Goal: Task Accomplishment & Management: Manage account settings

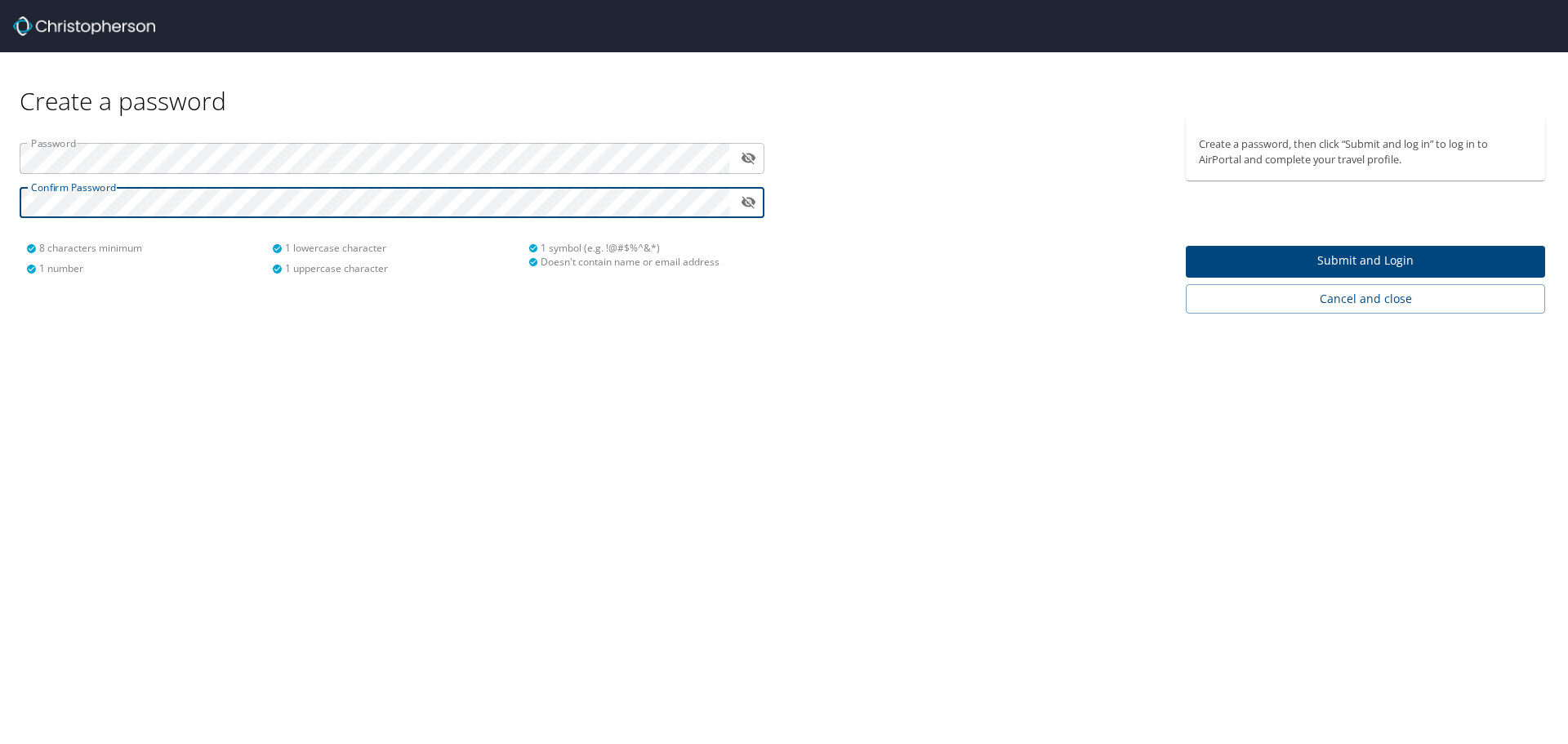
click at [1414, 255] on span "Submit and Login" at bounding box center [1365, 261] width 333 height 21
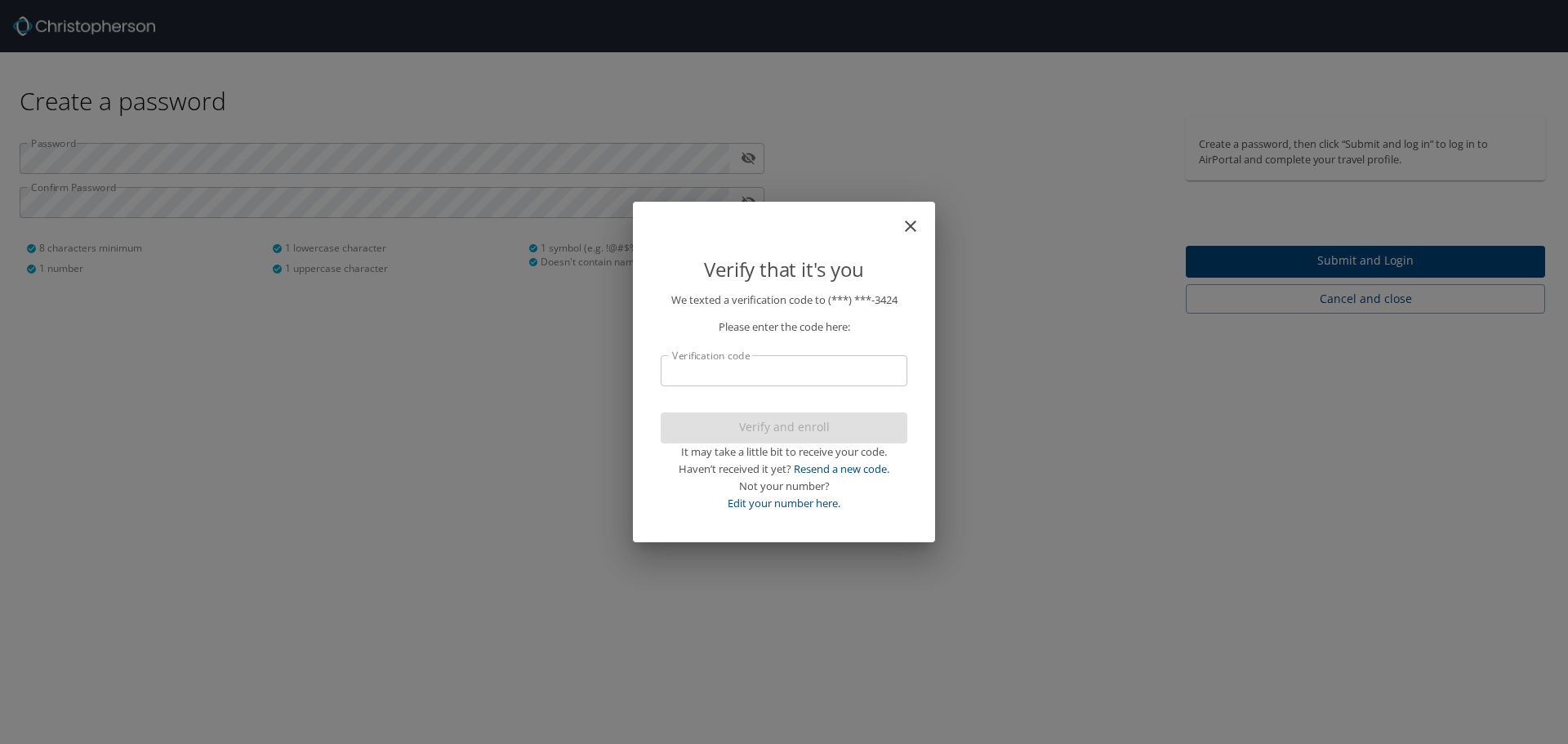
click at [791, 373] on input "Verification code" at bounding box center [784, 371] width 247 height 31
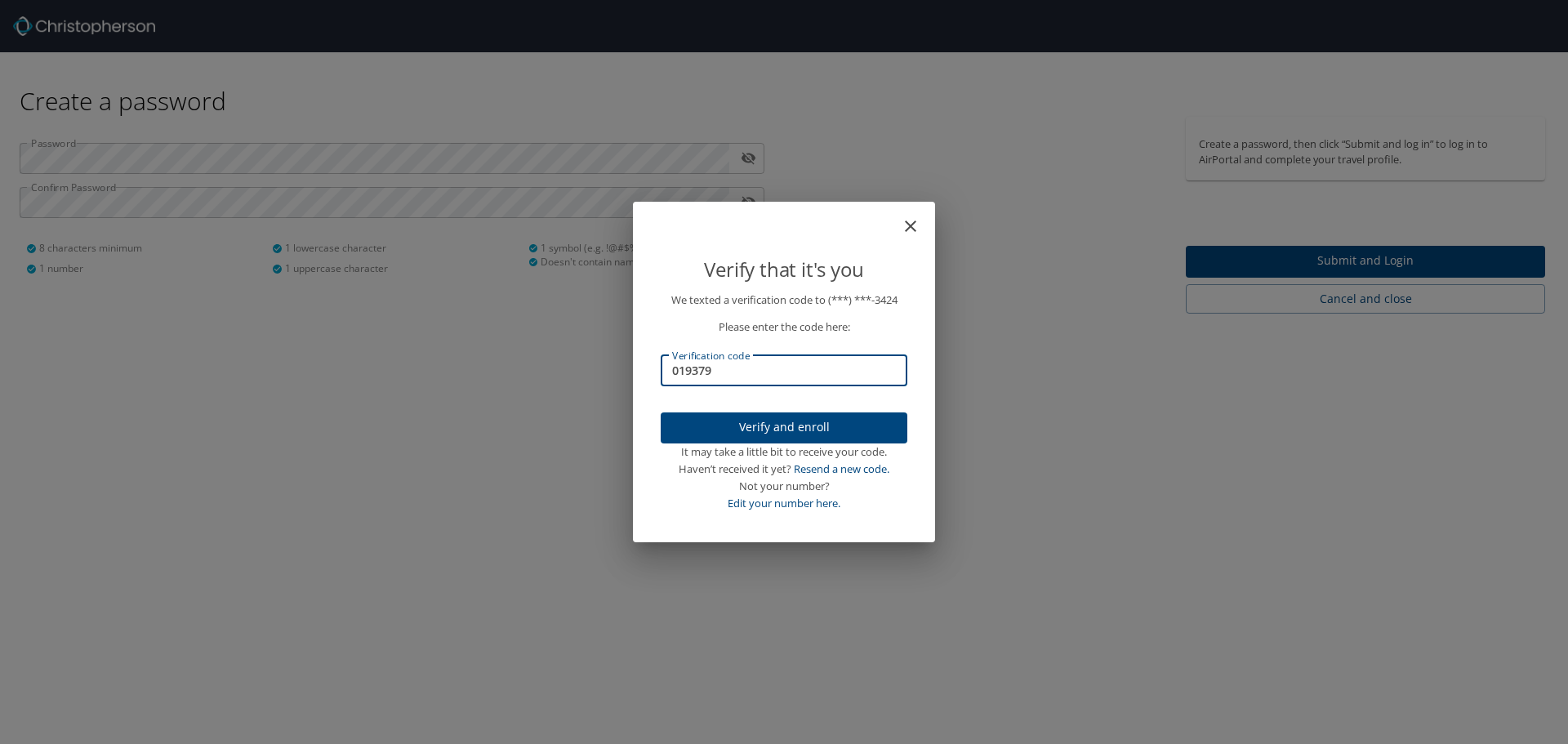
type input "019379"
click at [813, 434] on span "Verify and enroll" at bounding box center [784, 427] width 220 height 21
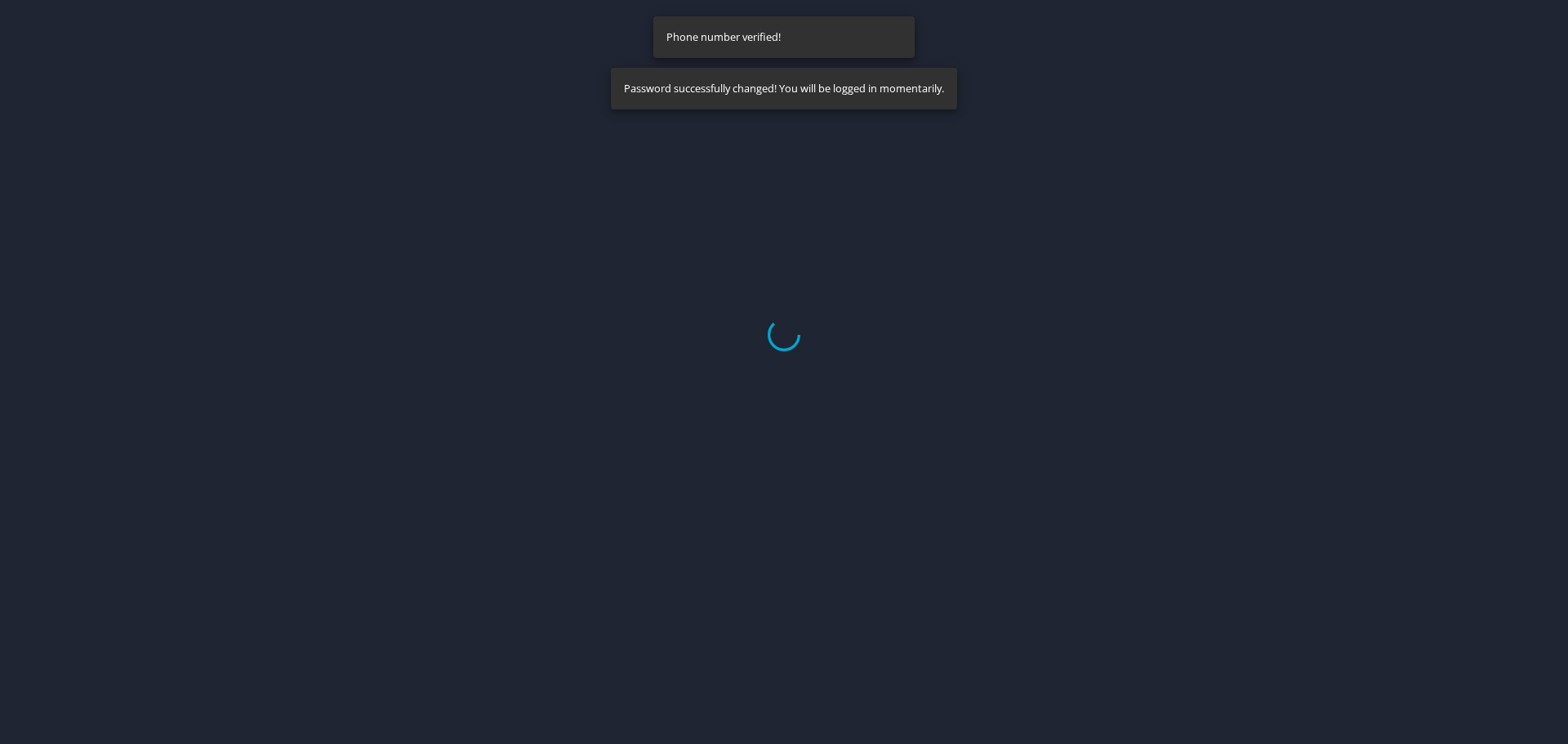
select select "US"
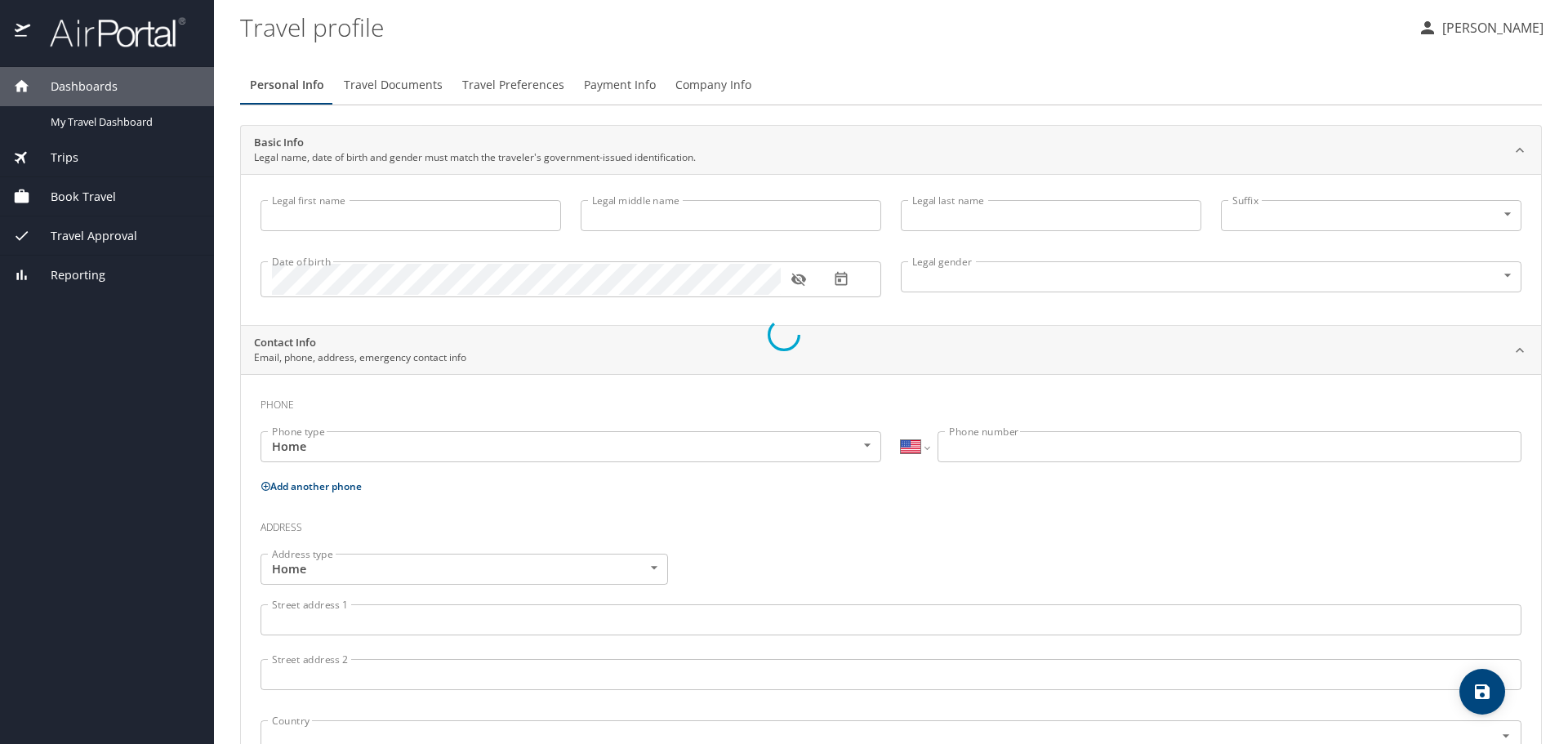
type input "Christopher"
type input "James"
type input "Rodgers"
type input "Male"
select select "US"
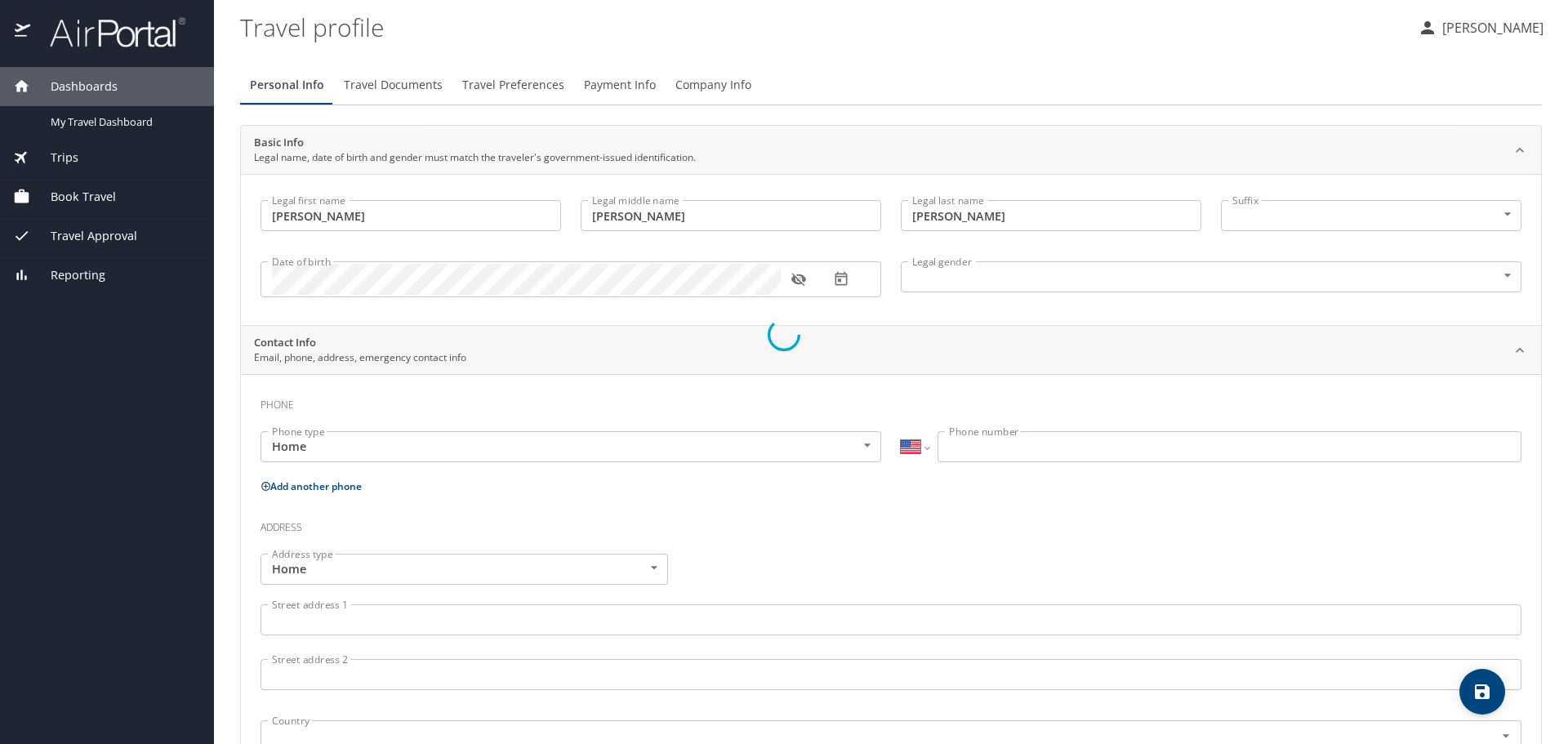
select select "US"
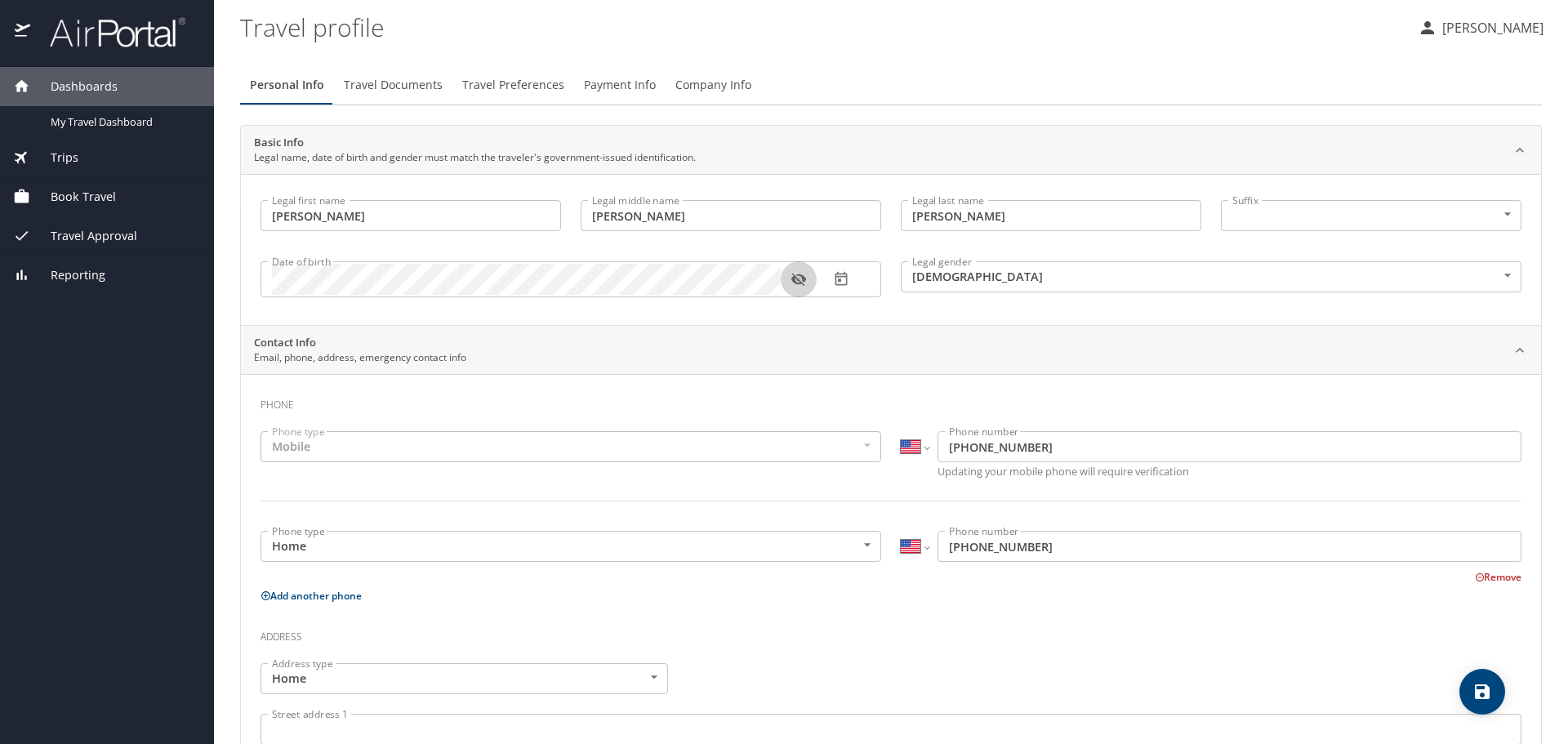
click at [797, 281] on icon "button" at bounding box center [798, 280] width 15 height 13
click at [797, 281] on icon "button" at bounding box center [798, 279] width 15 height 11
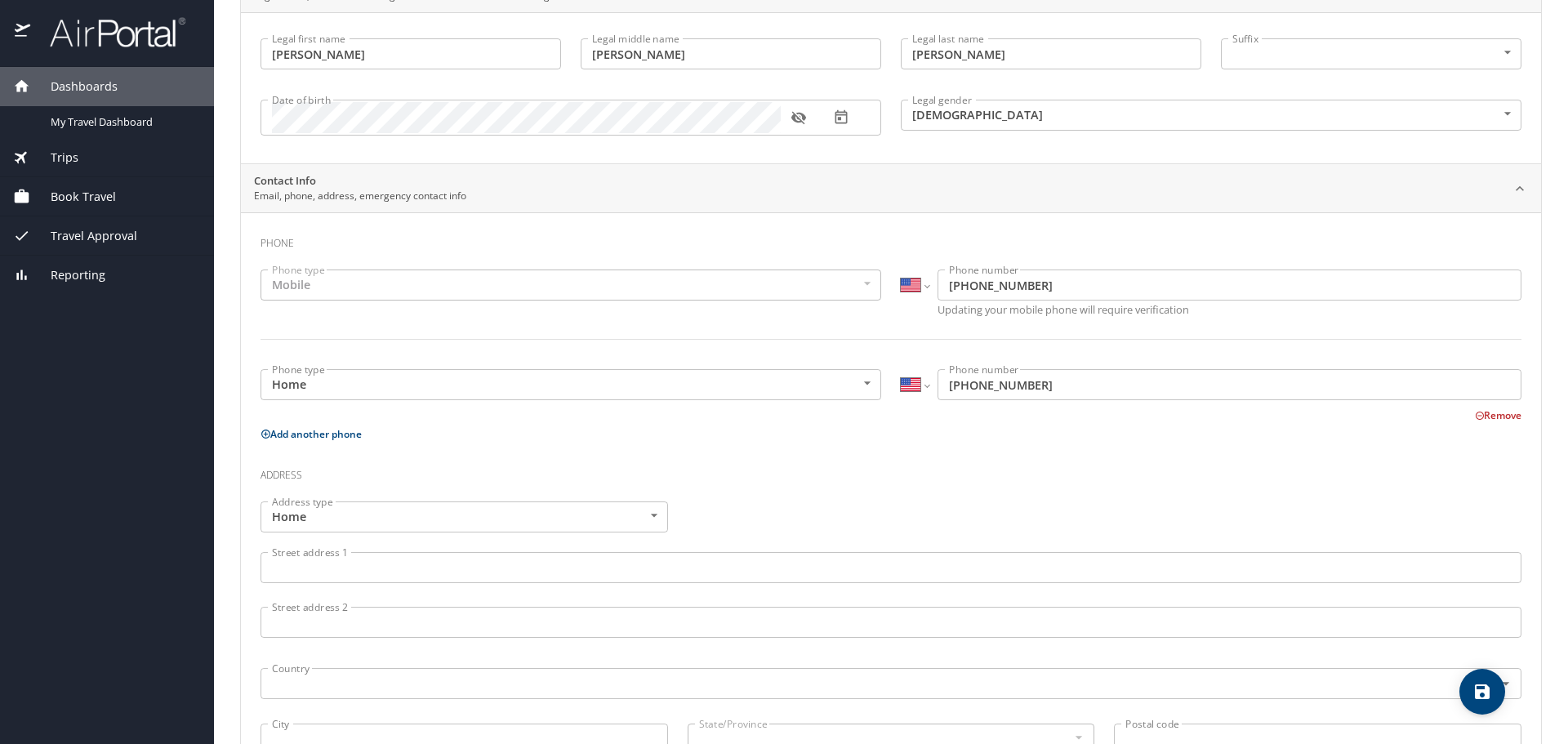
scroll to position [164, 0]
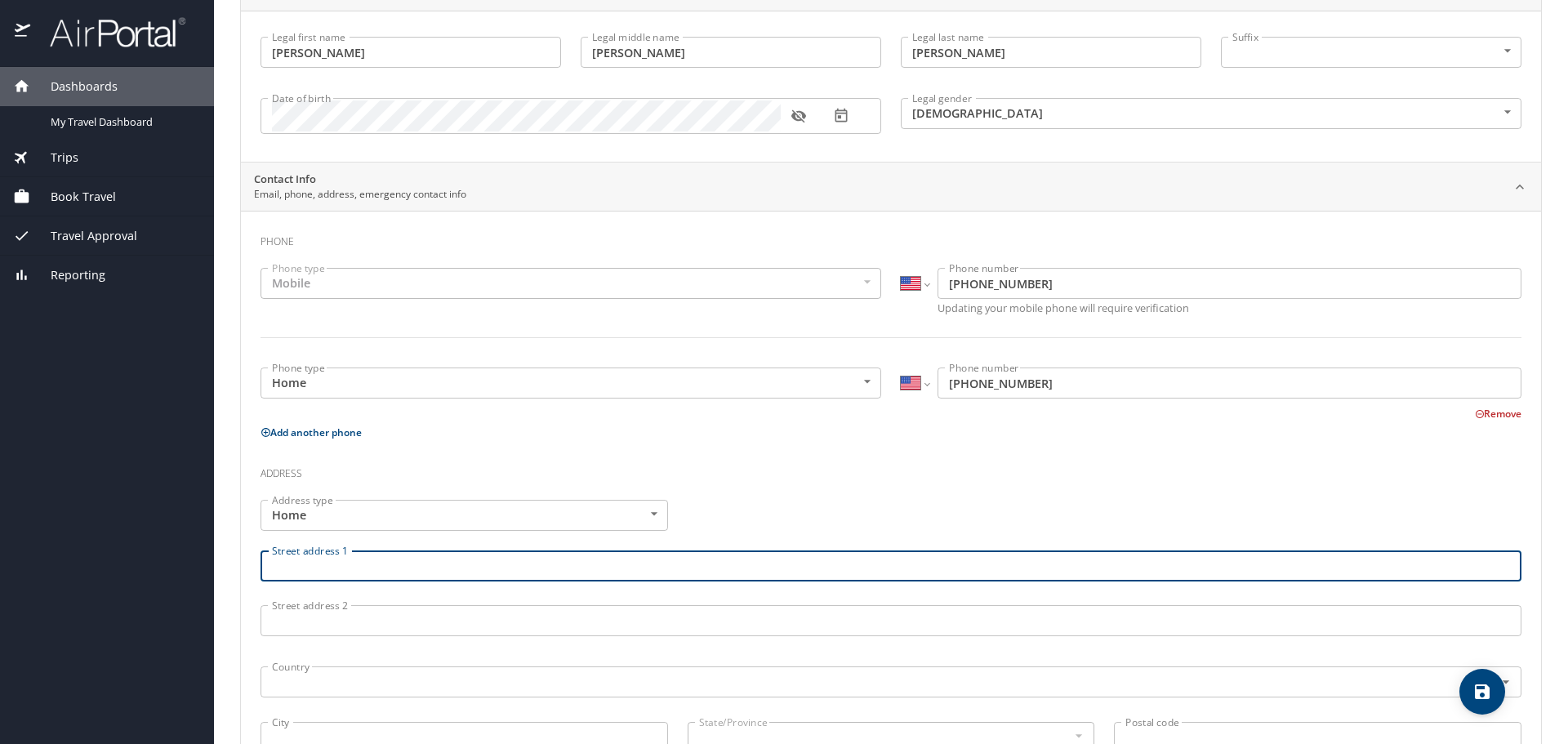
click at [393, 573] on input "Street address 1" at bounding box center [891, 565] width 1261 height 31
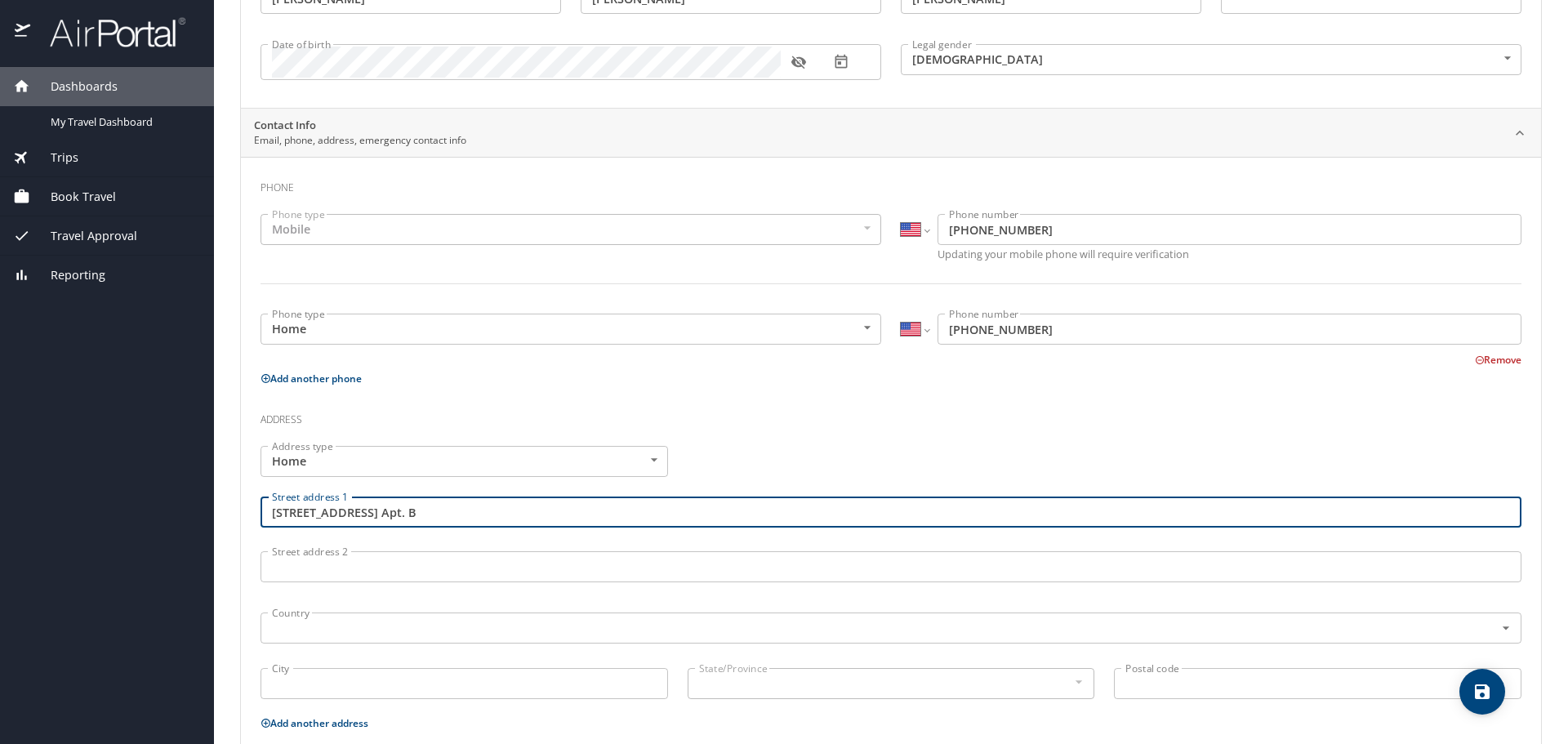
scroll to position [245, 0]
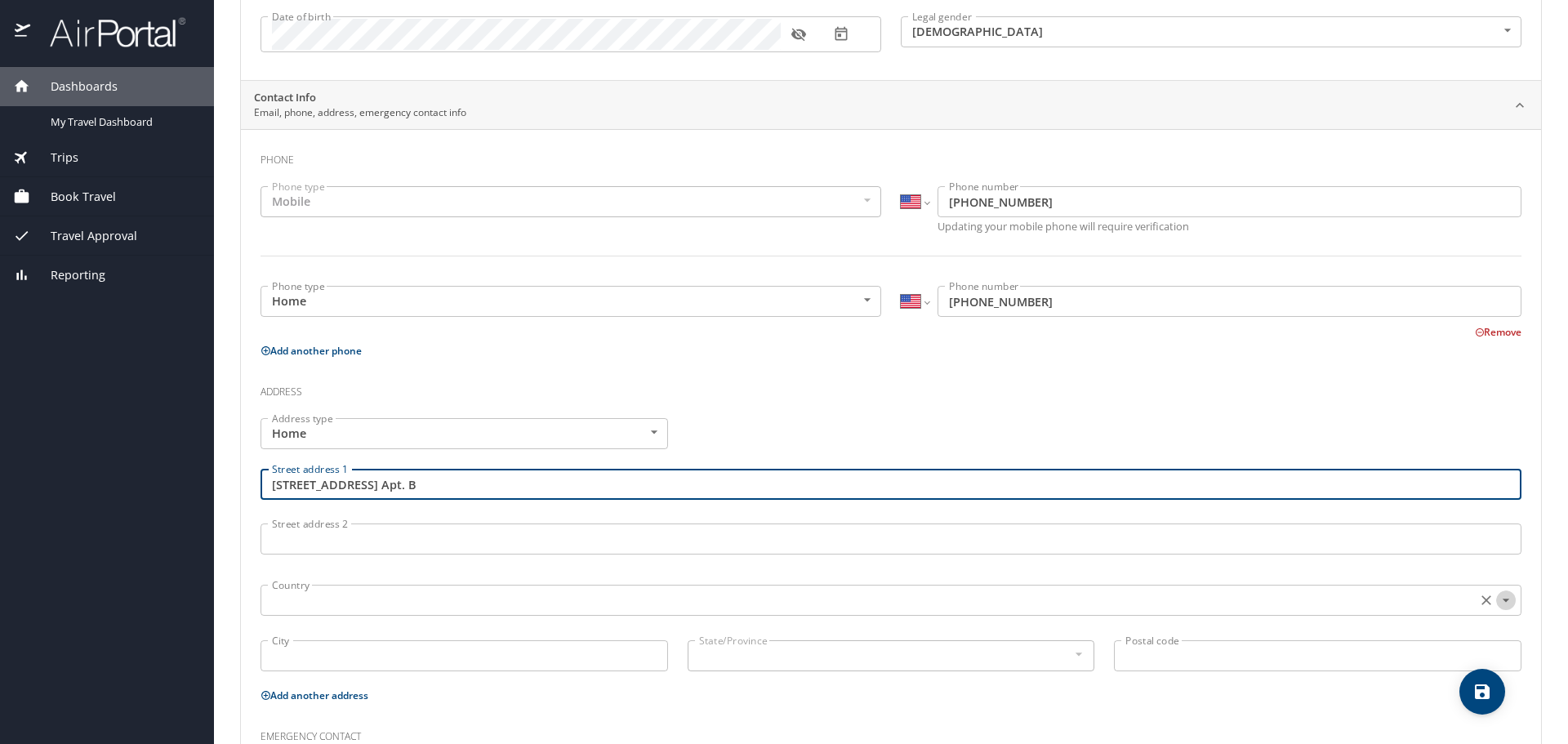
click at [1497, 602] on icon "Open" at bounding box center [1506, 601] width 17 height 17
type input "213 Mariners Cir. Apt. B"
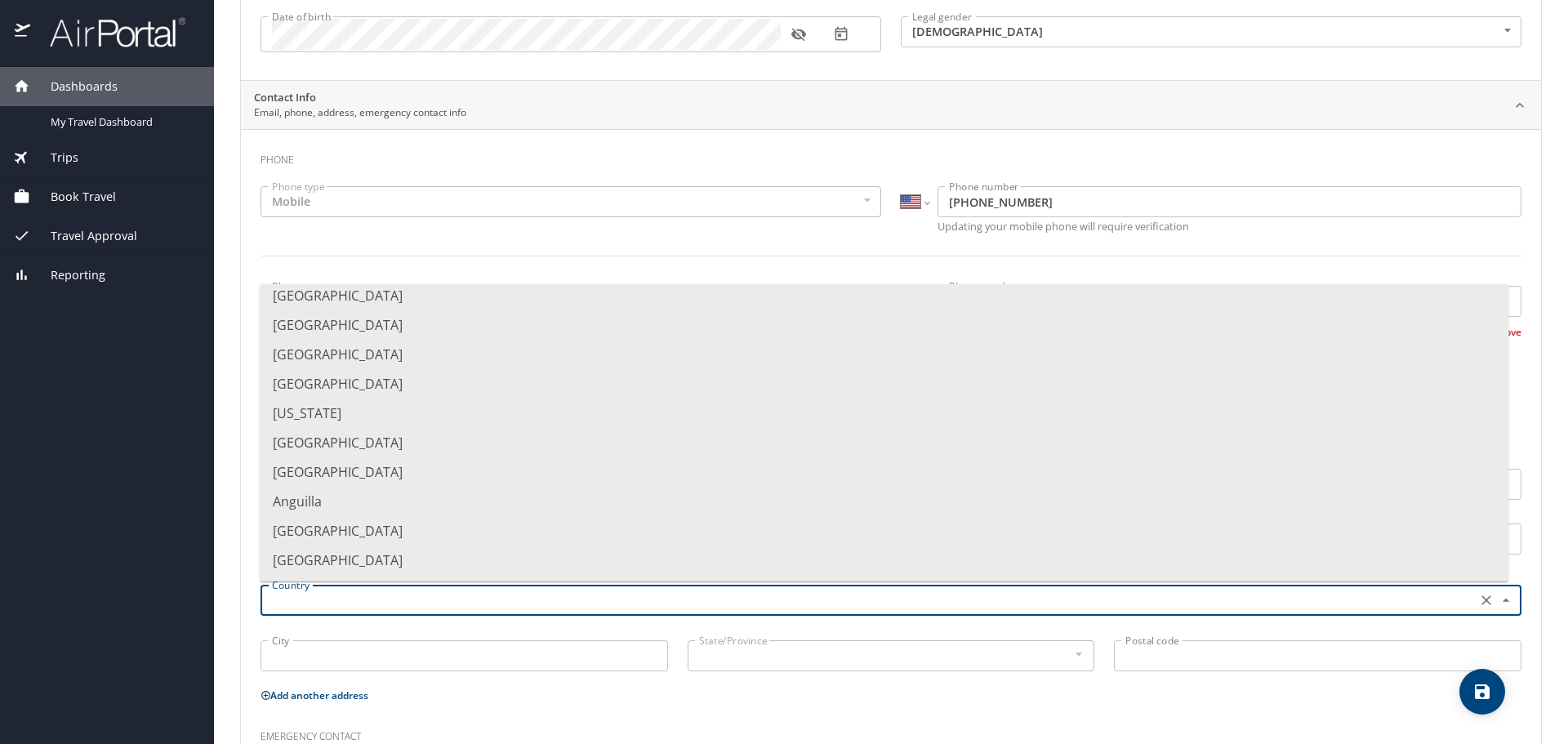
scroll to position [0, 0]
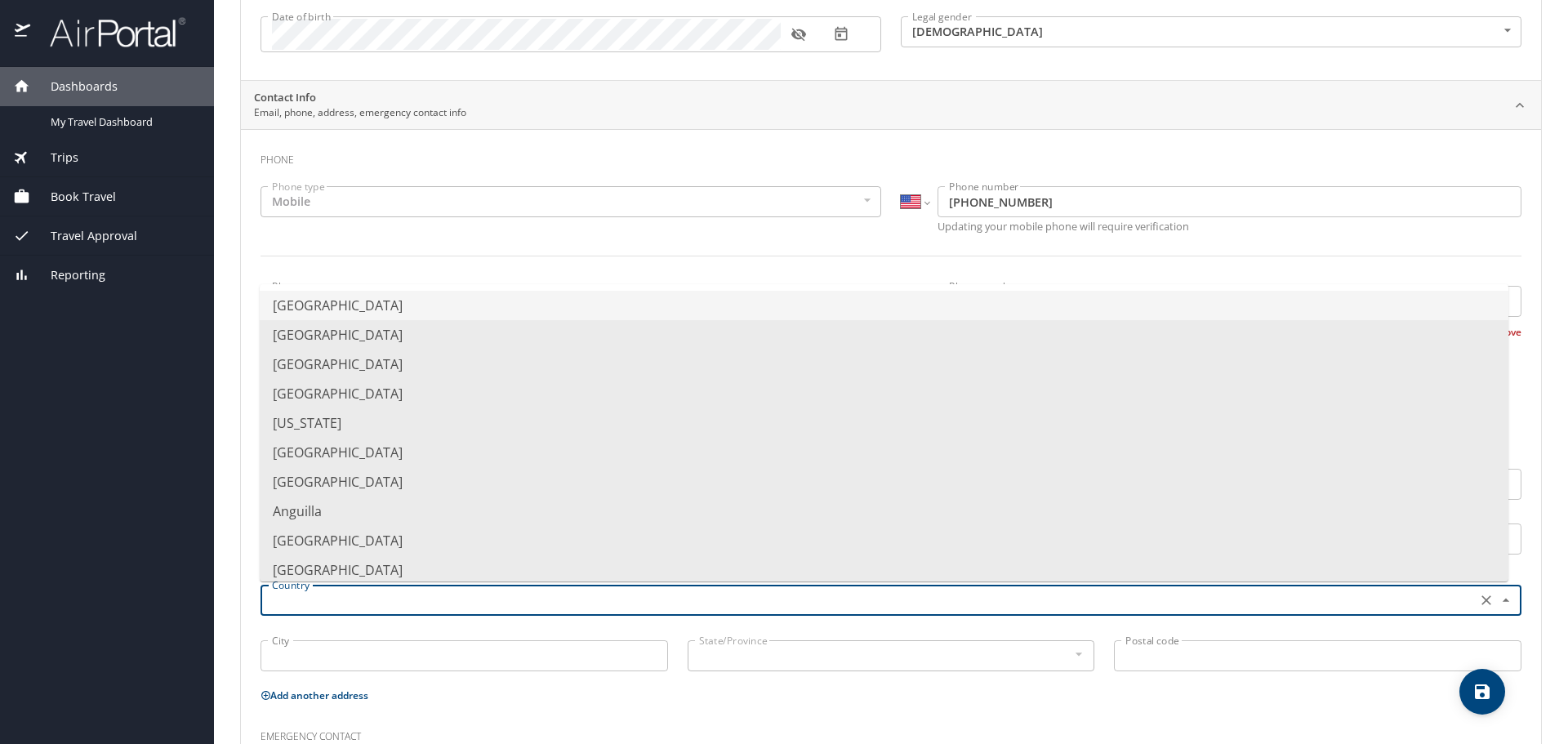
click at [406, 305] on li "United States of America" at bounding box center [884, 305] width 1249 height 29
type input "United States of America"
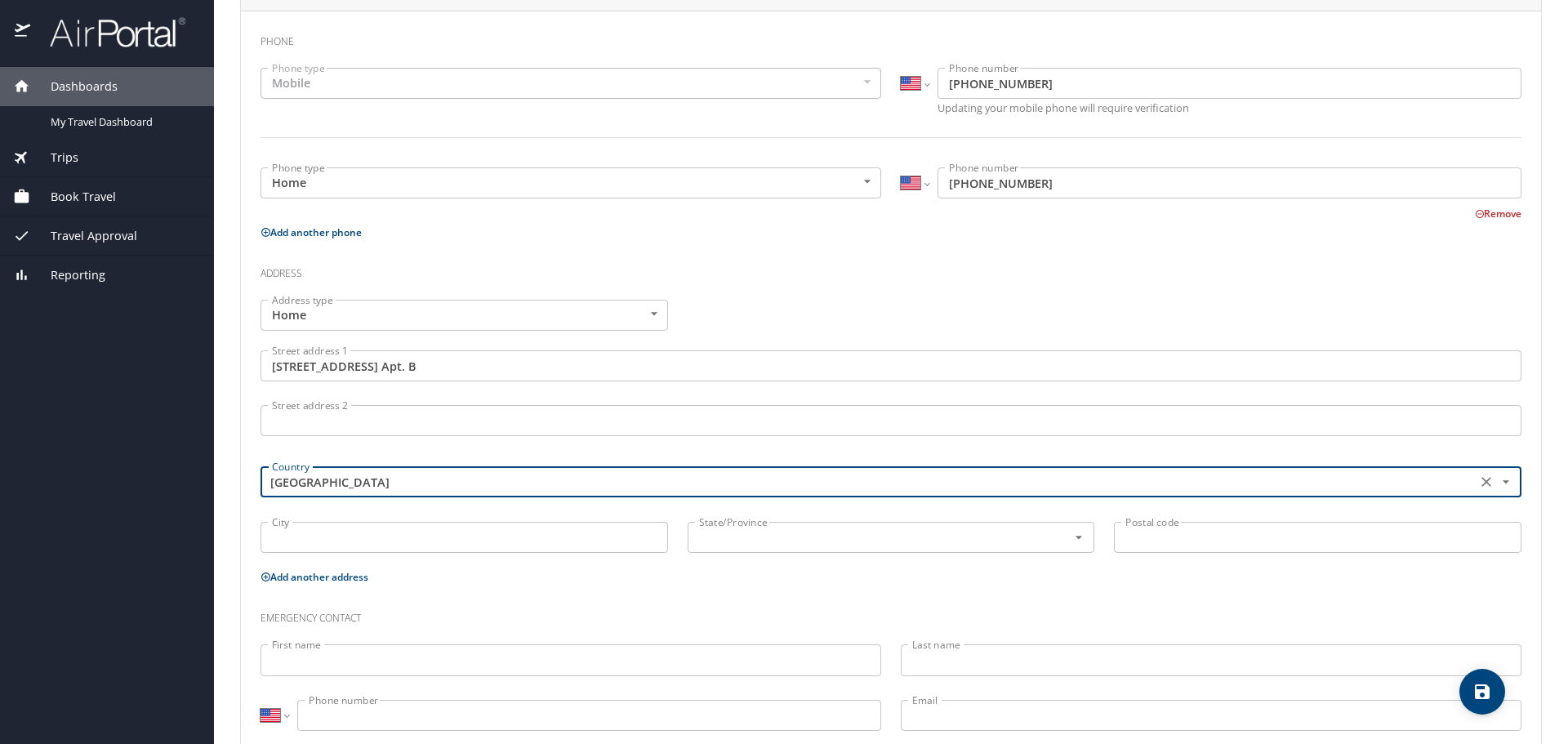
scroll to position [404, 0]
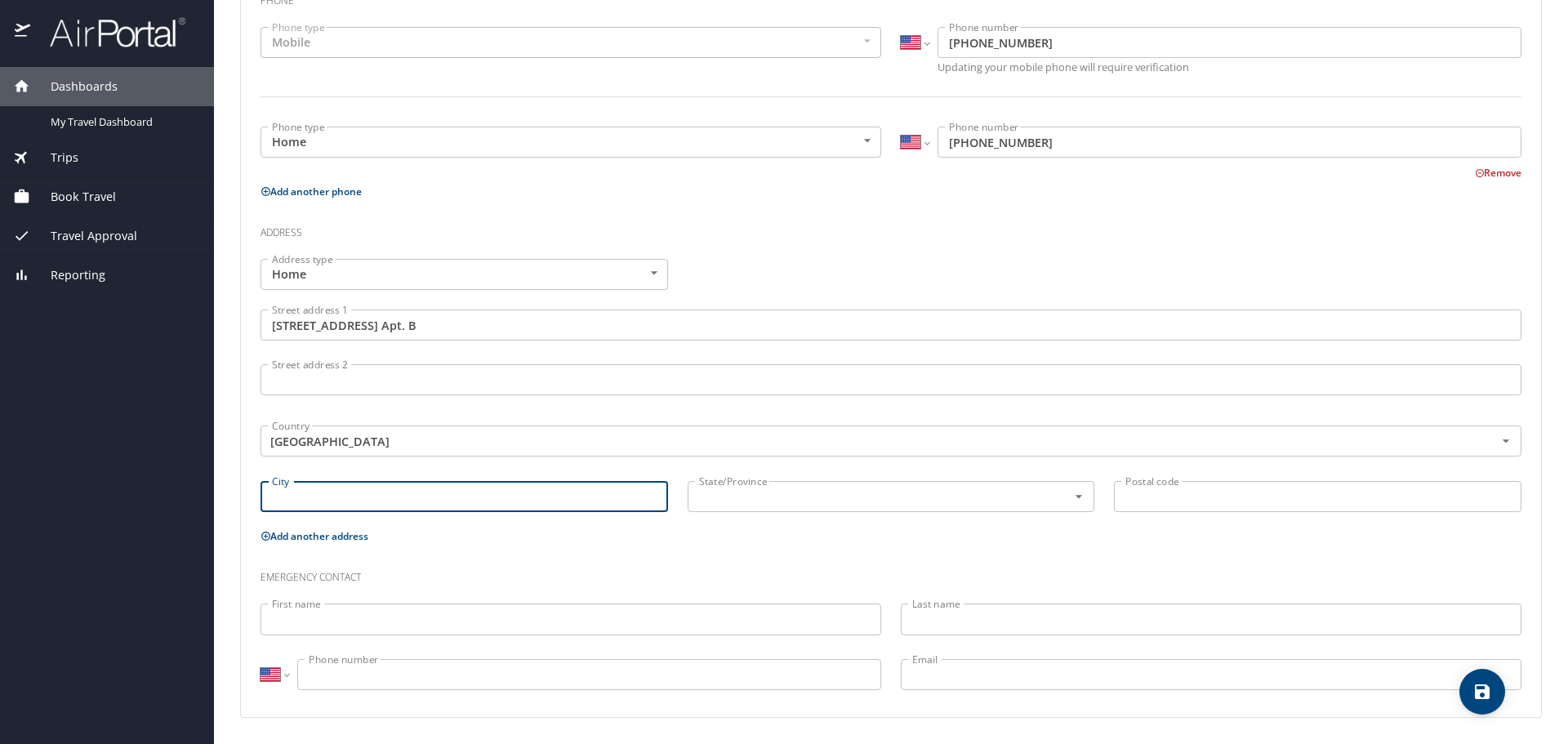
click at [329, 493] on input "City" at bounding box center [465, 496] width 407 height 31
type input "h"
click at [295, 502] on input "Sheffiled" at bounding box center [465, 496] width 407 height 31
drag, startPoint x: 293, startPoint y: 505, endPoint x: 292, endPoint y: 496, distance: 9.1
click at [1070, 497] on icon "Open" at bounding box center [1079, 497] width 17 height 17
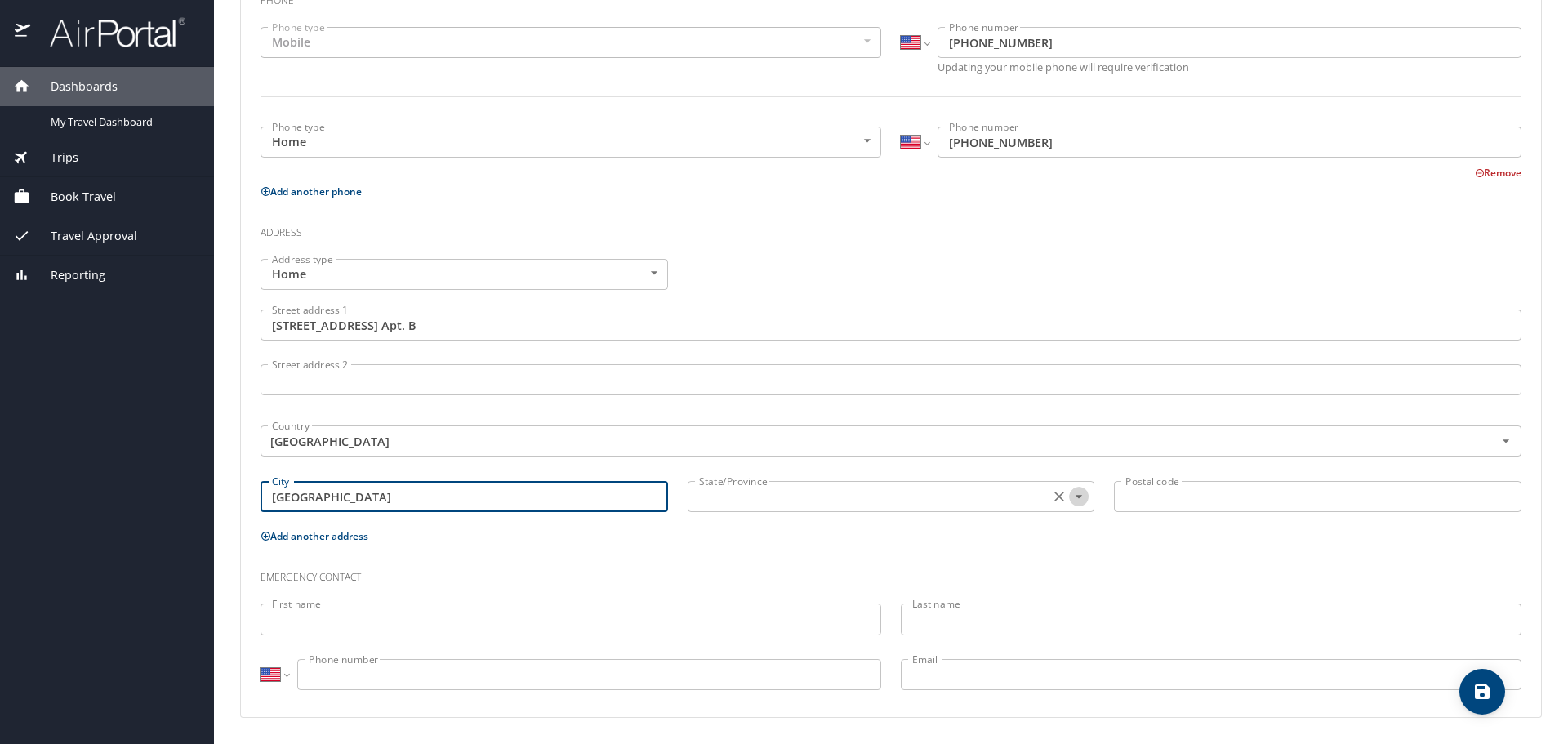
type input "Sheffield Lake"
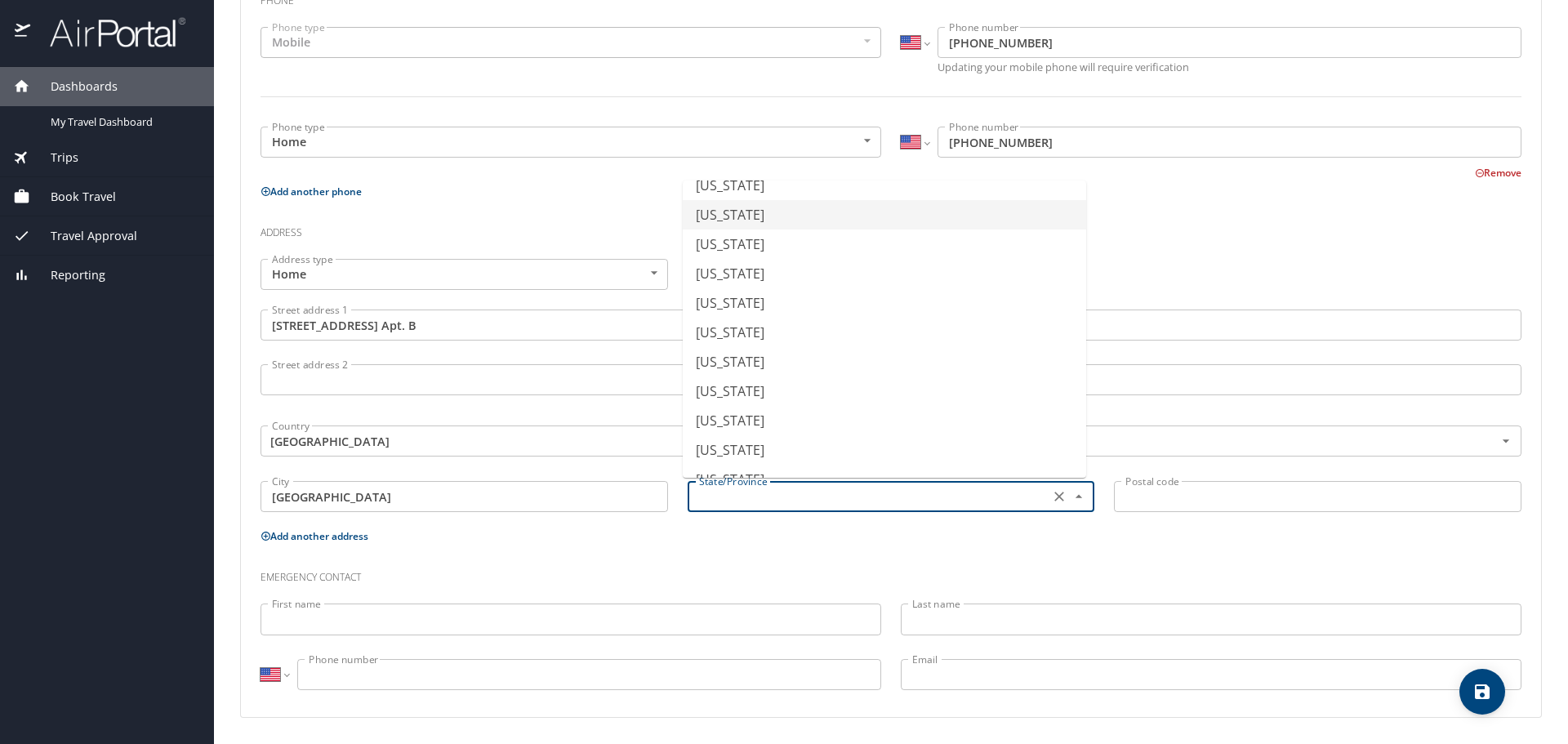
scroll to position [817, 0]
click at [741, 418] on li "Ohio" at bounding box center [884, 414] width 403 height 29
type input "Ohio"
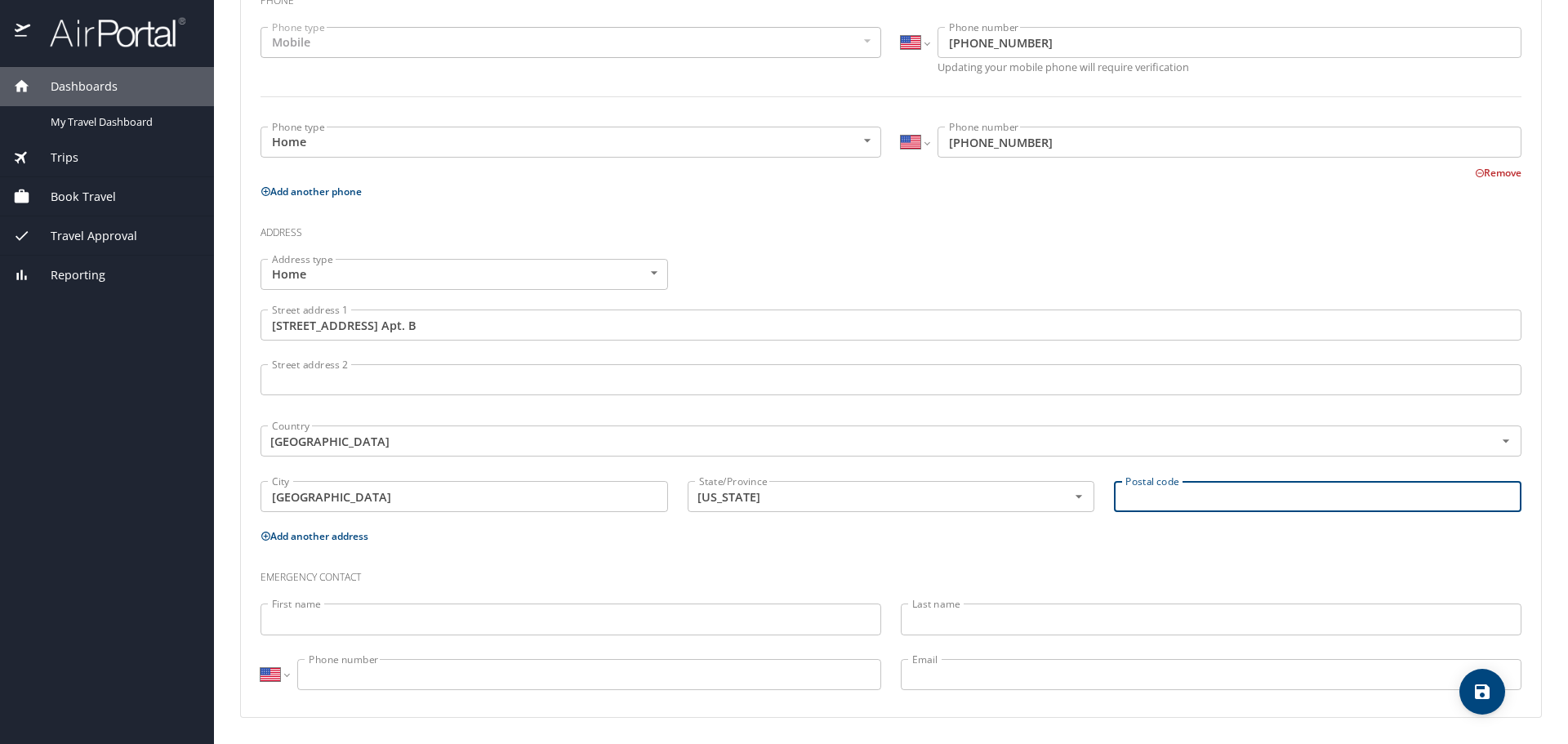
click at [1202, 492] on input "Postal code" at bounding box center [1318, 496] width 407 height 31
type input "44054"
click at [329, 619] on input "First name" at bounding box center [571, 618] width 621 height 31
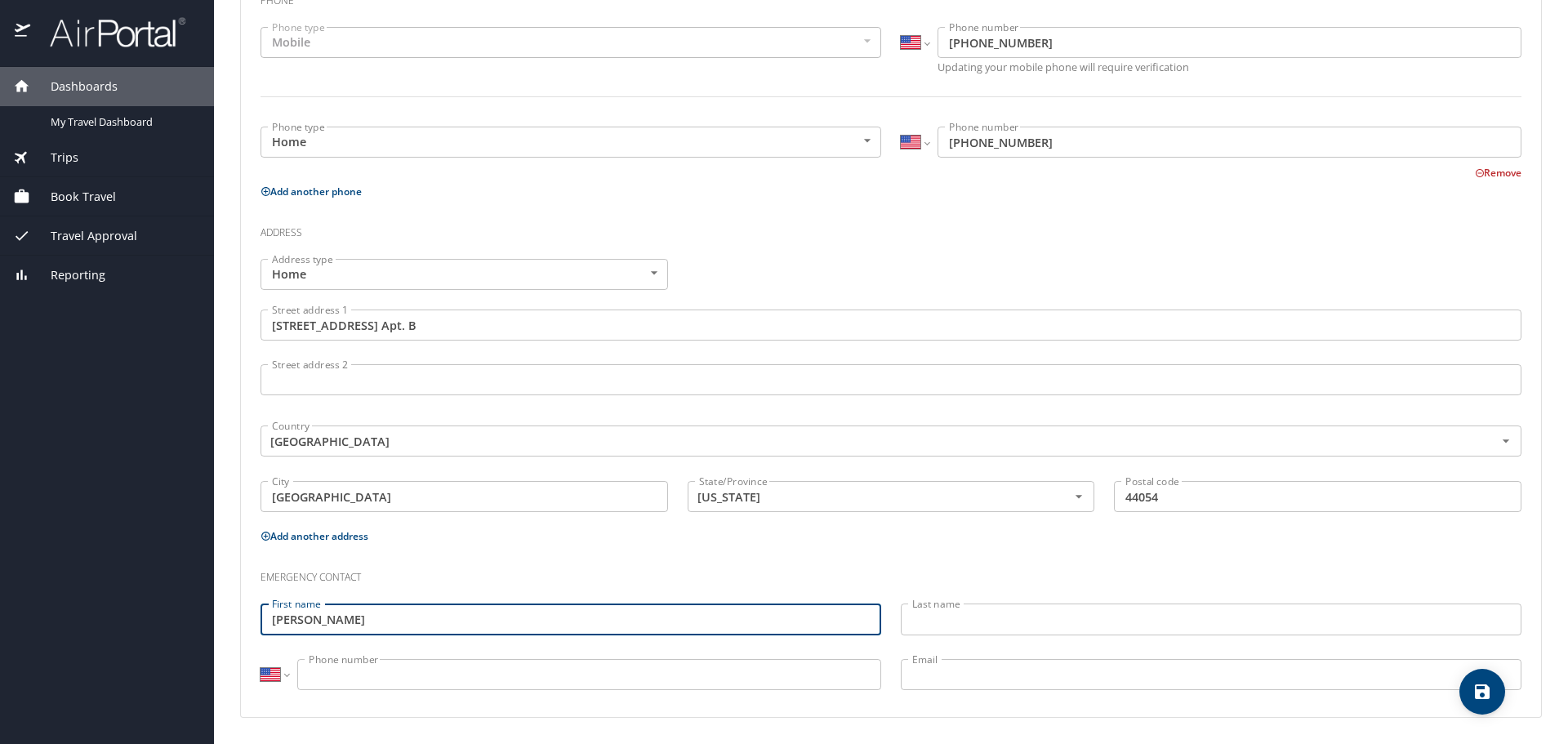
type input "Marla"
click at [951, 623] on input "Last name" at bounding box center [1211, 618] width 621 height 31
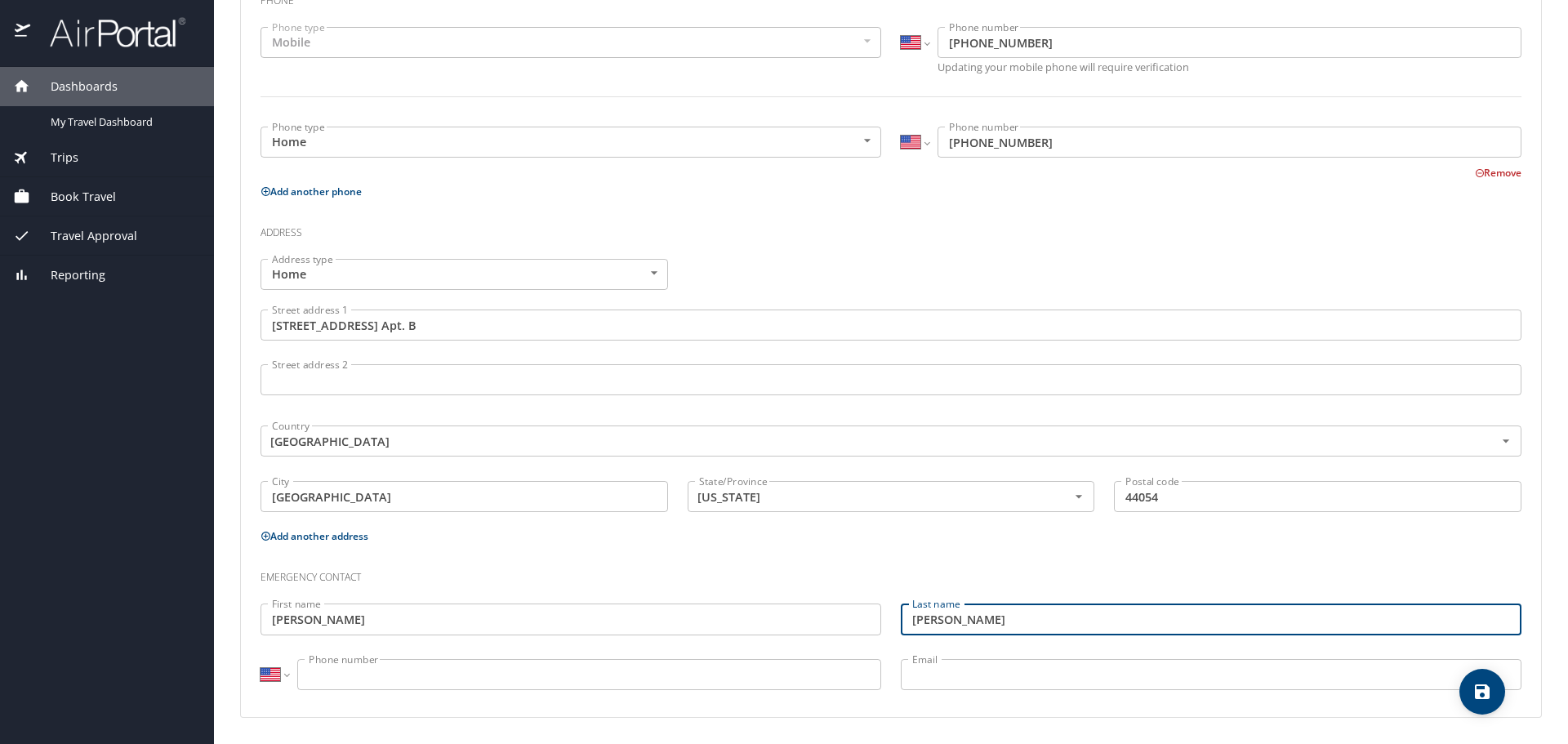
type input "[PERSON_NAME]"
click at [361, 679] on input "Phone number" at bounding box center [589, 674] width 584 height 31
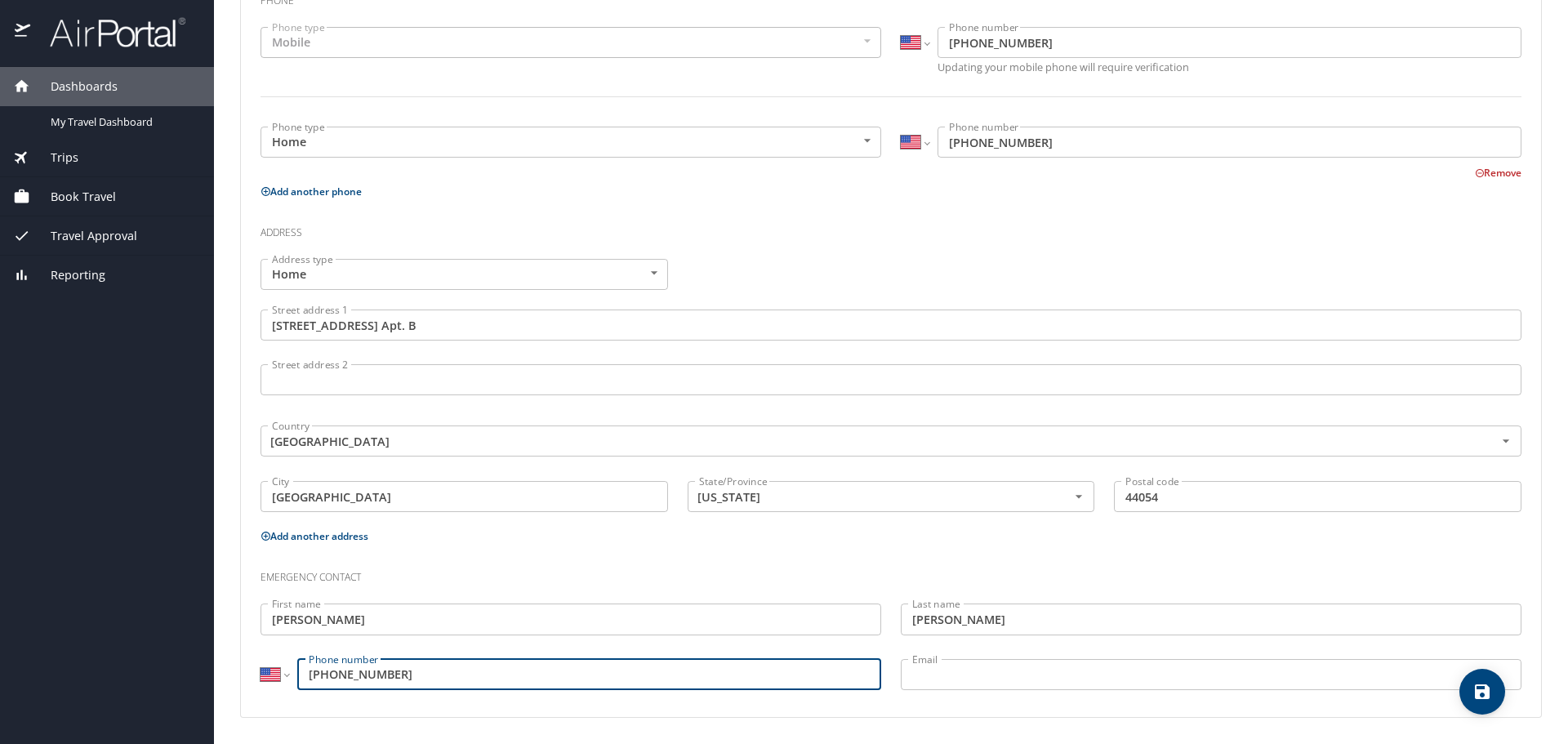
type input "(440) 522-3454"
click at [941, 672] on input "Email" at bounding box center [1211, 674] width 621 height 31
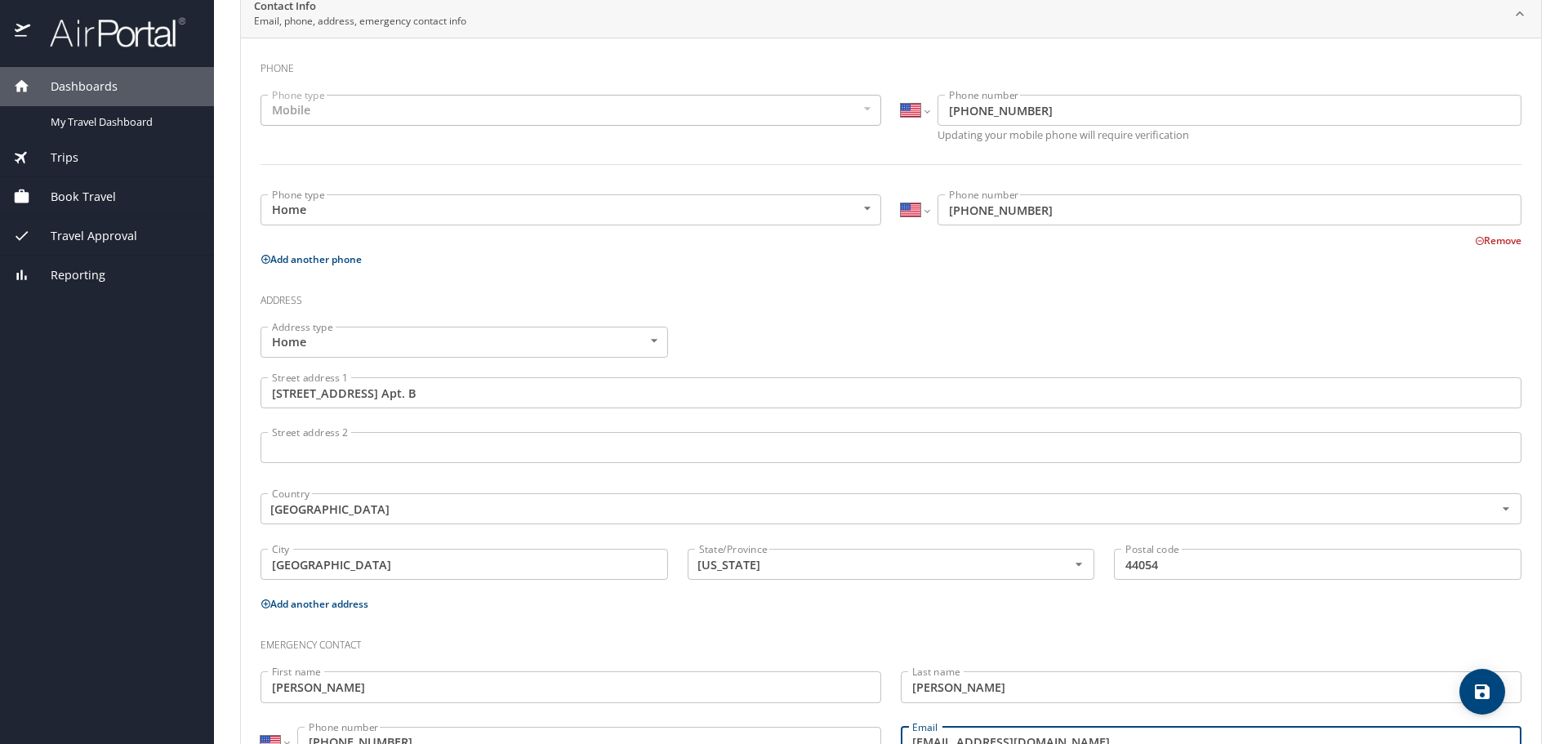
scroll to position [404, 0]
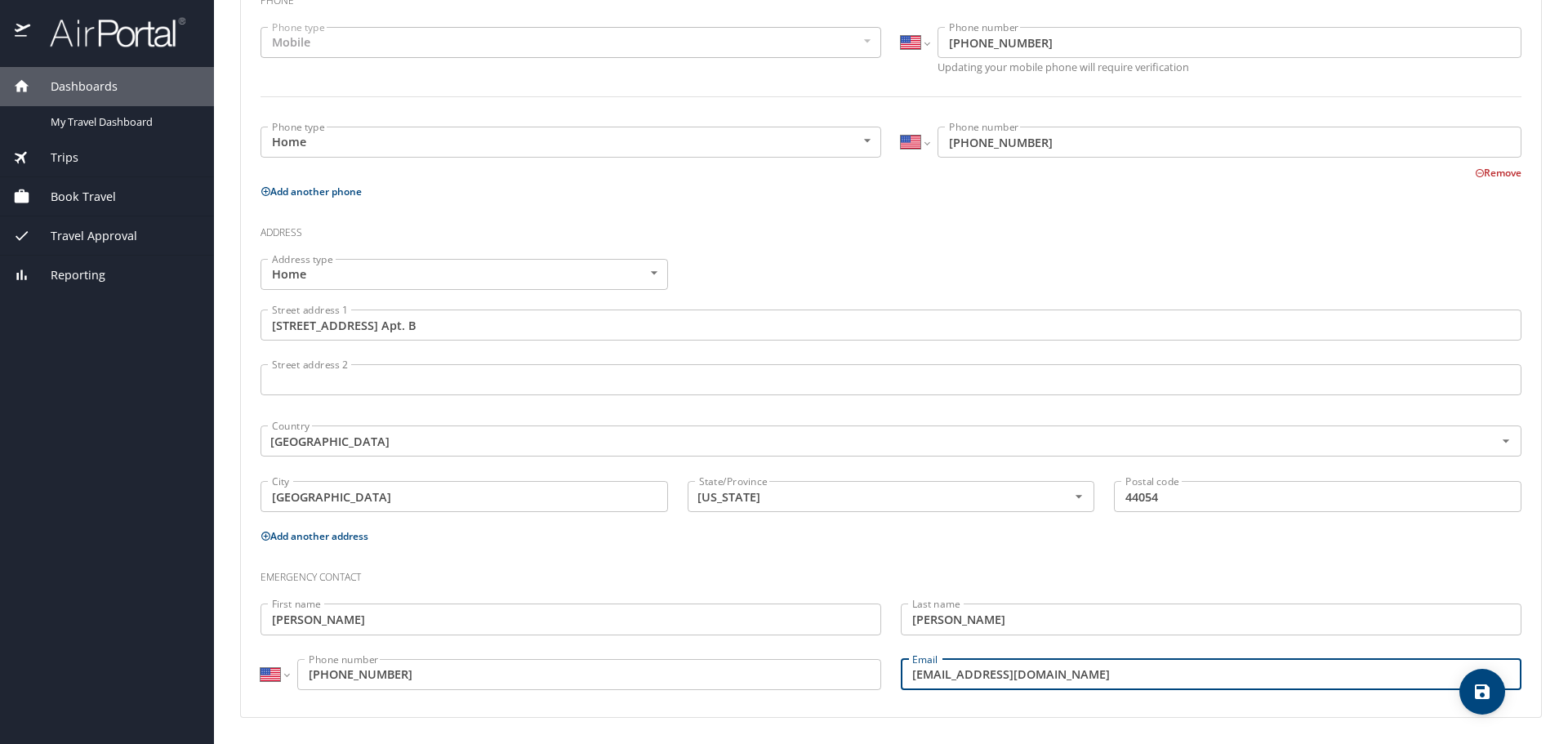
type input "aryoulost2@aol.com"
click at [1479, 697] on icon "save" at bounding box center [1482, 692] width 15 height 15
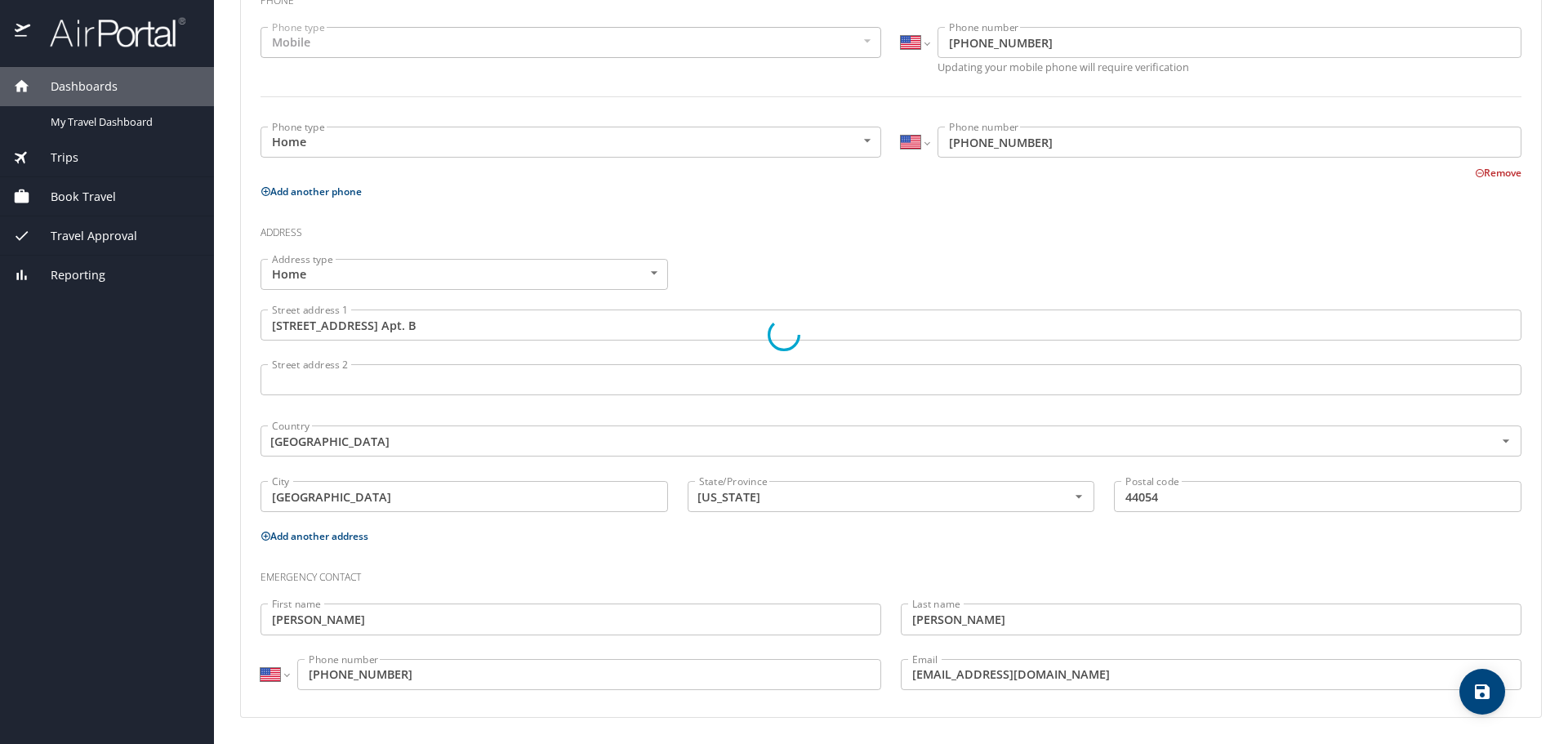
select select "US"
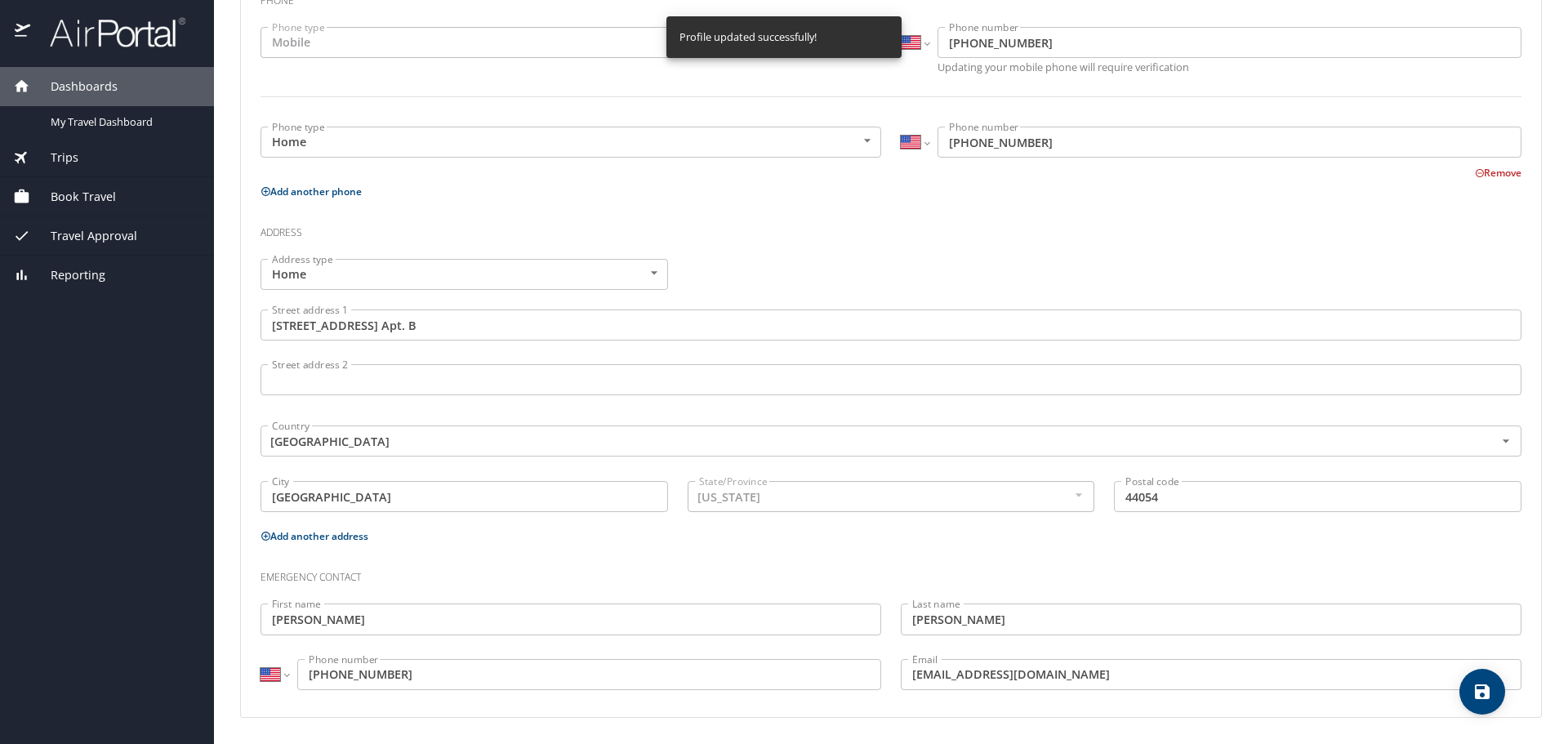
select select "US"
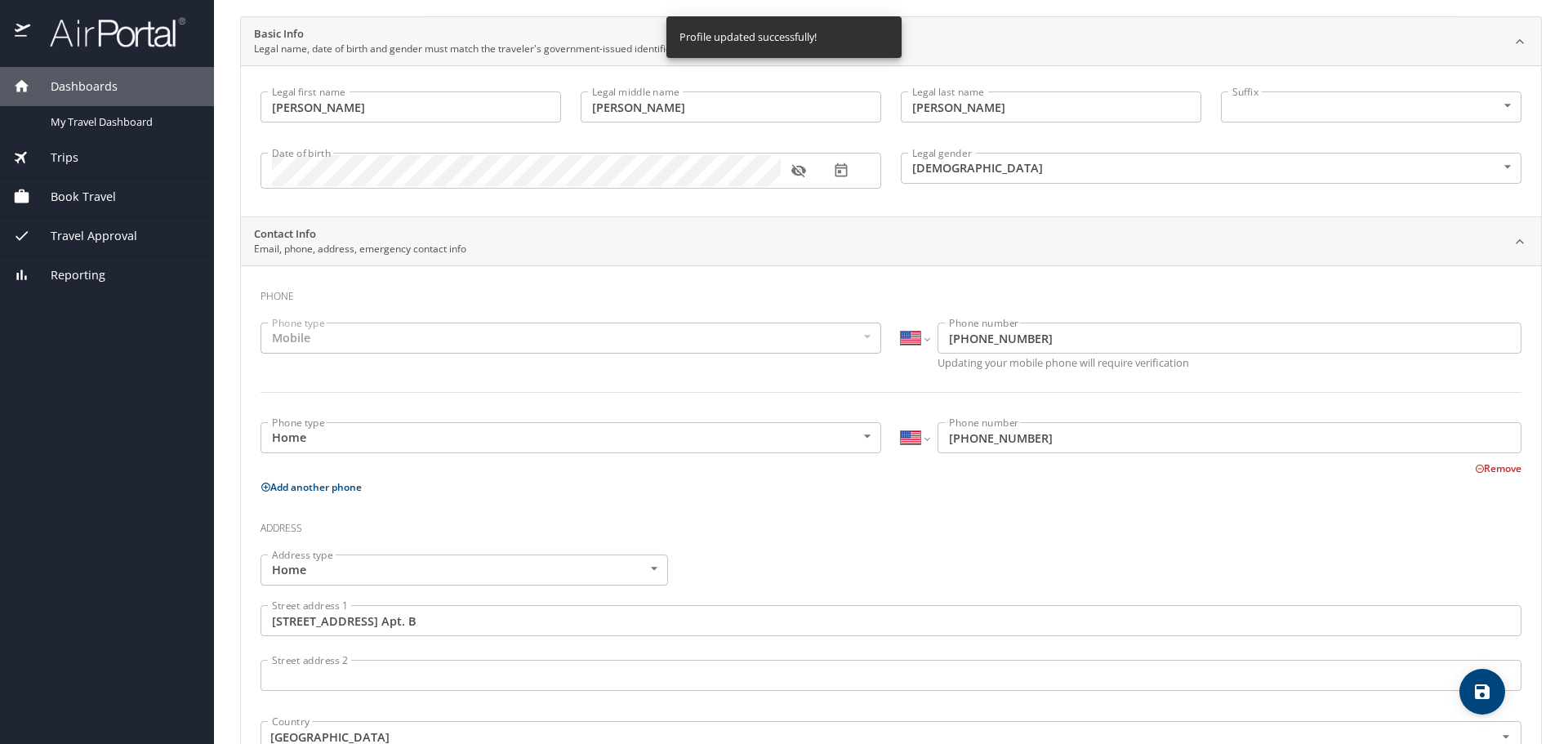
scroll to position [0, 0]
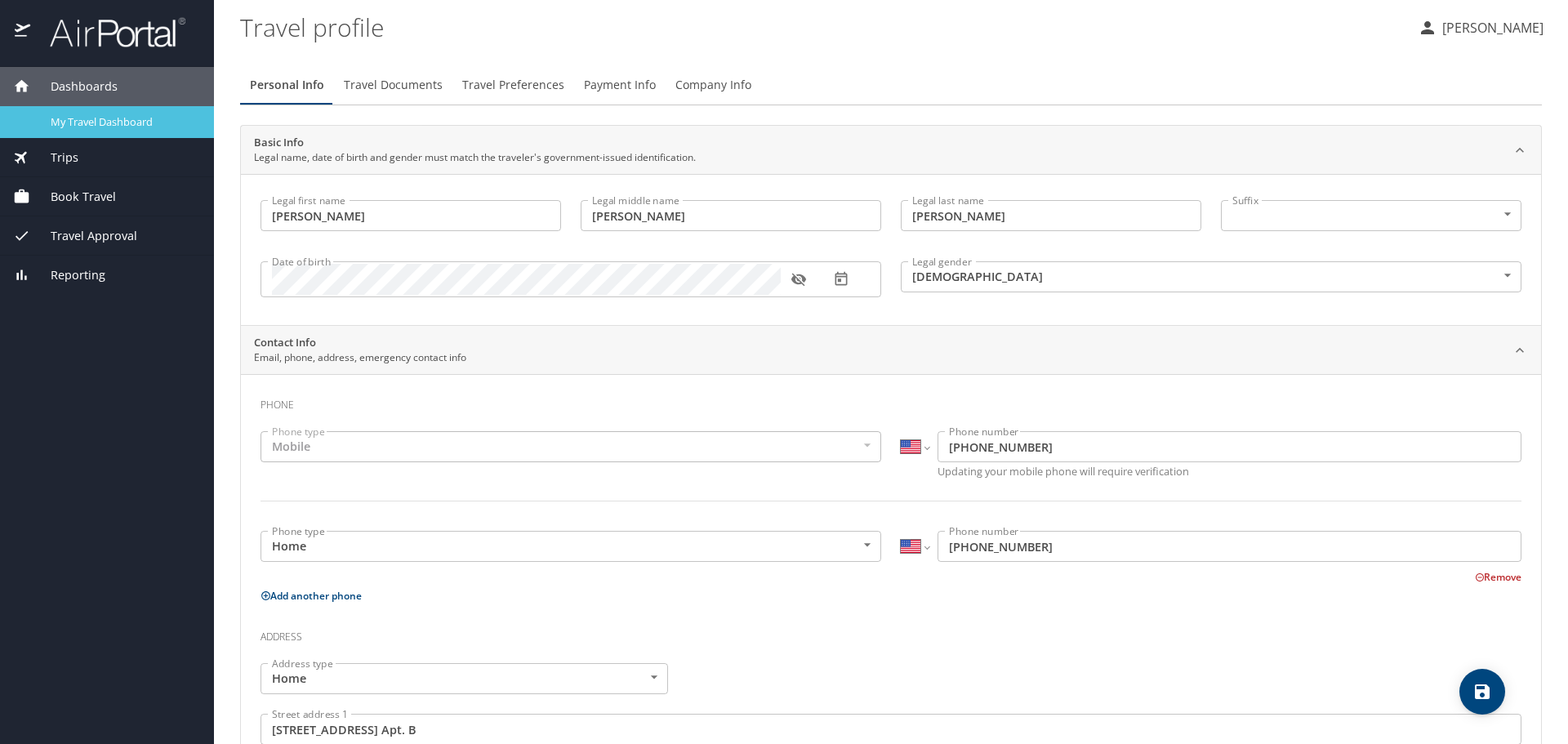
click at [119, 121] on span "My Travel Dashboard" at bounding box center [122, 122] width 144 height 16
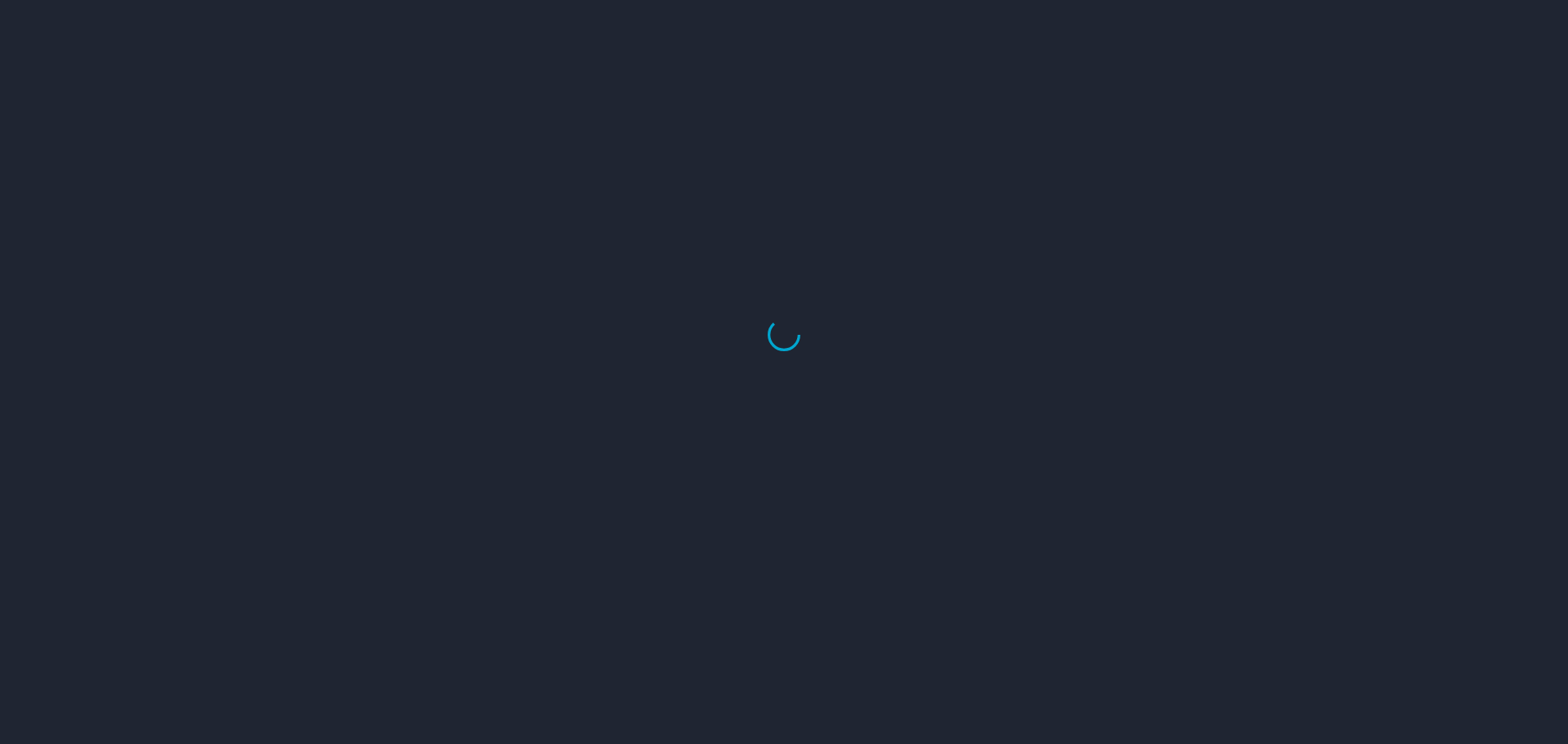
select select "US"
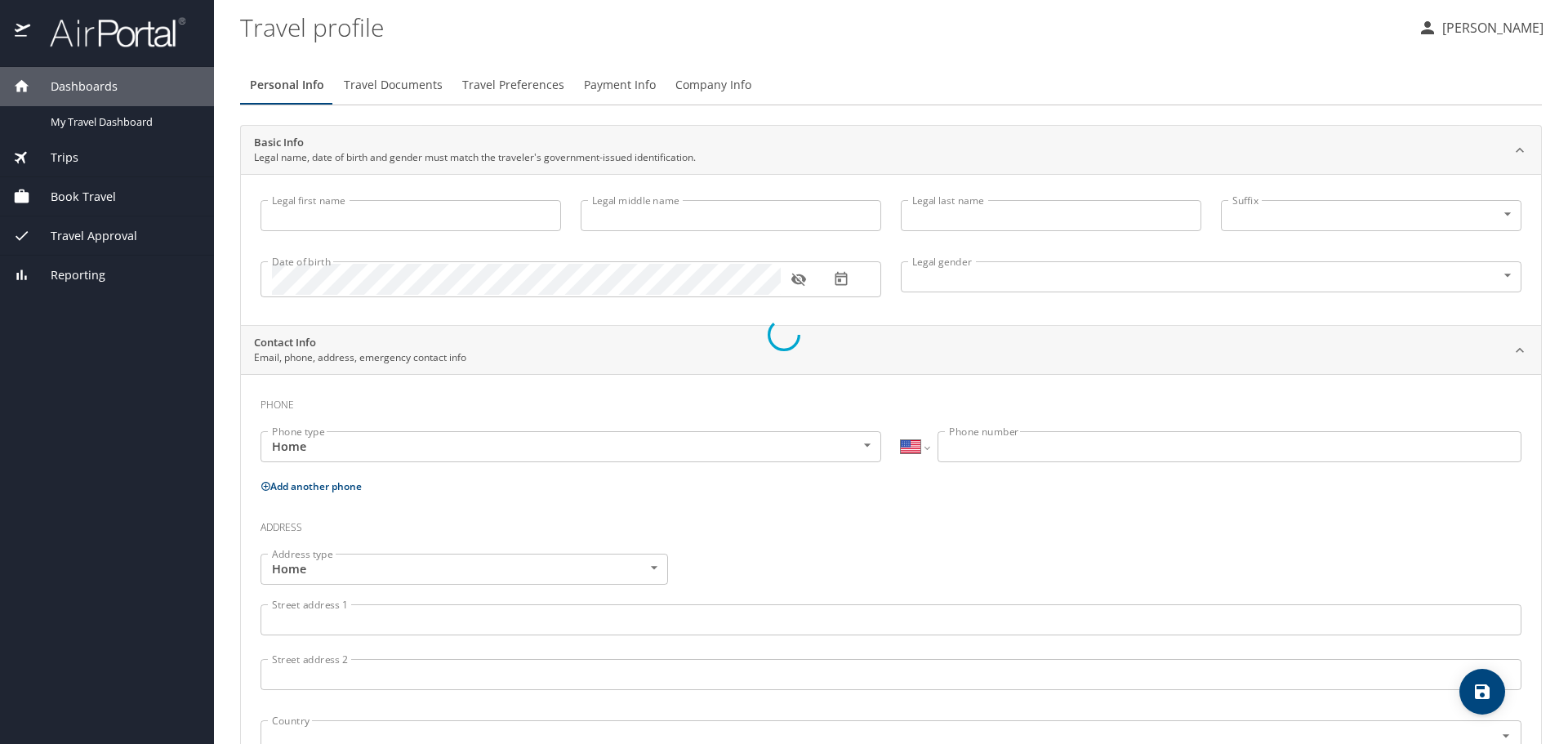
type input "[PERSON_NAME]"
type input "James"
type input "Rodgers"
type input "Male"
type input "Marla"
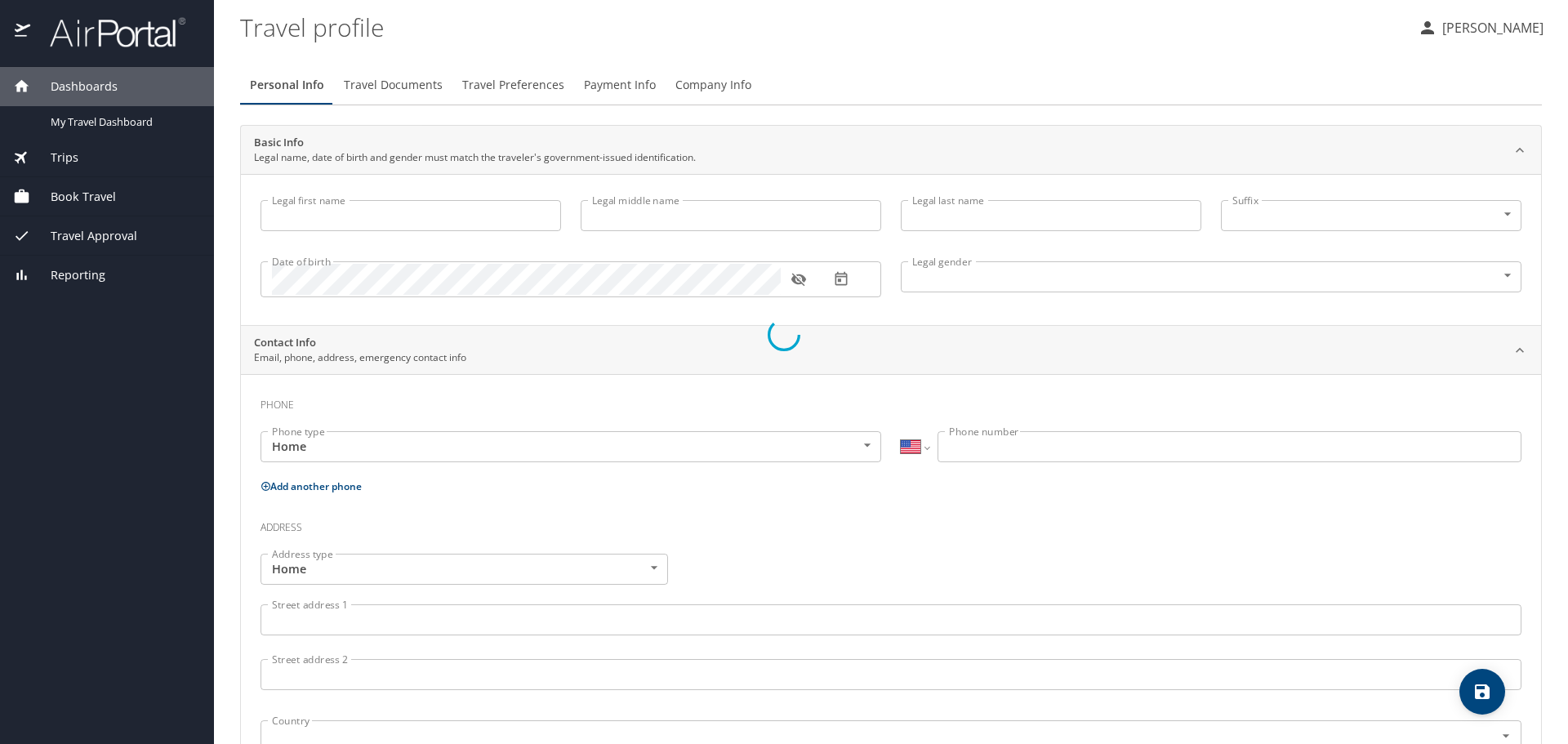
type input "Rodgers"
type input "(440) 522-3454"
type input "aryoulost2@aol.com"
select select "US"
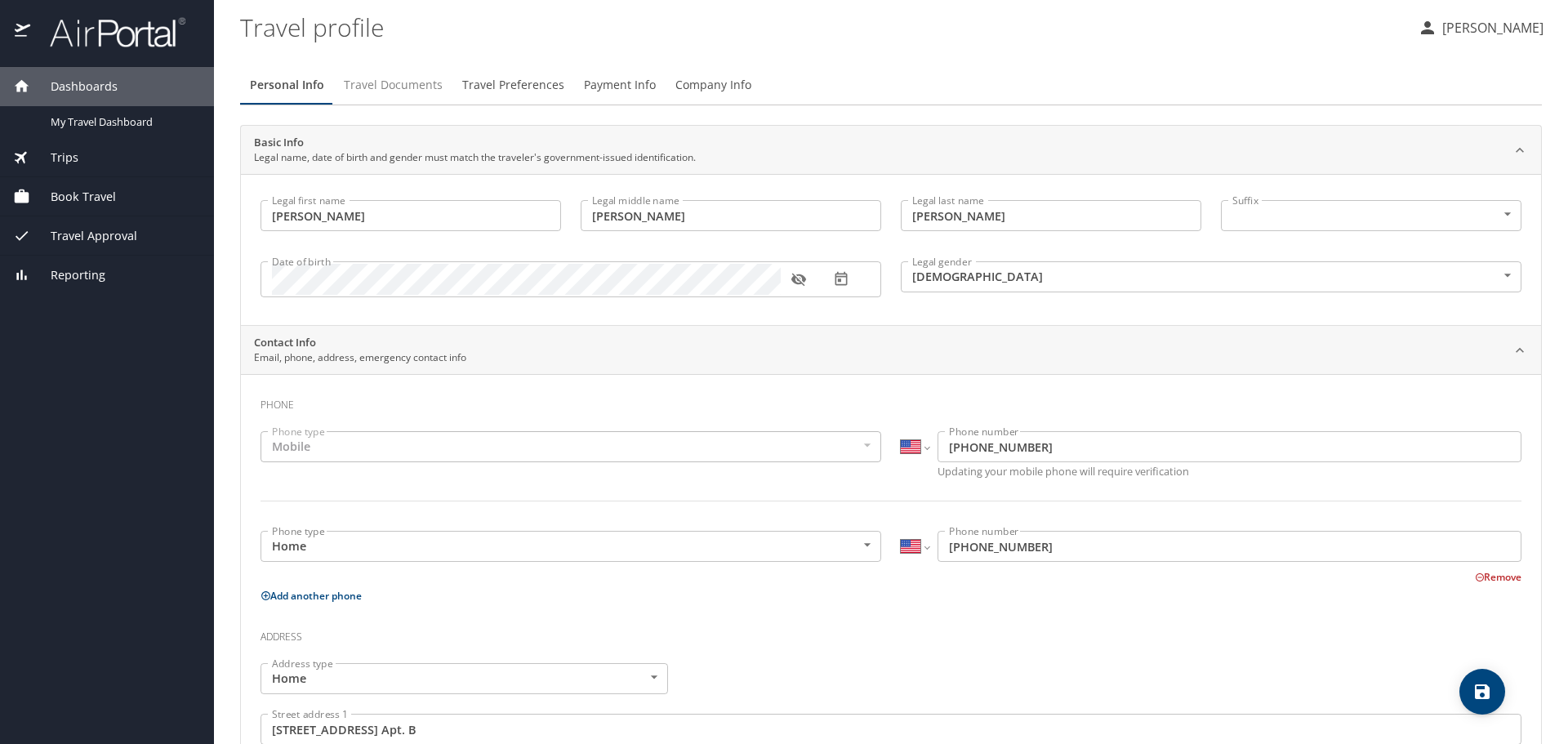
click at [381, 86] on span "Travel Documents" at bounding box center [393, 85] width 99 height 21
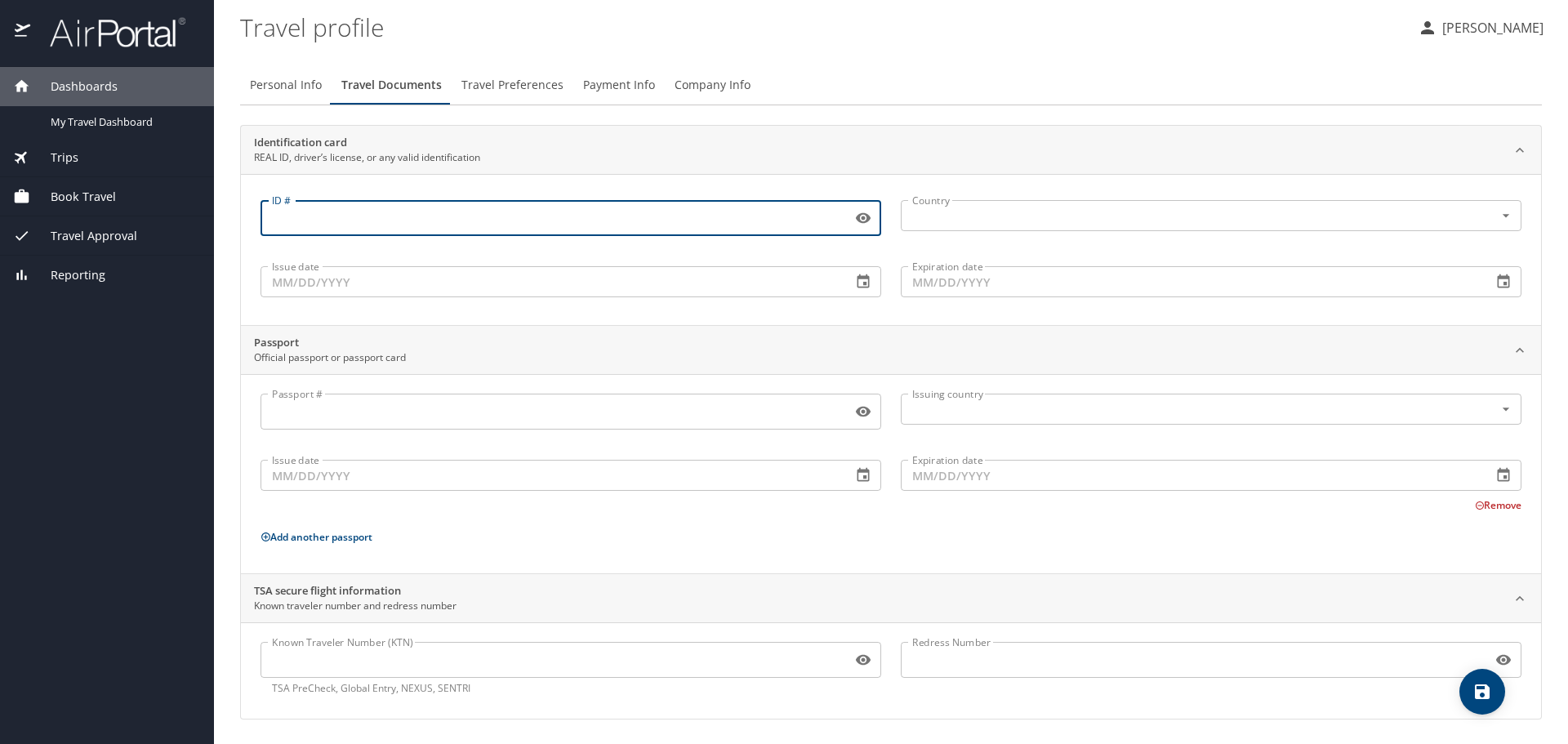
click at [413, 222] on input "ID #" at bounding box center [553, 218] width 585 height 31
type input "RU889208"
click at [1020, 222] on input "text" at bounding box center [1187, 216] width 563 height 22
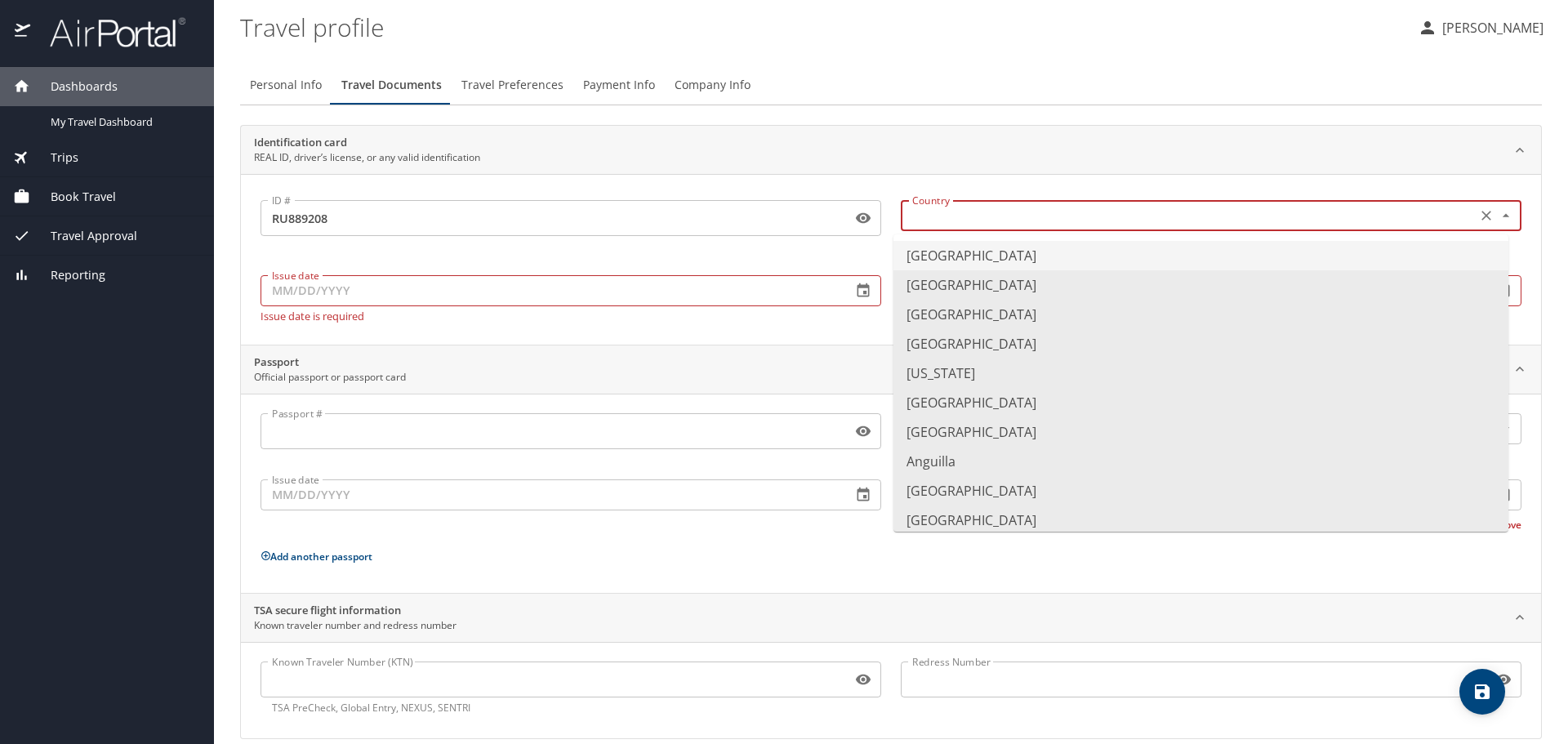
click at [916, 260] on li "United States of America" at bounding box center [1201, 255] width 615 height 29
type input "United States of America"
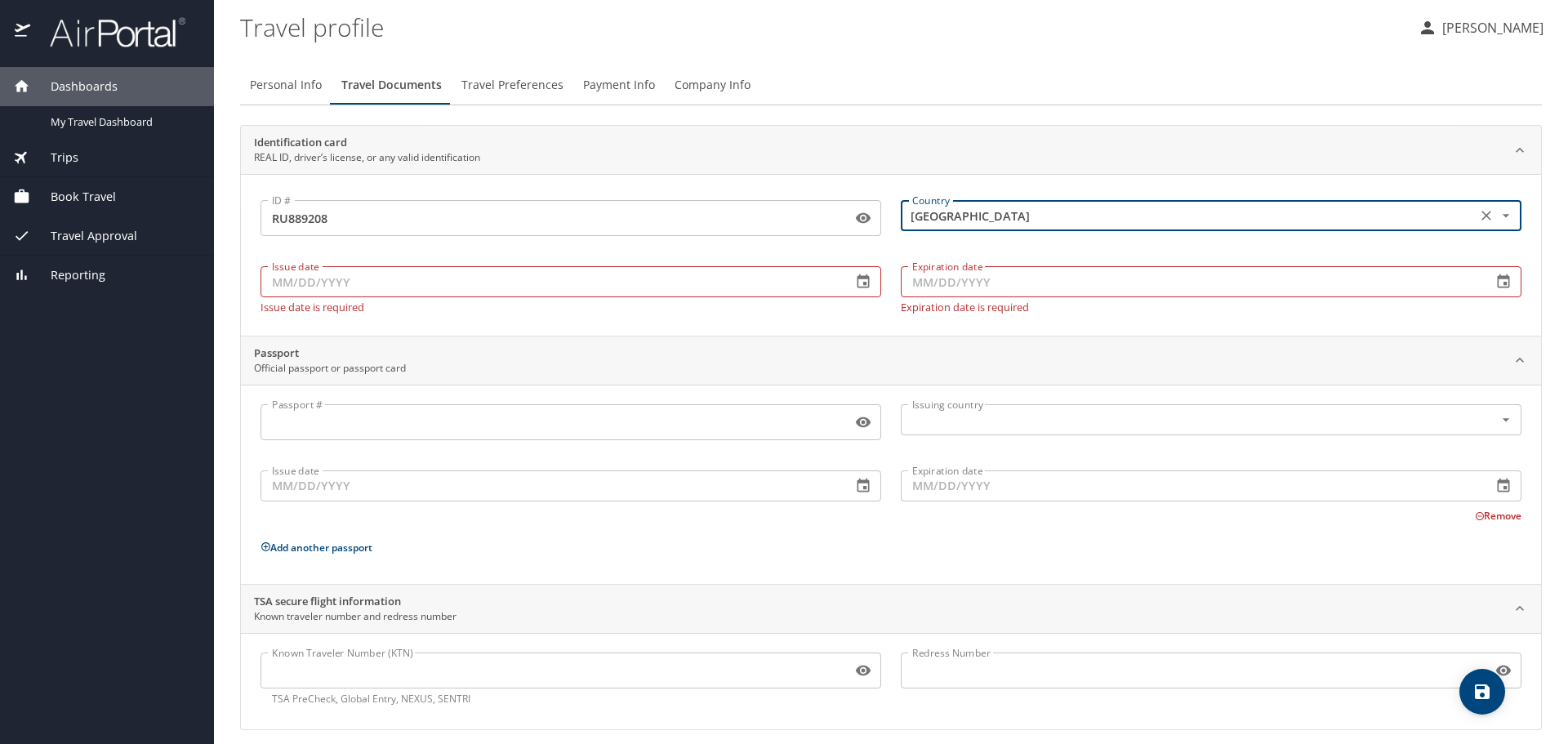
click at [282, 281] on input "Issue date" at bounding box center [550, 281] width 578 height 31
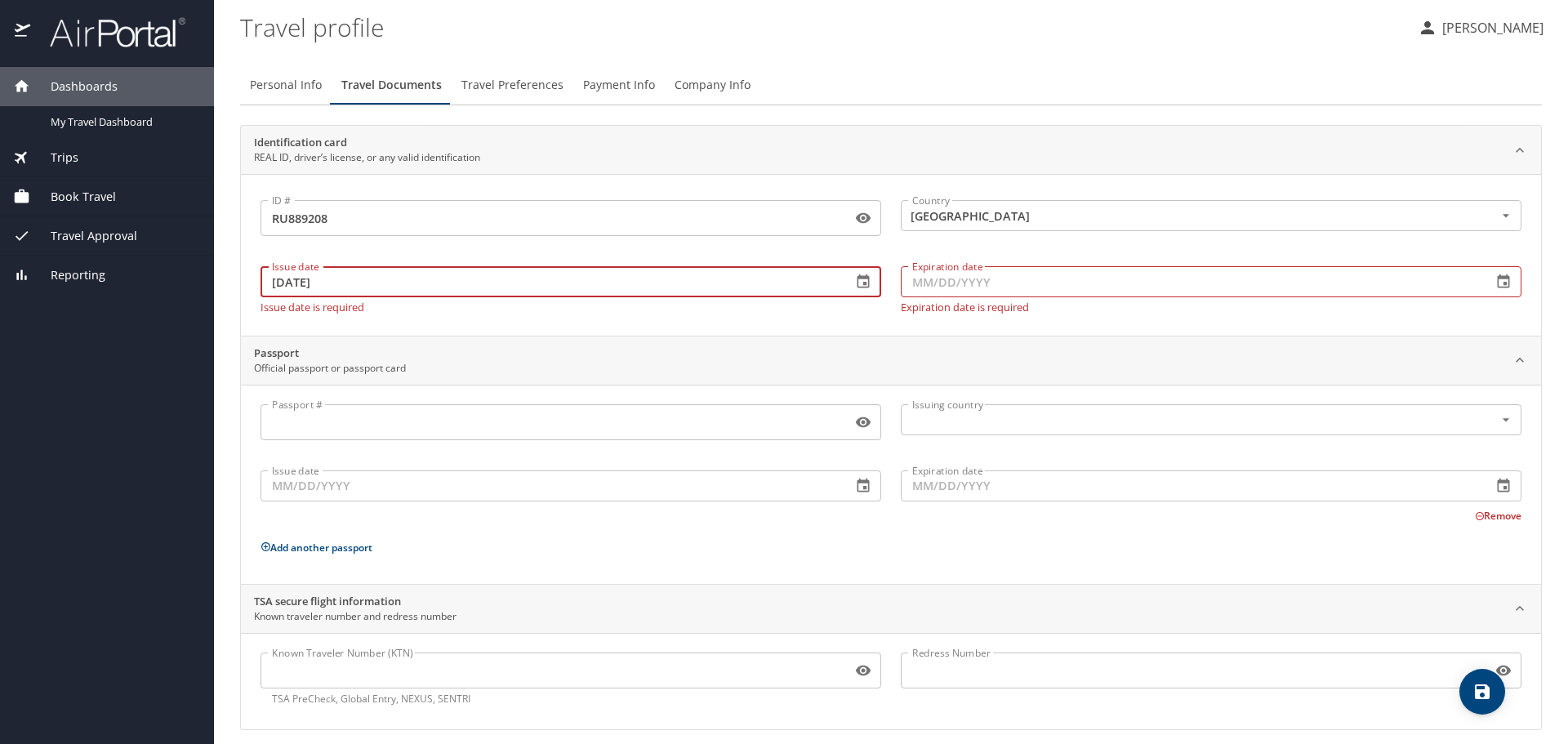
type input "07/18/2024"
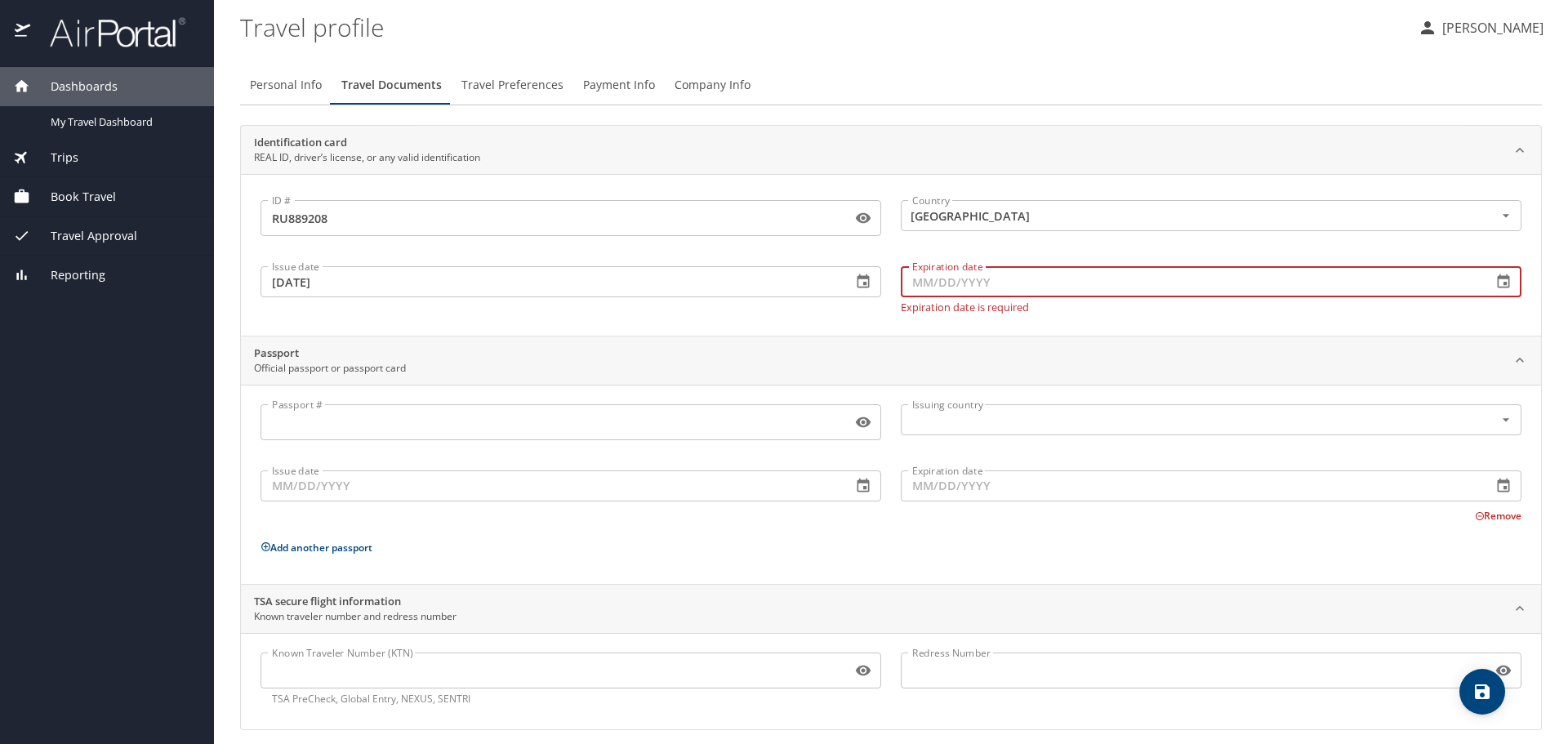
click at [913, 285] on input "Expiration date" at bounding box center [1190, 281] width 578 height 31
click at [1148, 283] on input "07/23/2028" at bounding box center [1190, 281] width 578 height 31
type input "07/23/2028"
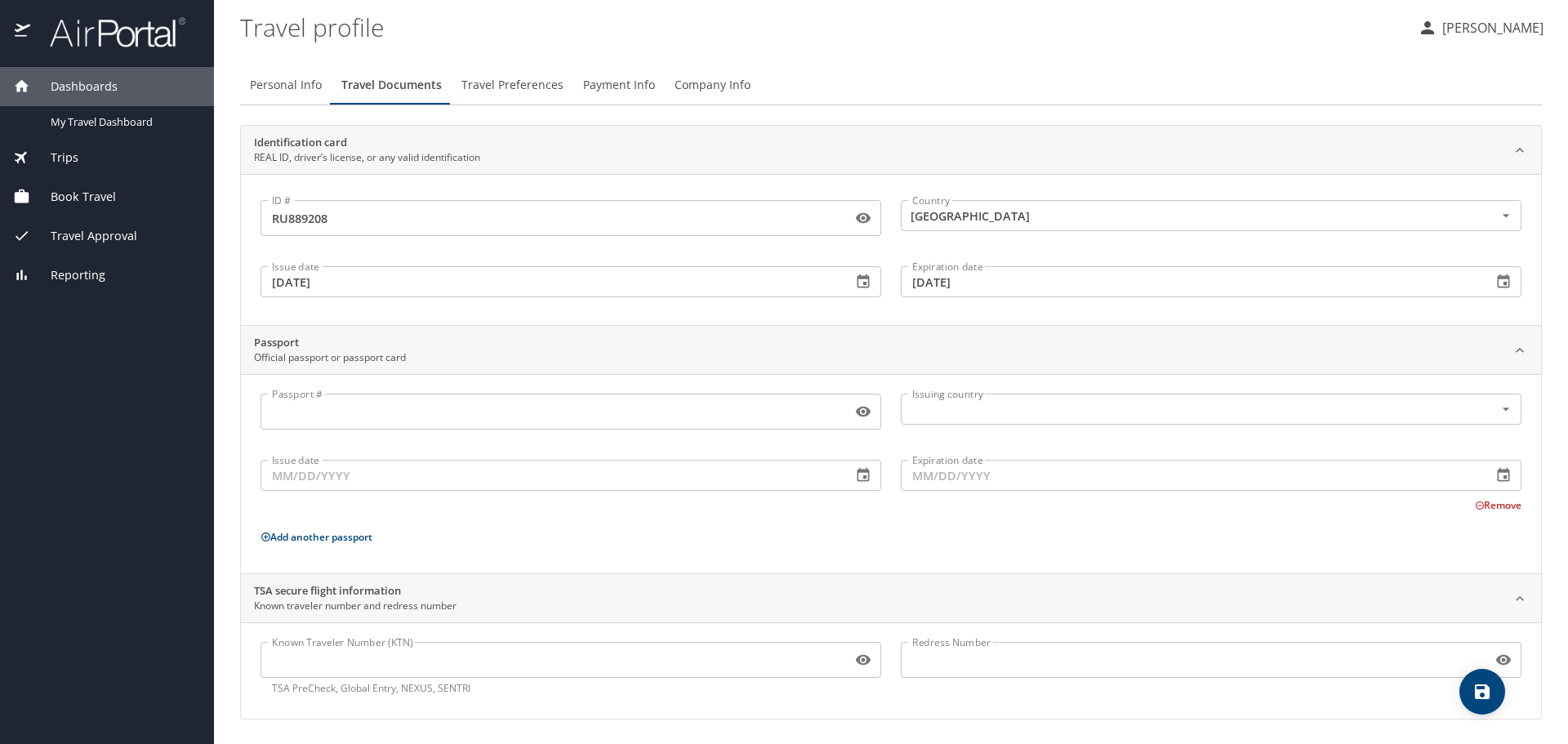
click at [989, 353] on div "Passport Official passport or passport card" at bounding box center [878, 350] width 1248 height 31
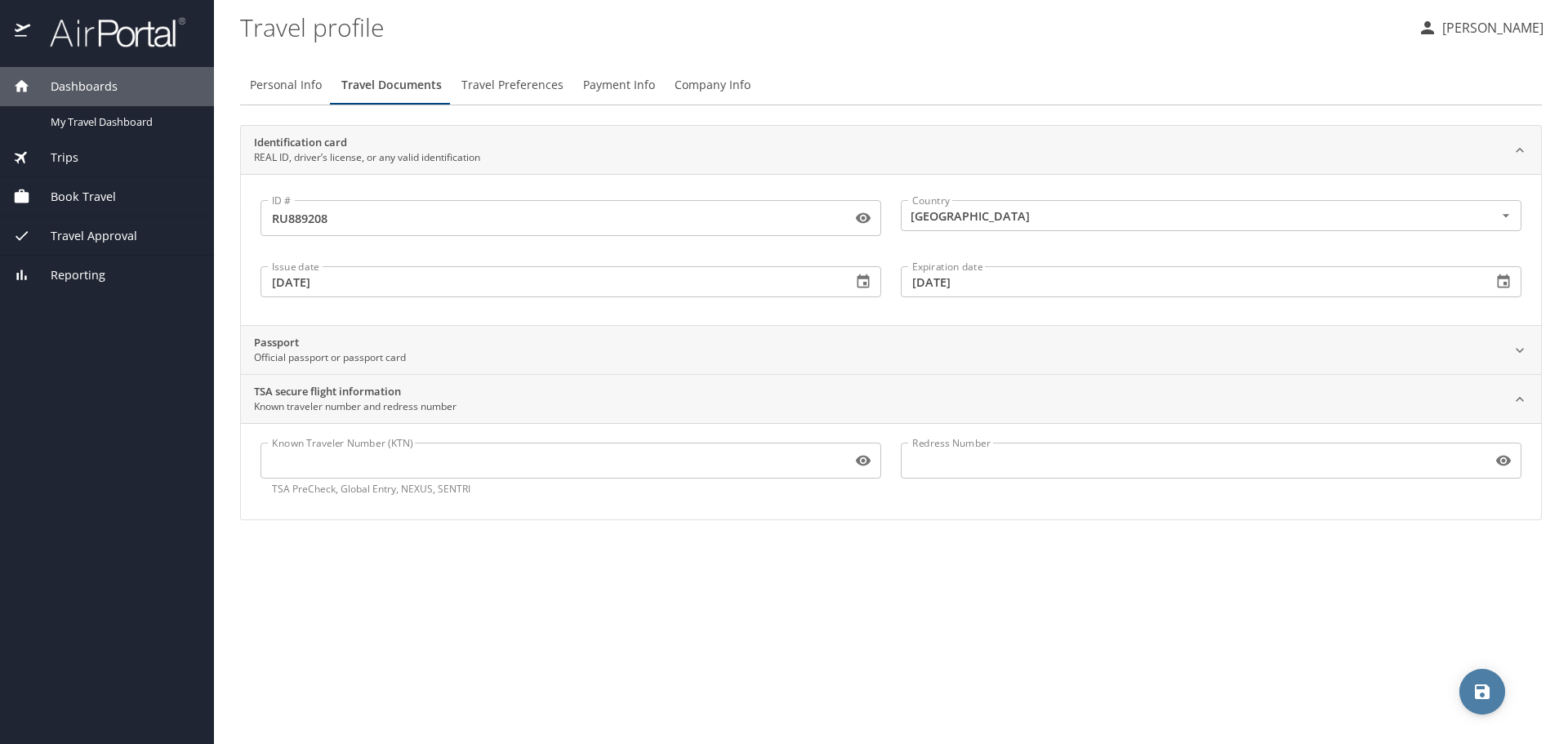
click at [1489, 695] on icon "save" at bounding box center [1482, 692] width 15 height 15
click at [509, 88] on span "Travel Preferences" at bounding box center [512, 85] width 102 height 21
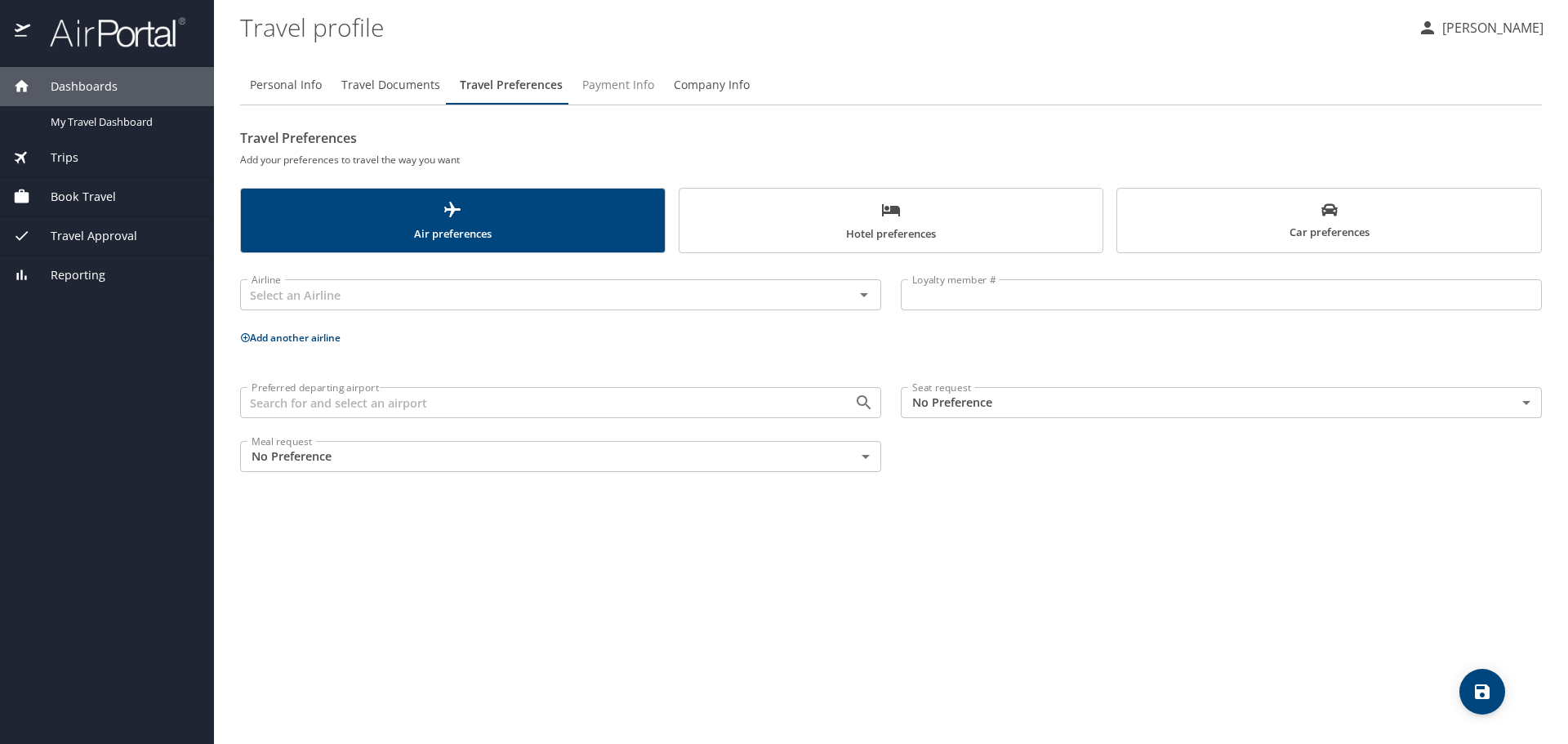
click at [603, 98] on button "Payment Info" at bounding box center [618, 85] width 91 height 39
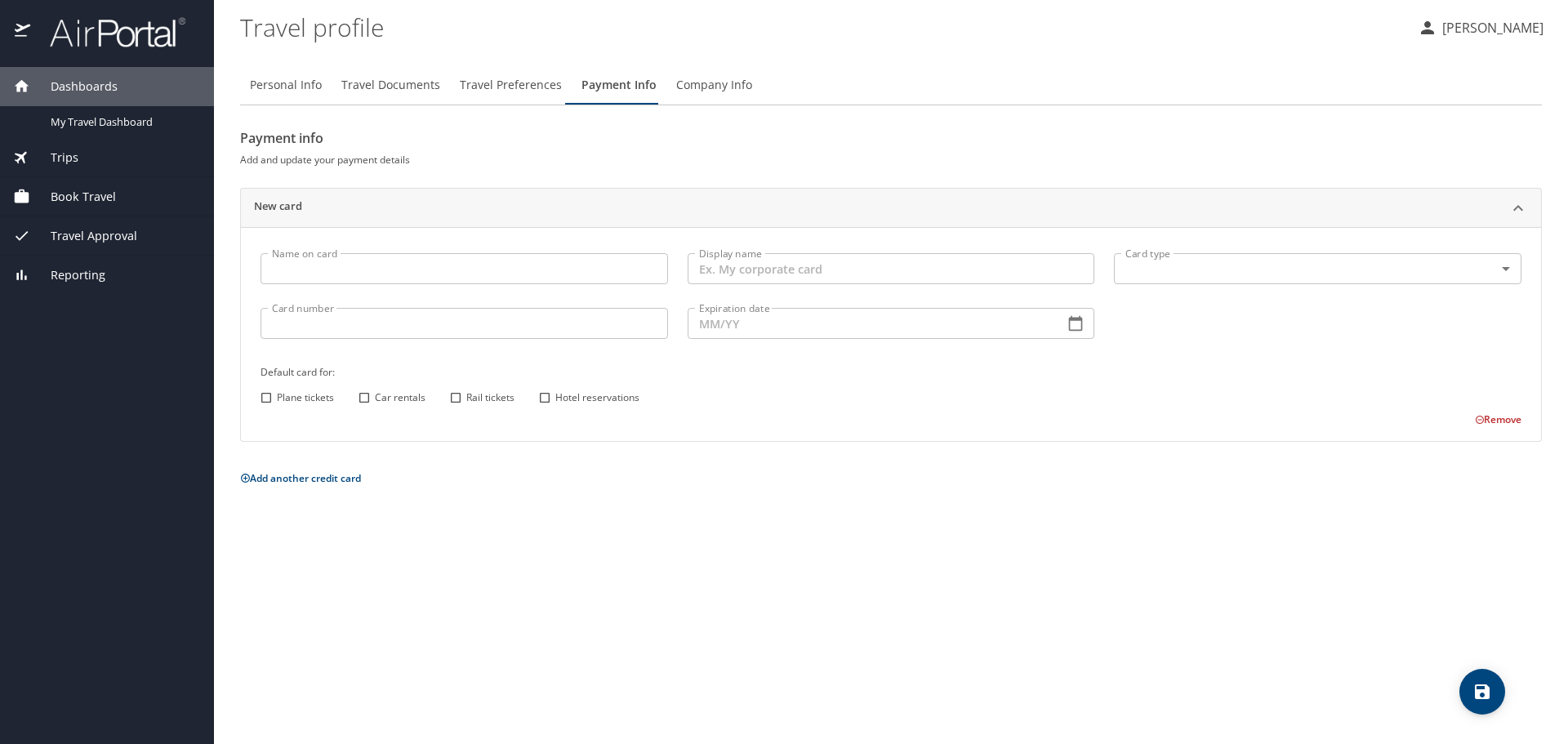
click at [734, 86] on span "Company Info" at bounding box center [714, 85] width 76 height 21
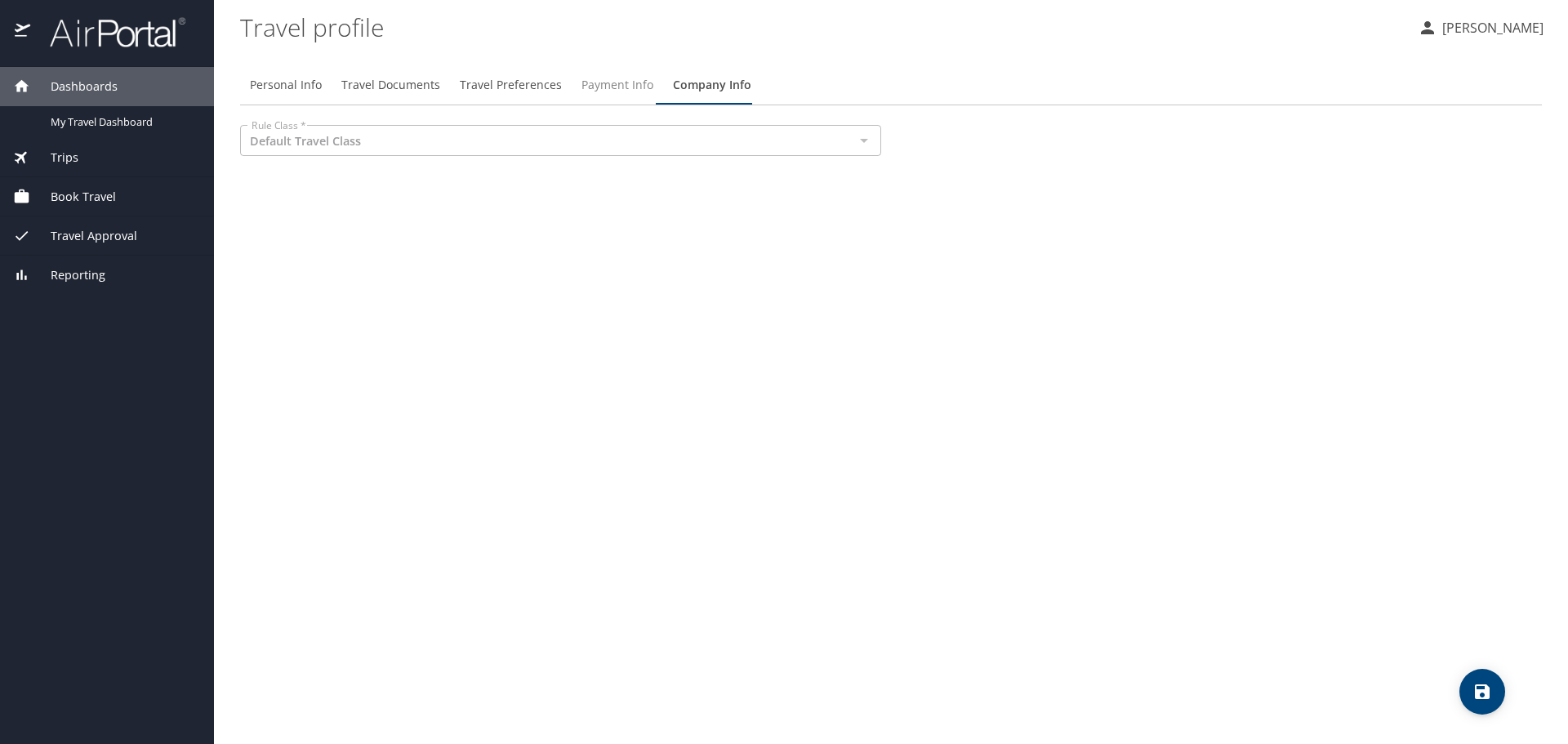
click at [618, 91] on span "Payment Info" at bounding box center [617, 85] width 71 height 21
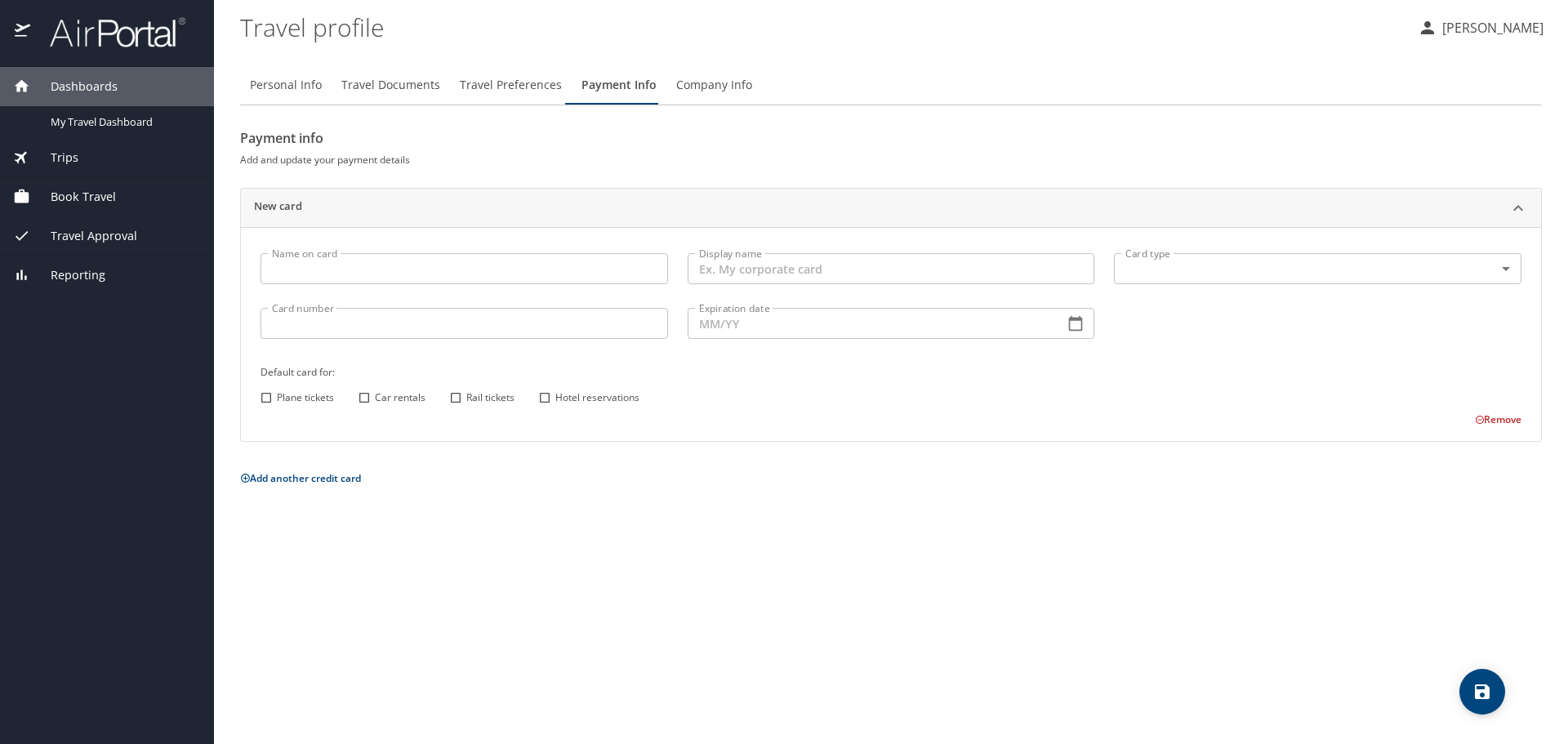
click at [479, 89] on span "Travel Preferences" at bounding box center [510, 85] width 102 height 21
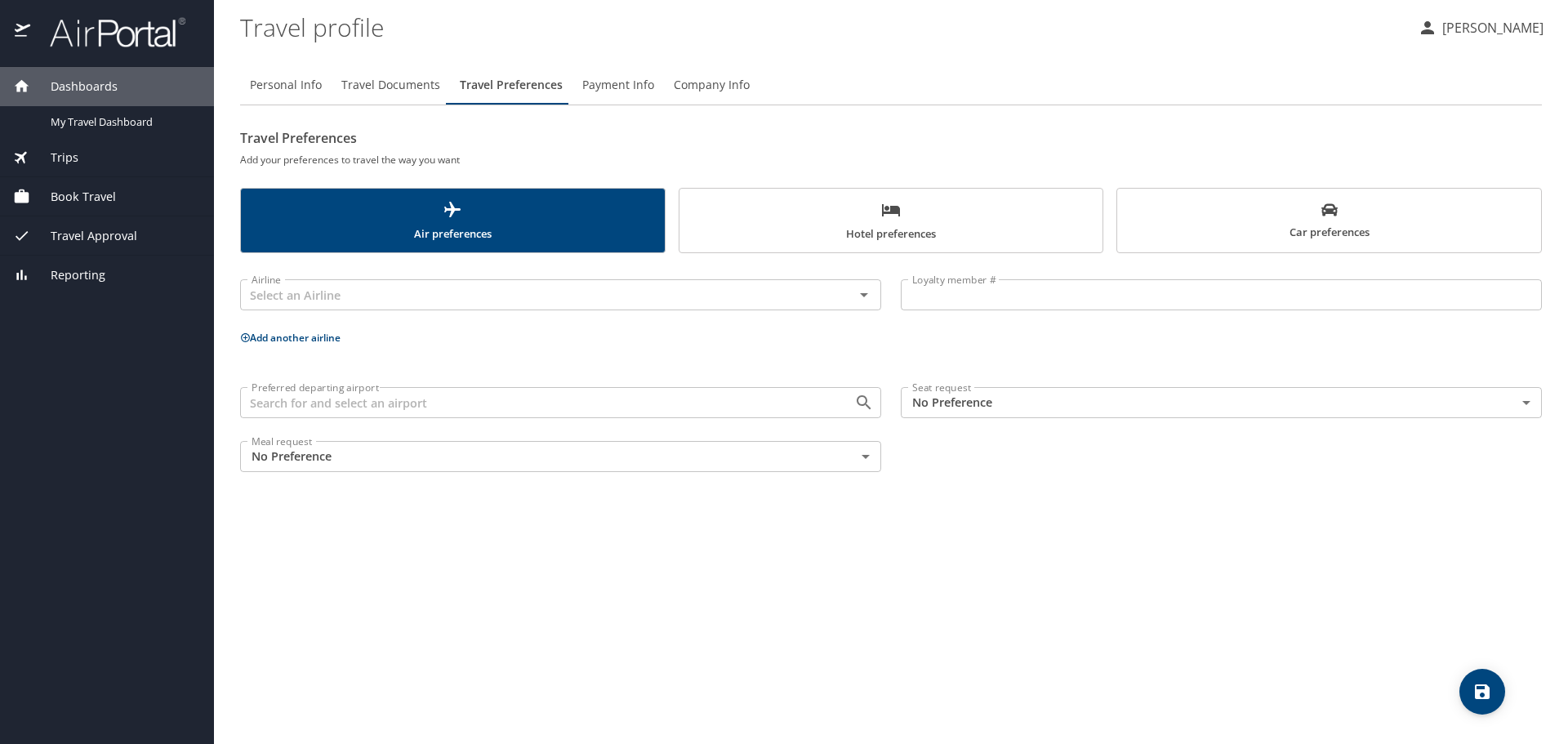
click at [630, 96] on button "Payment Info" at bounding box center [618, 85] width 91 height 39
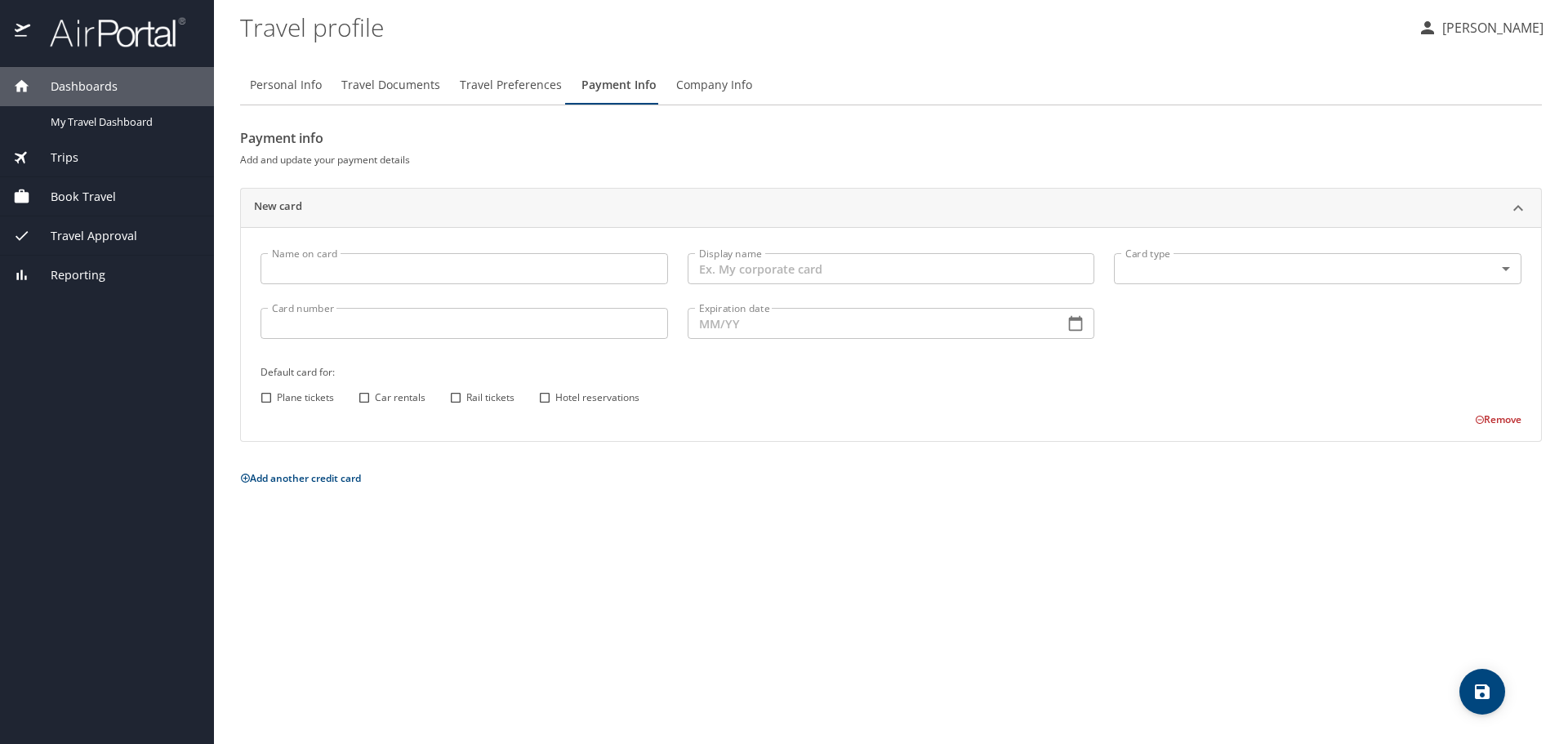
click at [710, 94] on span "Company Info" at bounding box center [714, 85] width 76 height 21
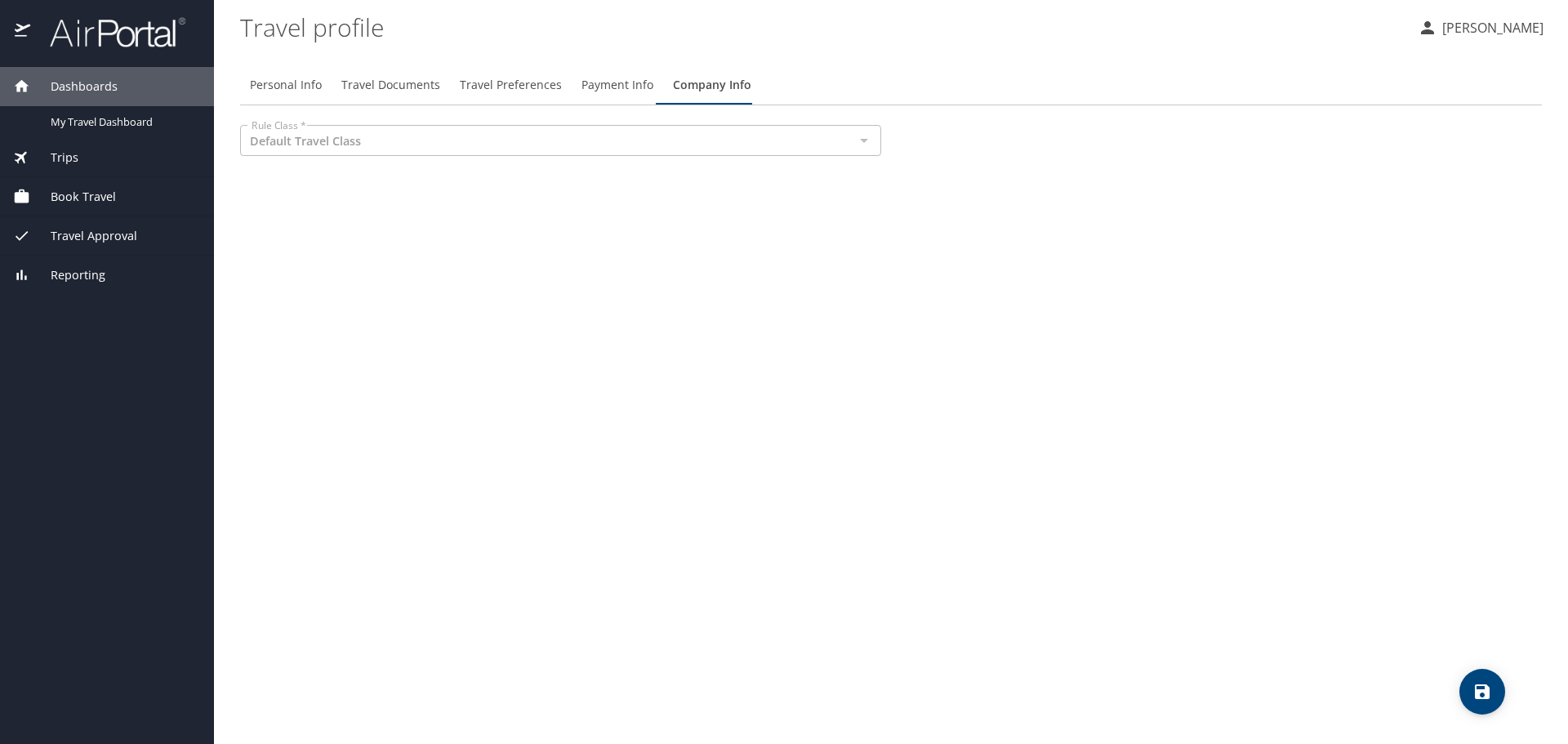
click at [609, 90] on span "Payment Info" at bounding box center [617, 85] width 71 height 21
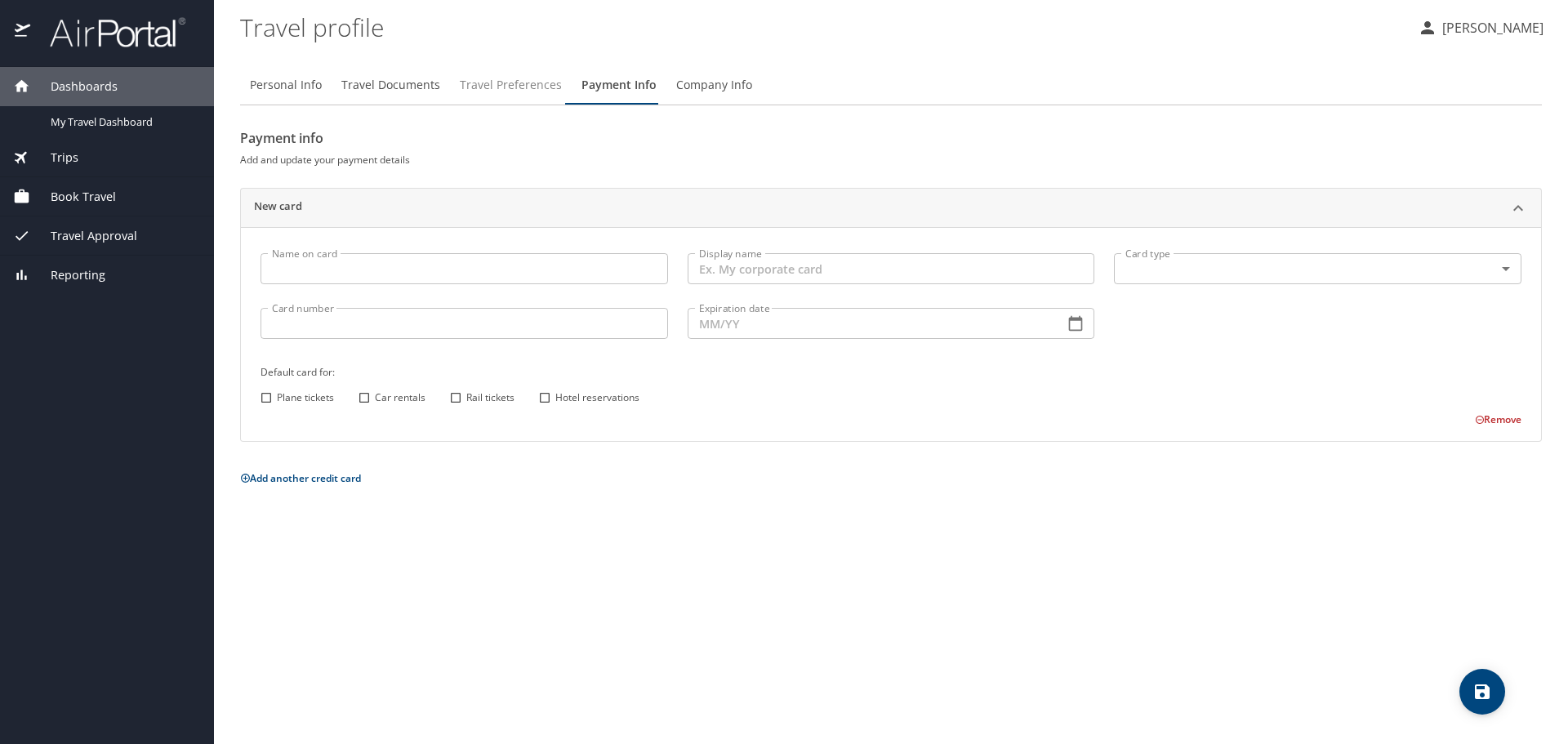
click at [512, 92] on span "Travel Preferences" at bounding box center [510, 85] width 102 height 21
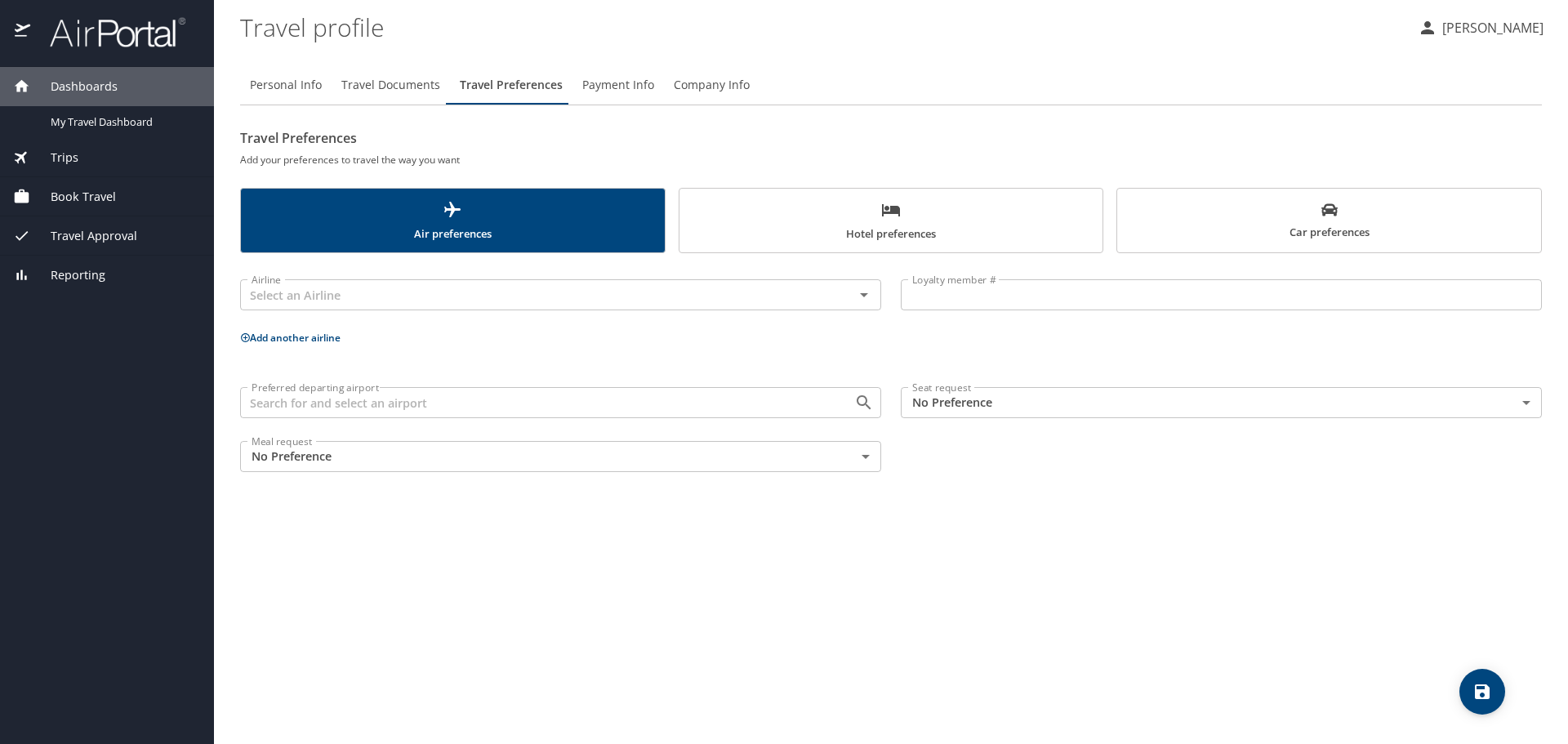
drag, startPoint x: 640, startPoint y: 545, endPoint x: 559, endPoint y: 550, distance: 81.2
click at [559, 550] on div "Personal Info Travel Documents Travel Preferences Payment Info Company Info Tra…" at bounding box center [891, 398] width 1302 height 692
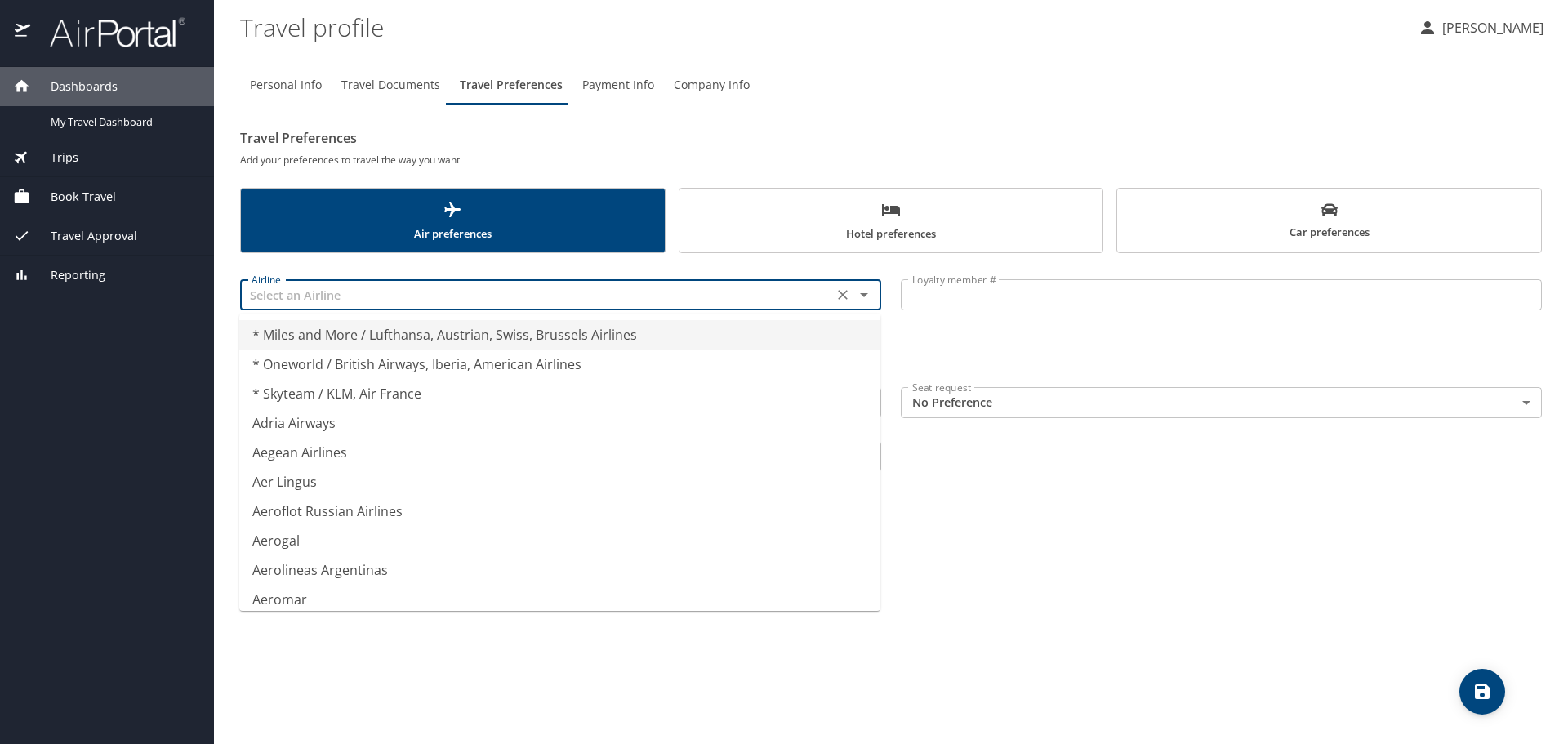
click at [694, 292] on input "text" at bounding box center [537, 295] width 583 height 22
type input "Aeromar"
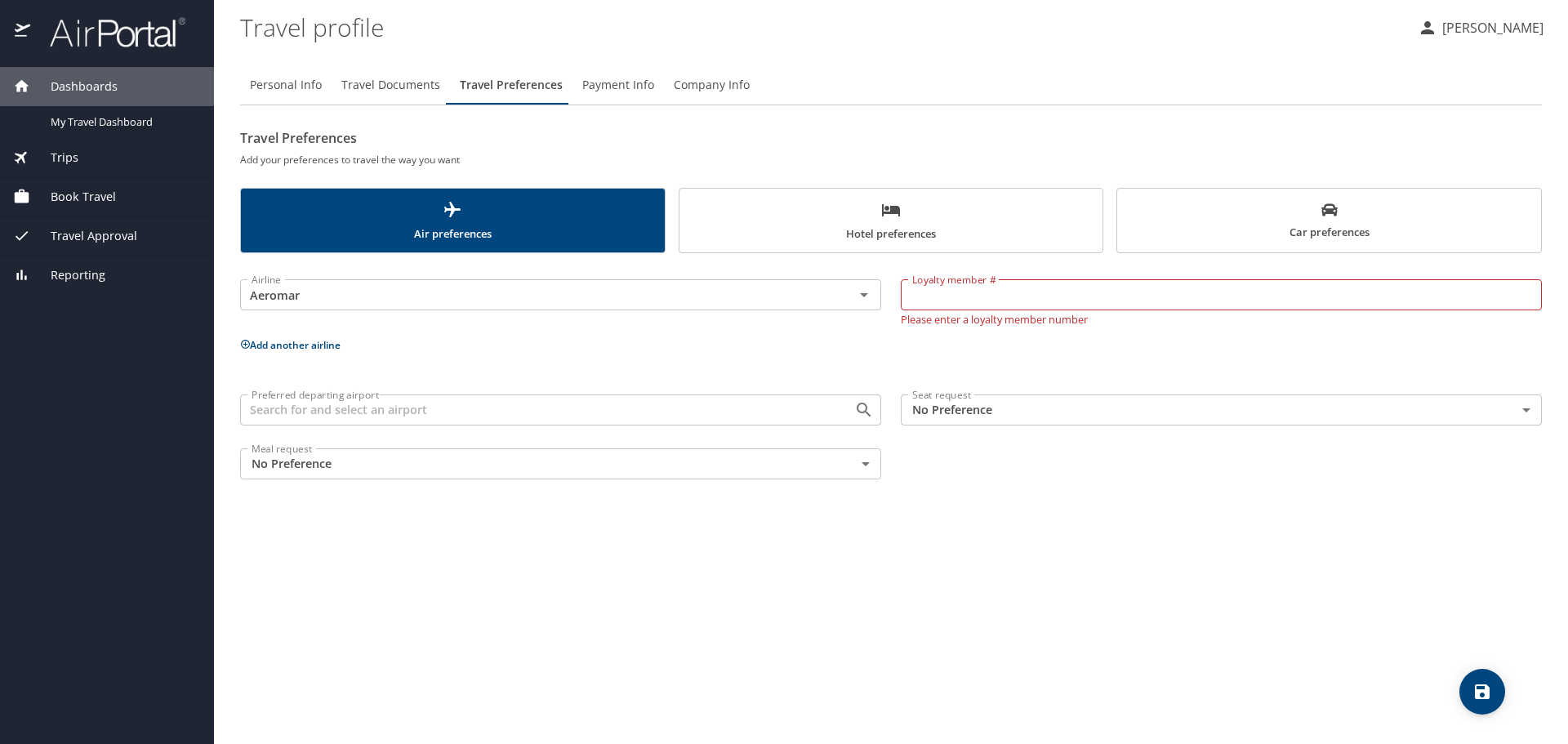
click at [672, 698] on div "Personal Info Travel Documents Travel Preferences Payment Info Company Info Tra…" at bounding box center [891, 398] width 1302 height 692
click at [370, 82] on span "Travel Documents" at bounding box center [391, 85] width 99 height 21
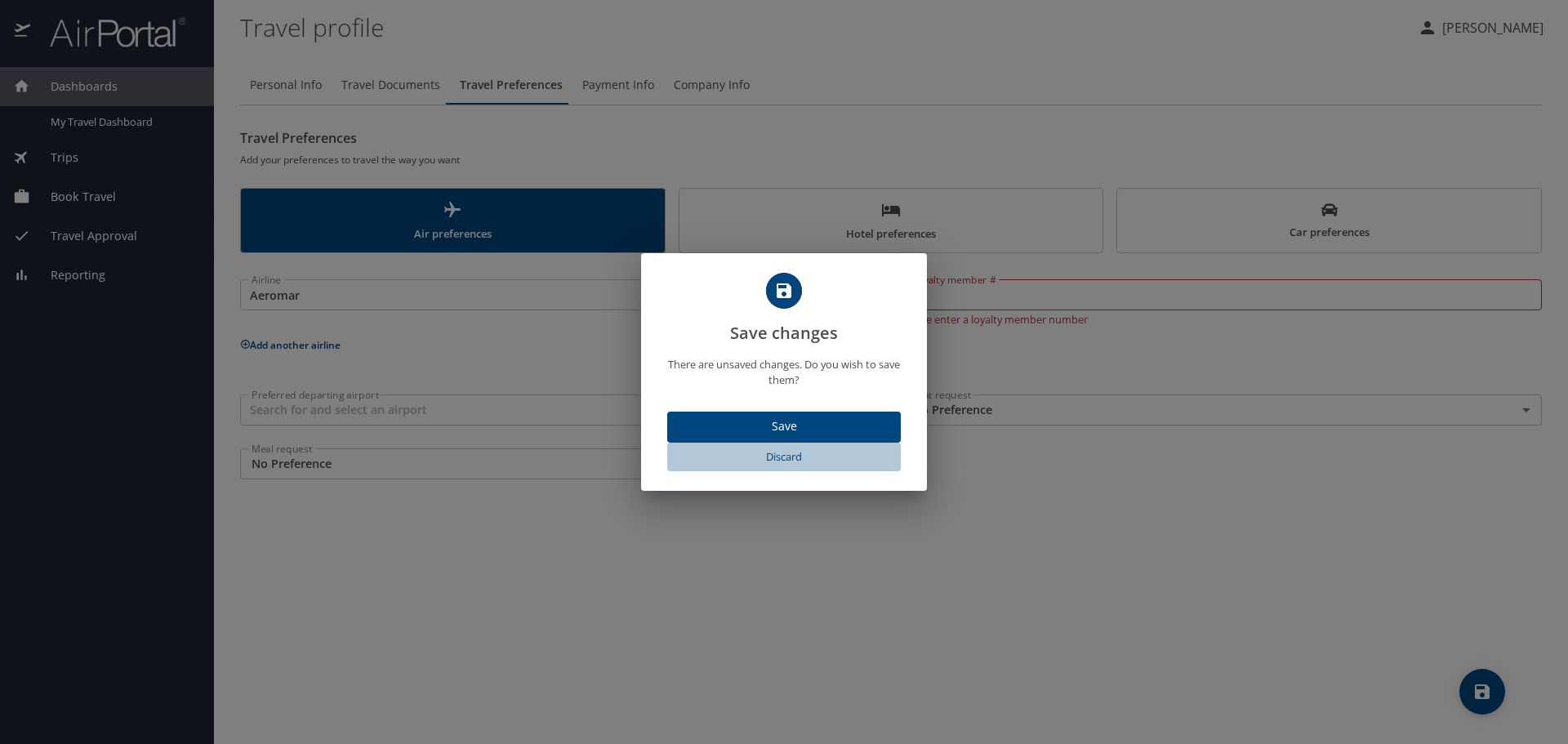
click at [790, 460] on span "Discard" at bounding box center [784, 457] width 220 height 19
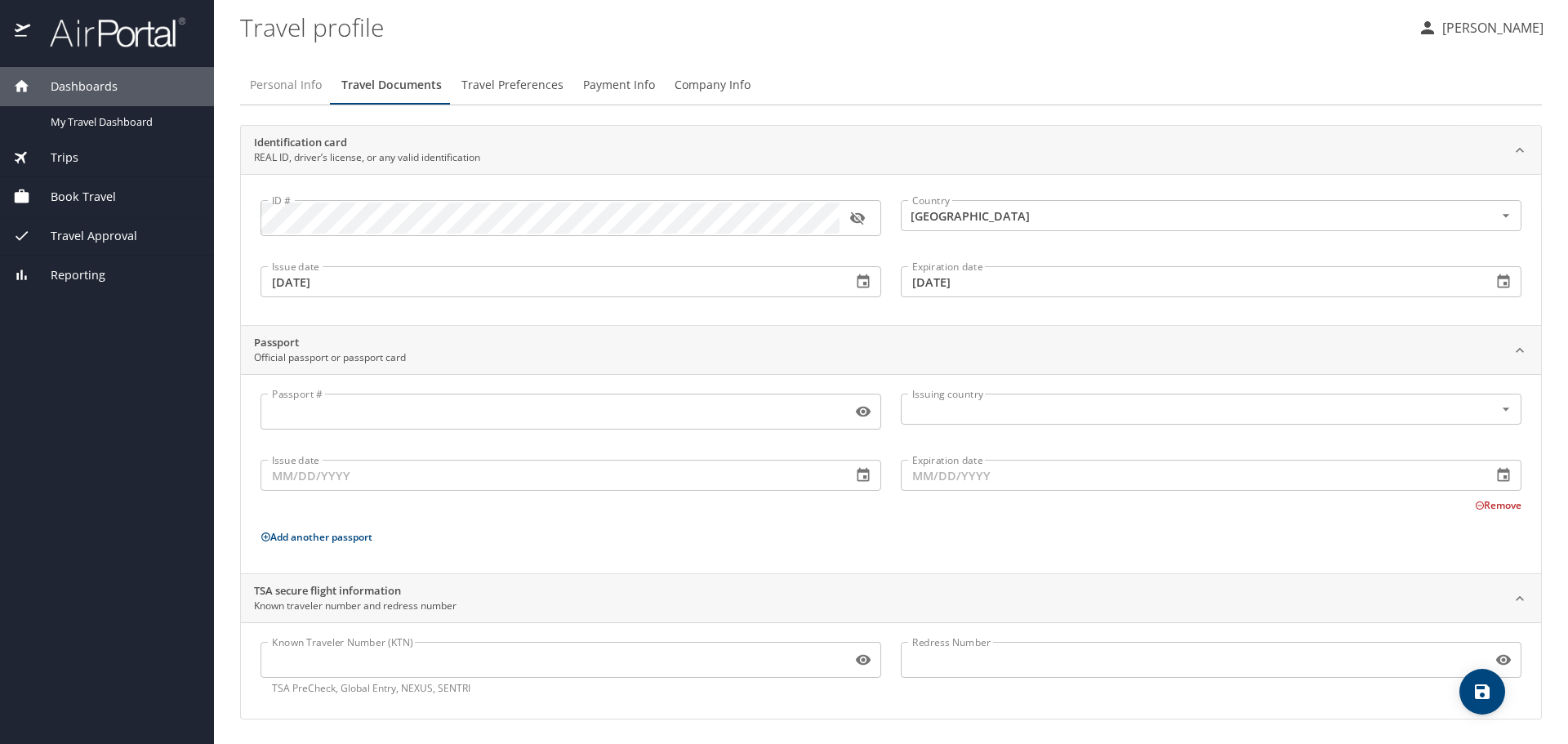
click at [265, 76] on span "Personal Info" at bounding box center [286, 85] width 71 height 21
select select "US"
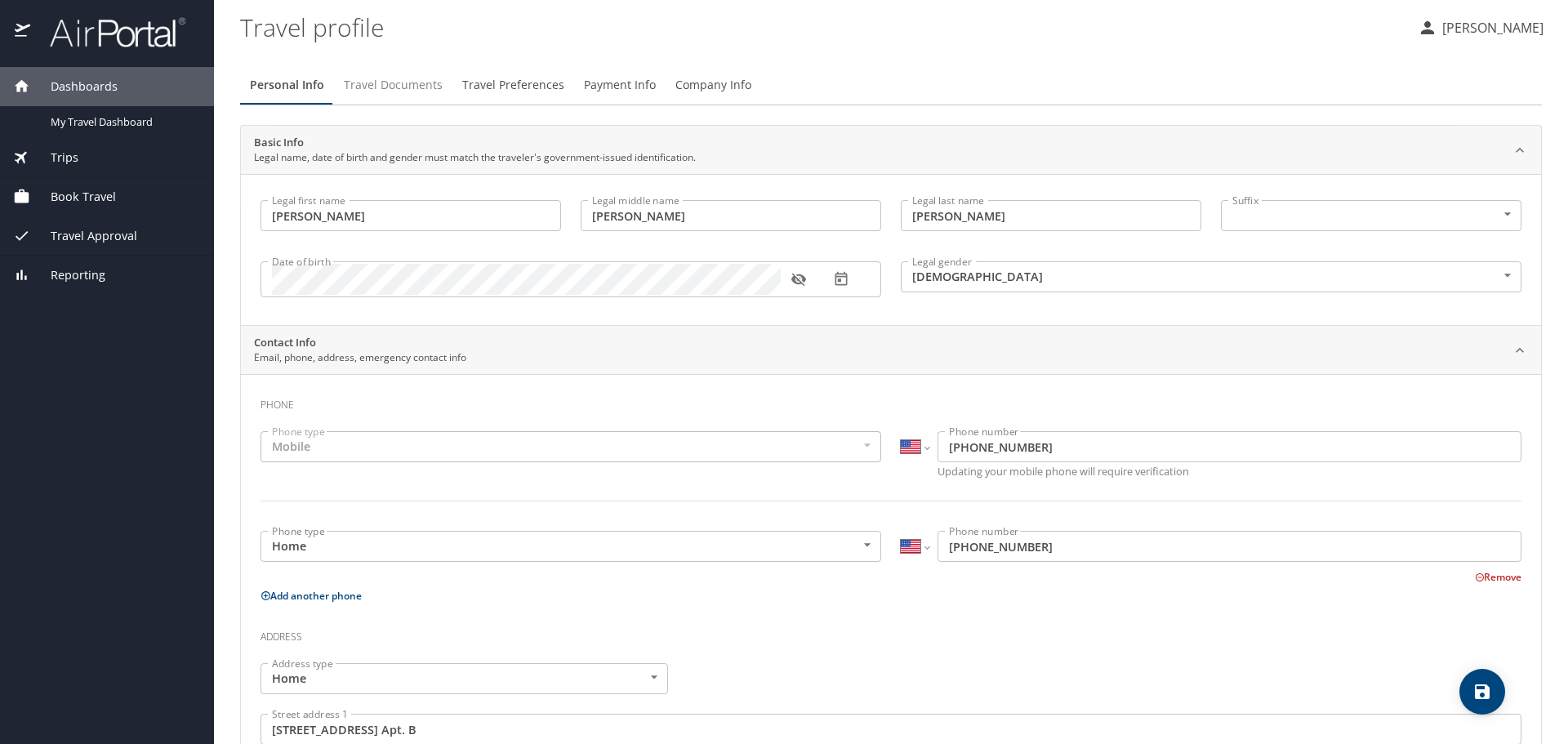
click at [397, 79] on span "Travel Documents" at bounding box center [393, 85] width 99 height 21
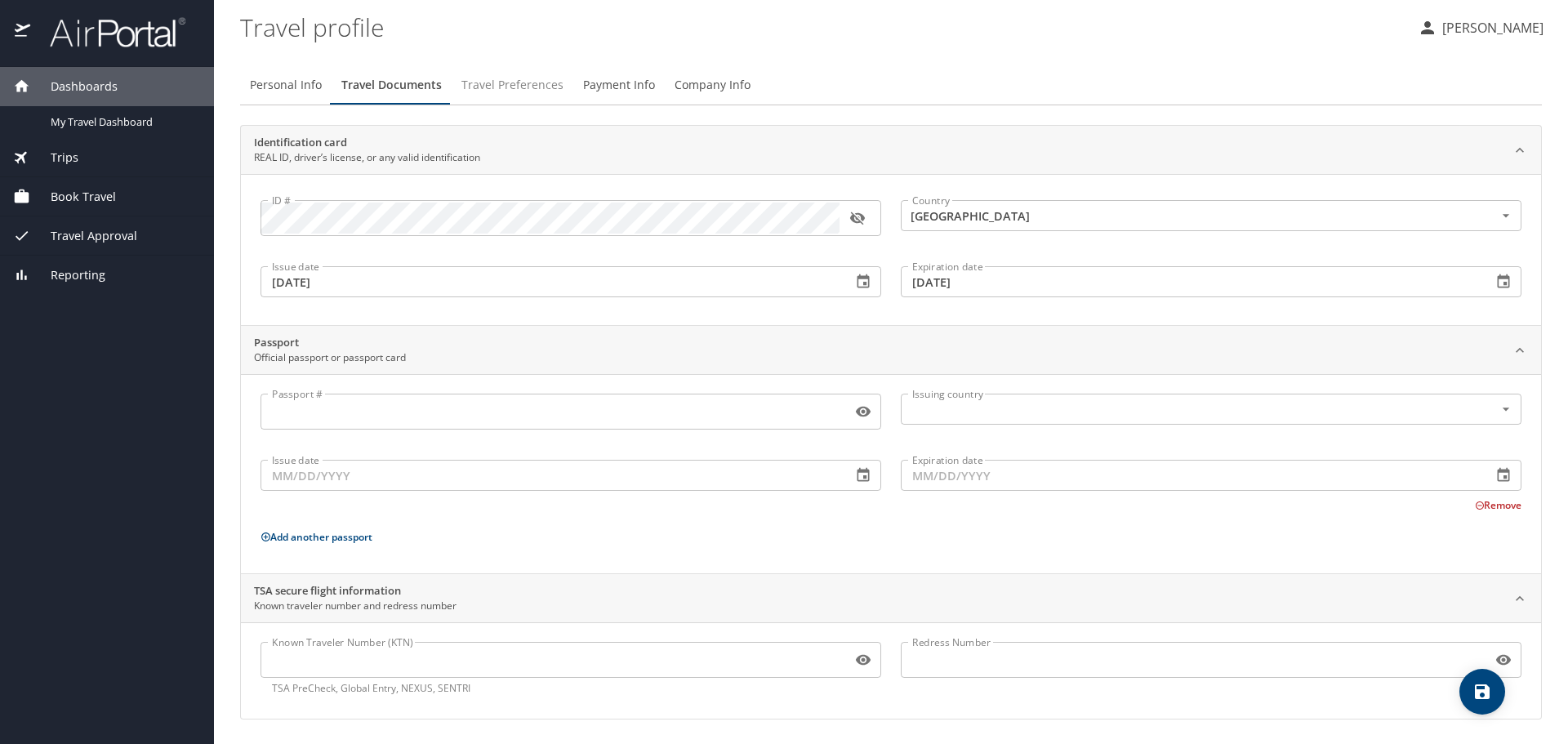
click at [543, 79] on span "Travel Preferences" at bounding box center [512, 85] width 102 height 21
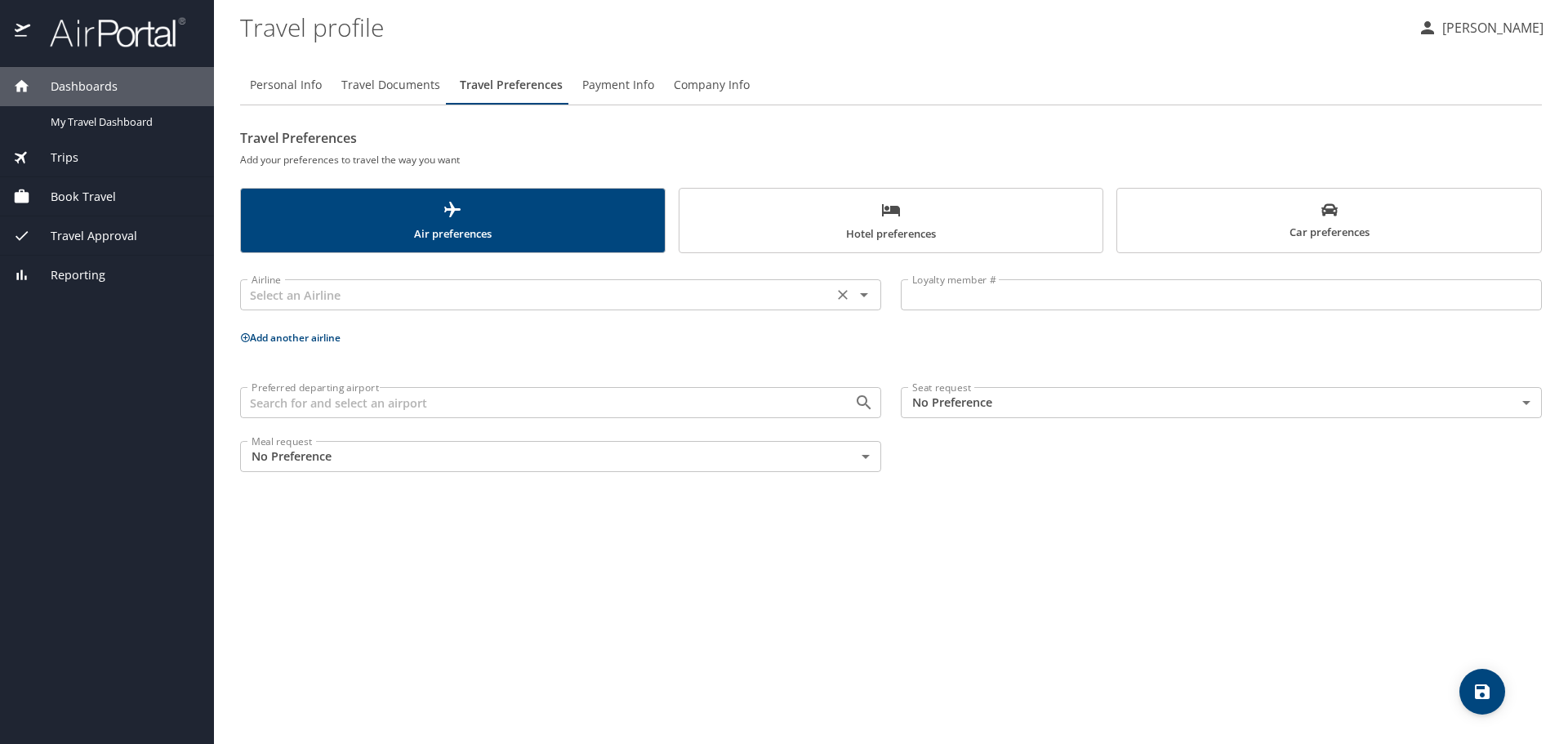
click at [869, 293] on icon "Open" at bounding box center [864, 295] width 20 height 20
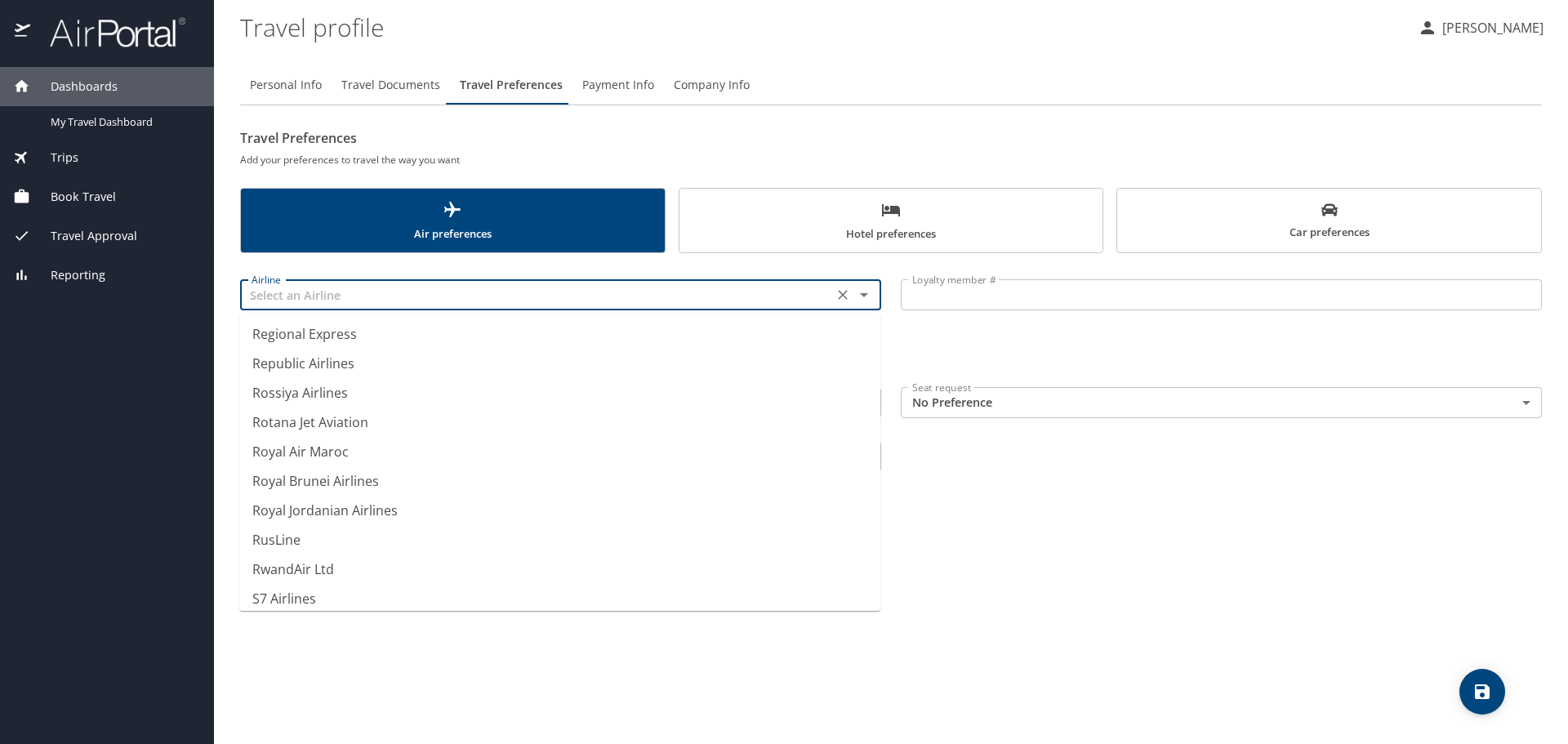
scroll to position [9712, 0]
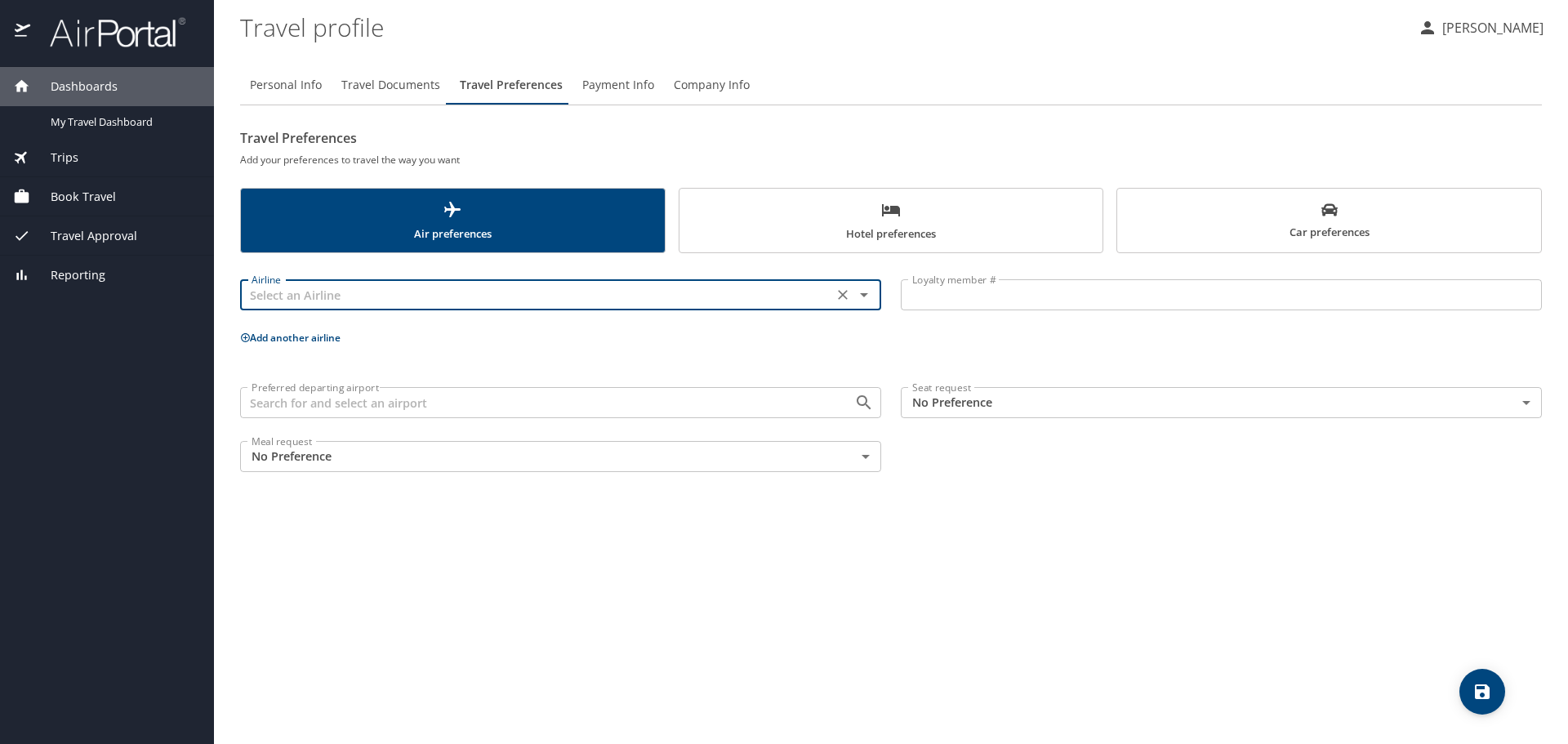
click at [386, 292] on input "text" at bounding box center [537, 295] width 583 height 22
type input "N/A"
click at [493, 557] on div "Personal Info Travel Documents Travel Preferences Payment Info Company Info Tra…" at bounding box center [891, 398] width 1302 height 692
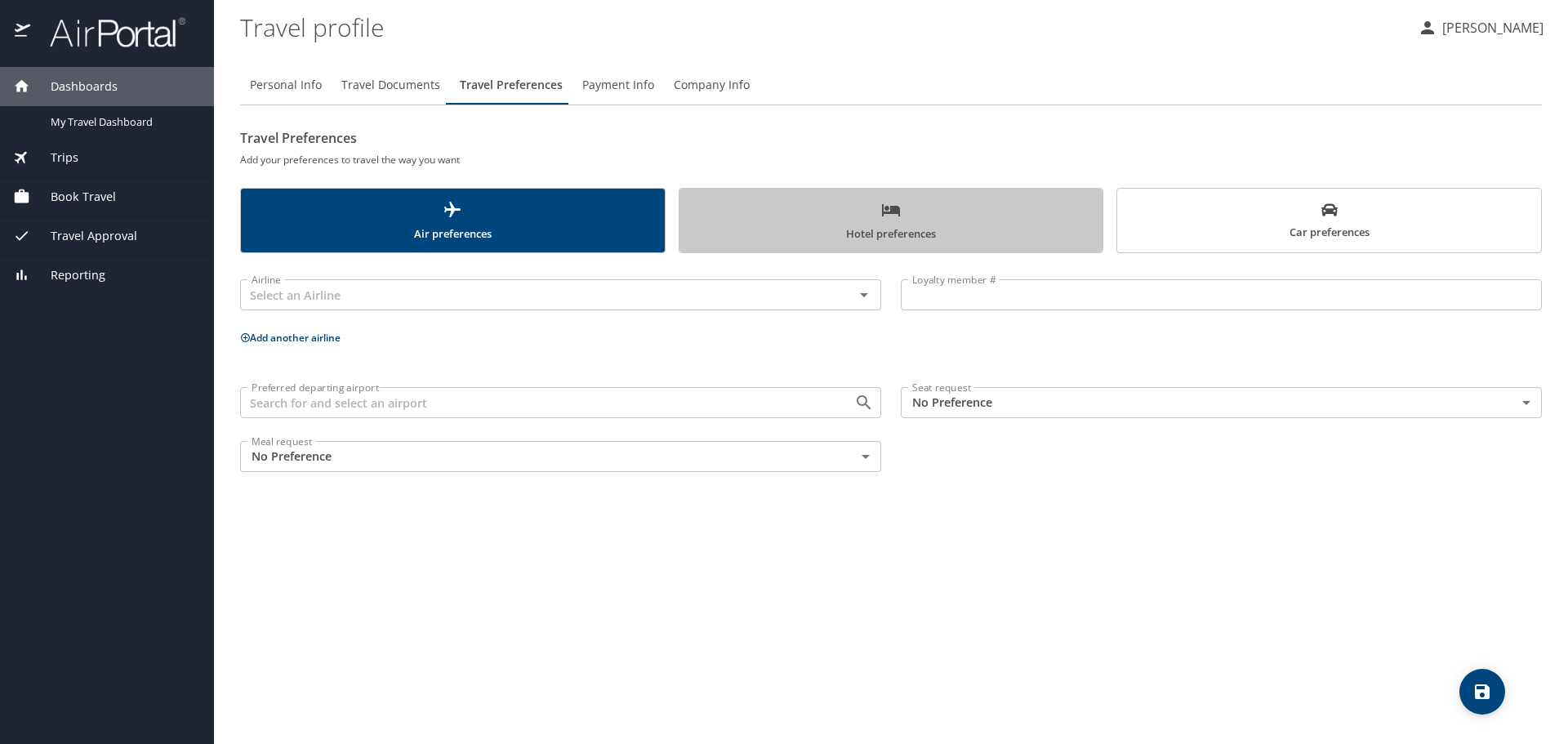
click at [872, 233] on span "Hotel preferences" at bounding box center [891, 222] width 404 height 43
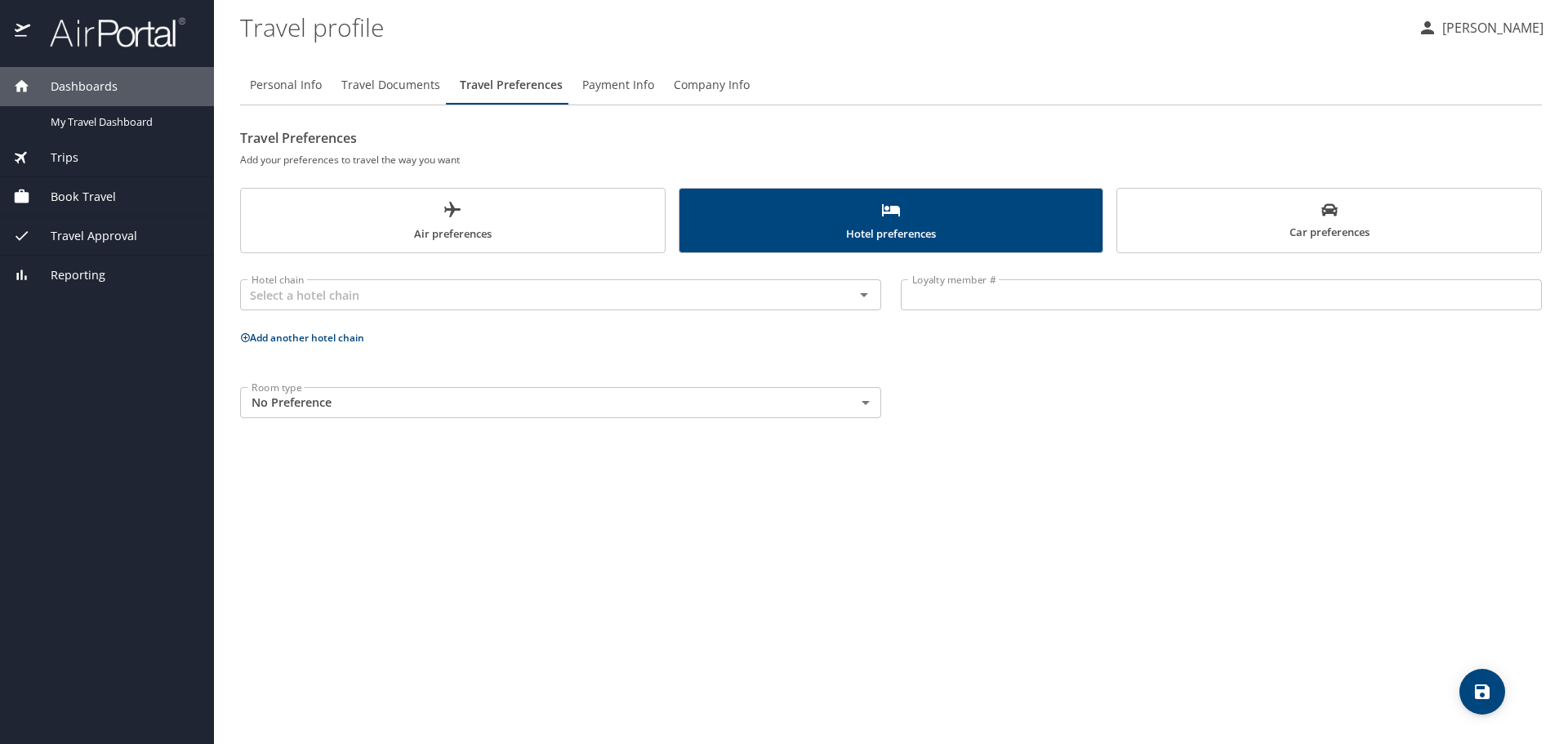
click at [476, 219] on span "Air preferences" at bounding box center [453, 222] width 404 height 43
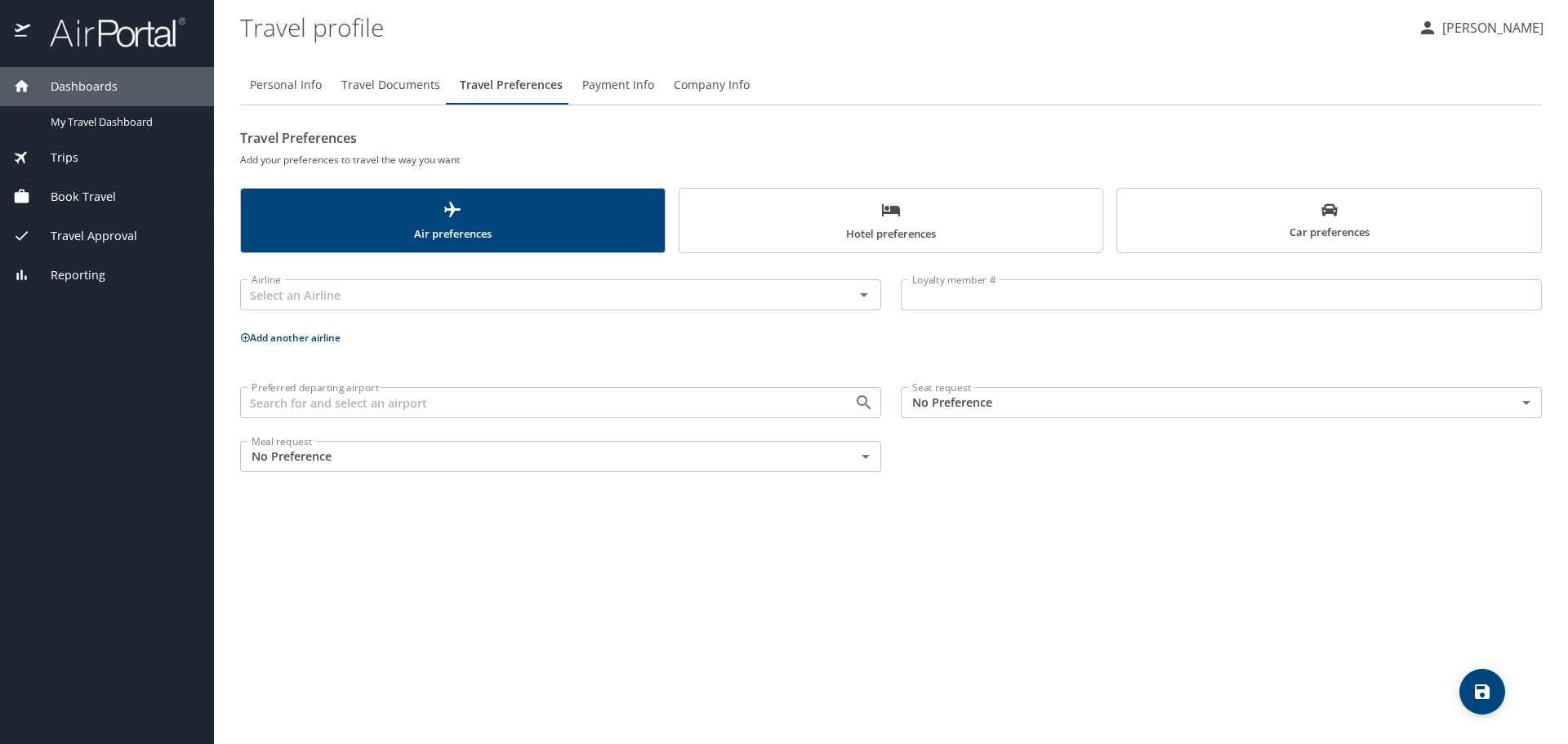
click at [280, 86] on span "Personal Info" at bounding box center [286, 85] width 71 height 21
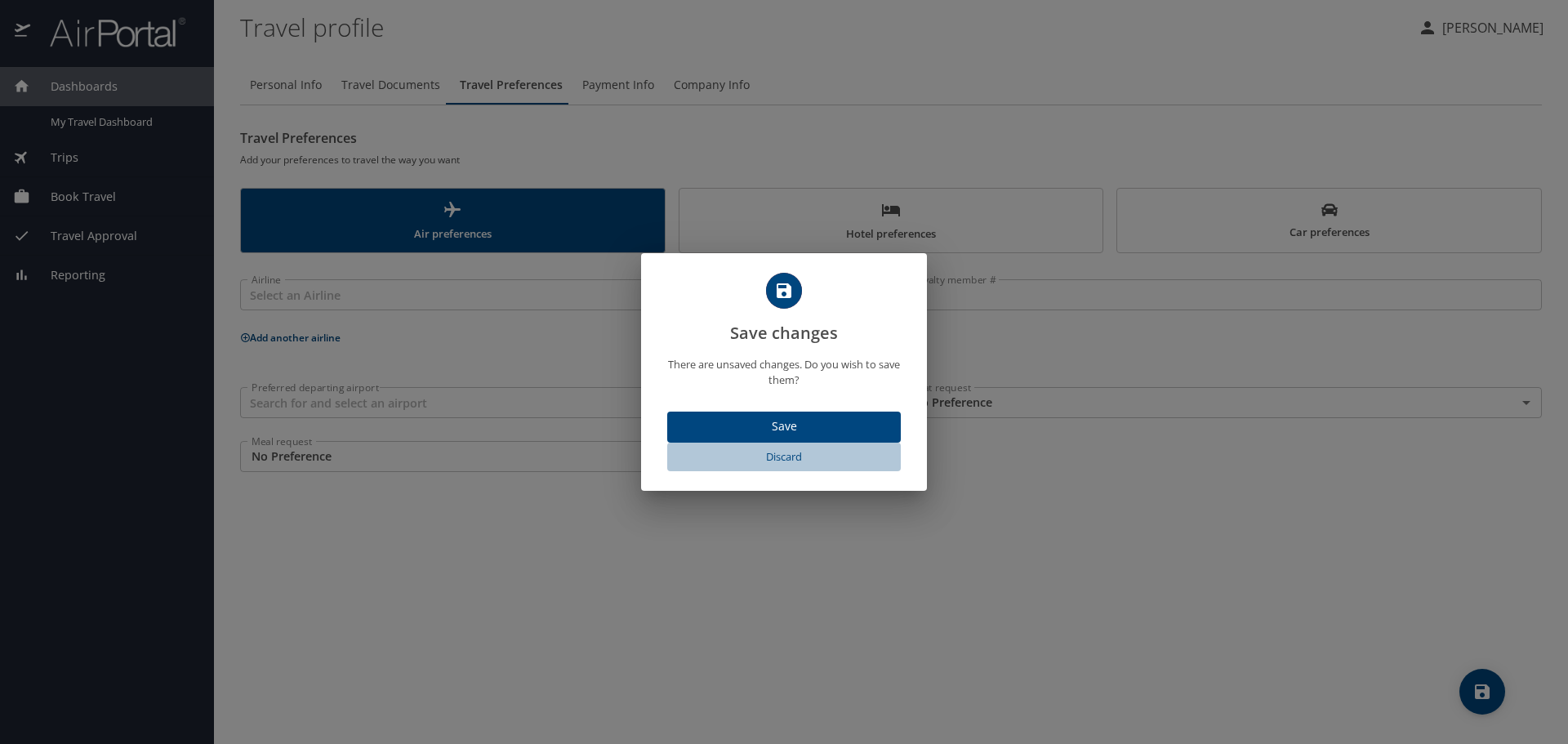
click at [793, 456] on span "Discard" at bounding box center [784, 457] width 220 height 19
select select "US"
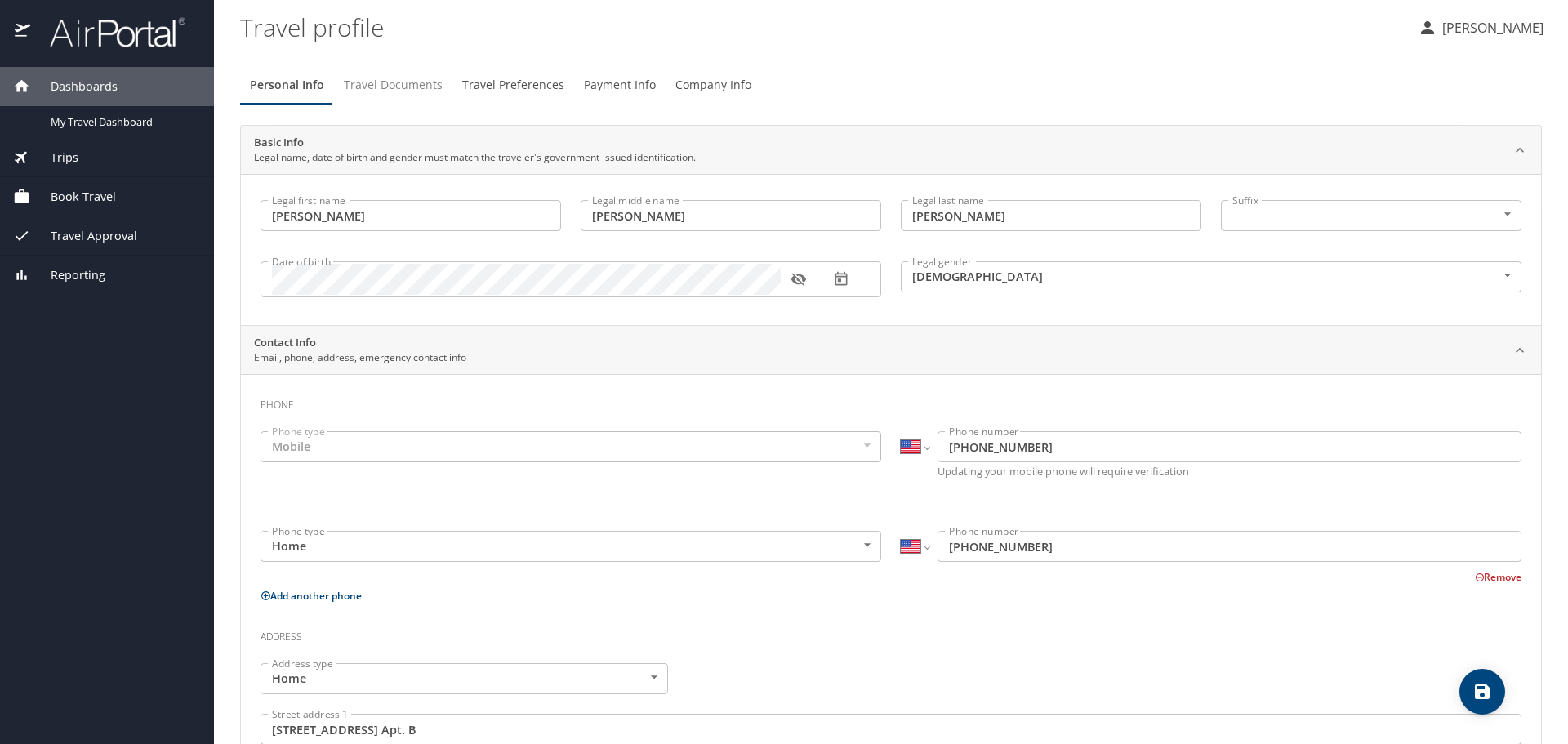
click at [424, 86] on span "Travel Documents" at bounding box center [393, 85] width 99 height 21
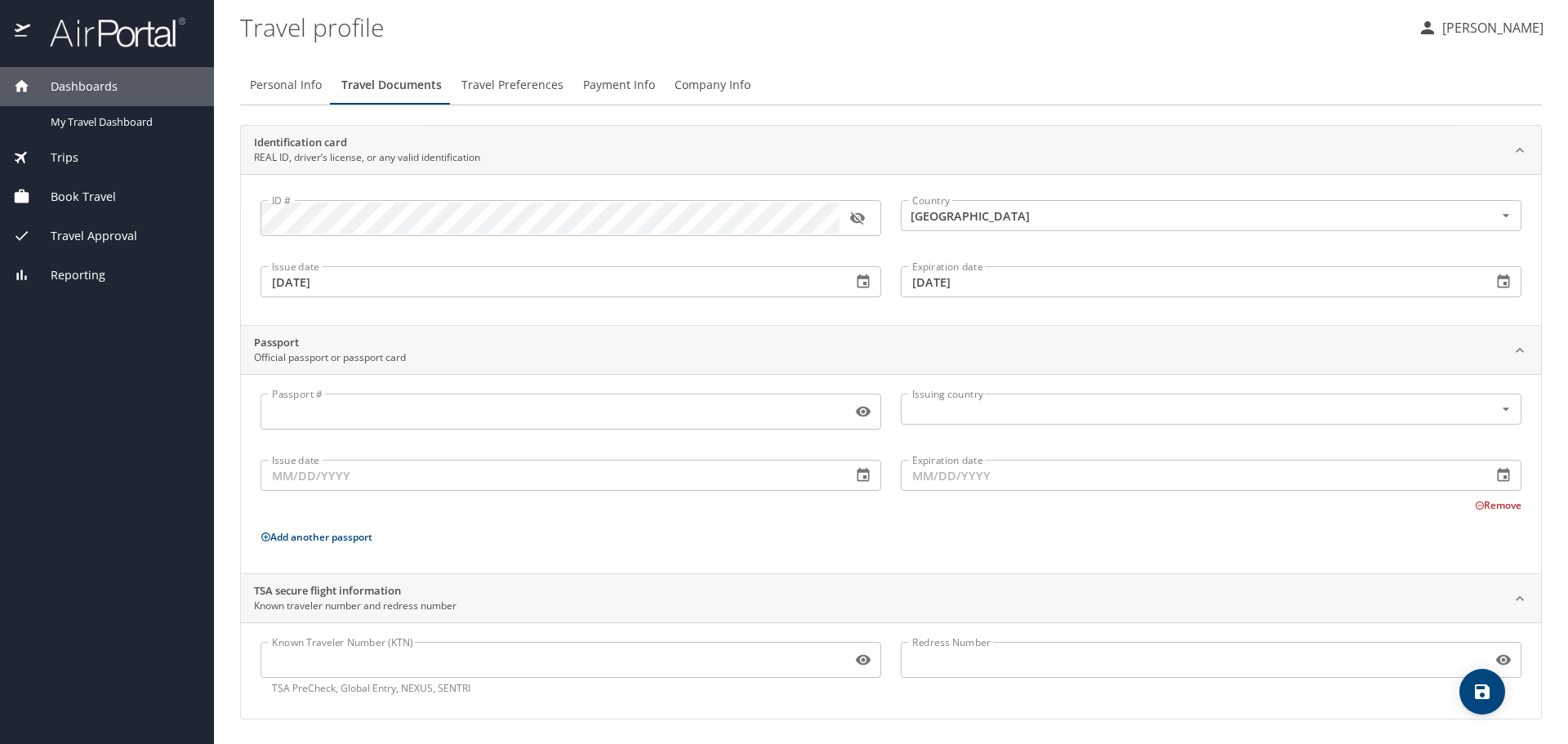
scroll to position [2, 0]
click at [523, 86] on span "Travel Preferences" at bounding box center [512, 83] width 102 height 21
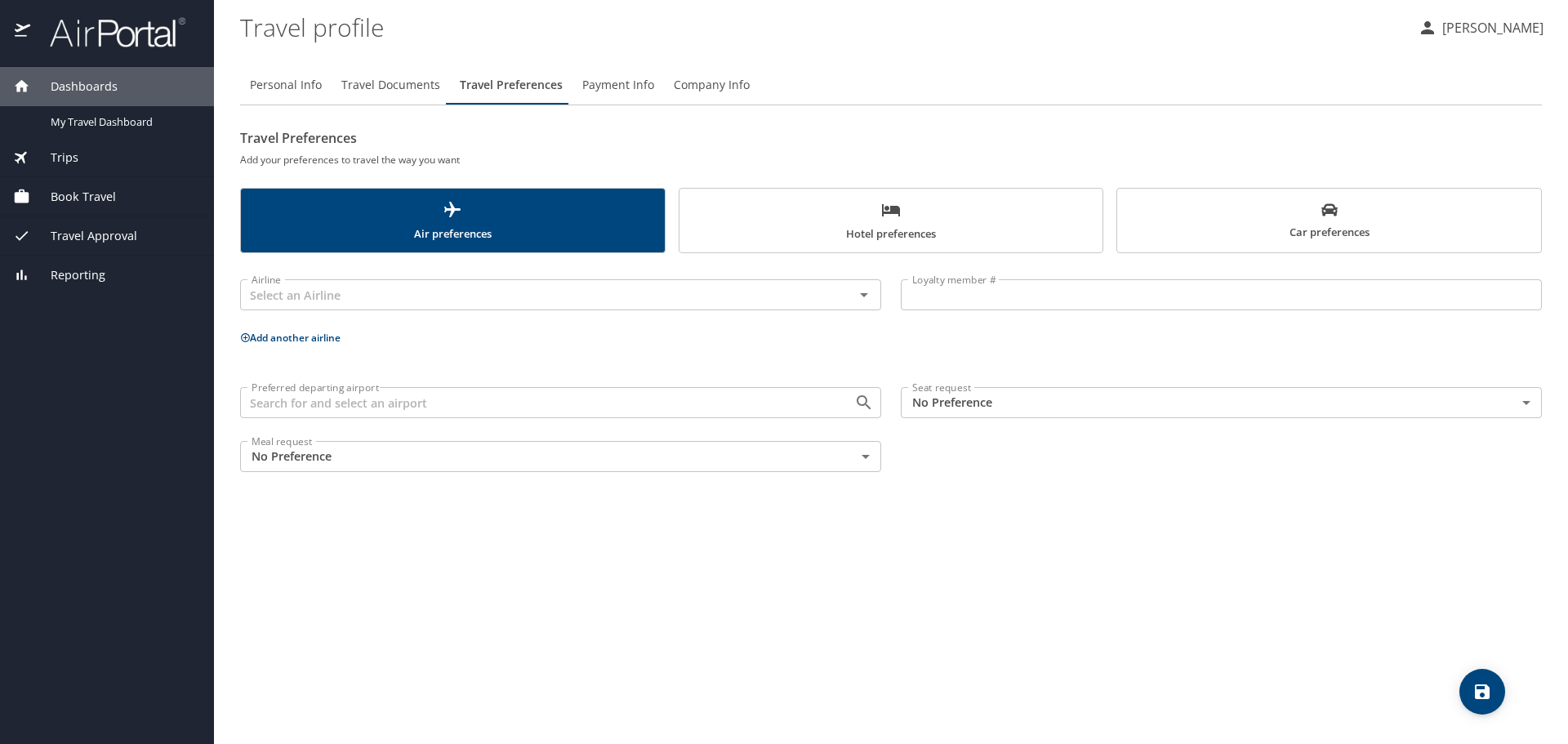
scroll to position [0, 0]
click at [426, 298] on input "text" at bounding box center [537, 295] width 583 height 22
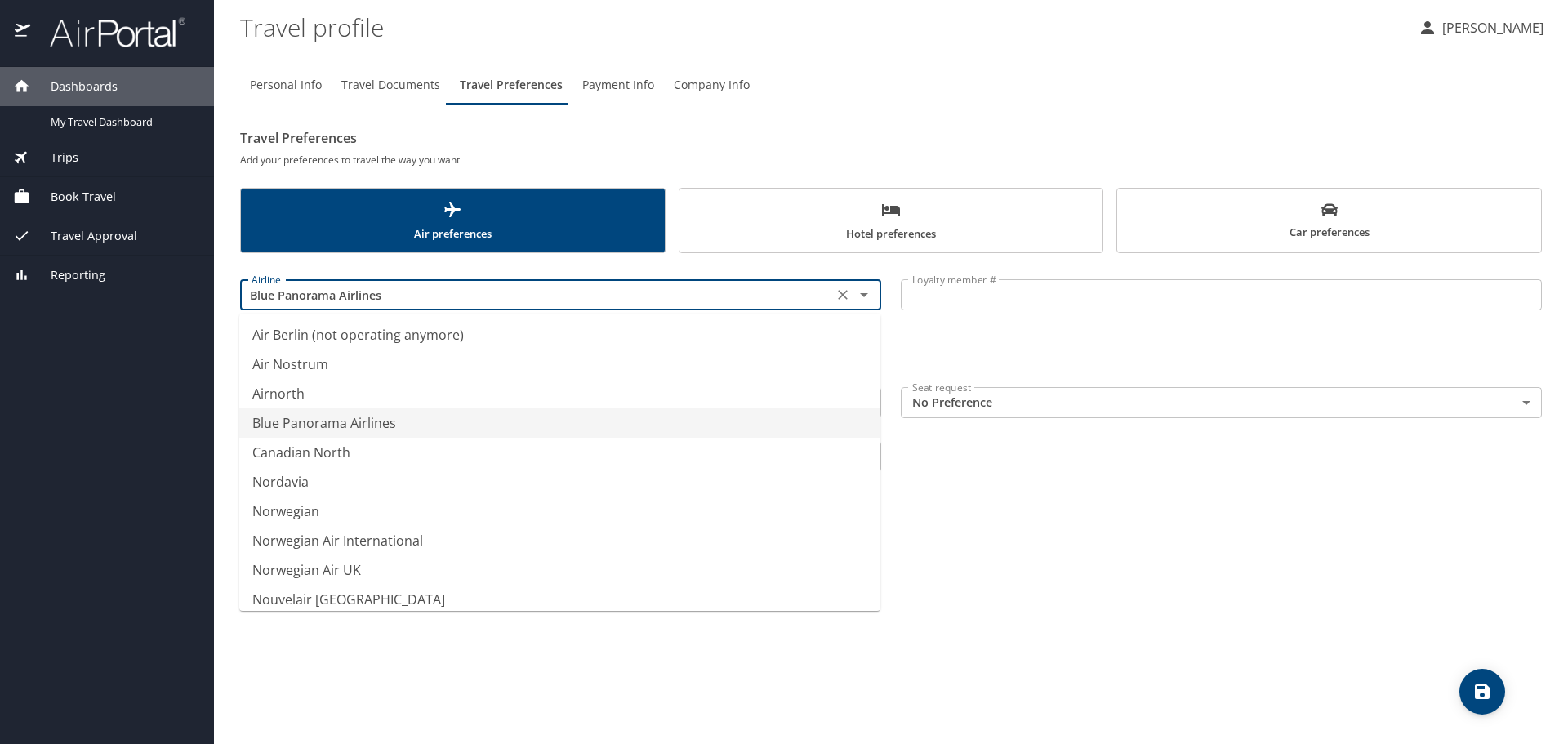
click at [1032, 527] on div "Personal Info Travel Documents Travel Preferences Payment Info Company Info Tra…" at bounding box center [891, 398] width 1302 height 692
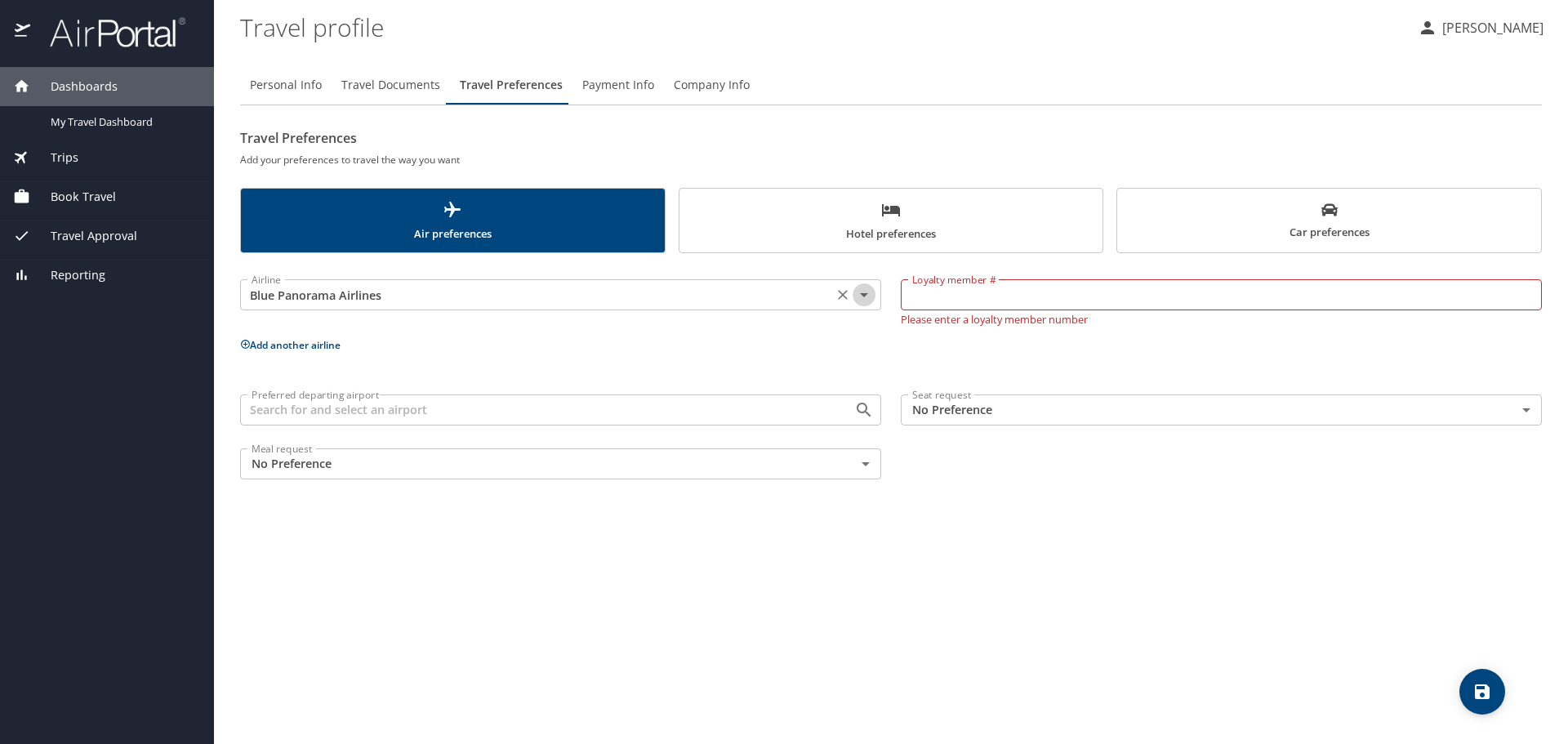
click at [858, 296] on icon "Open" at bounding box center [864, 295] width 20 height 20
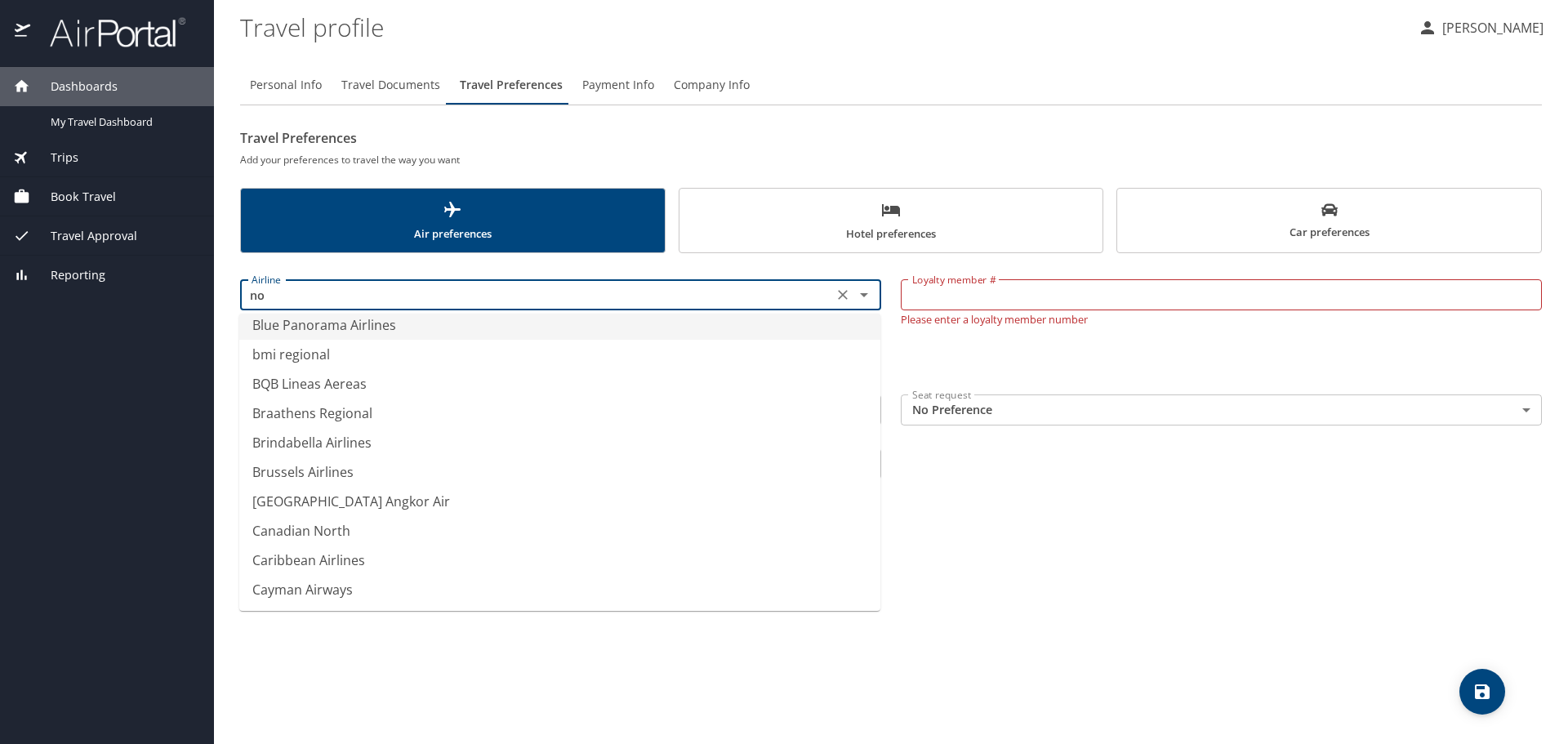
scroll to position [10, 0]
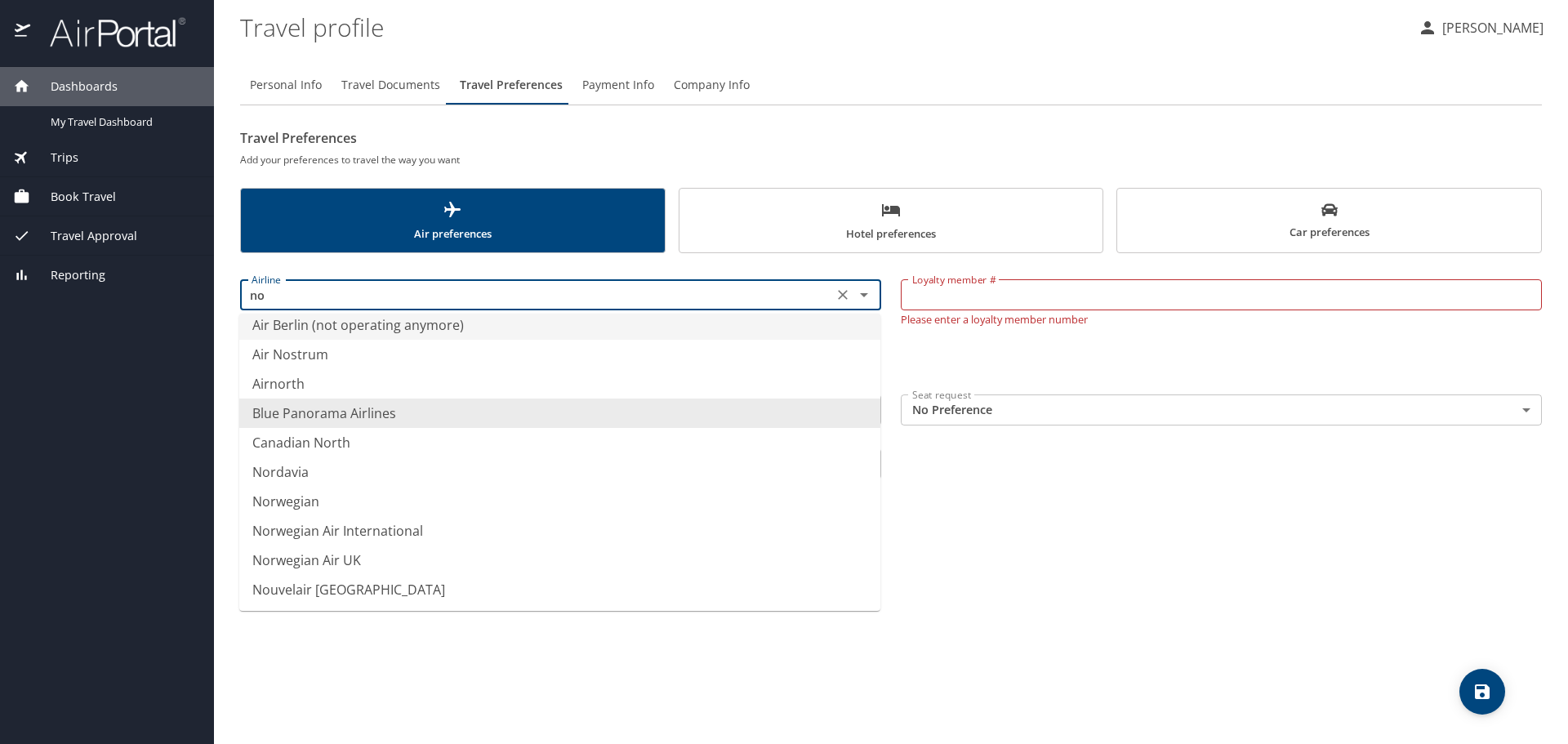
click at [412, 296] on input "no" at bounding box center [537, 295] width 583 height 22
type input "o"
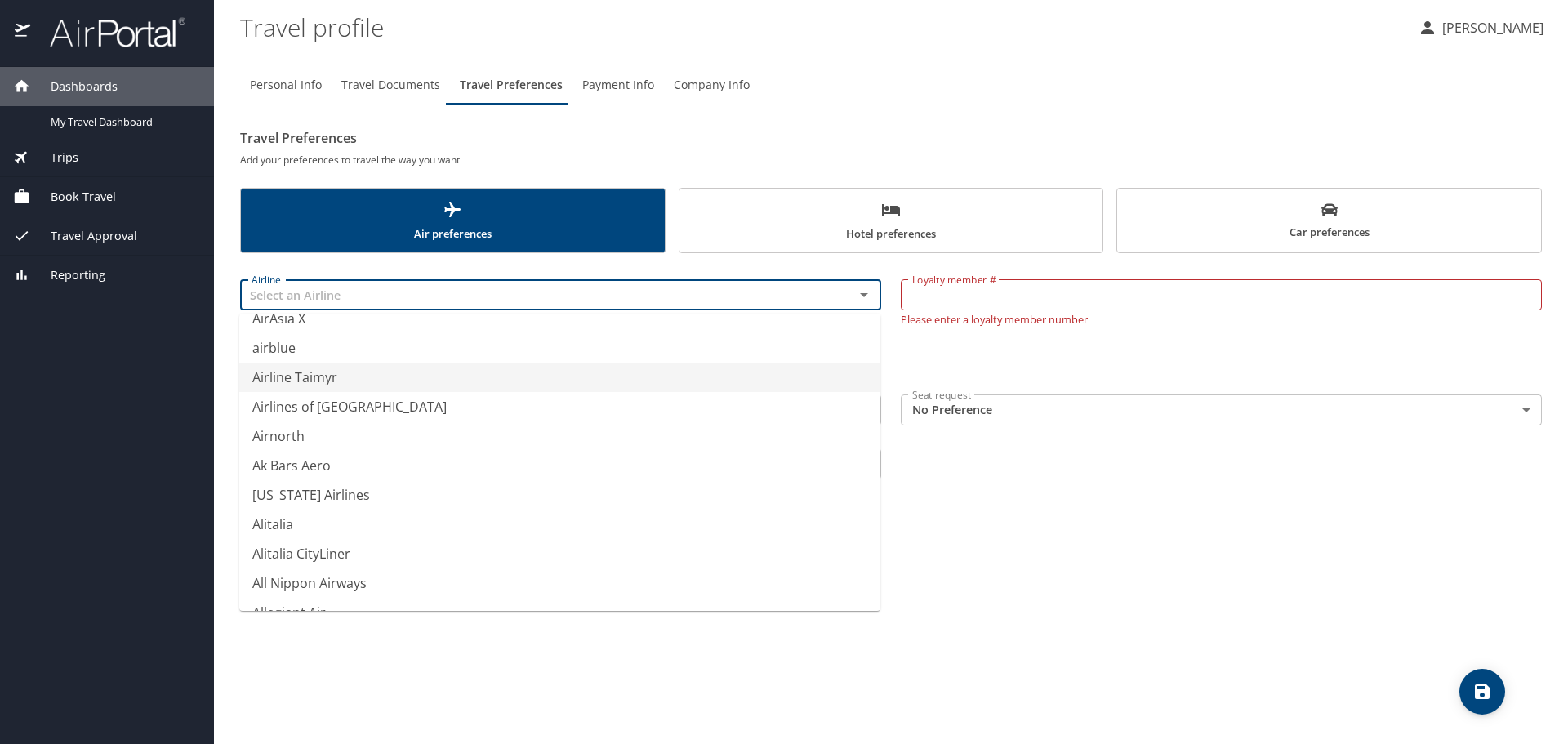
scroll to position [2379, 0]
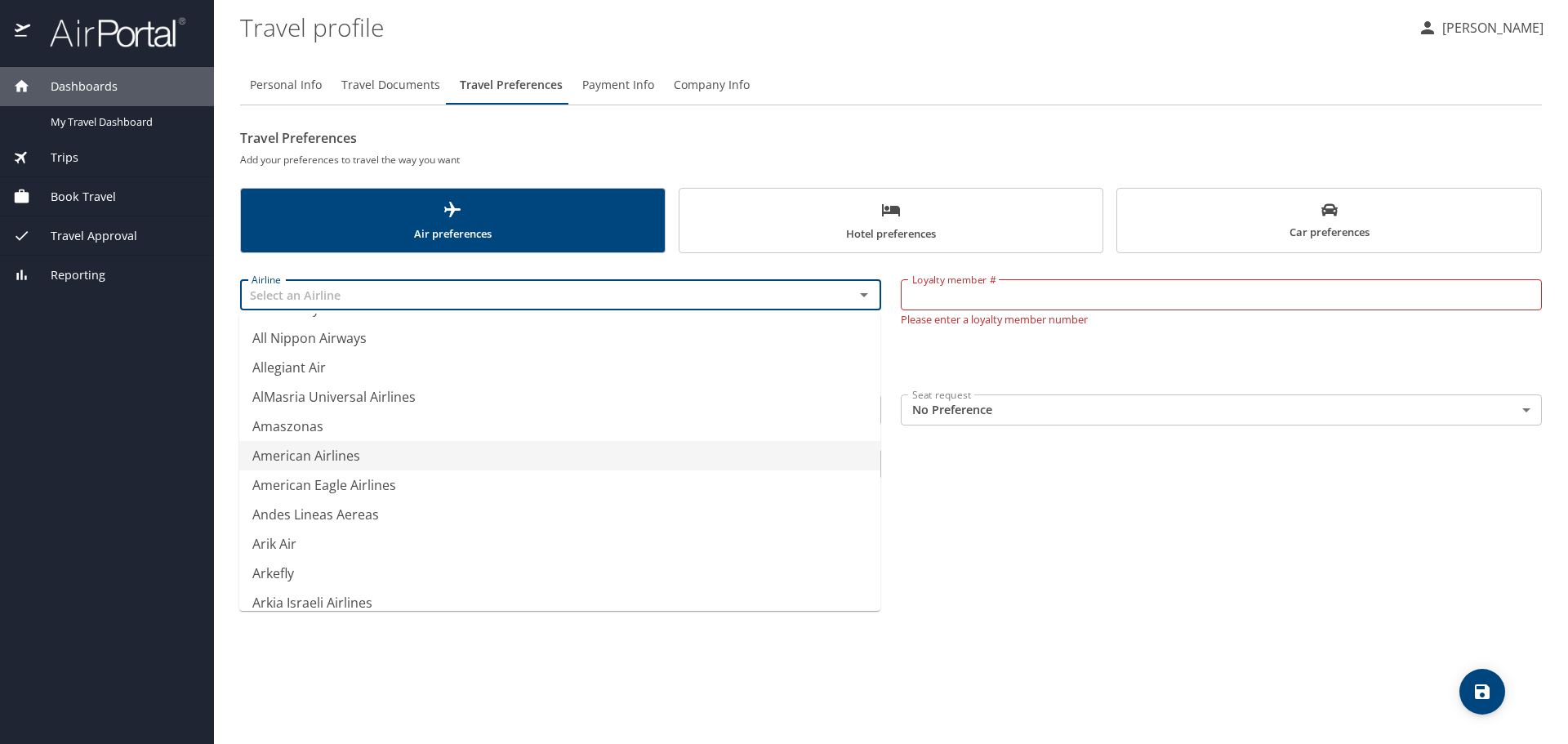
type input "American Airlines"
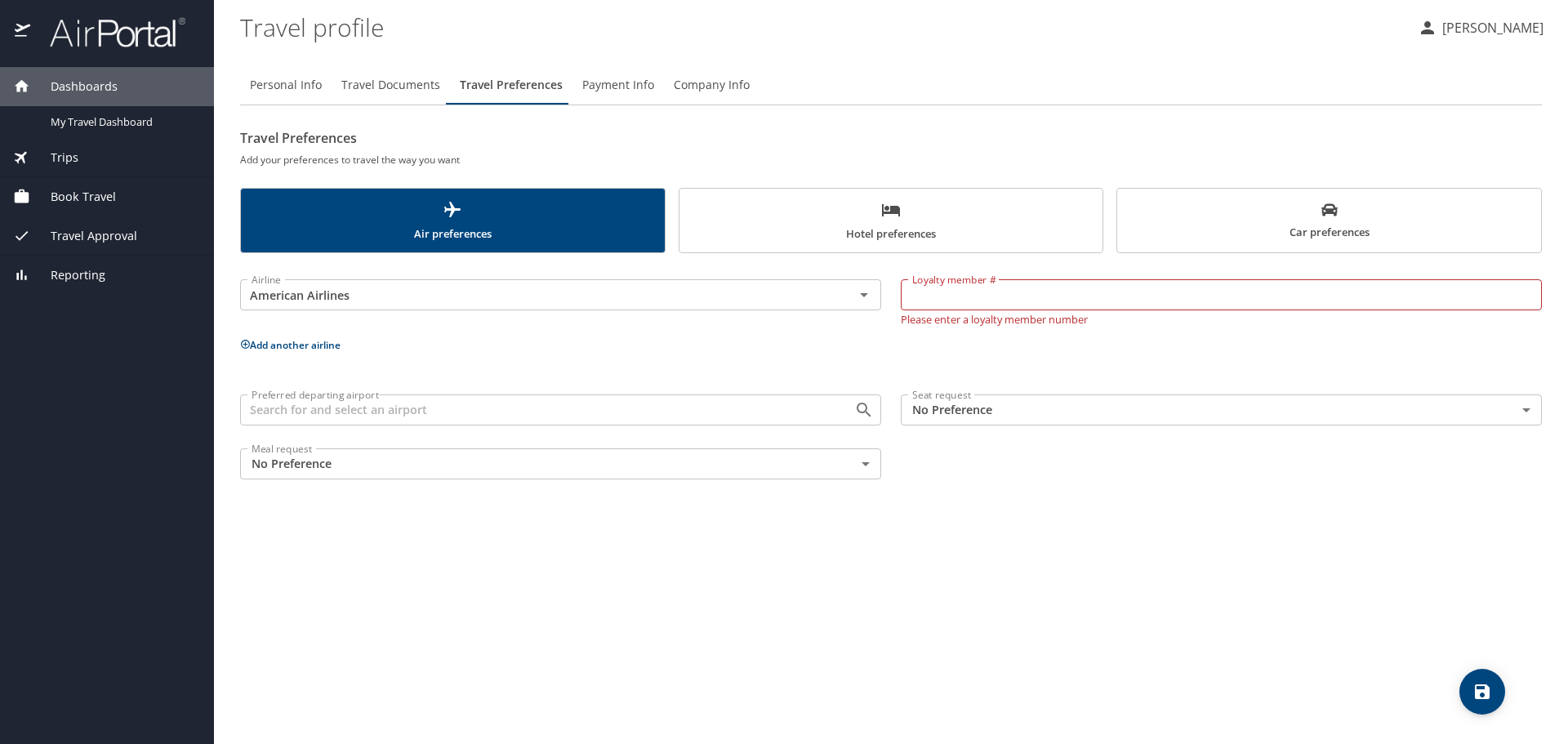
click at [1100, 517] on div "Personal Info Travel Documents Travel Preferences Payment Info Company Info Tra…" at bounding box center [891, 398] width 1302 height 692
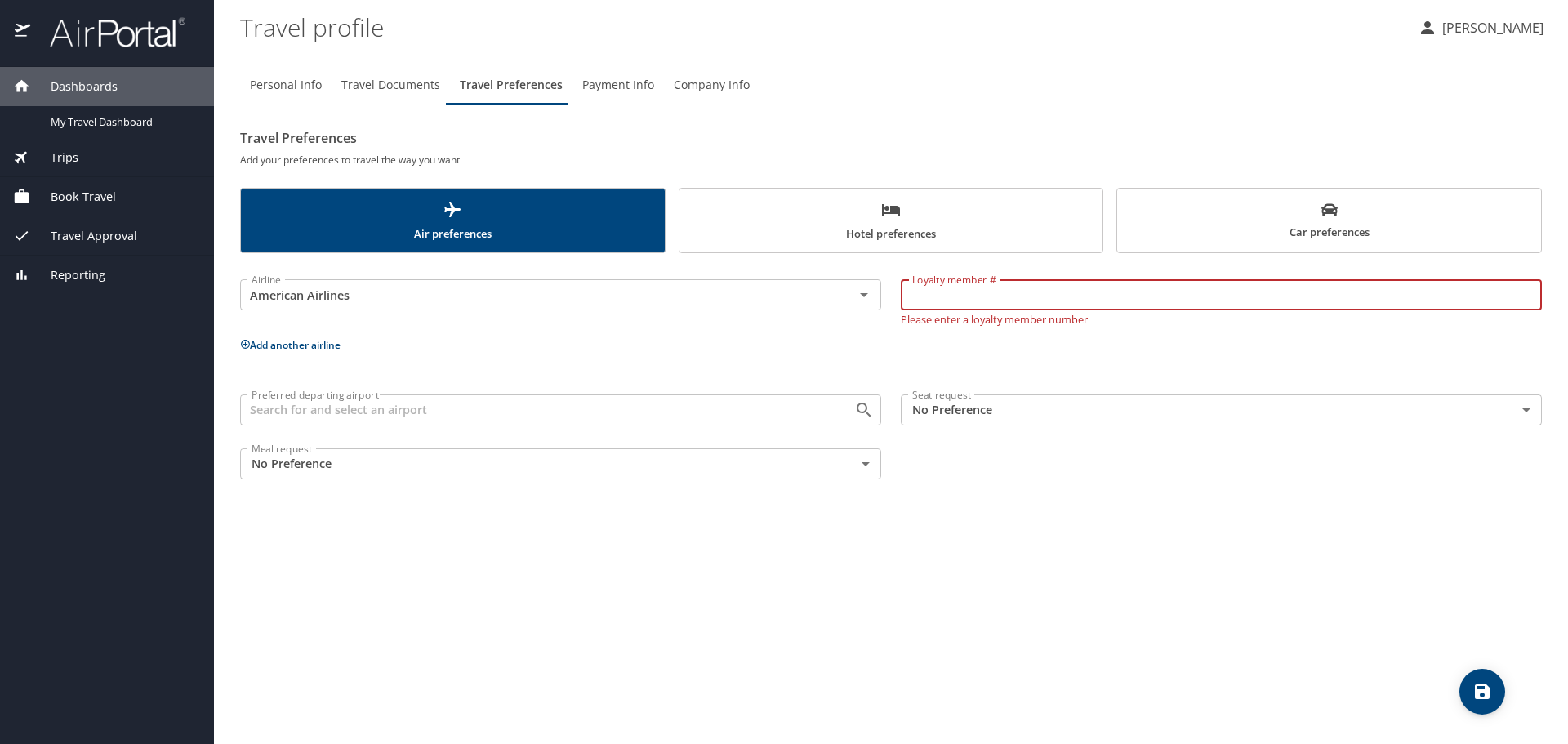
click at [1032, 295] on input "Loyalty member #" at bounding box center [1221, 294] width 641 height 31
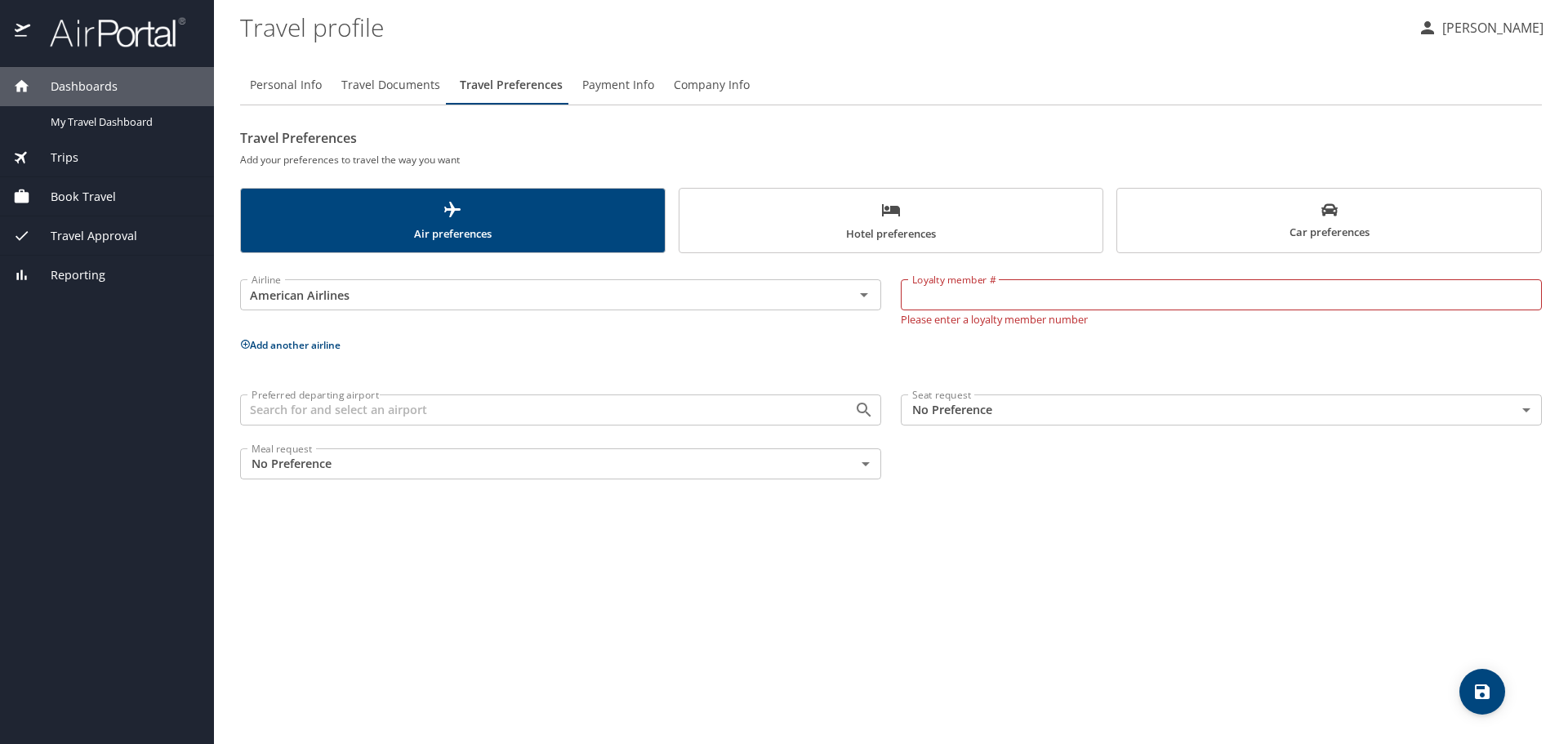
click at [1158, 580] on div "Personal Info Travel Documents Travel Preferences Payment Info Company Info Tra…" at bounding box center [891, 398] width 1302 height 692
click at [873, 294] on button "Open" at bounding box center [864, 295] width 23 height 23
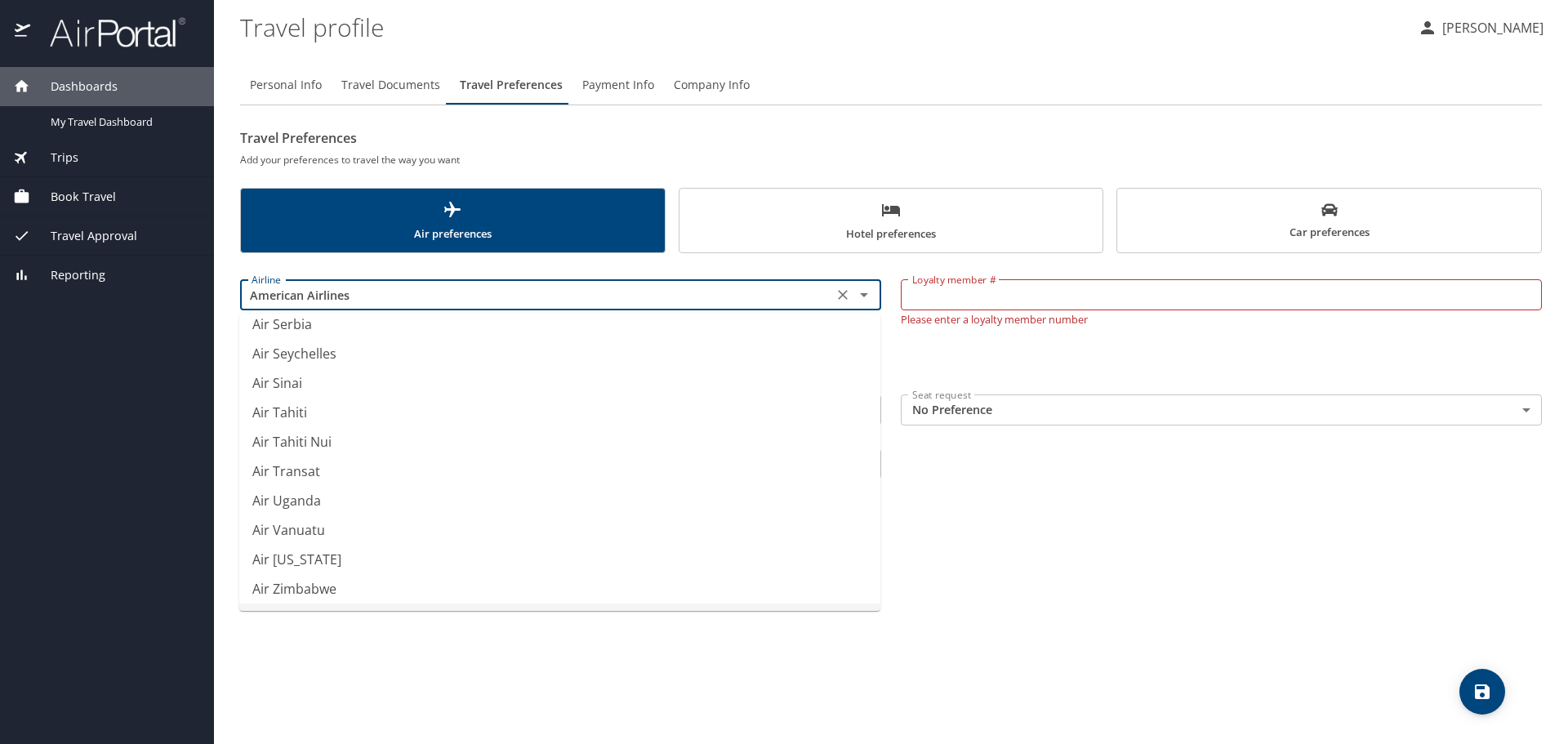
scroll to position [0, 0]
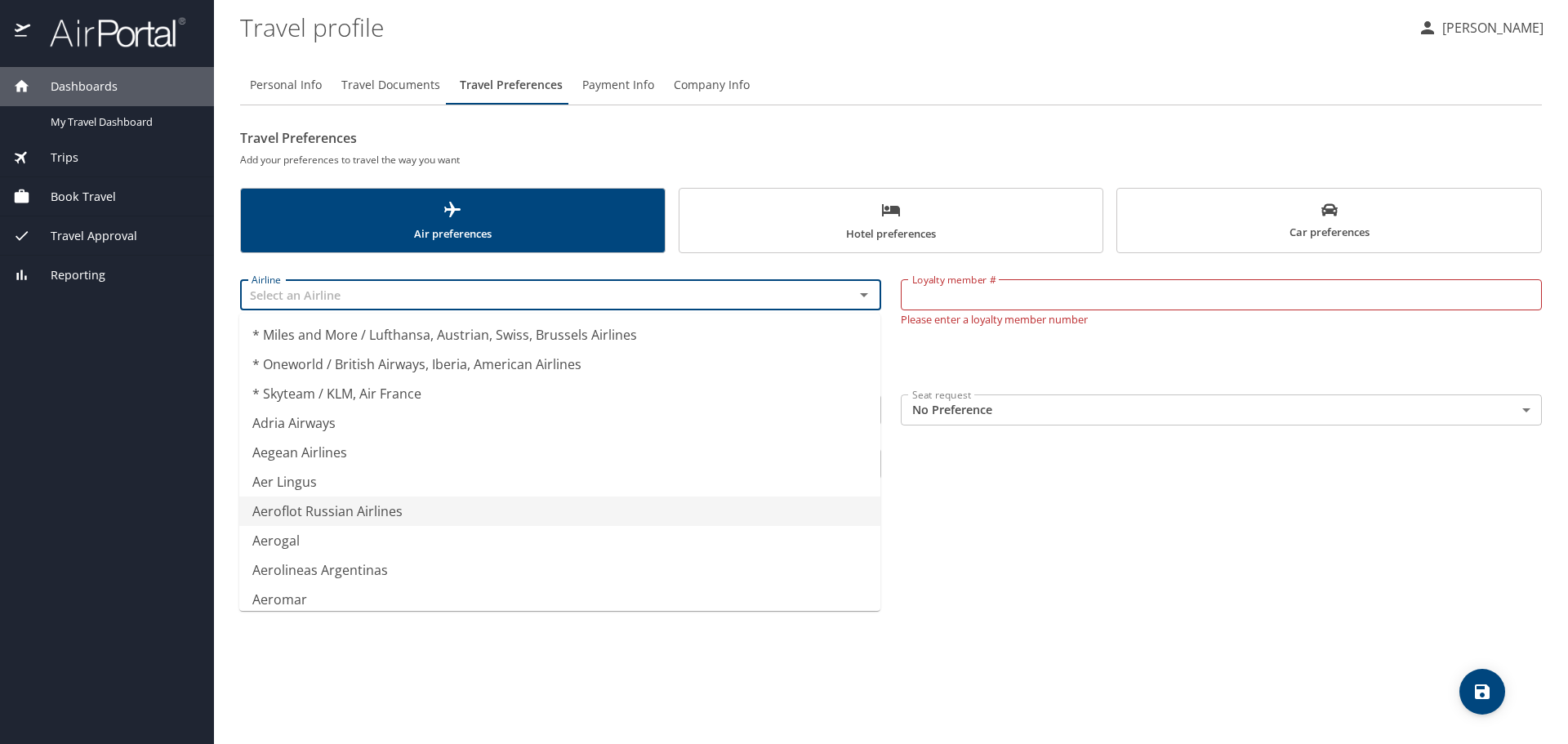
type input "Aeroflot Russian Airlines"
click at [1105, 532] on div "Personal Info Travel Documents Travel Preferences Payment Info Company Info Tra…" at bounding box center [891, 398] width 1302 height 692
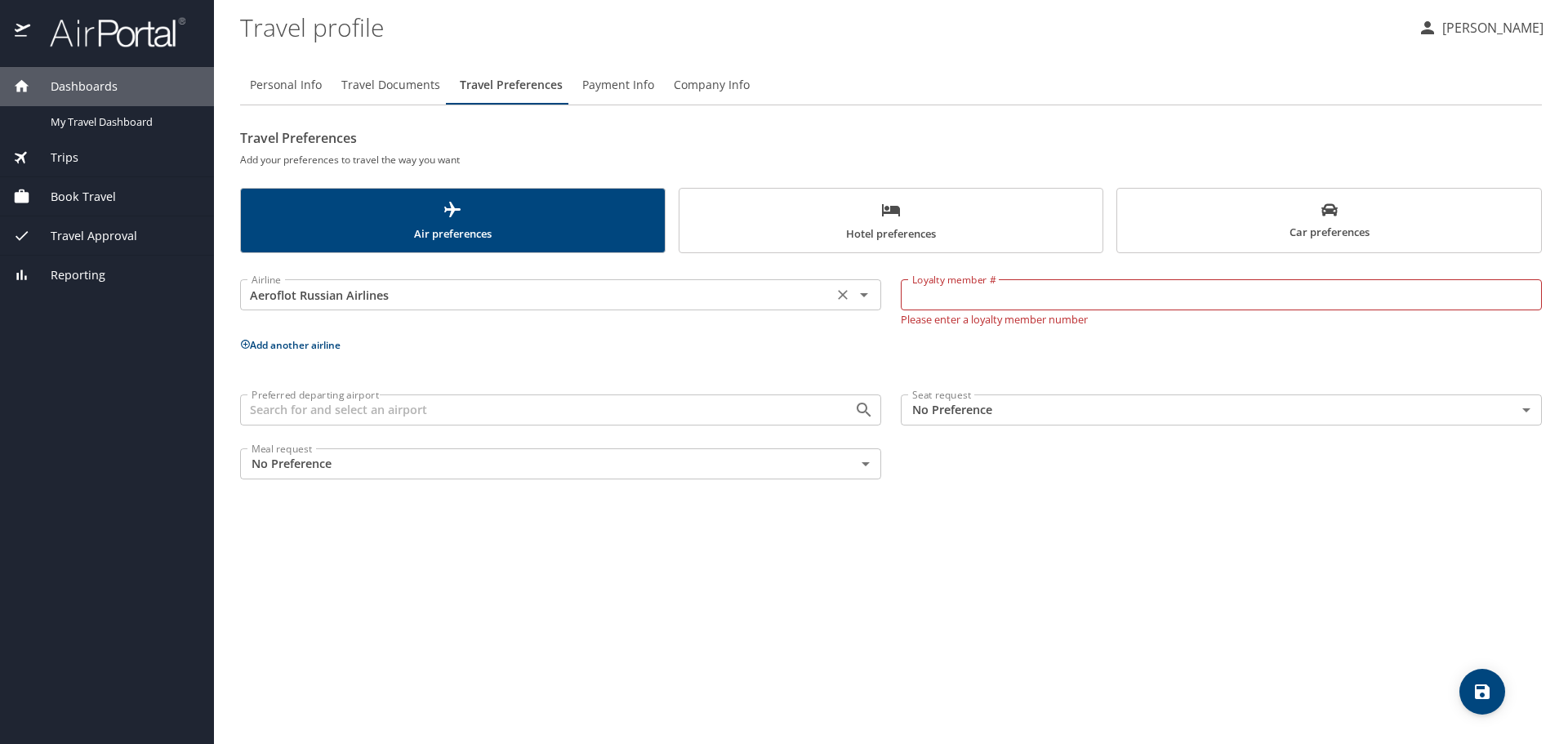
click at [481, 290] on input "Aeroflot Russian Airlines" at bounding box center [537, 295] width 583 height 22
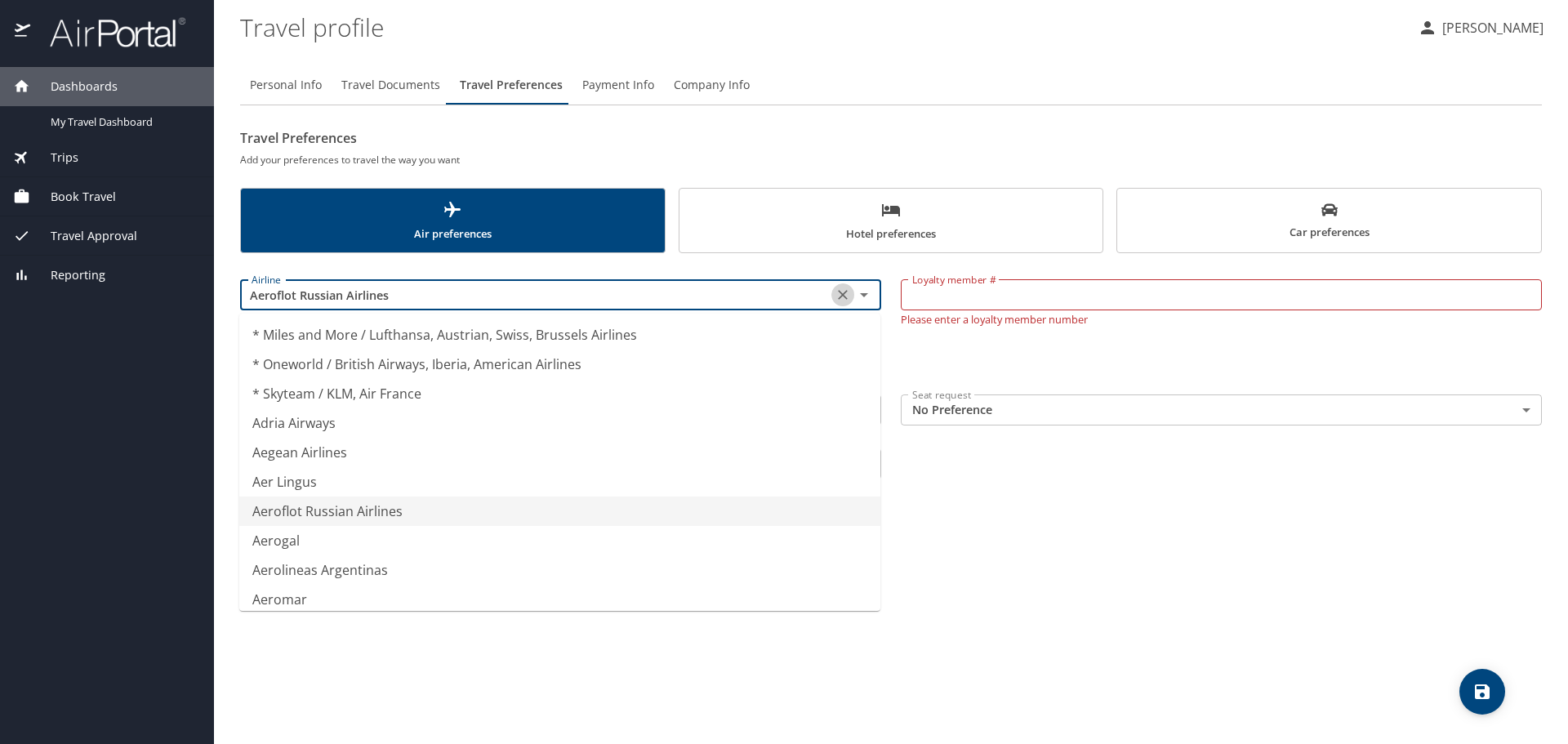
click at [847, 288] on icon "Clear" at bounding box center [843, 295] width 17 height 17
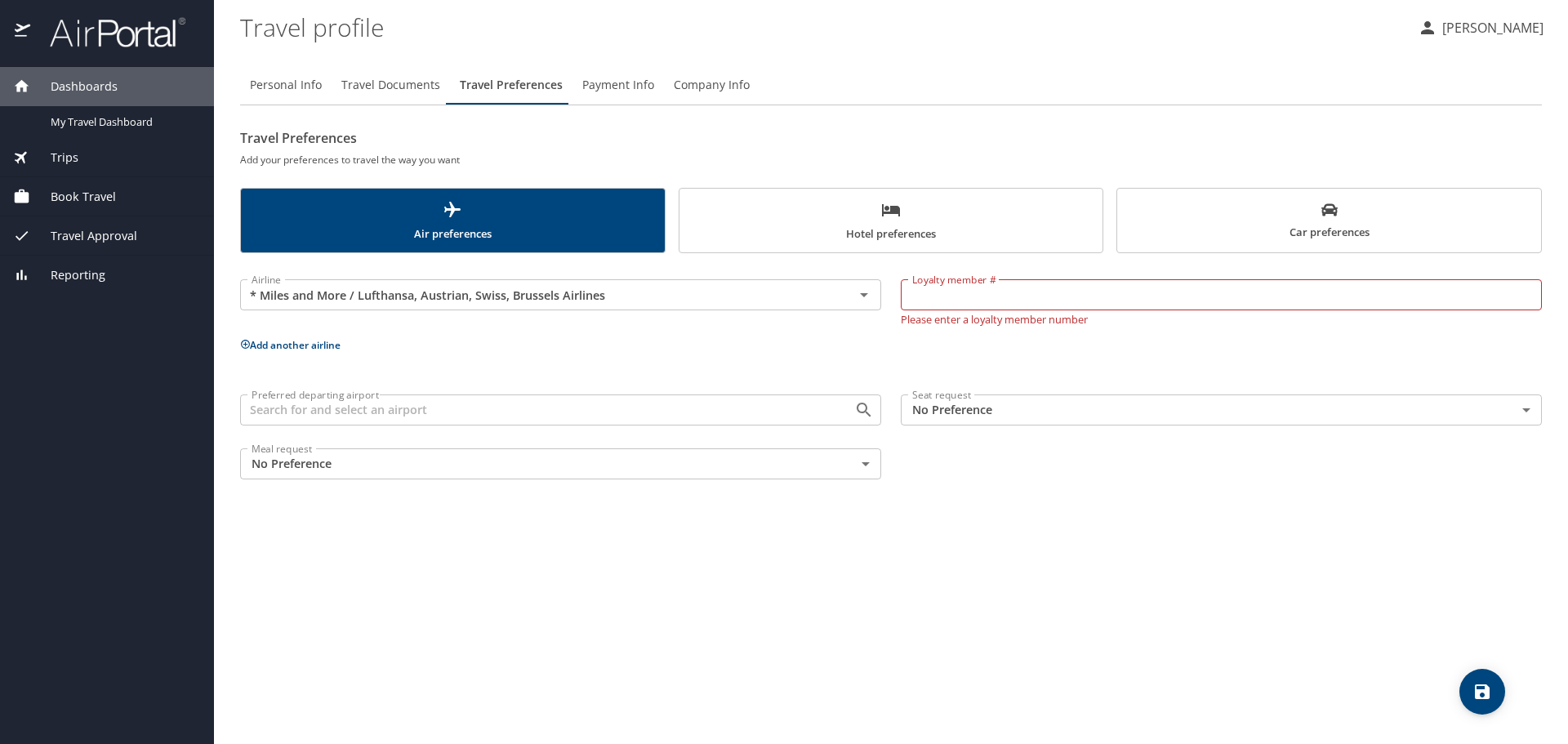
click at [1103, 495] on div "Personal Info Travel Documents Travel Preferences Payment Info Company Info Tra…" at bounding box center [891, 398] width 1302 height 692
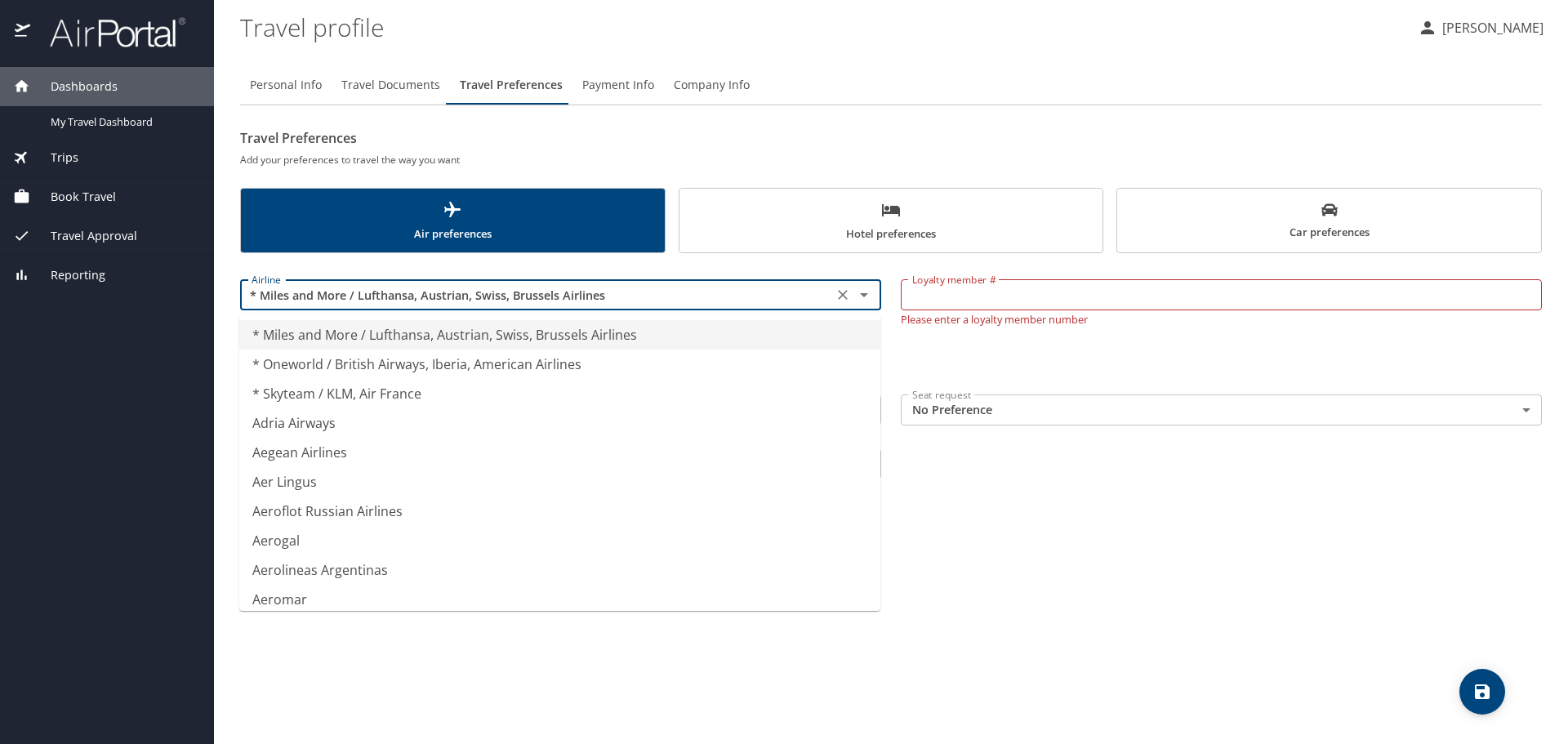
click at [698, 296] on input "* Miles and More / Lufthansa, Austrian, Swiss, Brussels Airlines" at bounding box center [537, 295] width 583 height 22
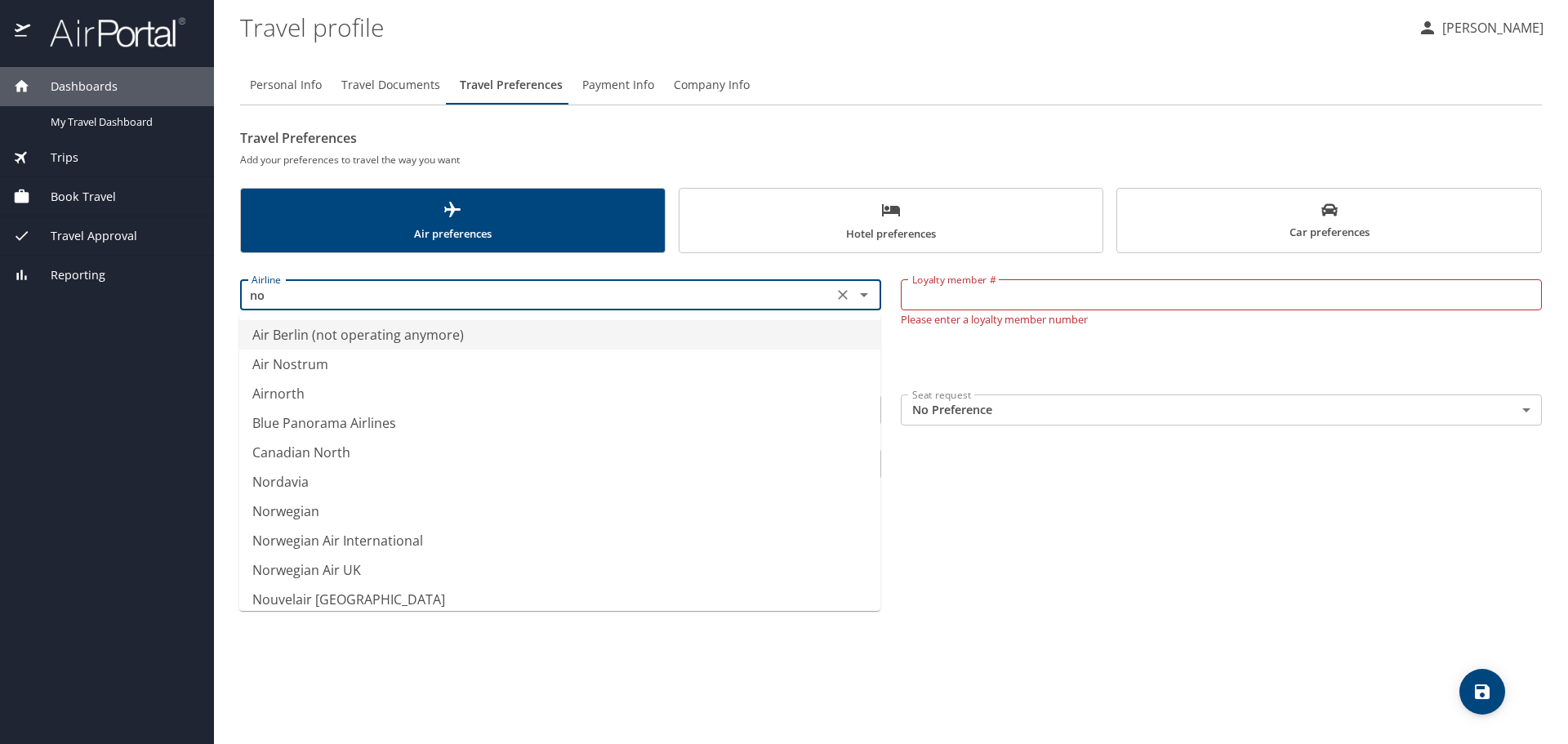
type input "Air Berlin (not operating anymore)"
click at [1059, 576] on div "Personal Info Travel Documents Travel Preferences Payment Info Company Info Tra…" at bounding box center [891, 398] width 1302 height 692
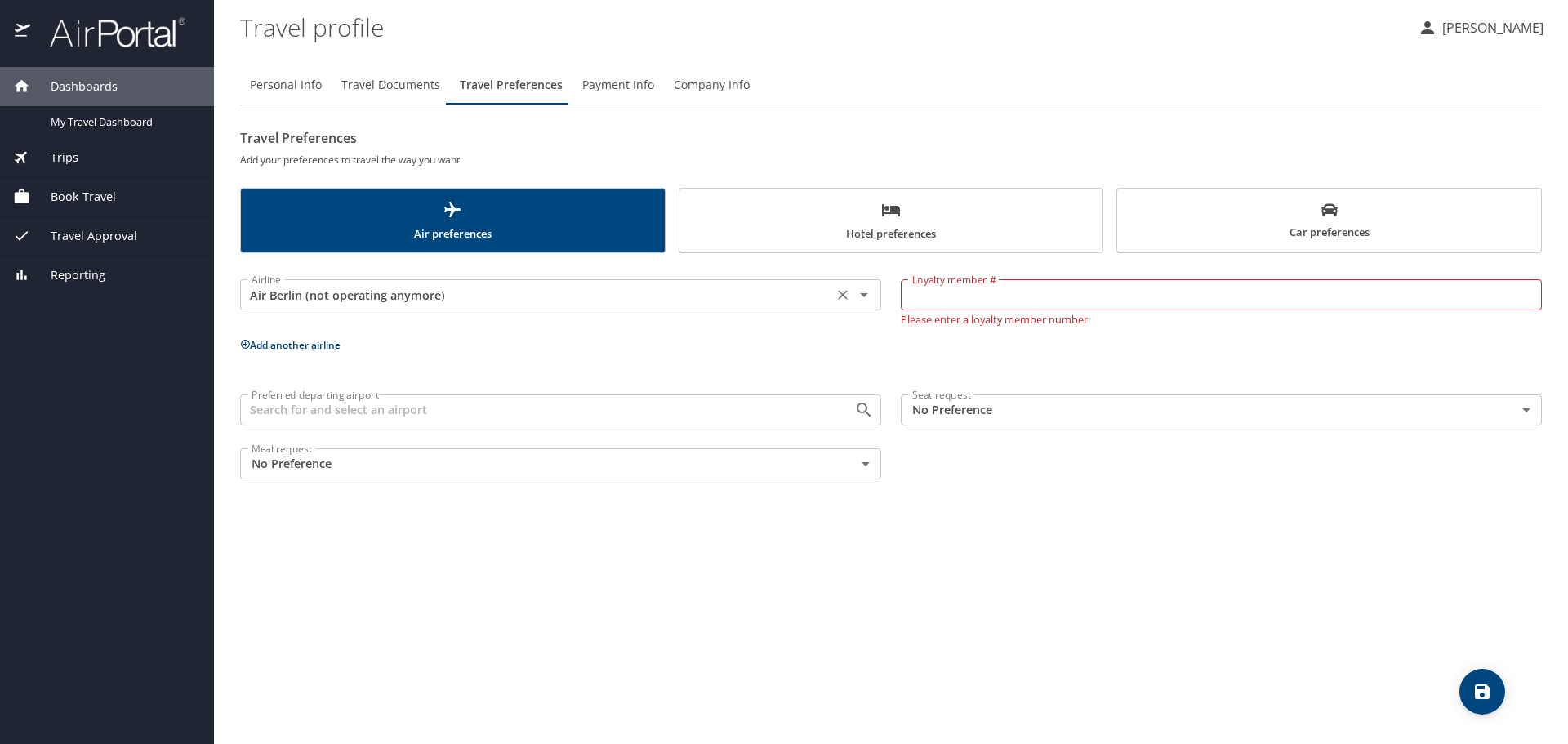
click at [841, 296] on icon "Clear" at bounding box center [843, 295] width 10 height 10
click at [1012, 571] on div "Personal Info Travel Documents Travel Preferences Payment Info Company Info Tra…" at bounding box center [891, 398] width 1302 height 692
click at [947, 214] on span "Hotel preferences" at bounding box center [891, 222] width 404 height 43
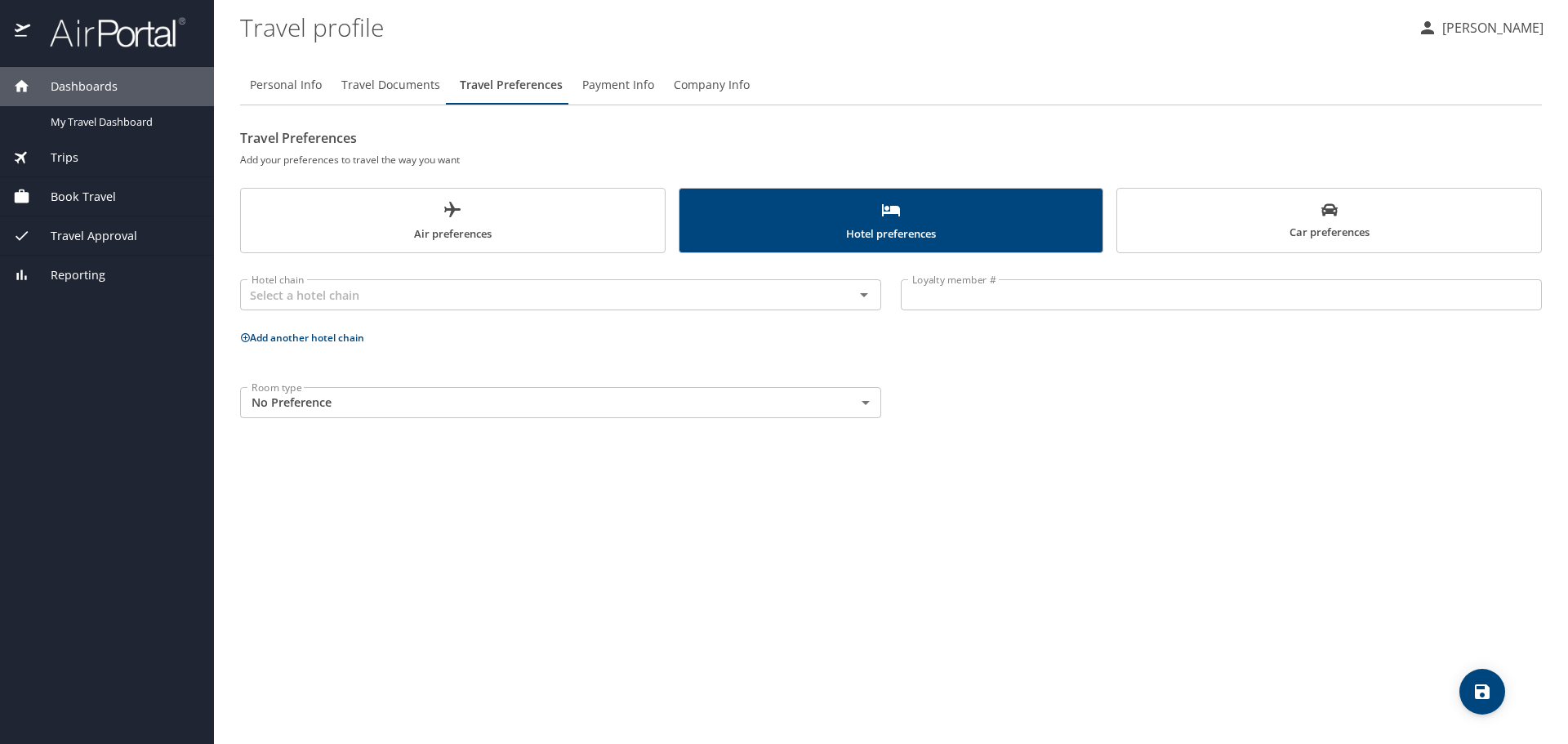
click at [384, 90] on span "Travel Documents" at bounding box center [391, 85] width 99 height 21
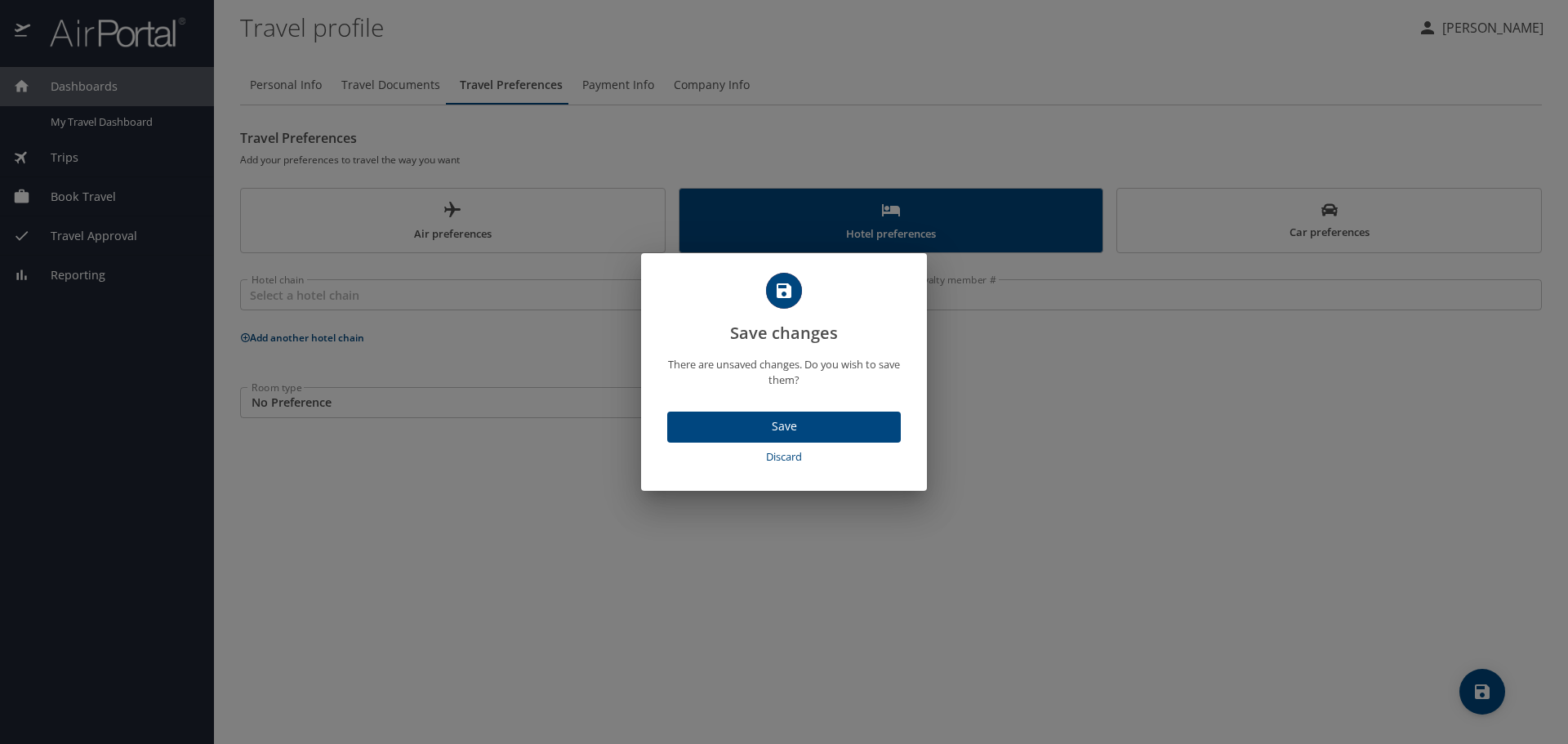
click at [767, 457] on span "Discard" at bounding box center [784, 457] width 220 height 19
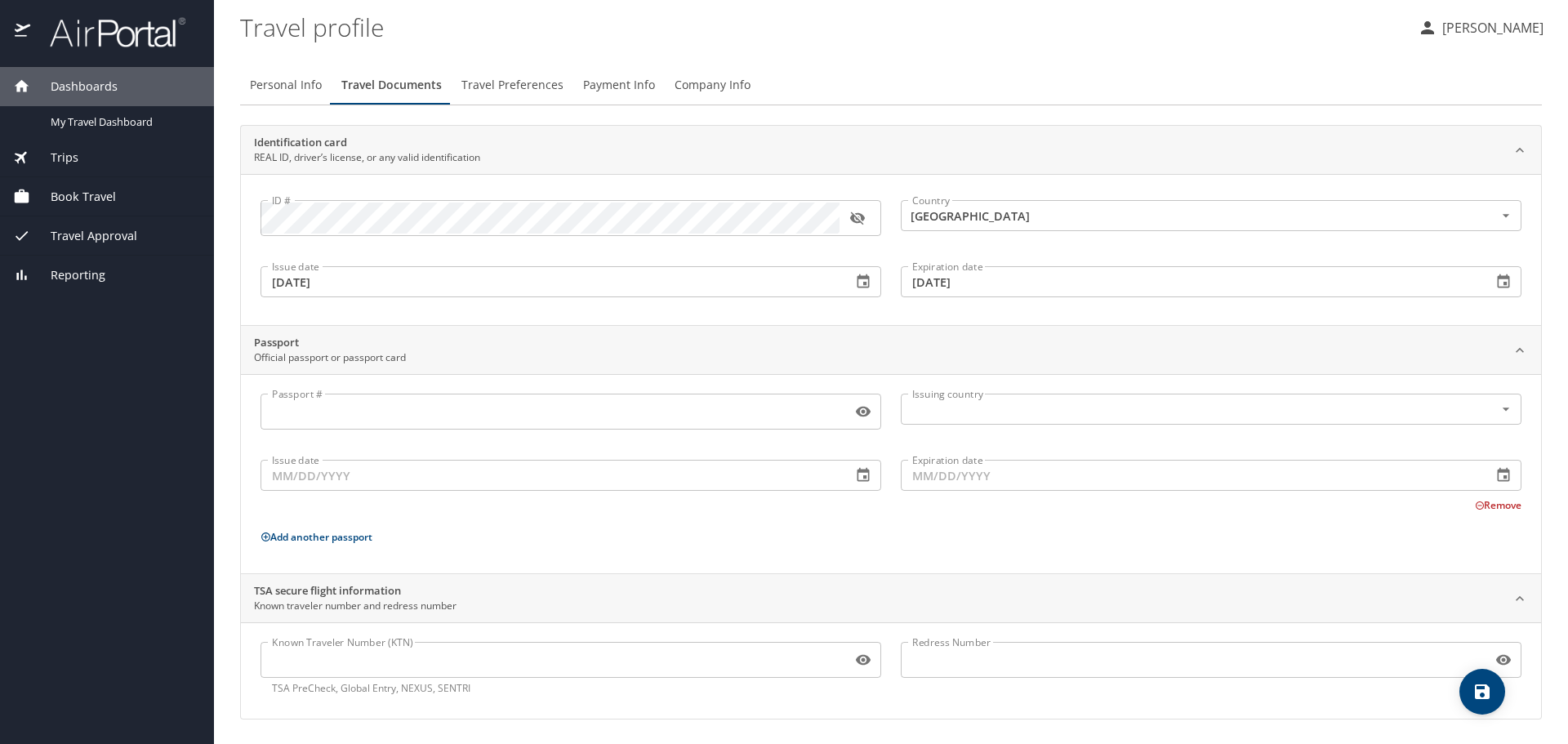
click at [501, 88] on span "Travel Preferences" at bounding box center [512, 85] width 102 height 21
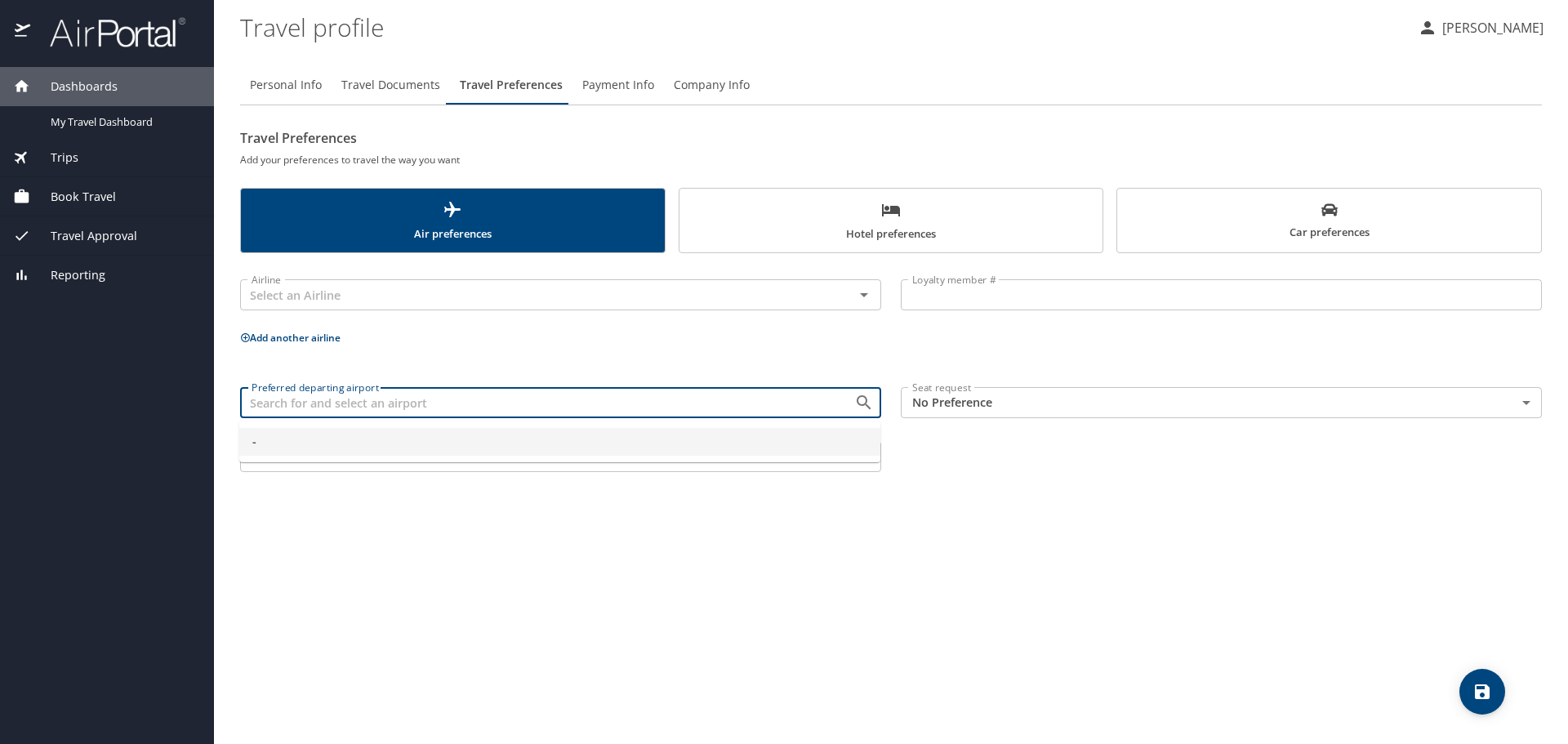
click at [286, 401] on input "Preferred departing airport" at bounding box center [537, 403] width 583 height 22
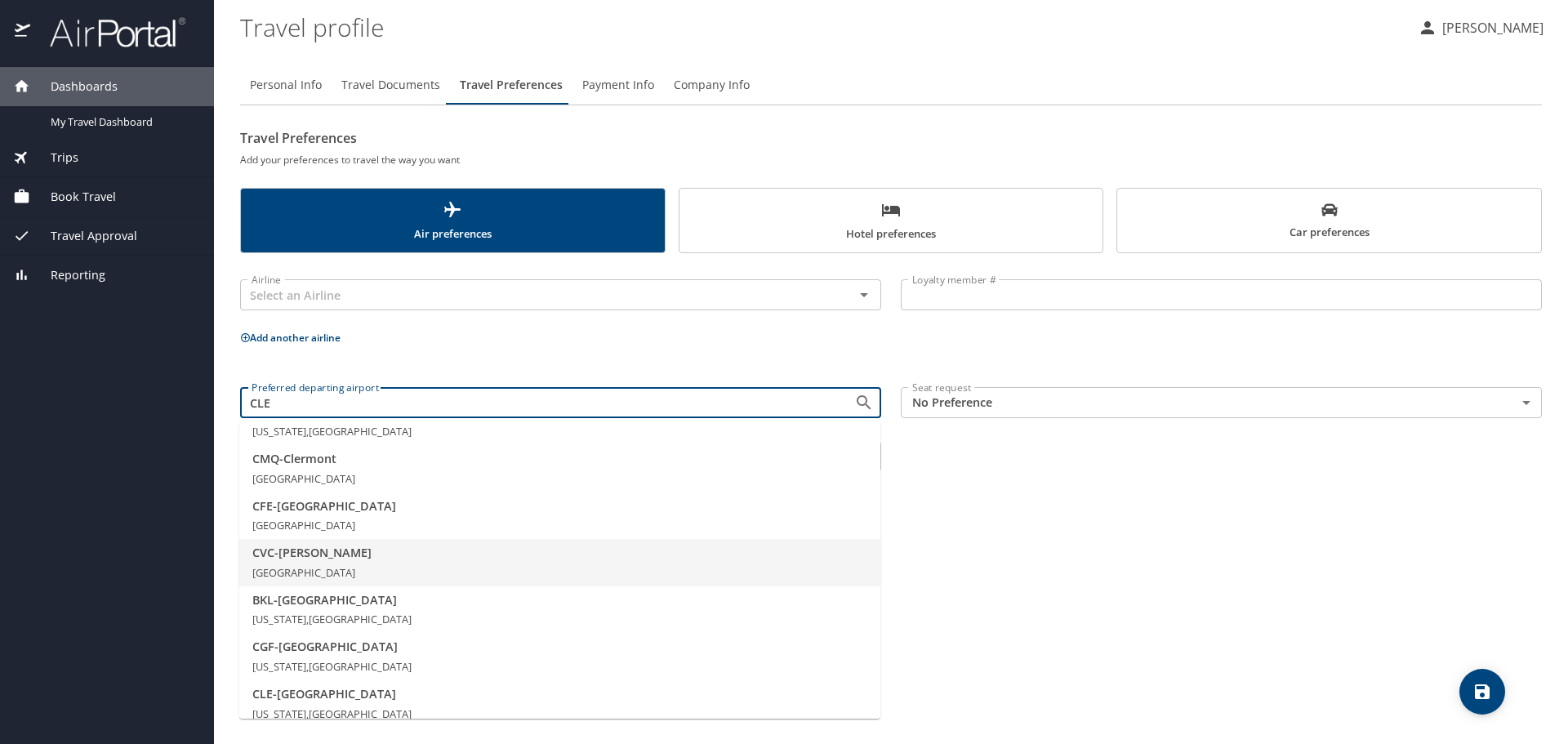
scroll to position [214, 0]
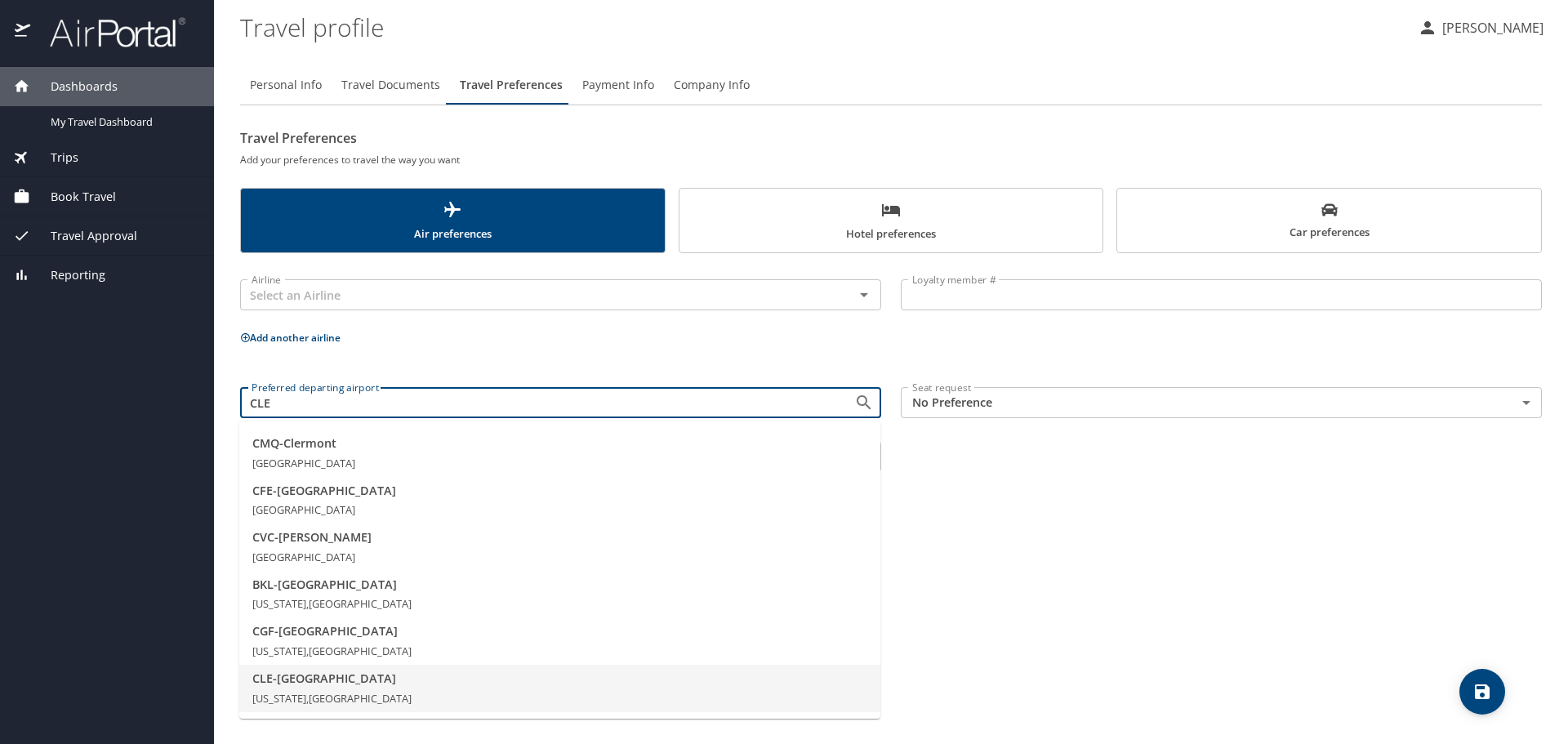
click at [302, 676] on span "CLE - Cleveland" at bounding box center [560, 679] width 615 height 18
type input "CLE - Cleveland"
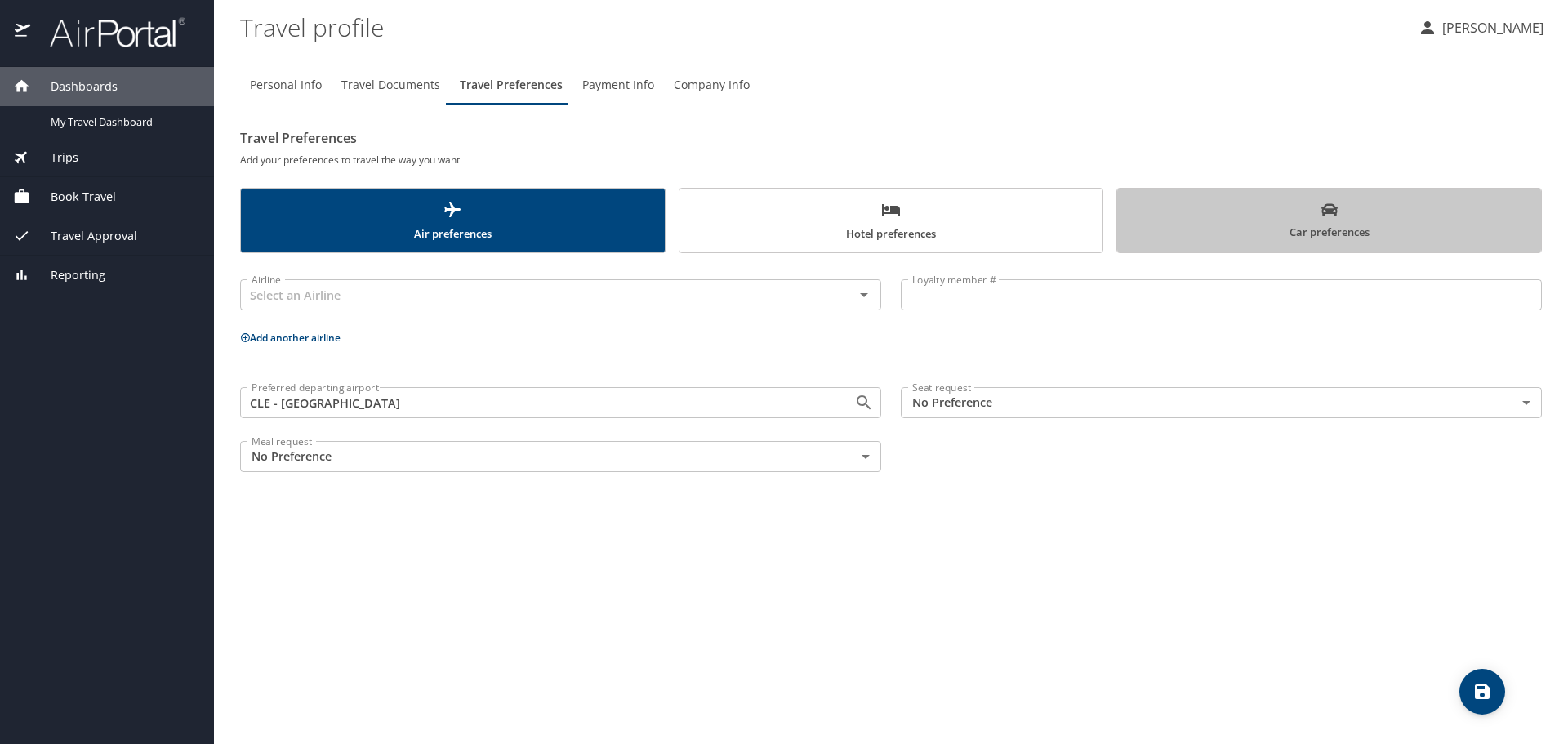
click at [1277, 234] on span "Car preferences" at bounding box center [1329, 222] width 404 height 40
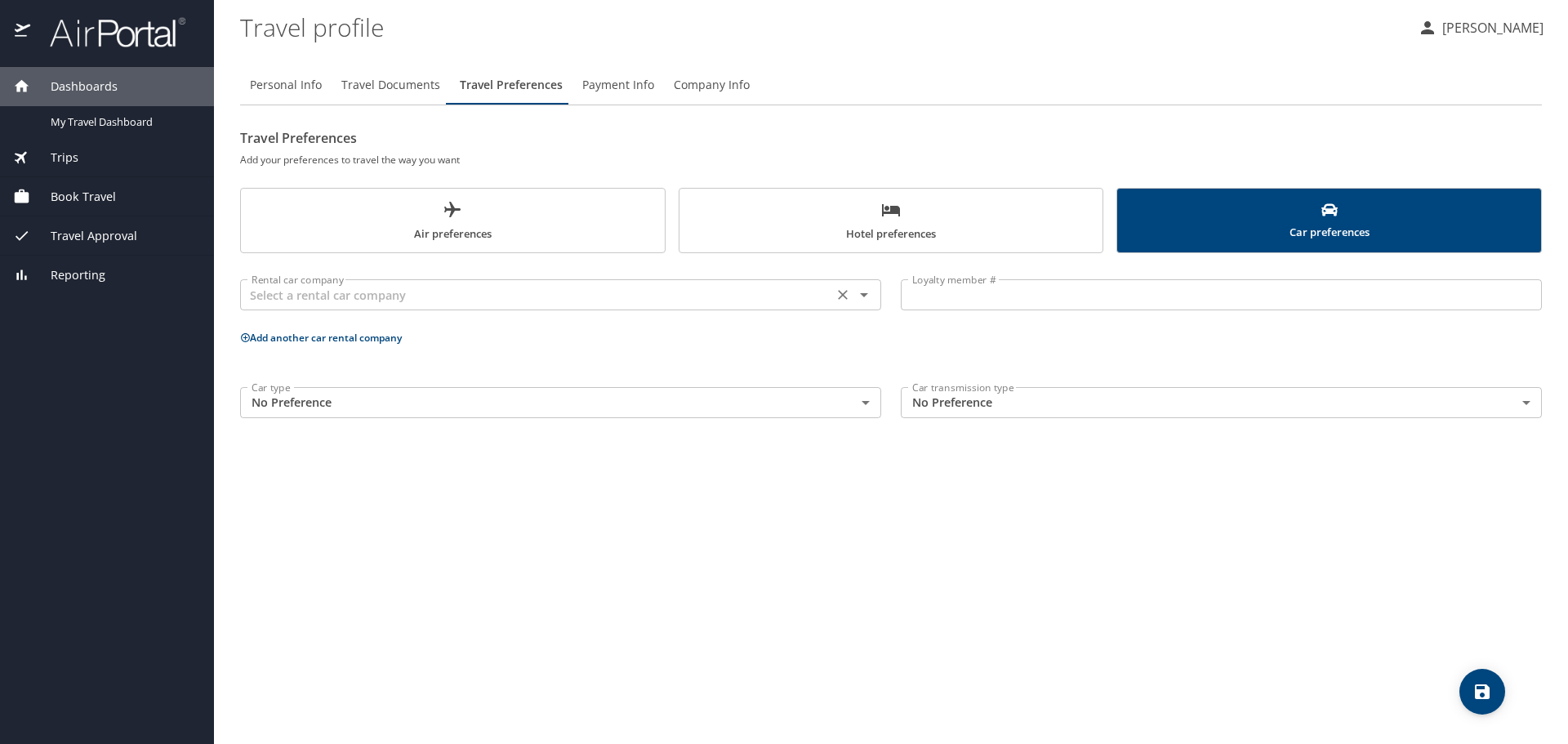
click at [683, 301] on input "text" at bounding box center [537, 295] width 583 height 22
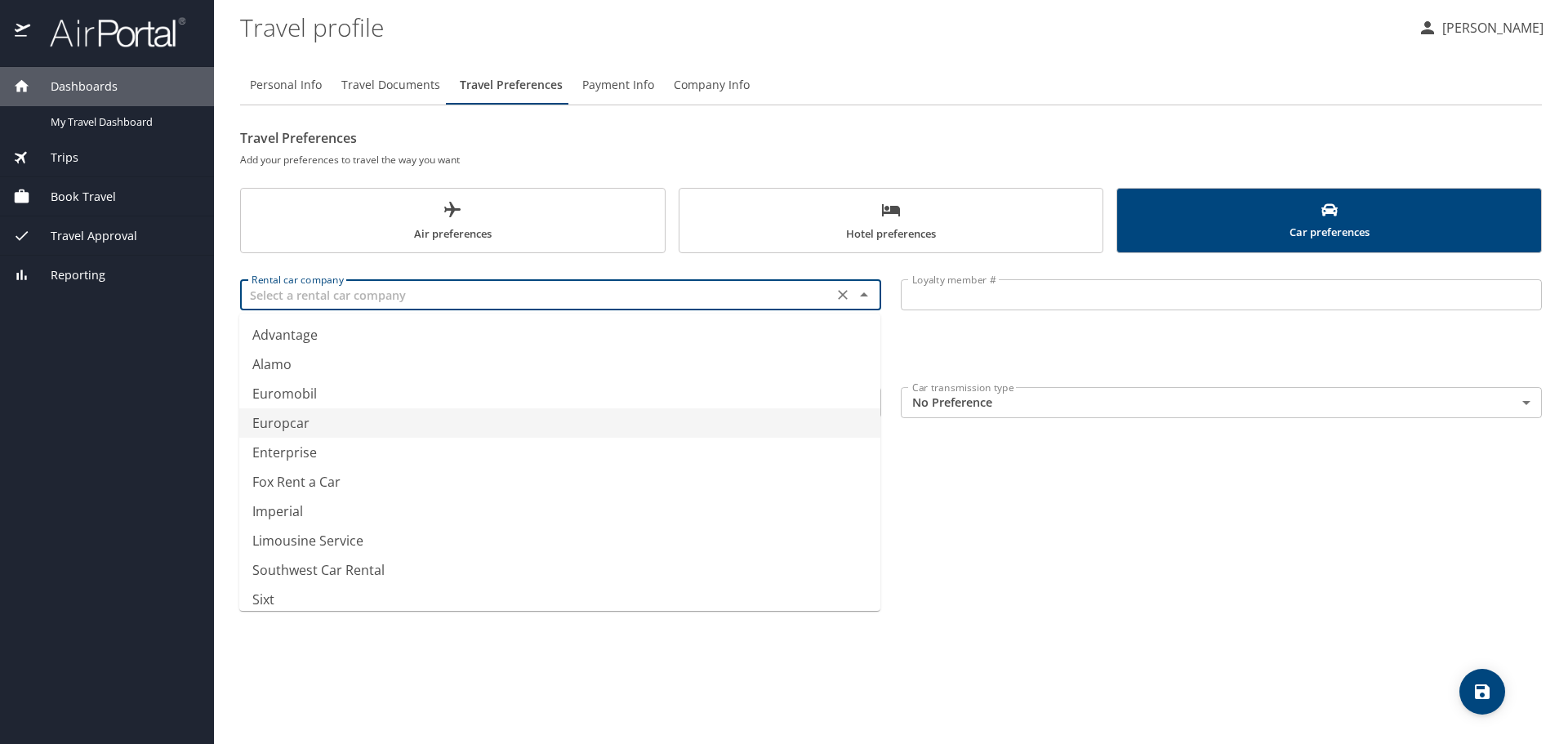
type input "Europcar"
click at [1109, 573] on div "Personal Info Travel Documents Travel Preferences Payment Info Company Info Tra…" at bounding box center [891, 398] width 1302 height 692
drag, startPoint x: 299, startPoint y: 297, endPoint x: 240, endPoint y: 288, distance: 59.7
click at [259, 291] on input "Europcar" at bounding box center [537, 295] width 583 height 22
click at [219, 288] on main "Travel profile Christopher Rodgers Personal Info Travel Documents Travel Prefer…" at bounding box center [890, 372] width 1354 height 744
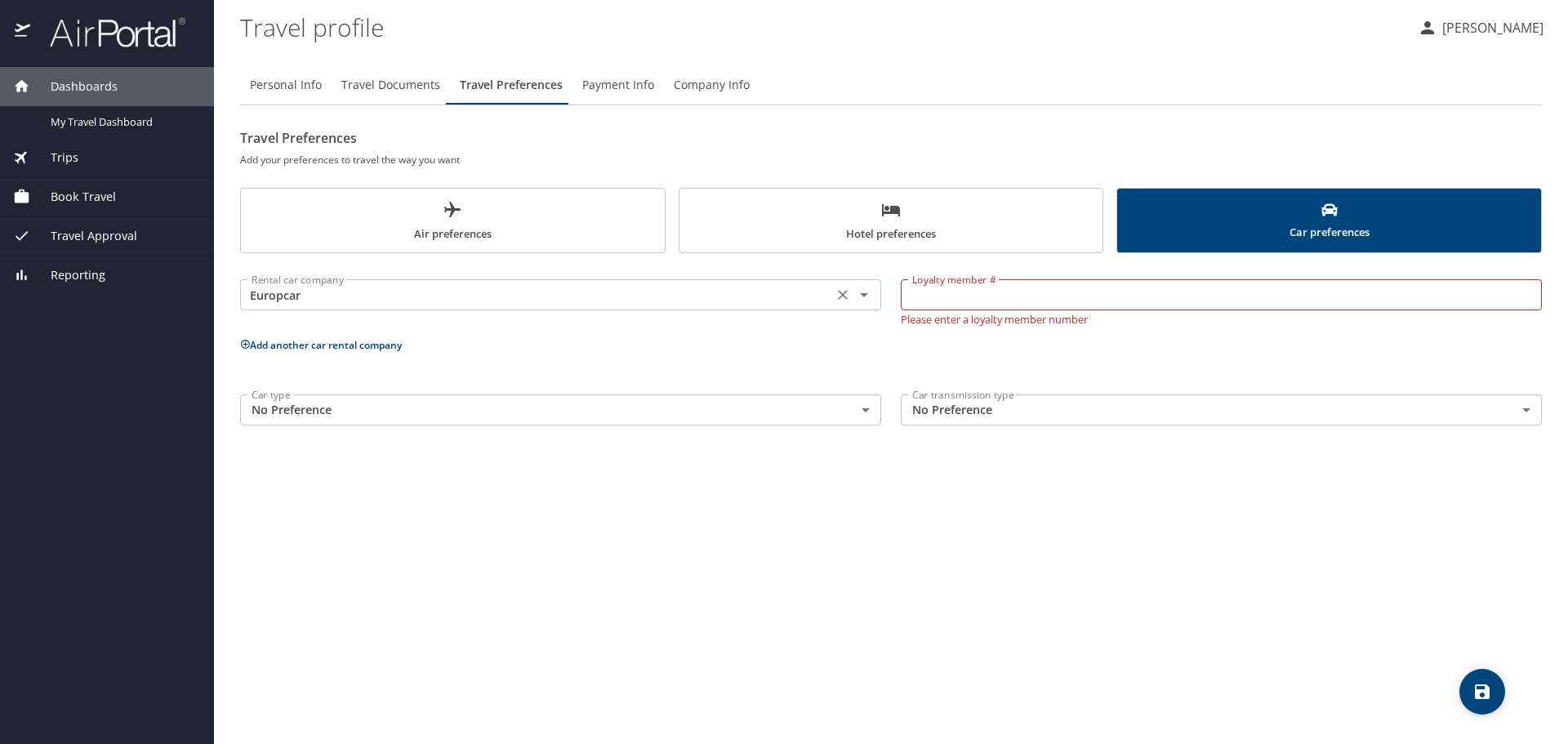
click at [837, 297] on icon "Clear" at bounding box center [843, 295] width 17 height 17
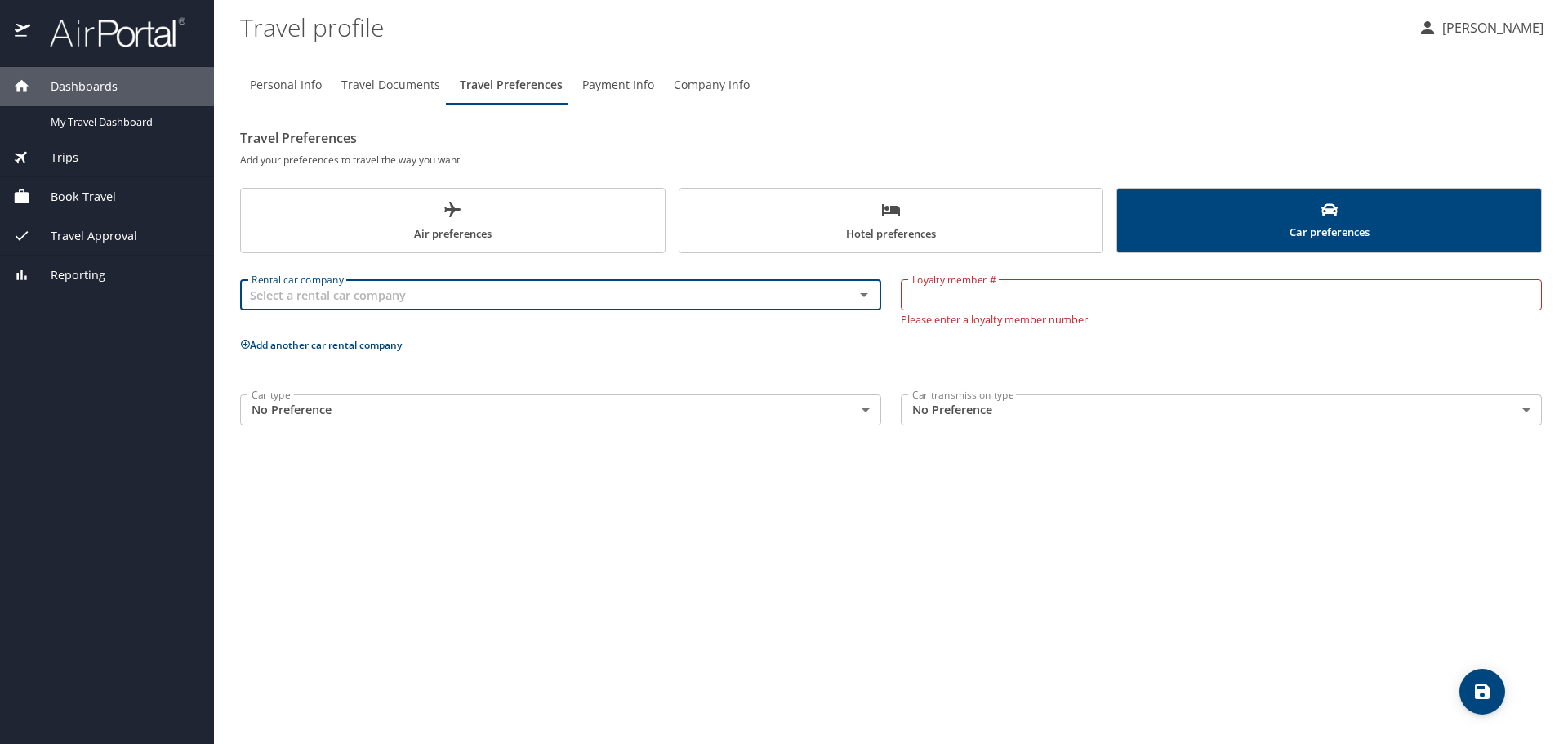
click at [550, 628] on div "Personal Info Travel Documents Travel Preferences Payment Info Company Info Tra…" at bounding box center [891, 398] width 1302 height 692
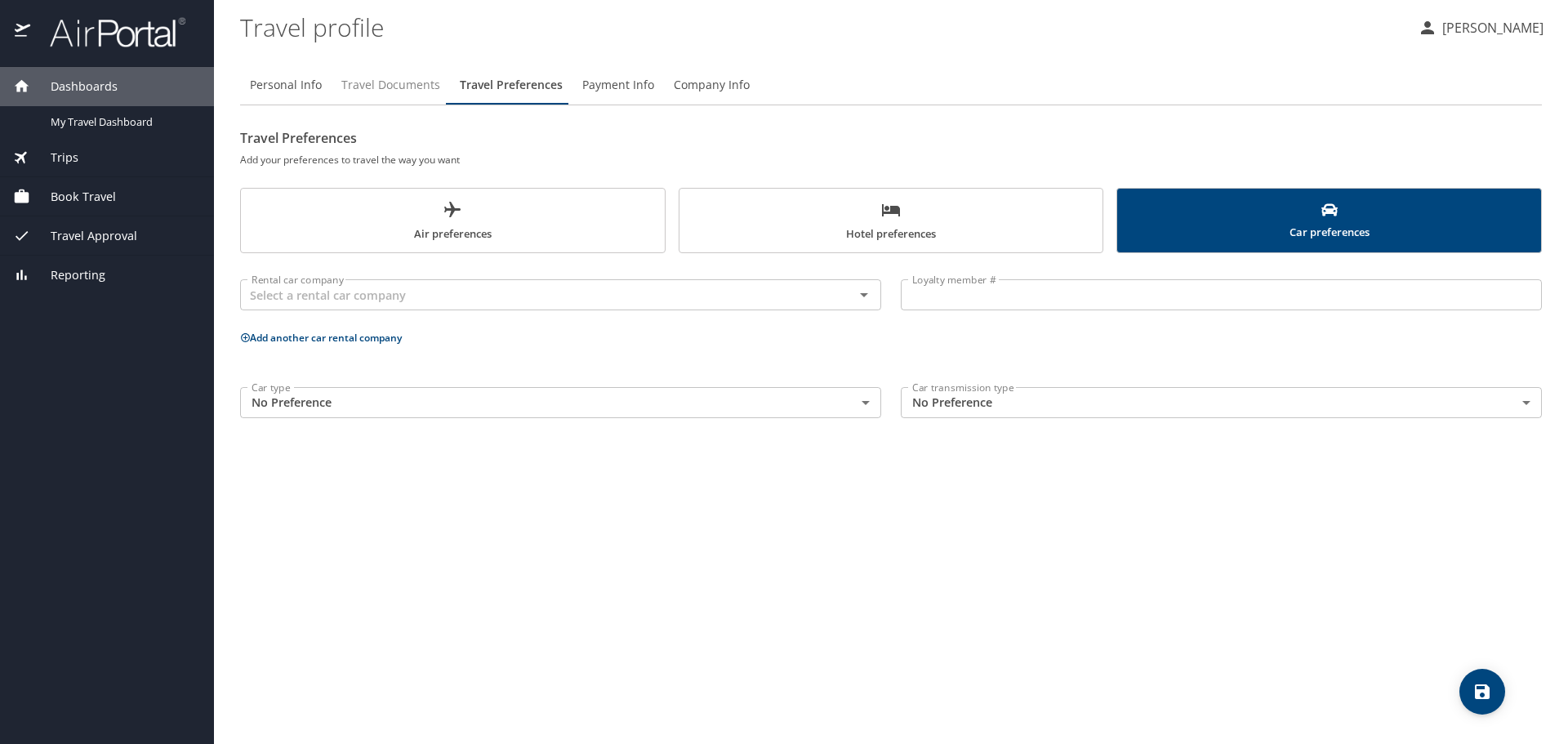
click at [408, 81] on span "Travel Documents" at bounding box center [391, 85] width 99 height 21
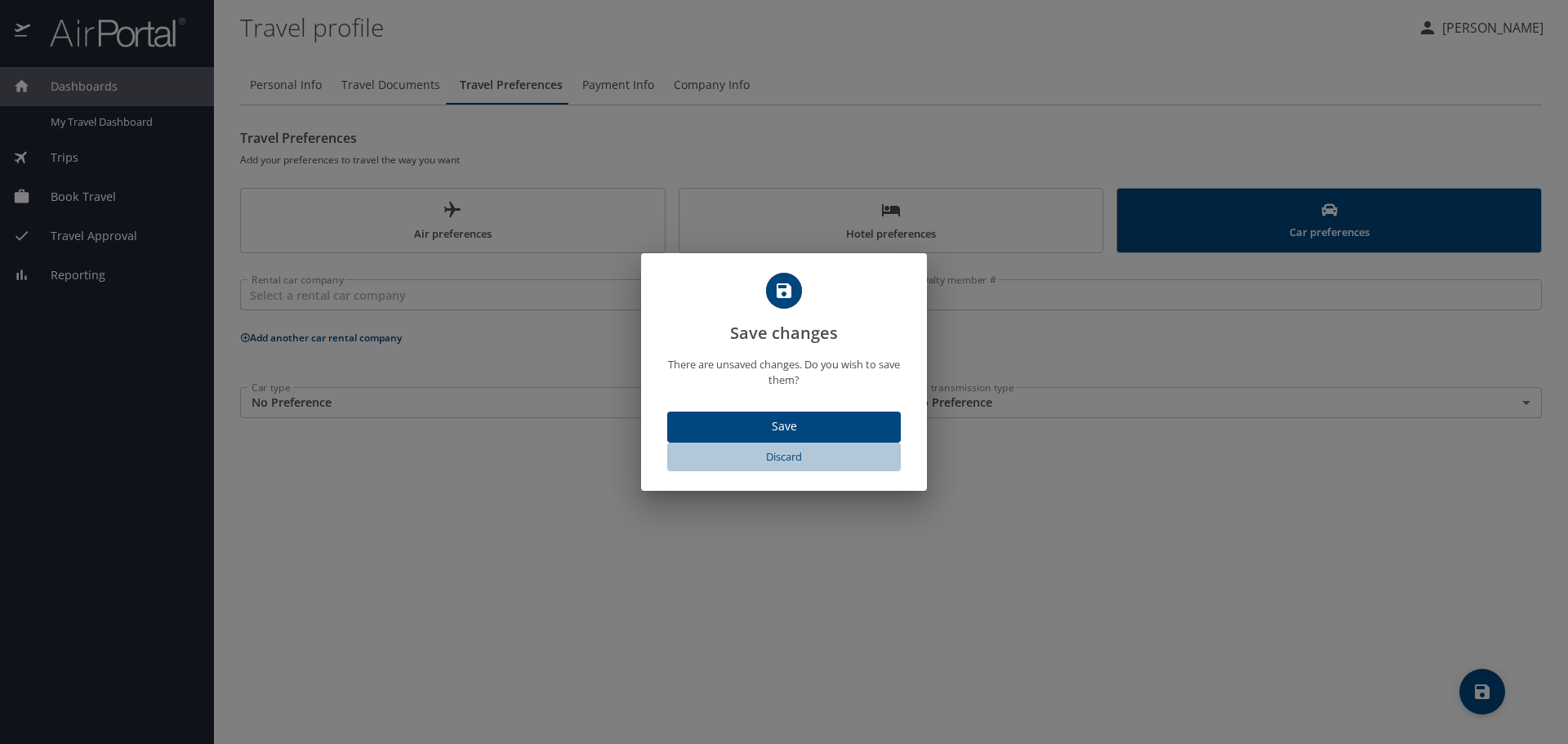
click at [791, 455] on span "Discard" at bounding box center [784, 457] width 220 height 19
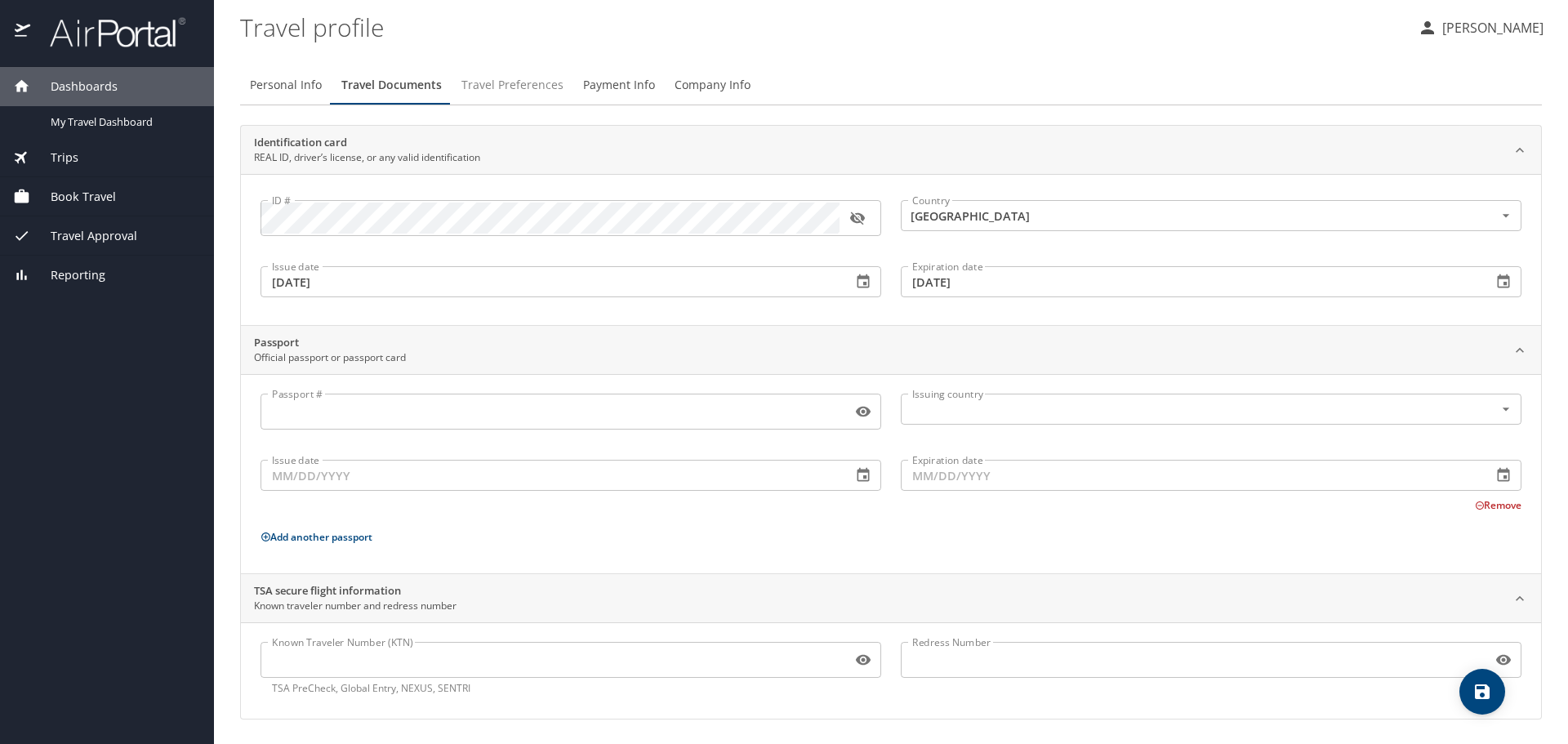
click at [531, 86] on span "Travel Preferences" at bounding box center [512, 85] width 102 height 21
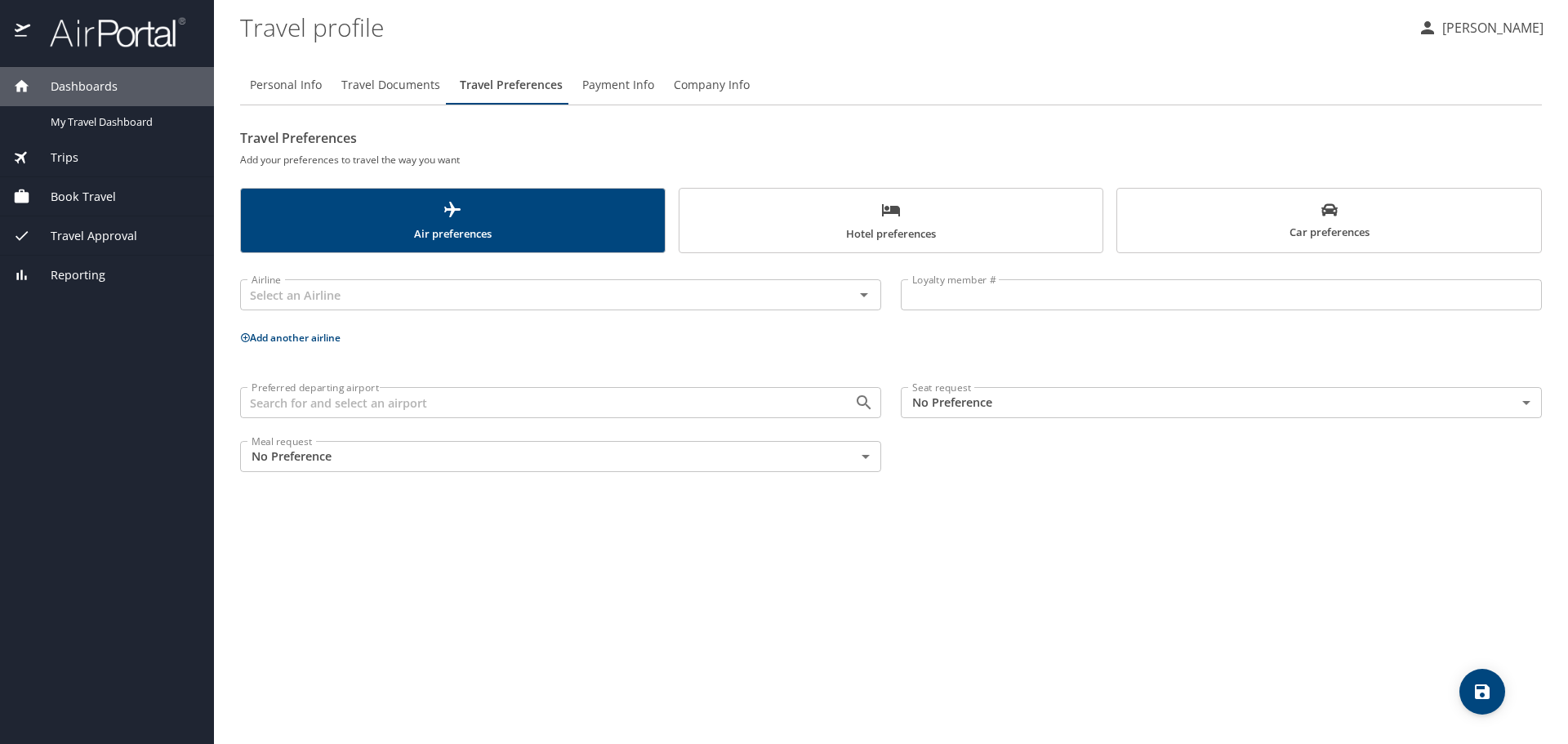
click at [931, 214] on span "Hotel preferences" at bounding box center [891, 222] width 404 height 43
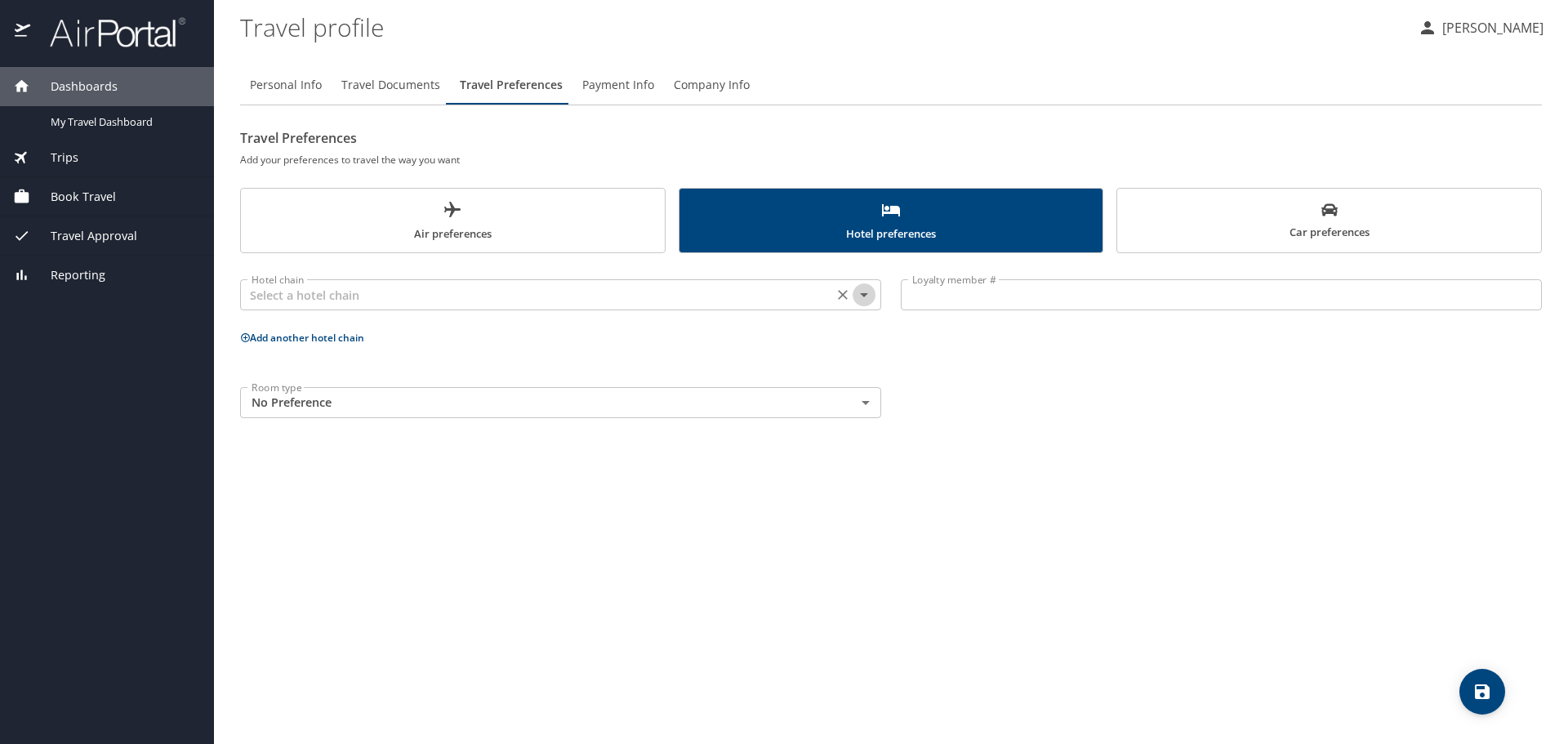
click at [863, 297] on icon "Open" at bounding box center [864, 295] width 8 height 4
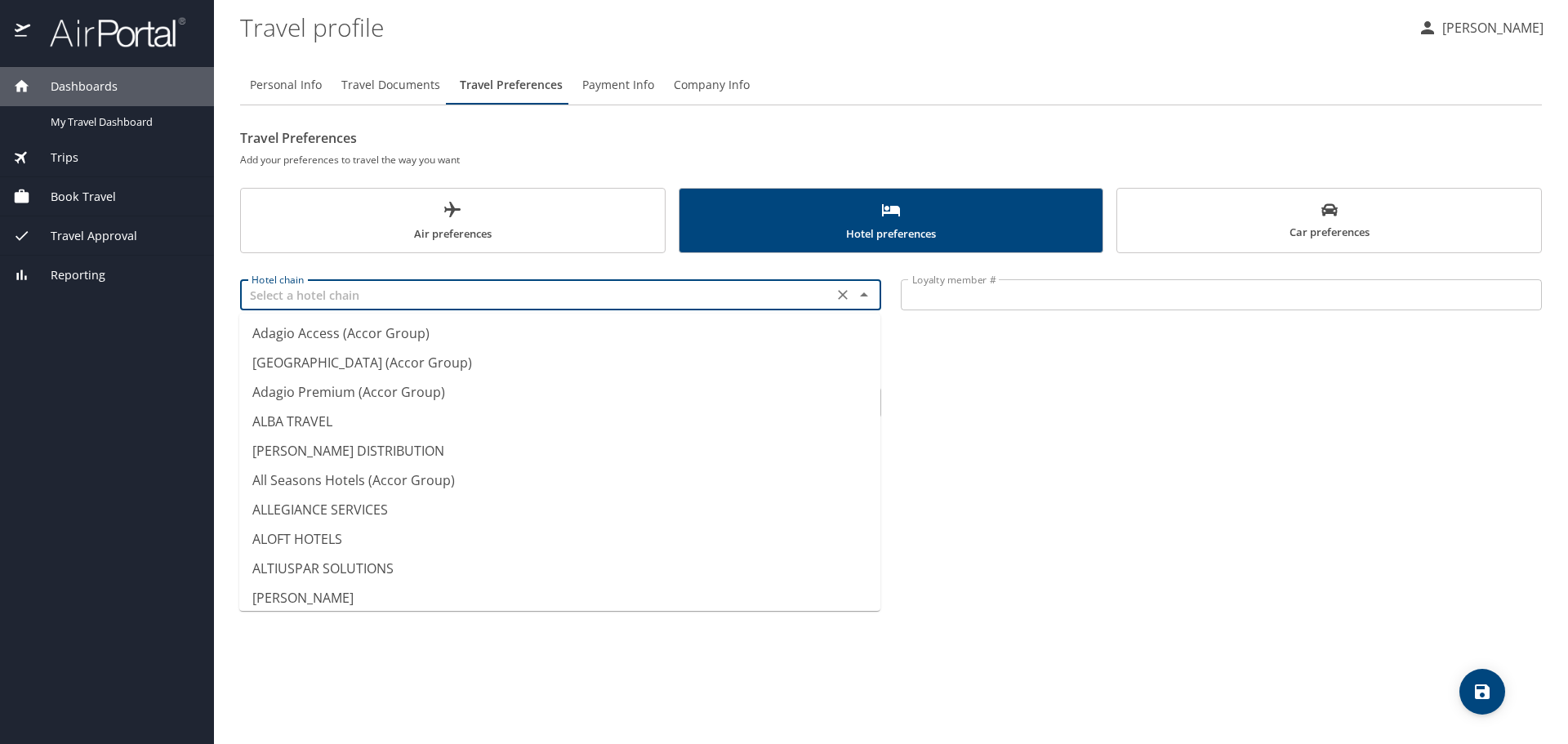
scroll to position [0, 0]
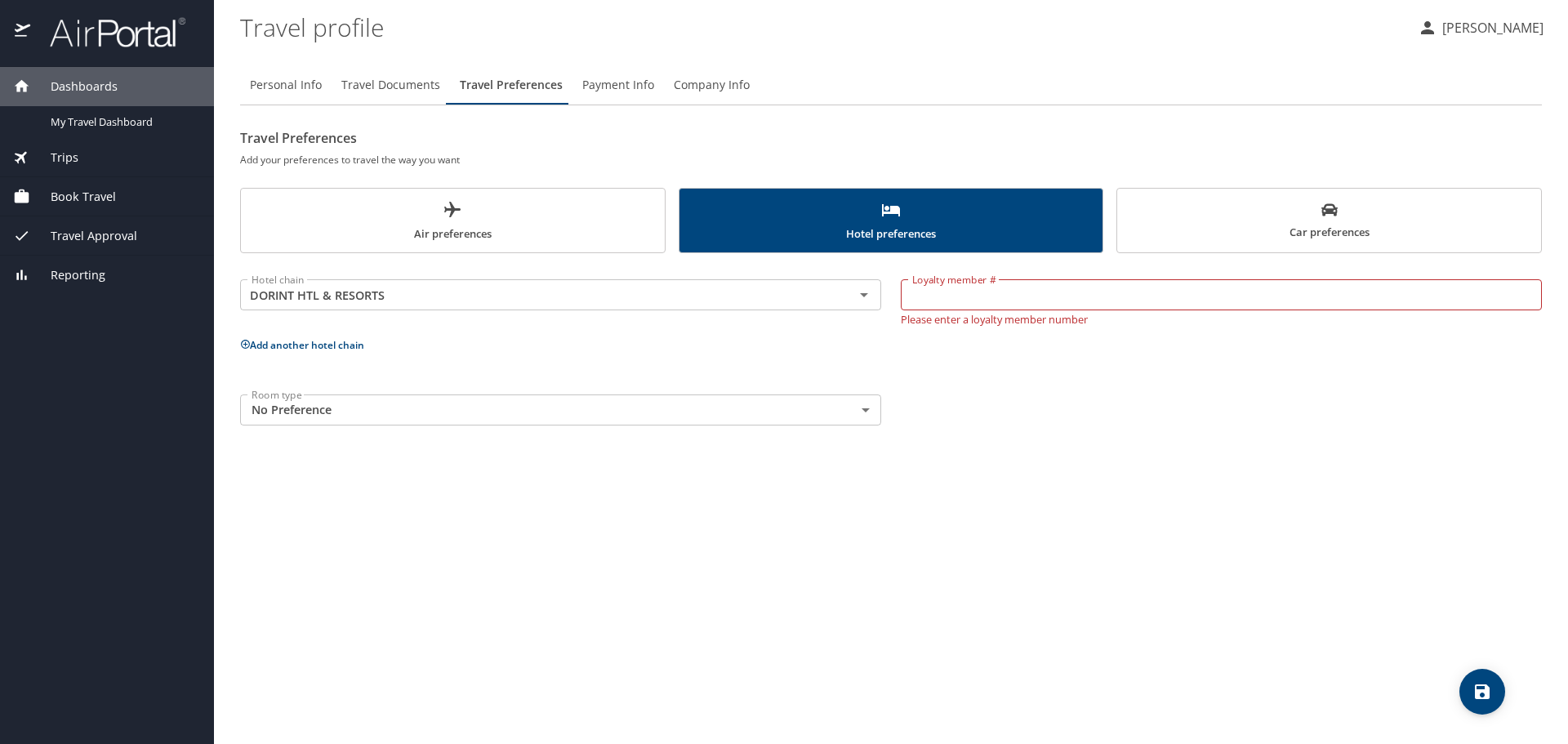
click at [1154, 471] on div "Personal Info Travel Documents Travel Preferences Payment Info Company Info Tra…" at bounding box center [891, 398] width 1302 height 692
click at [549, 300] on input "DORINT HTL & RESORTS" at bounding box center [537, 295] width 583 height 22
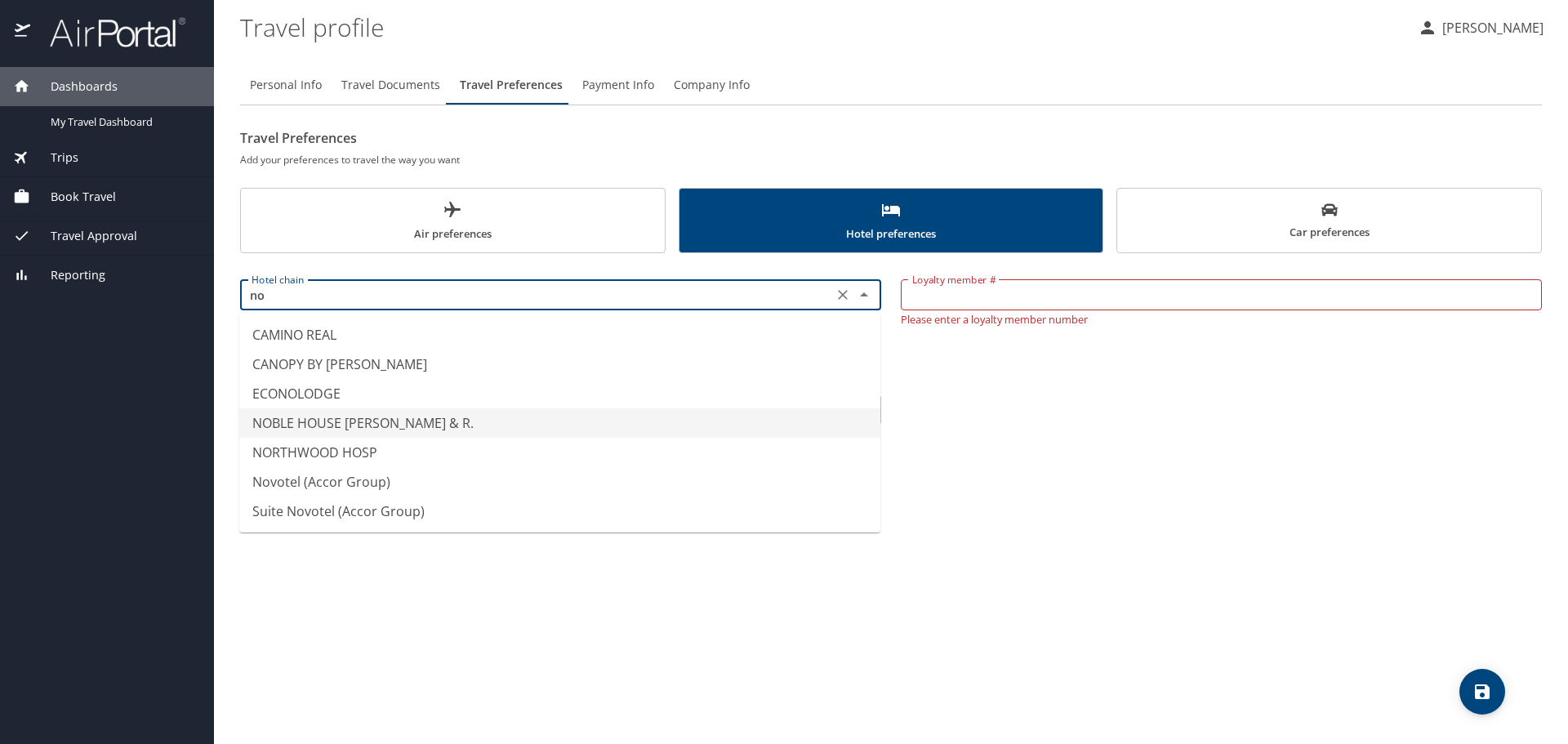
type input "NOBLE HOUSE H. & R."
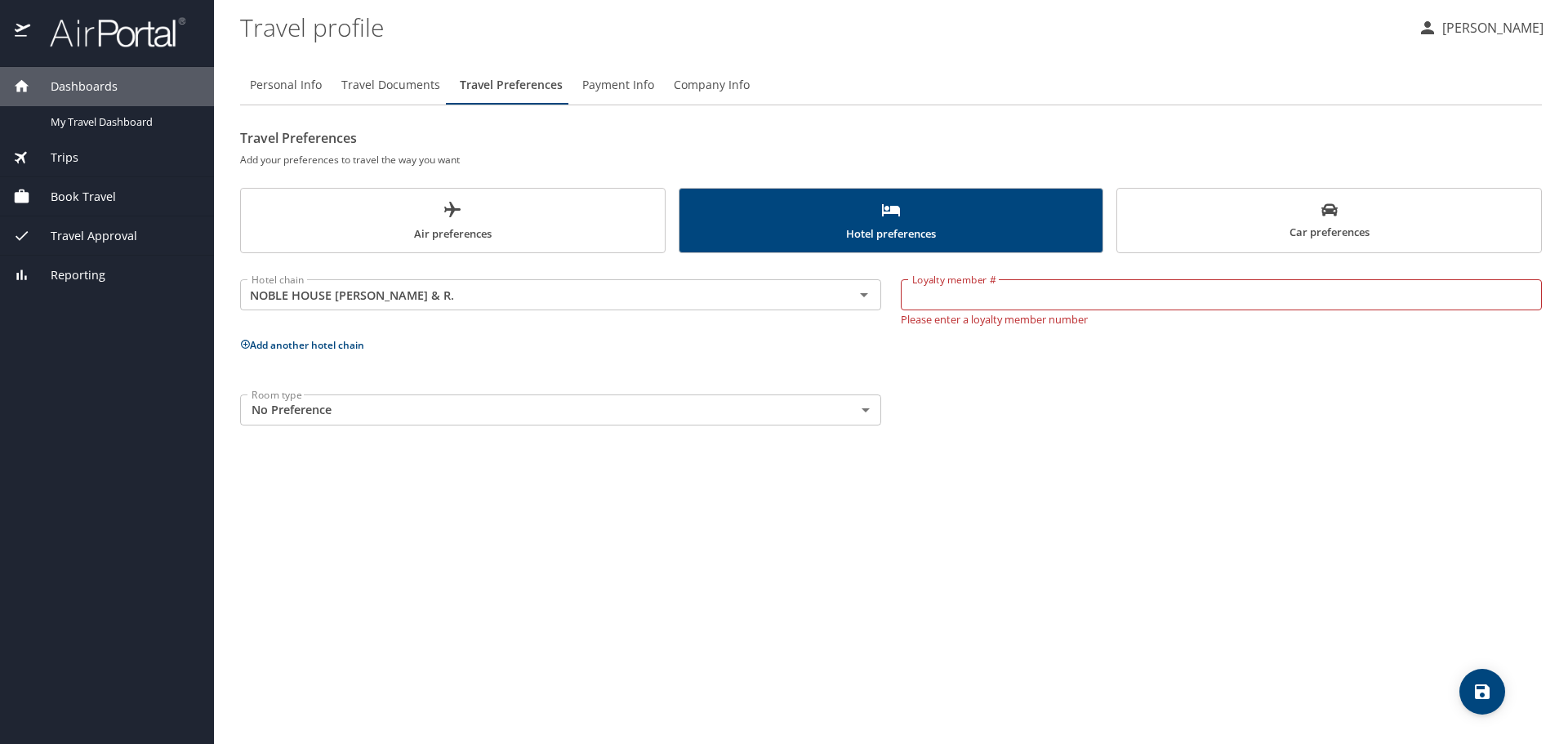
drag, startPoint x: 1133, startPoint y: 495, endPoint x: 1129, endPoint y: 485, distance: 10.8
click at [1129, 486] on div "Personal Info Travel Documents Travel Preferences Payment Info Company Info Tra…" at bounding box center [891, 398] width 1302 height 692
click at [838, 290] on icon "Clear" at bounding box center [843, 295] width 17 height 17
click at [1054, 446] on div "Personal Info Travel Documents Travel Preferences Payment Info Company Info Tra…" at bounding box center [891, 398] width 1302 height 692
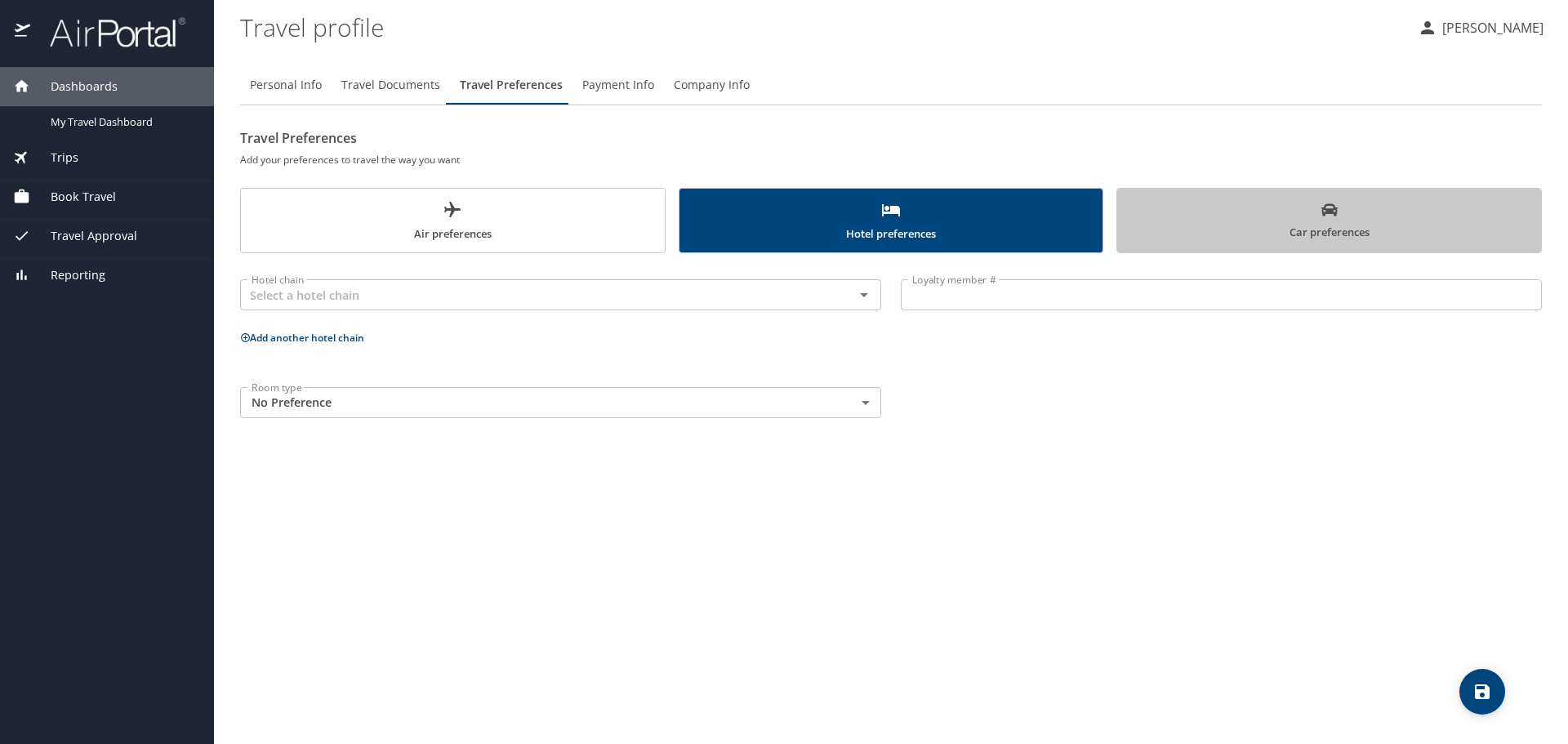
click at [1252, 224] on span "Car preferences" at bounding box center [1329, 222] width 404 height 40
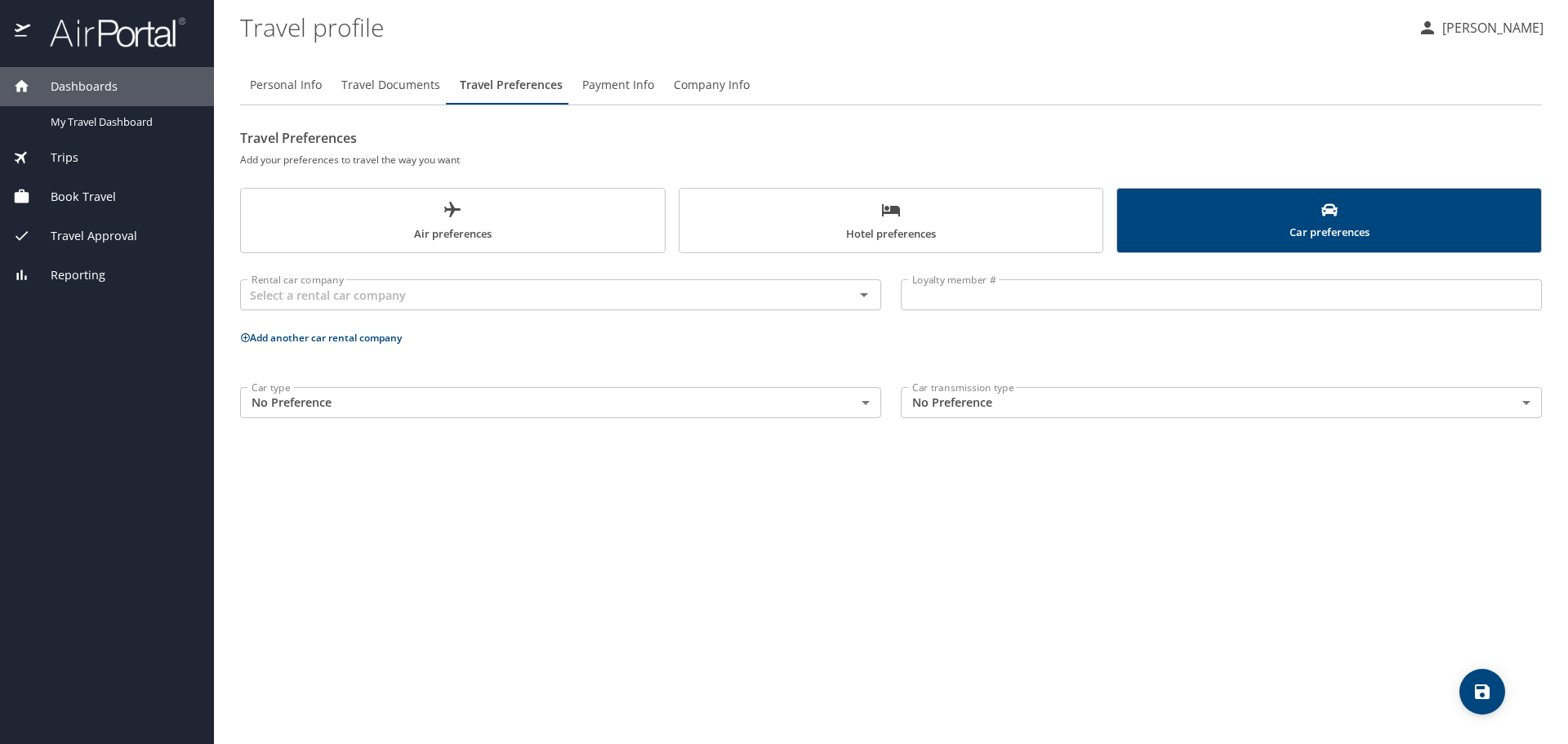
click at [921, 234] on span "Hotel preferences" at bounding box center [891, 222] width 404 height 43
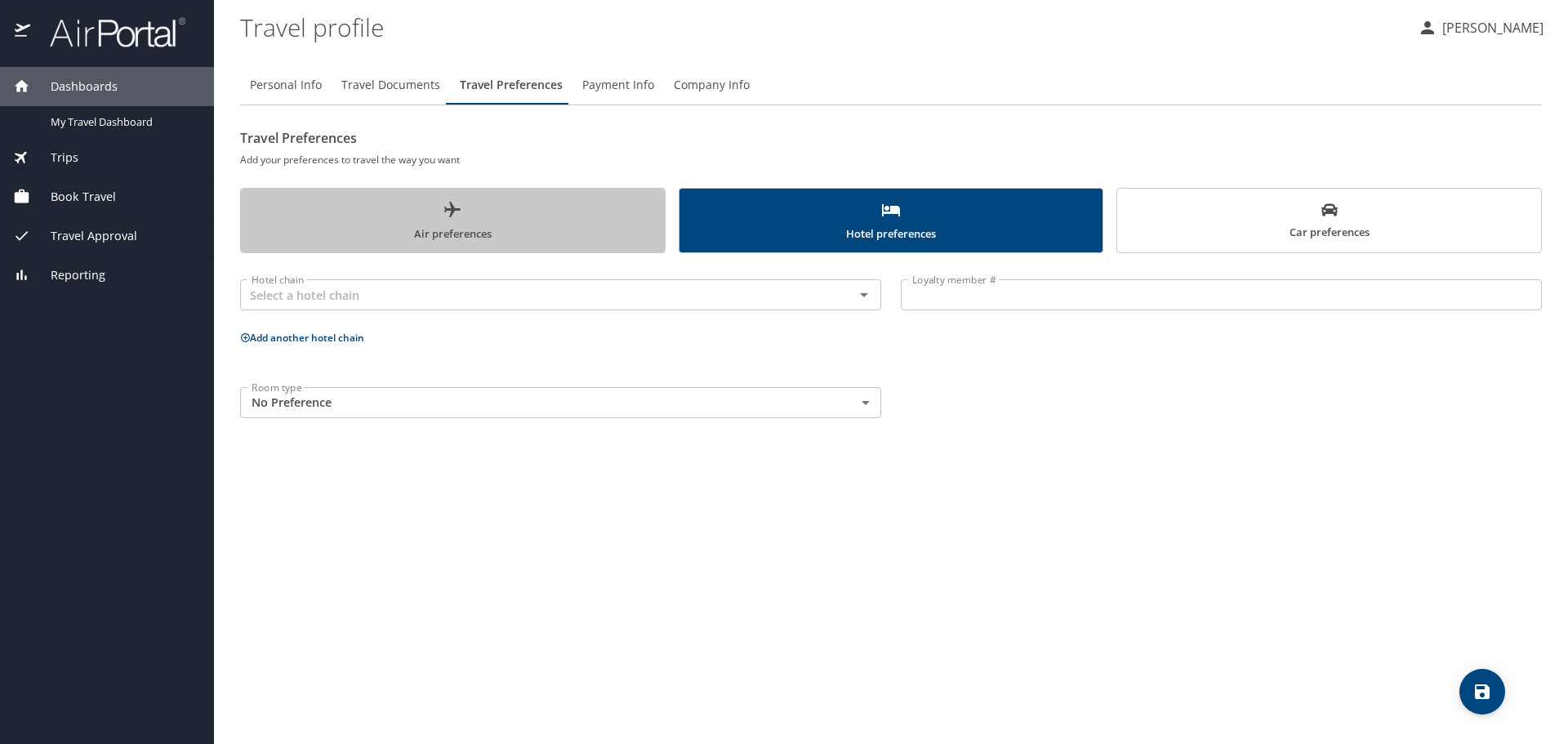
click at [391, 232] on span "Air preferences" at bounding box center [453, 222] width 404 height 43
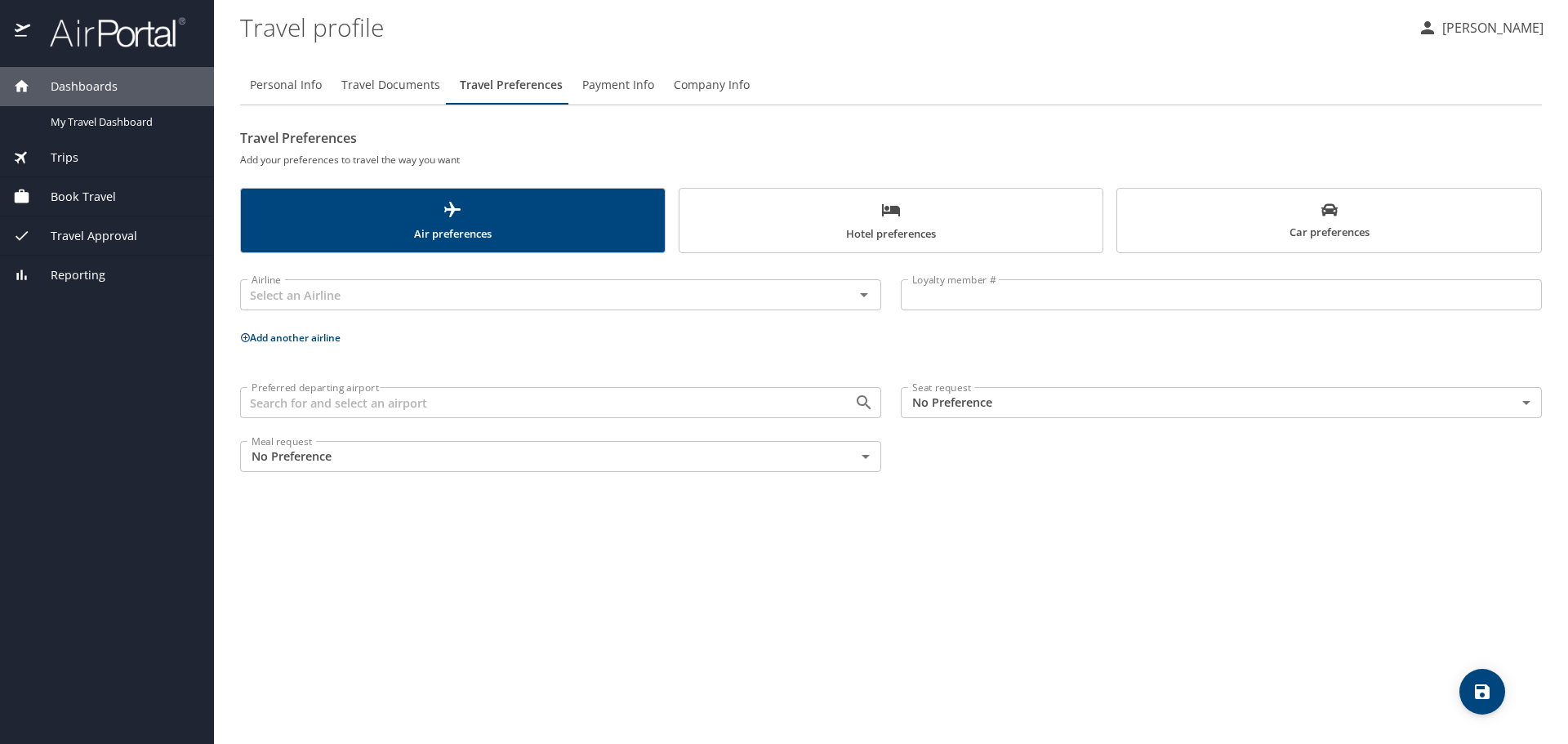
click at [629, 85] on span "Payment Info" at bounding box center [618, 85] width 71 height 21
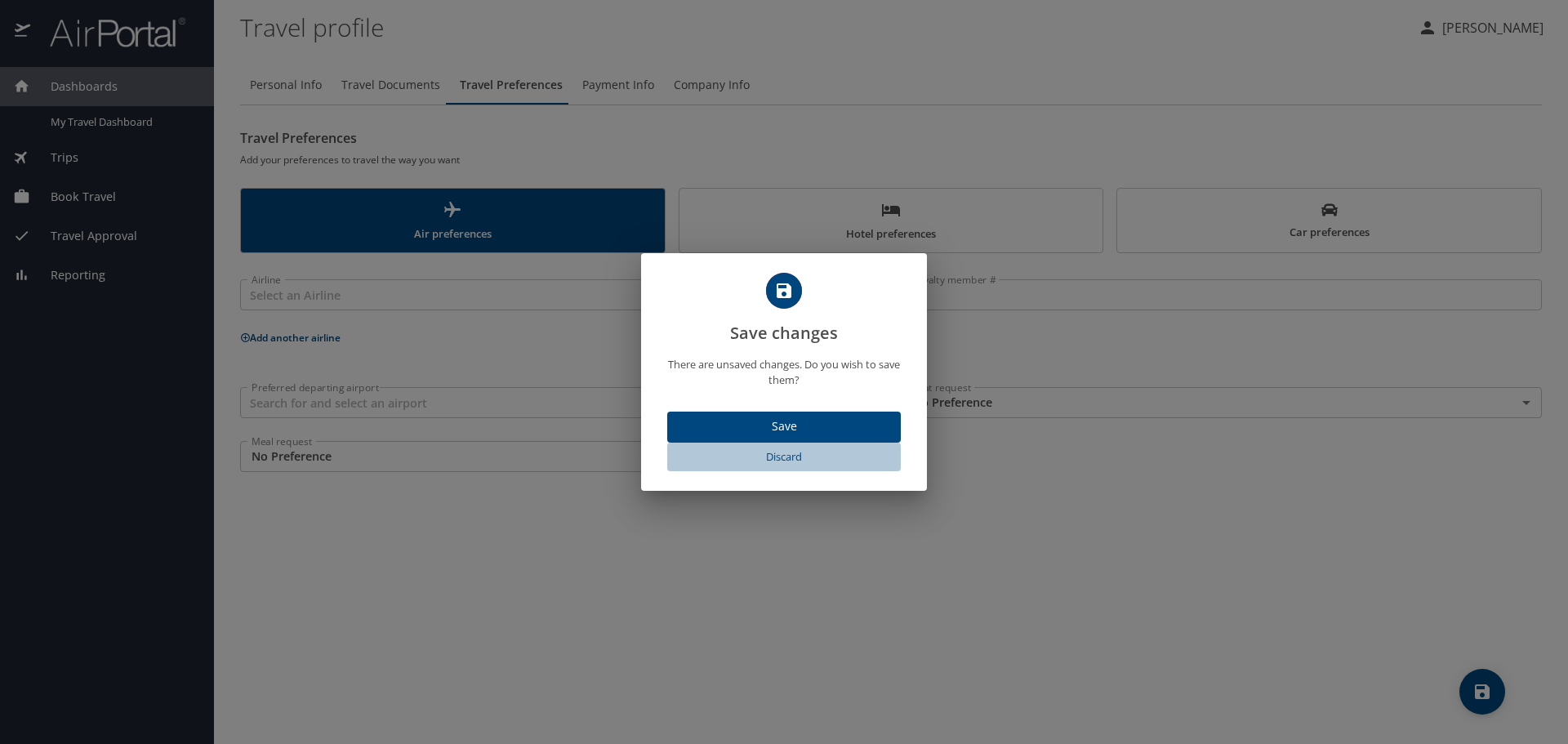
click at [781, 458] on span "Discard" at bounding box center [784, 457] width 220 height 19
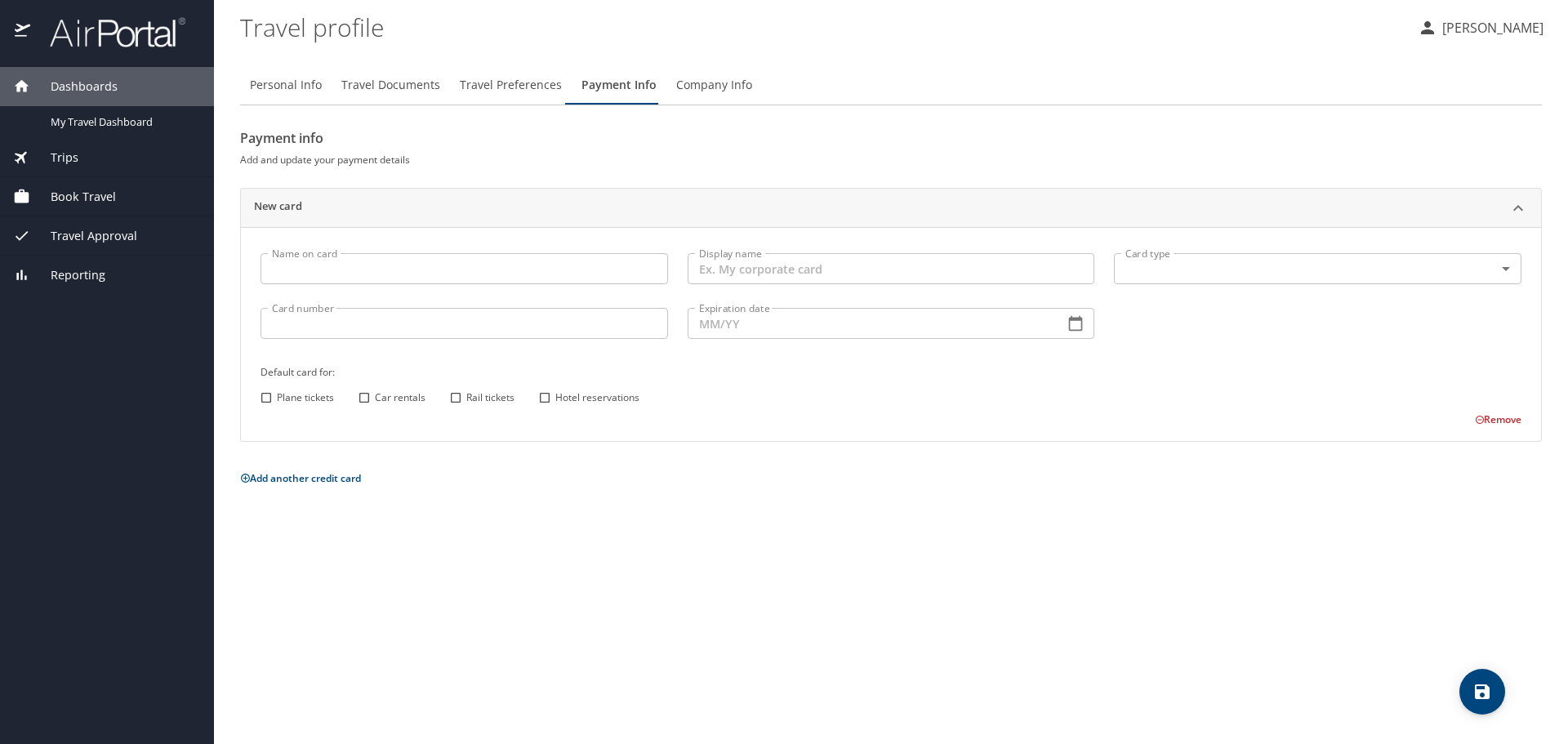
click at [691, 81] on span "Company Info" at bounding box center [714, 85] width 76 height 21
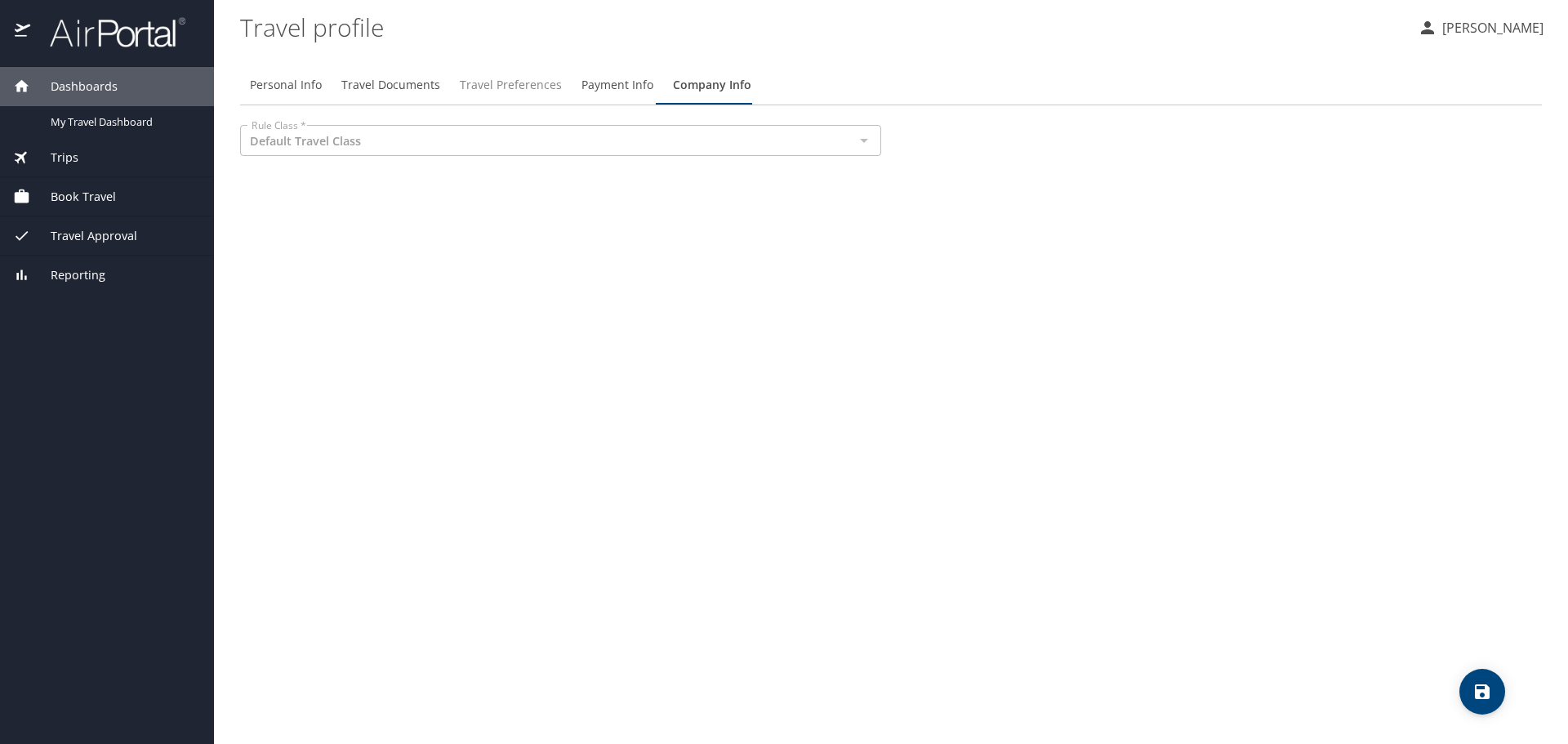
click at [482, 81] on span "Travel Preferences" at bounding box center [510, 85] width 102 height 21
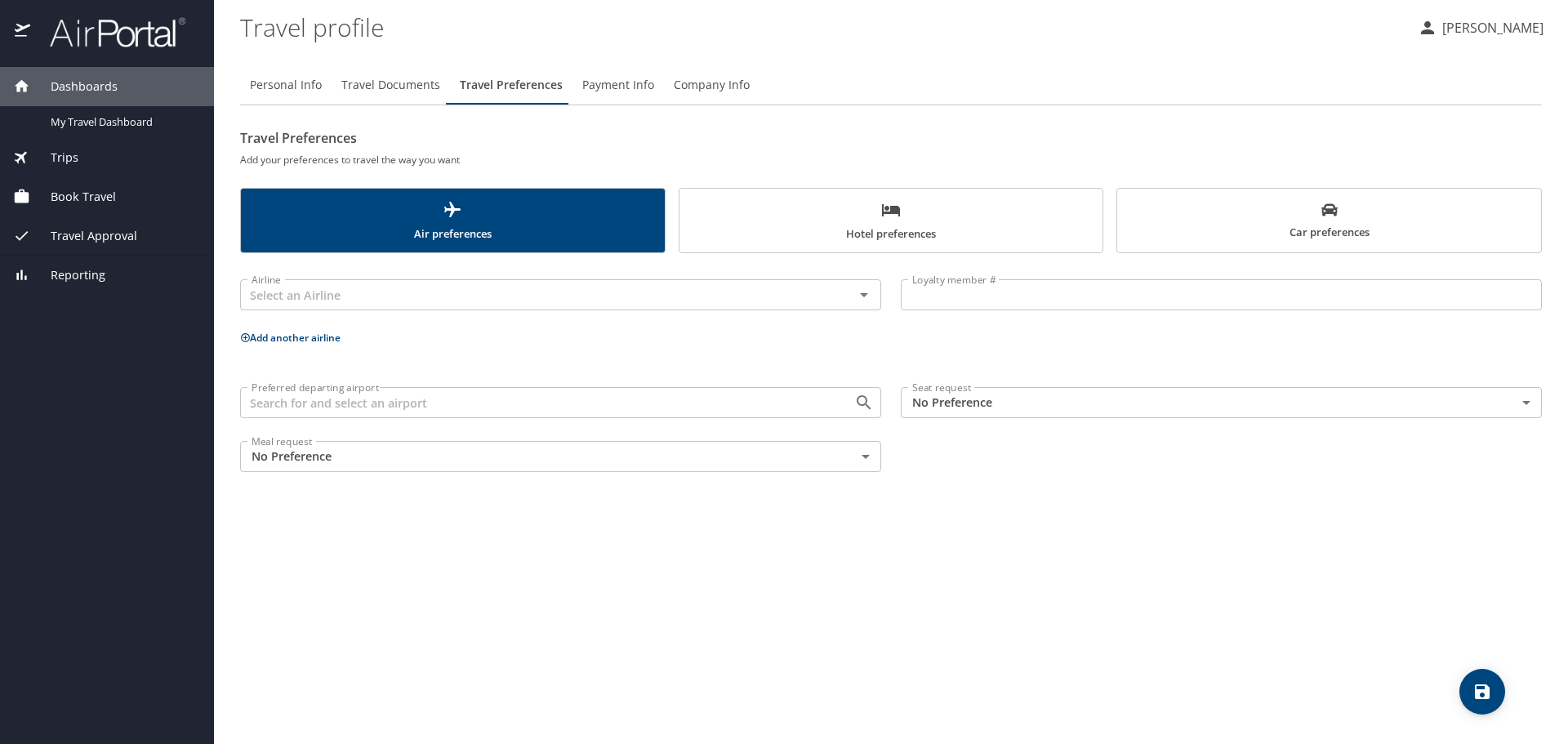
drag, startPoint x: 607, startPoint y: 608, endPoint x: 602, endPoint y: 599, distance: 10.3
click at [605, 607] on div "Personal Info Travel Documents Travel Preferences Payment Info Company Info Tra…" at bounding box center [891, 398] width 1302 height 692
click at [62, 237] on span "Travel Approval" at bounding box center [83, 236] width 107 height 18
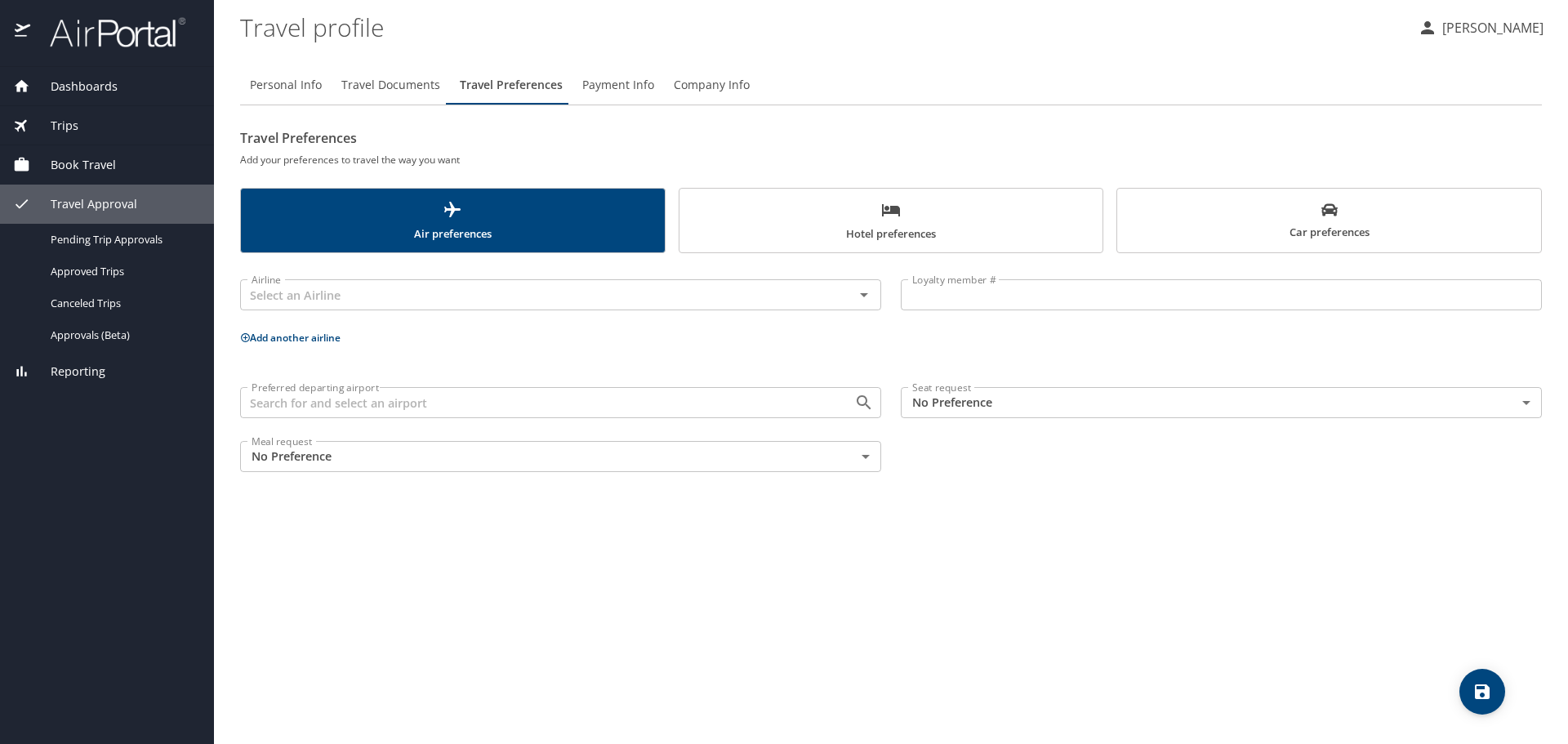
click at [148, 485] on div "Dashboards My Travel Dashboard Trips Current / Future Trips Past Trips Trips Mi…" at bounding box center [106, 406] width 214 height 677
click at [1438, 24] on p "Christopher Rodgers" at bounding box center [1491, 28] width 106 height 20
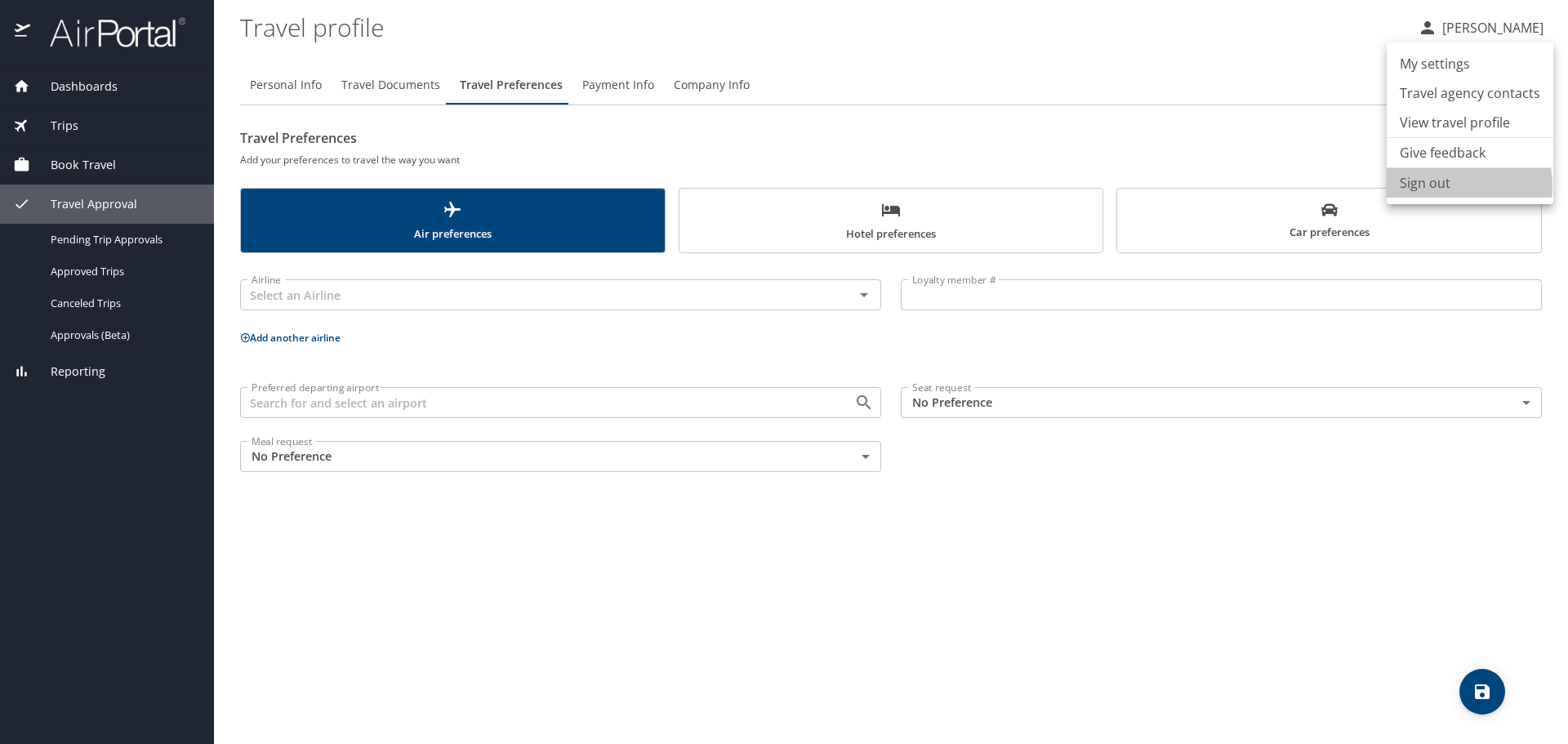
drag, startPoint x: 1429, startPoint y: 187, endPoint x: 1424, endPoint y: 180, distance: 8.6
click at [1428, 186] on li "Sign out" at bounding box center [1470, 182] width 166 height 29
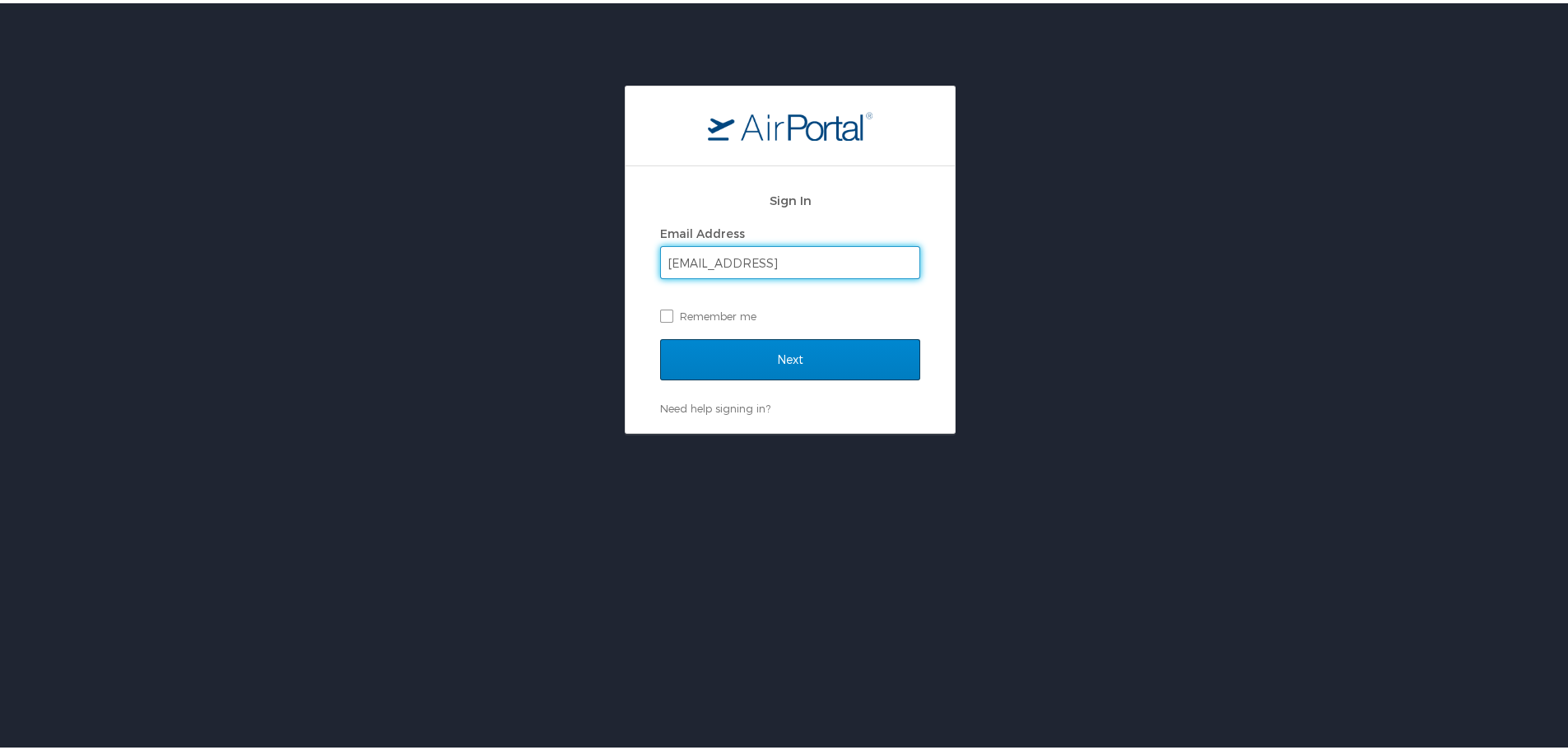
type input "[EMAIL_ADDRESS]"
click at [787, 357] on input "Next" at bounding box center [790, 356] width 260 height 41
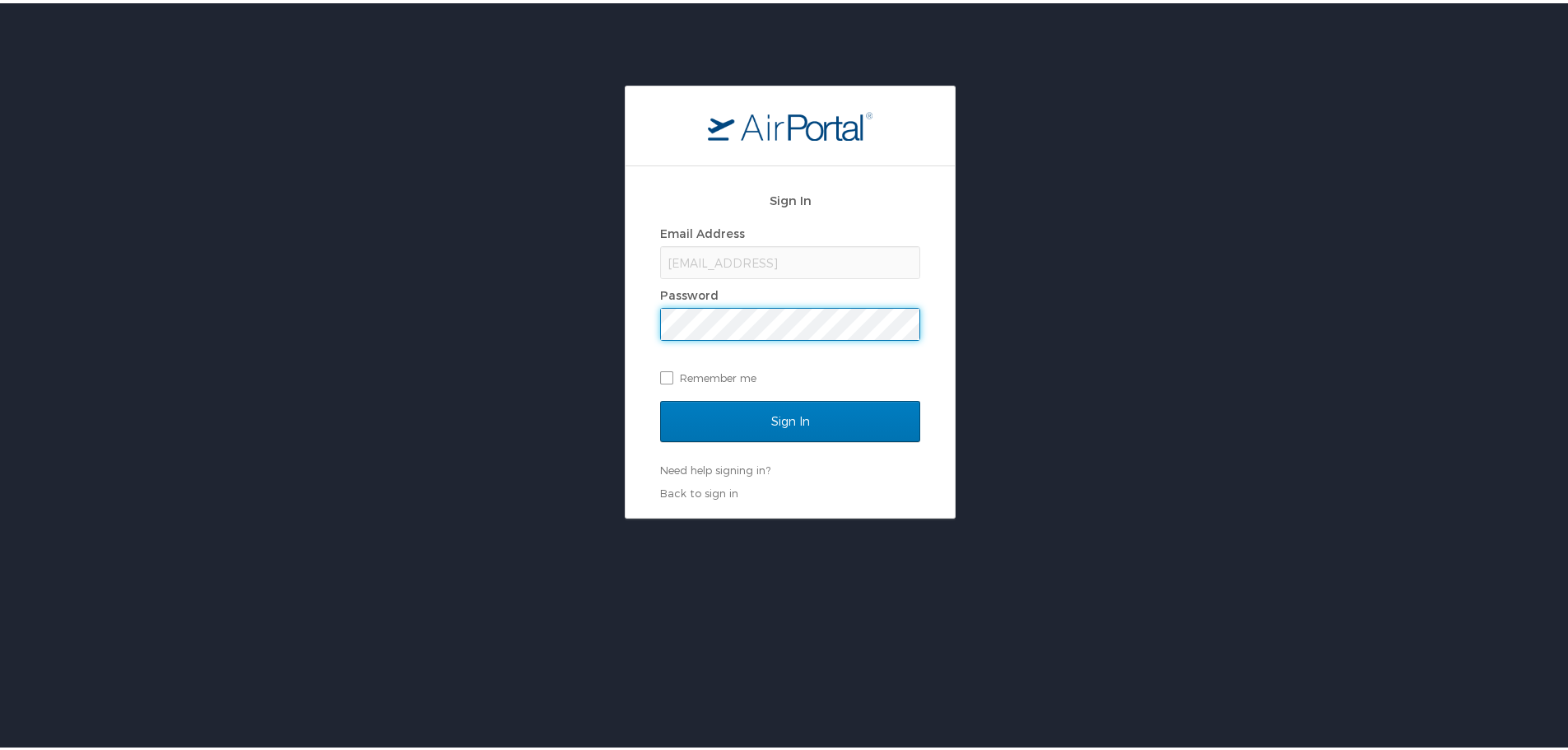
click at [660, 398] on input "Sign In" at bounding box center [790, 418] width 260 height 41
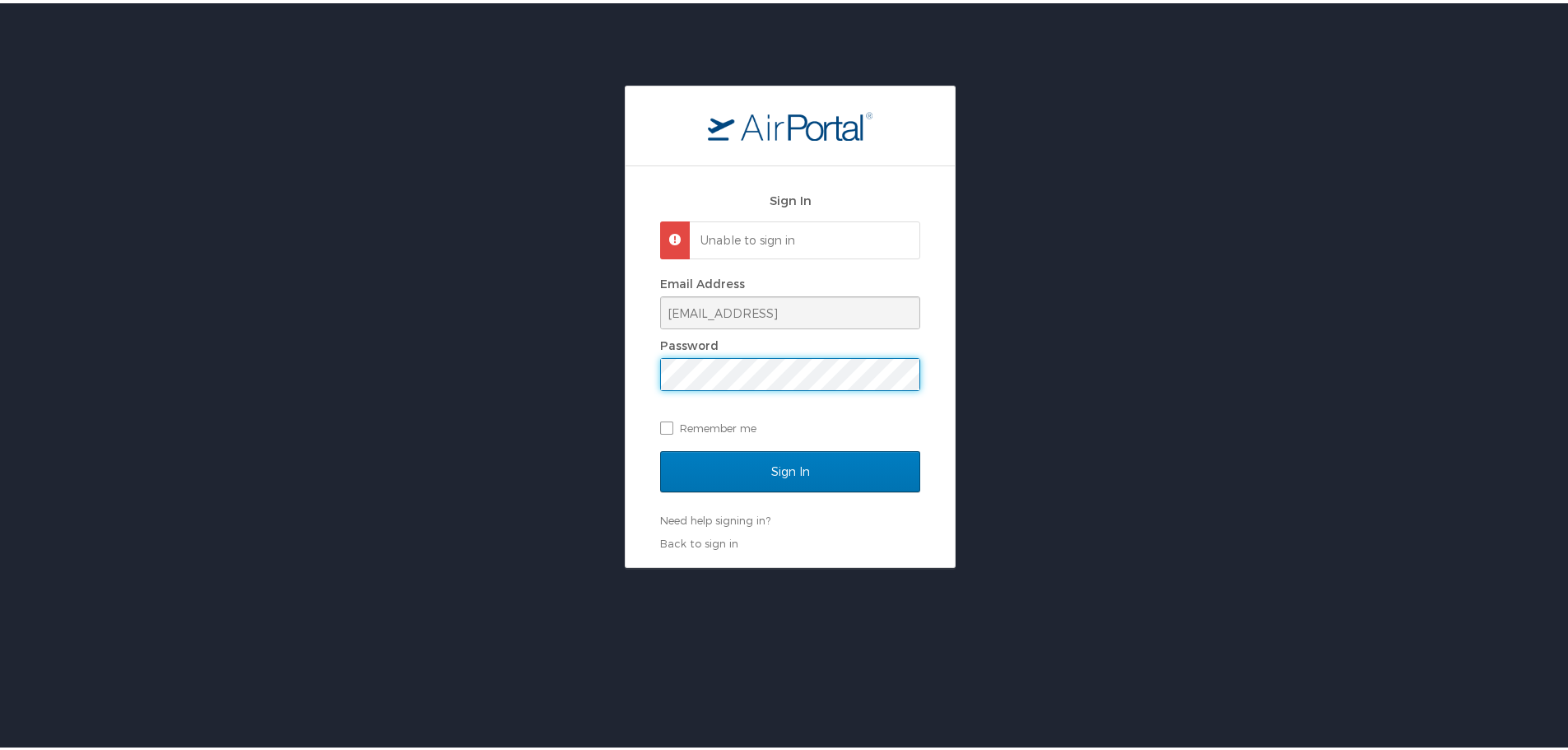
click at [646, 371] on div "Sign In Unable to sign in Email Address crodgers@lorainccc.eddu Password Rememb…" at bounding box center [790, 364] width 329 height 401
click at [787, 473] on input "Sign In" at bounding box center [790, 468] width 260 height 41
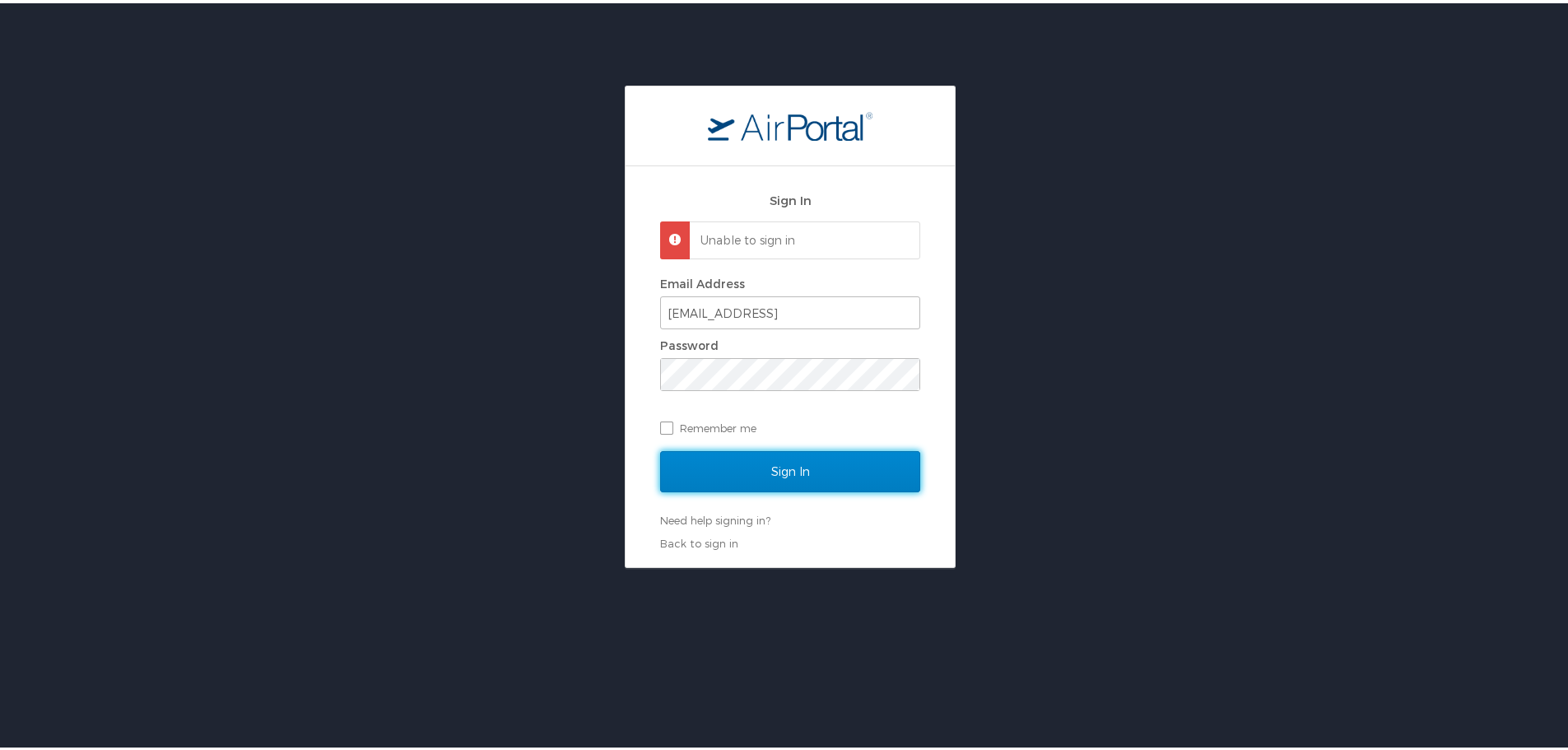
click at [790, 472] on input "Sign In" at bounding box center [790, 468] width 260 height 41
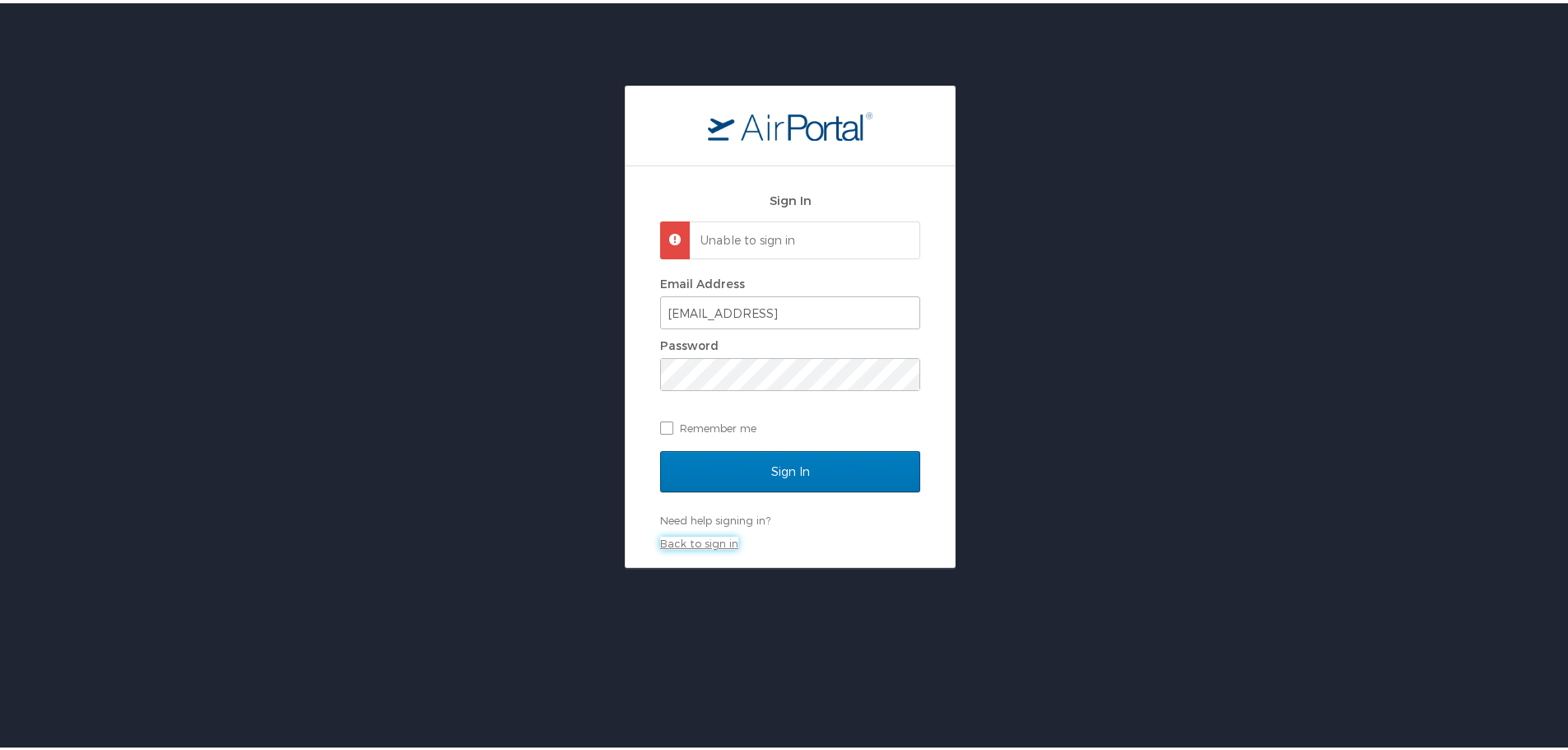
click at [700, 538] on link "Back to sign in" at bounding box center [699, 541] width 78 height 13
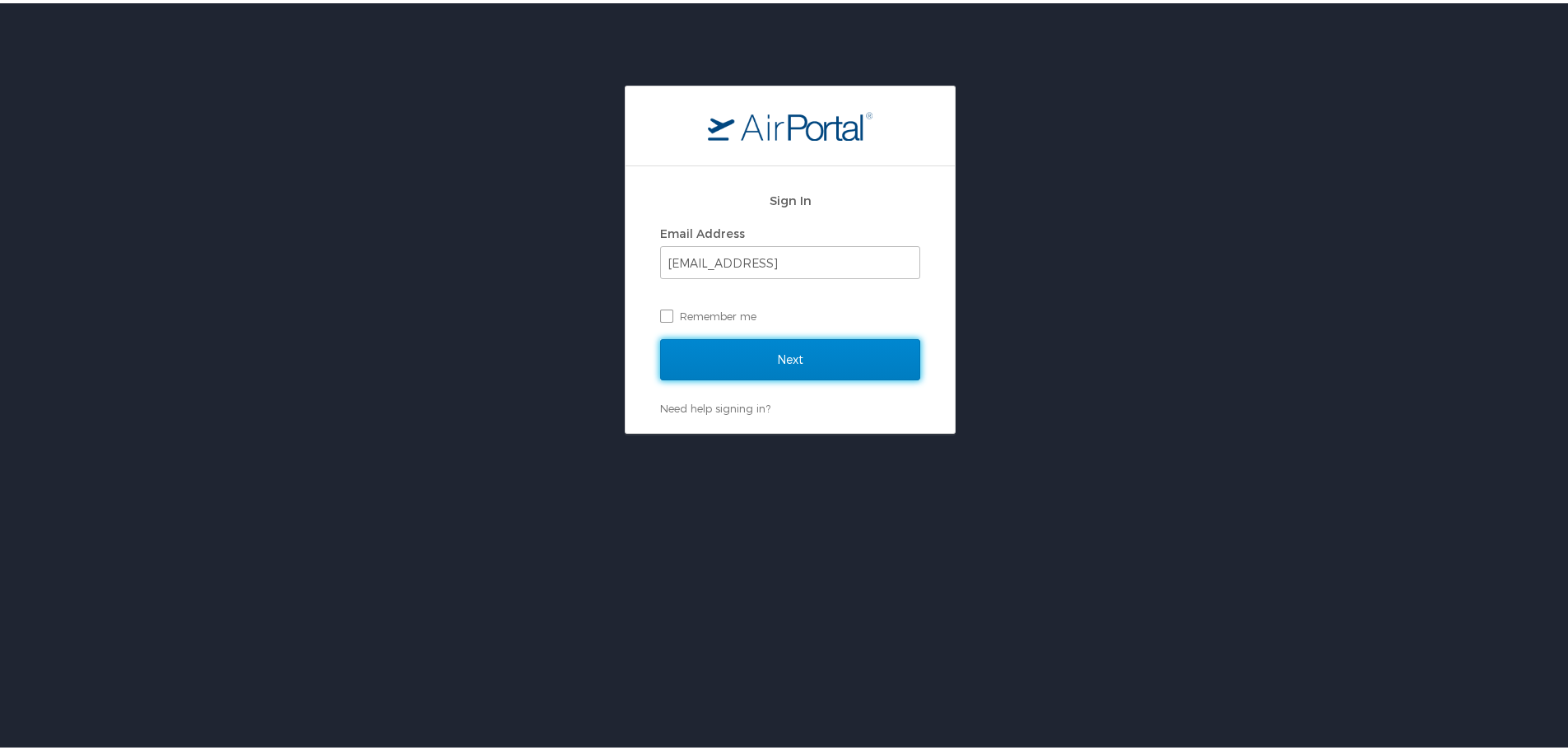
drag, startPoint x: 810, startPoint y: 352, endPoint x: 807, endPoint y: 360, distance: 8.5
click at [808, 352] on input "Next" at bounding box center [790, 356] width 260 height 41
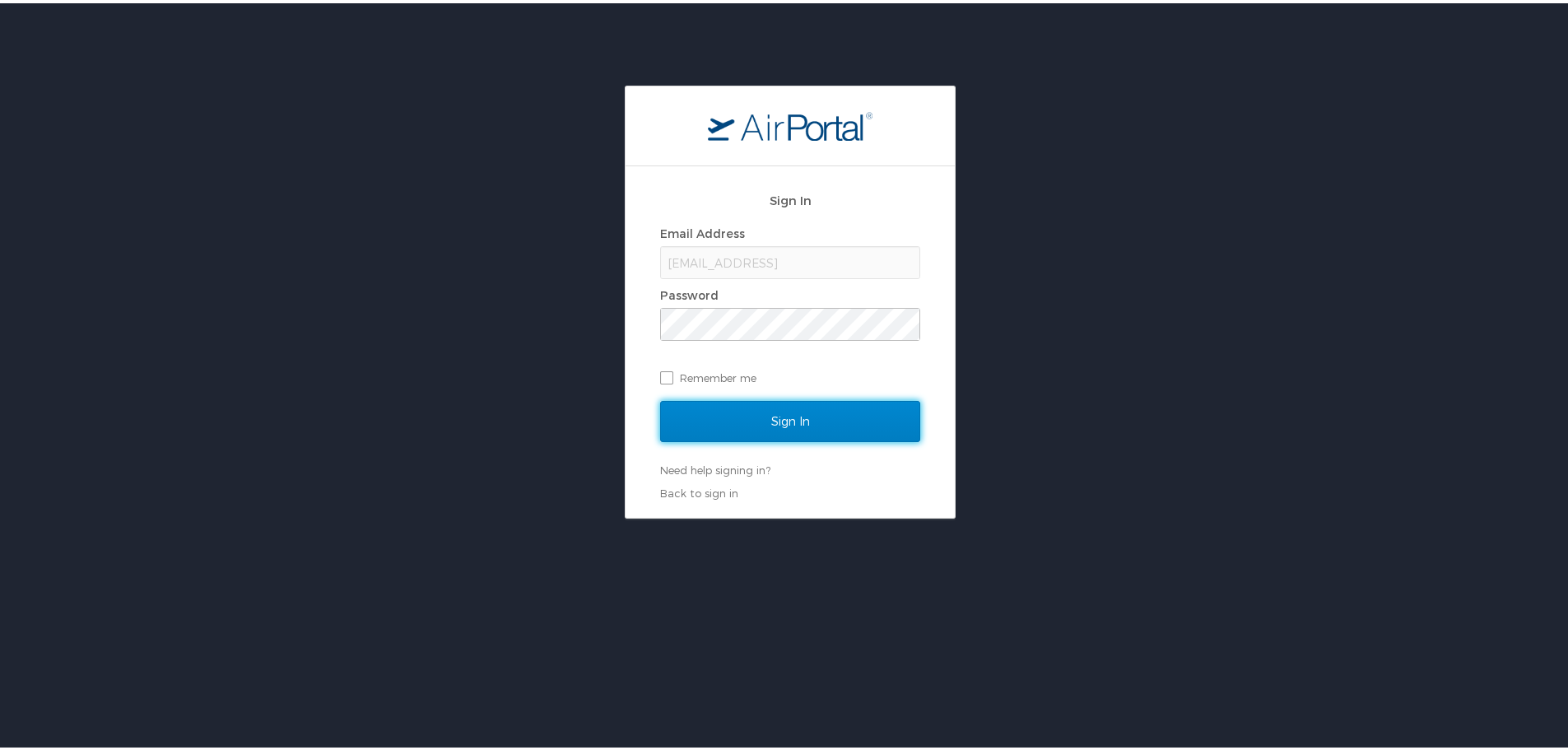
drag, startPoint x: 789, startPoint y: 413, endPoint x: 797, endPoint y: 420, distance: 10.6
click at [797, 420] on input "Sign In" at bounding box center [790, 418] width 260 height 41
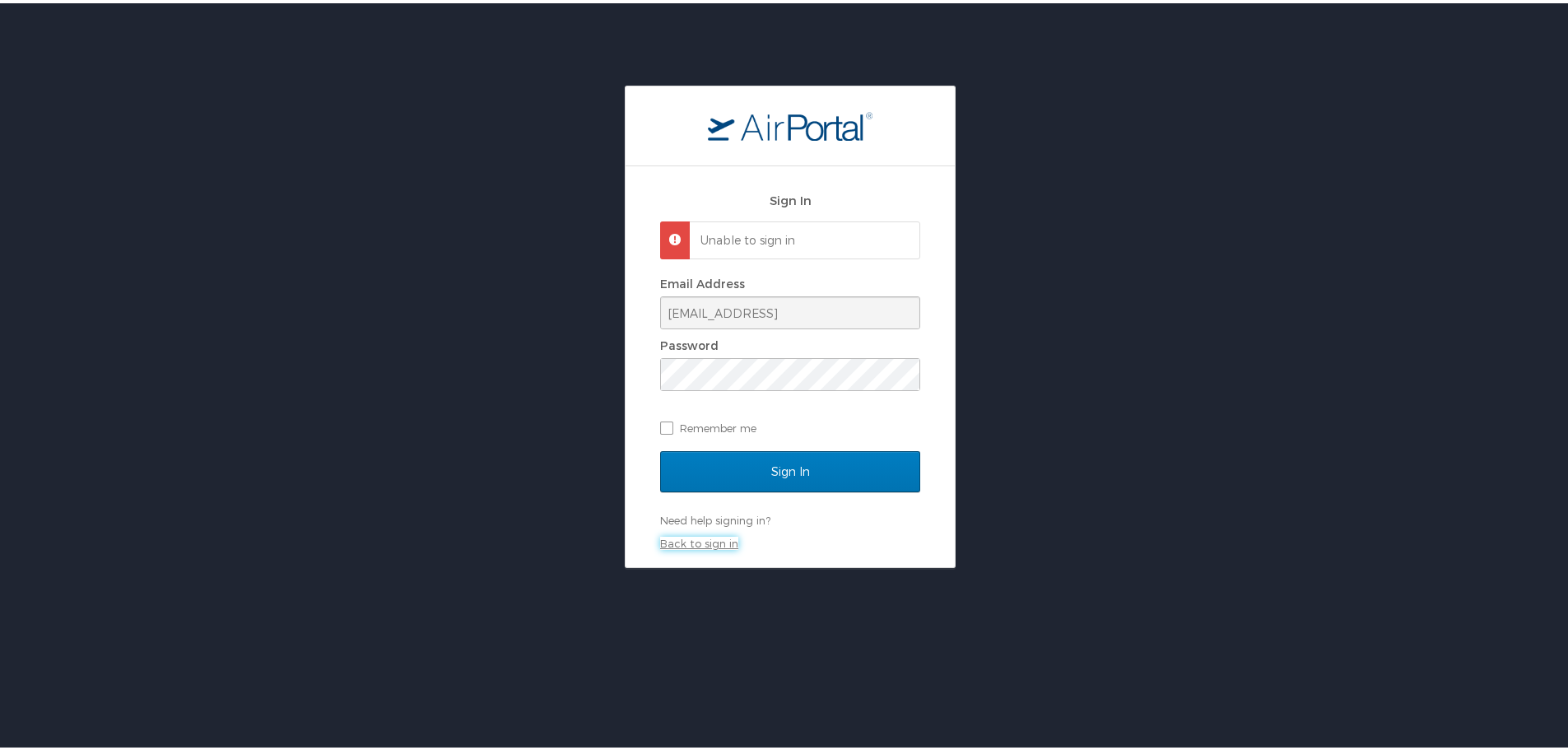
click at [715, 539] on link "Back to sign in" at bounding box center [699, 541] width 78 height 13
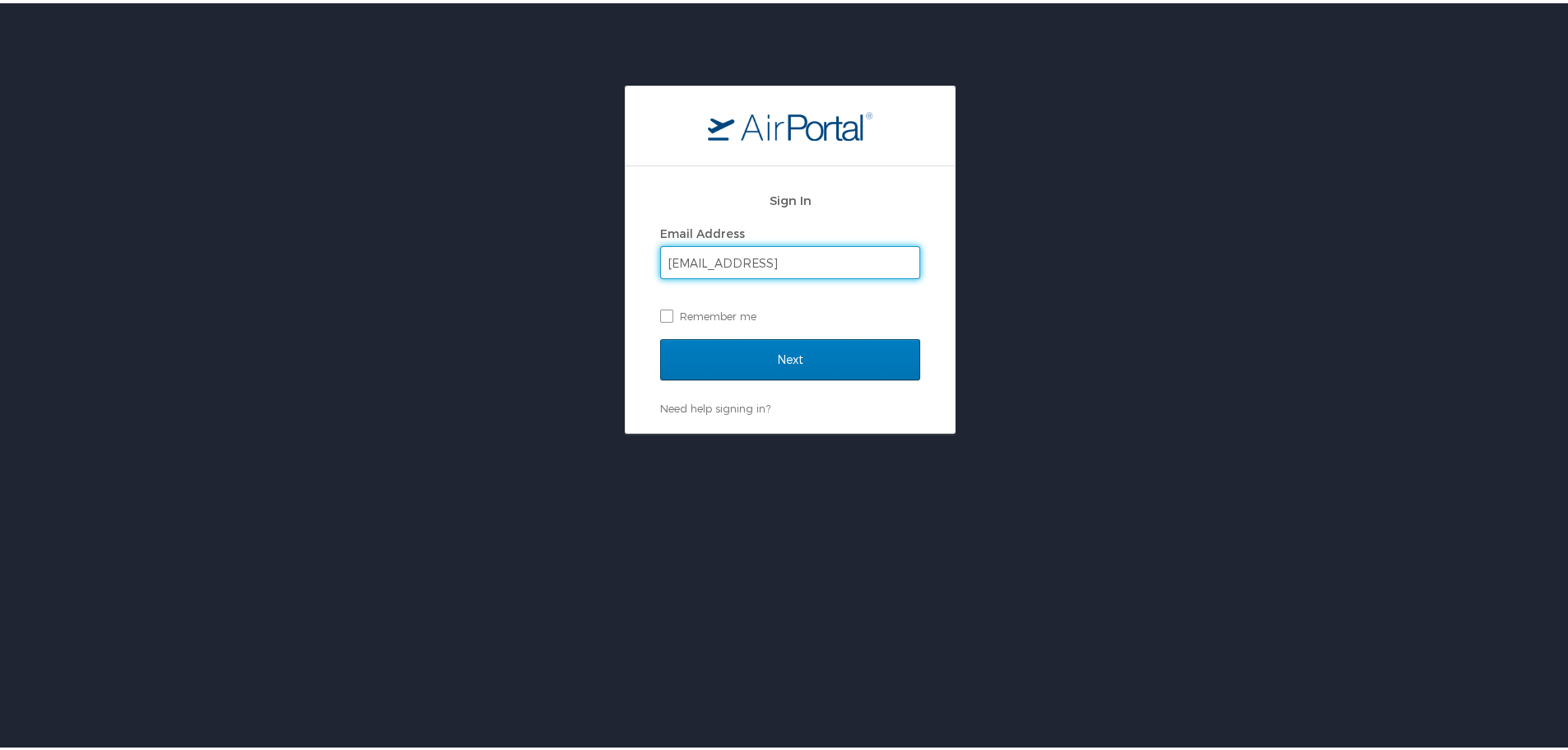
click at [790, 261] on input "crodgers@lorainccc.eddu" at bounding box center [790, 259] width 259 height 31
type input "crodgers@lorainccc.edu"
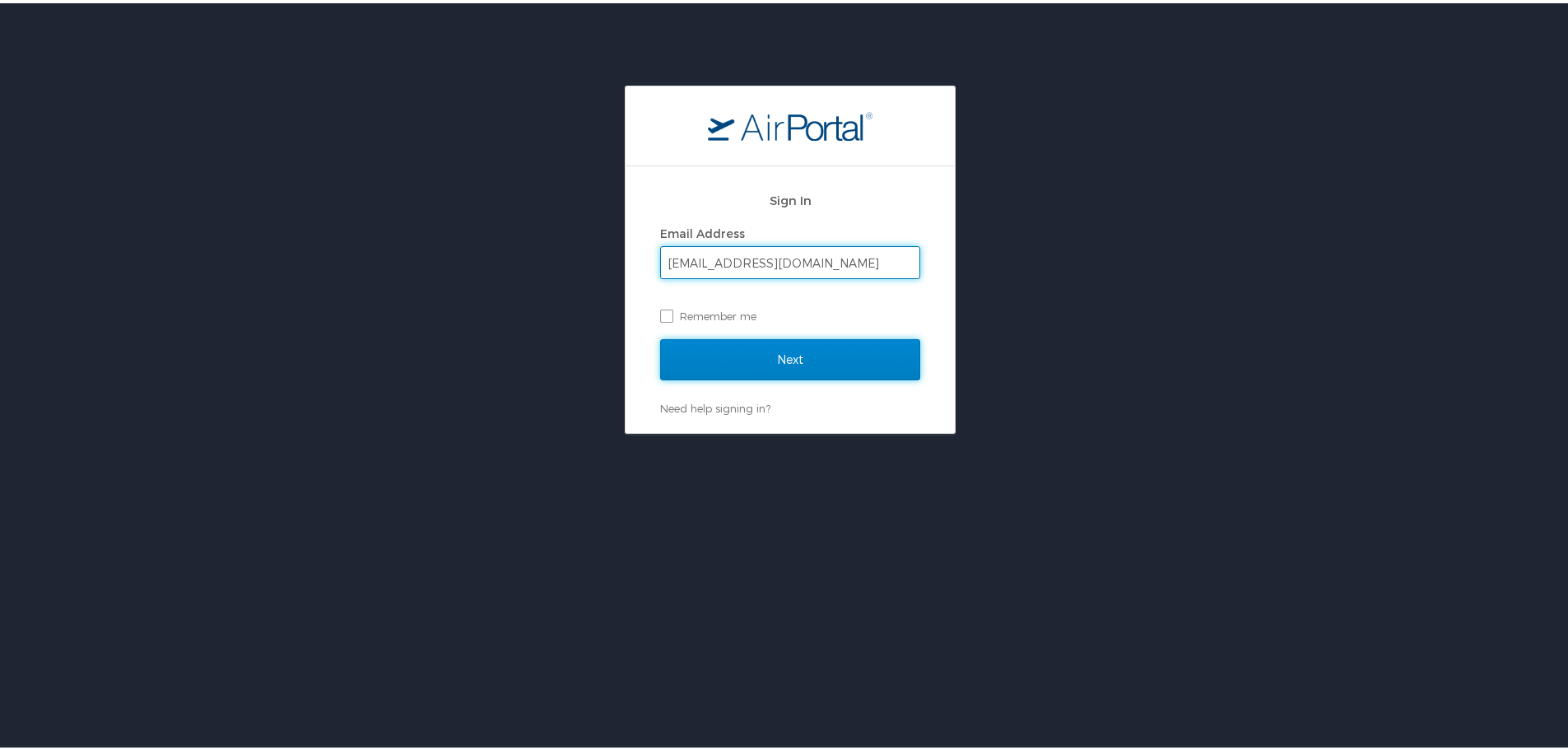
click at [816, 352] on input "Next" at bounding box center [790, 356] width 260 height 41
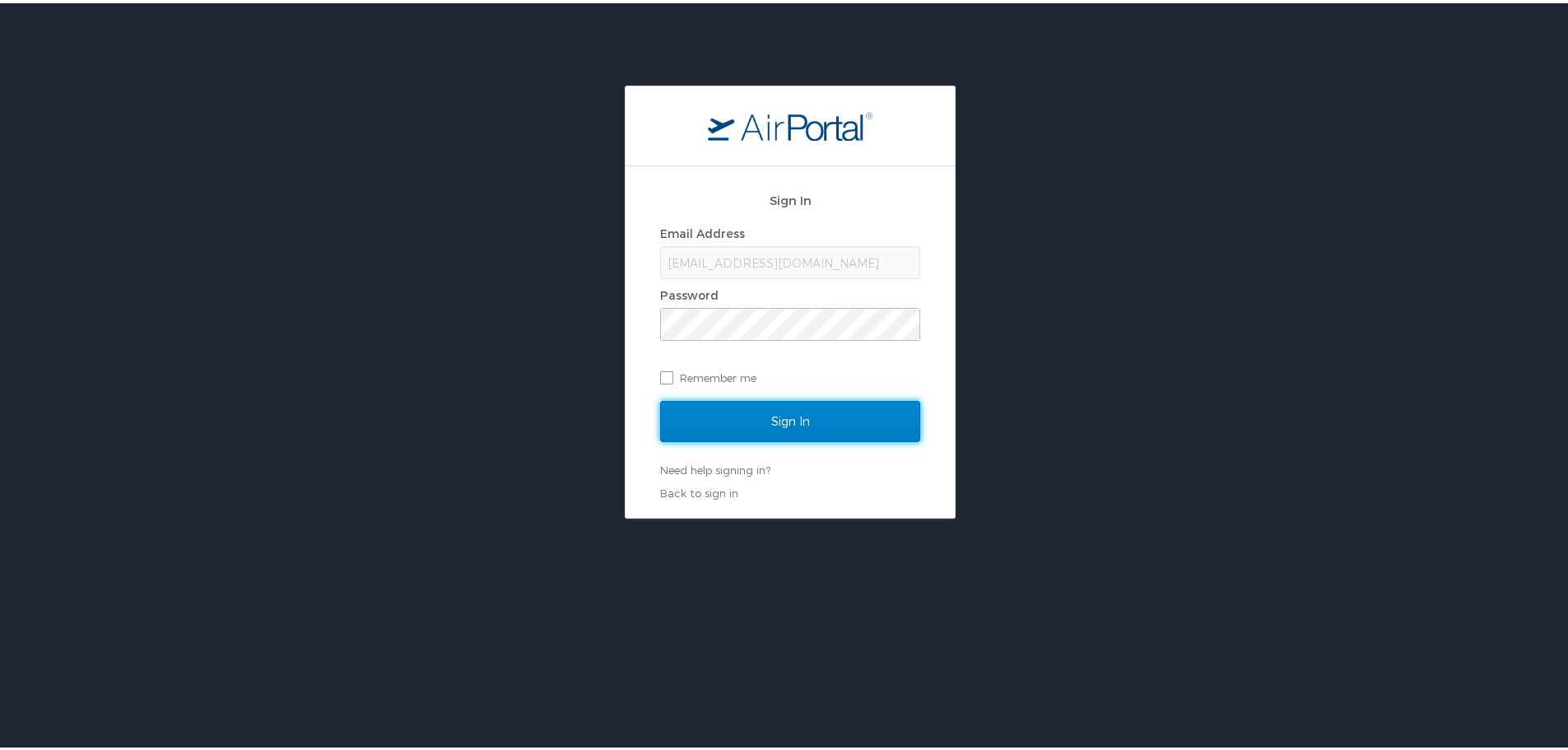
click at [812, 426] on input "Sign In" at bounding box center [790, 418] width 260 height 41
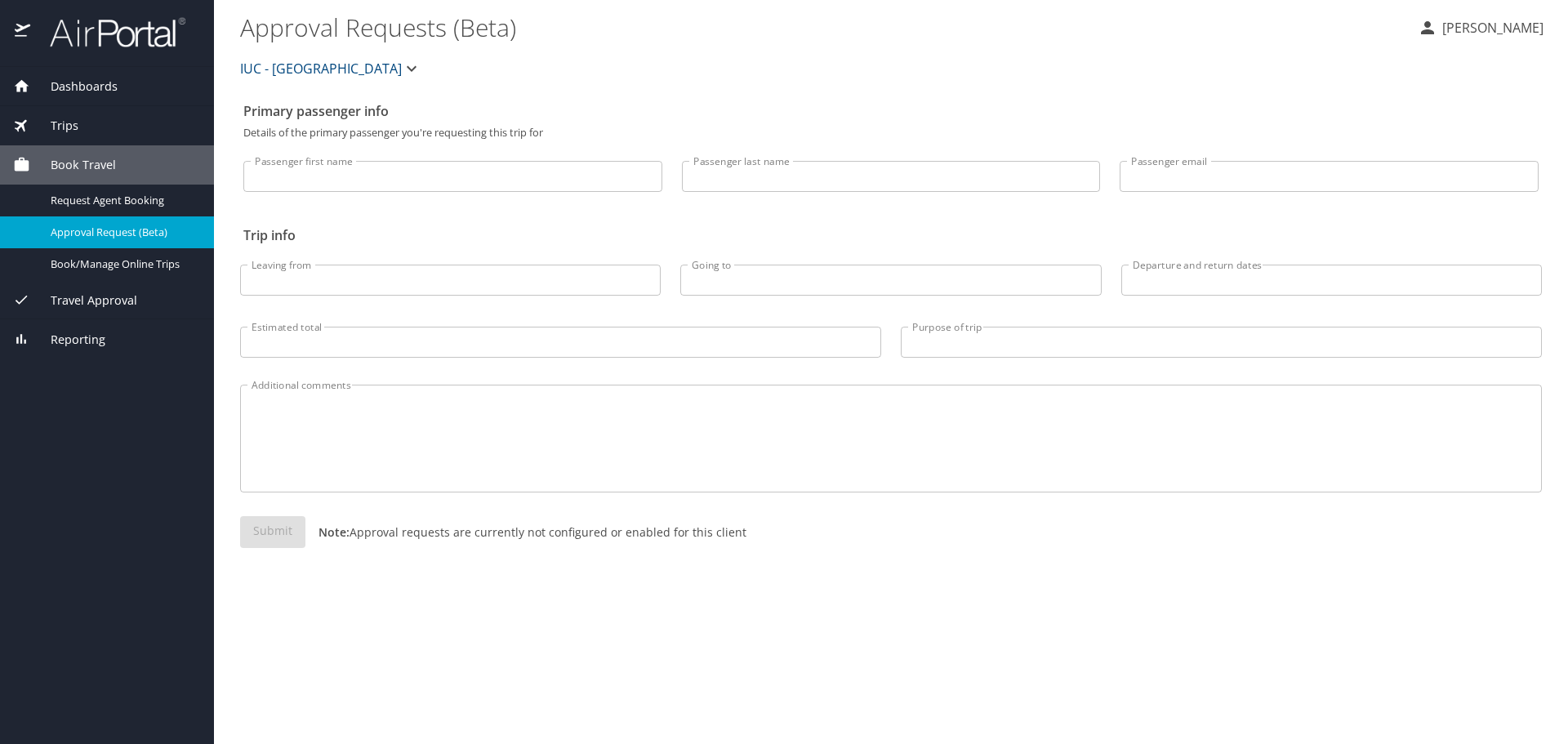
click at [97, 86] on span "Dashboards" at bounding box center [73, 86] width 87 height 18
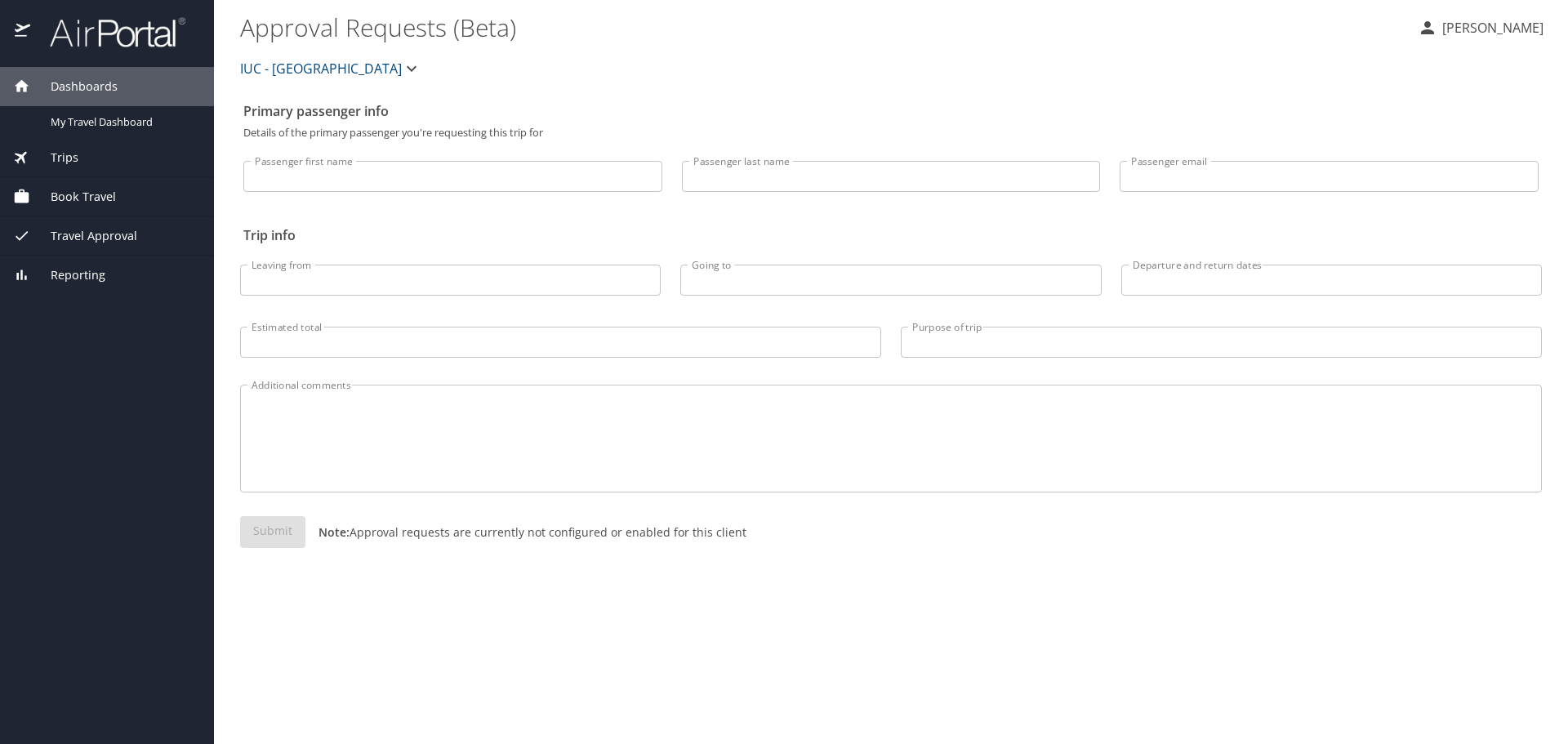
click at [101, 86] on span "Dashboards" at bounding box center [73, 86] width 87 height 18
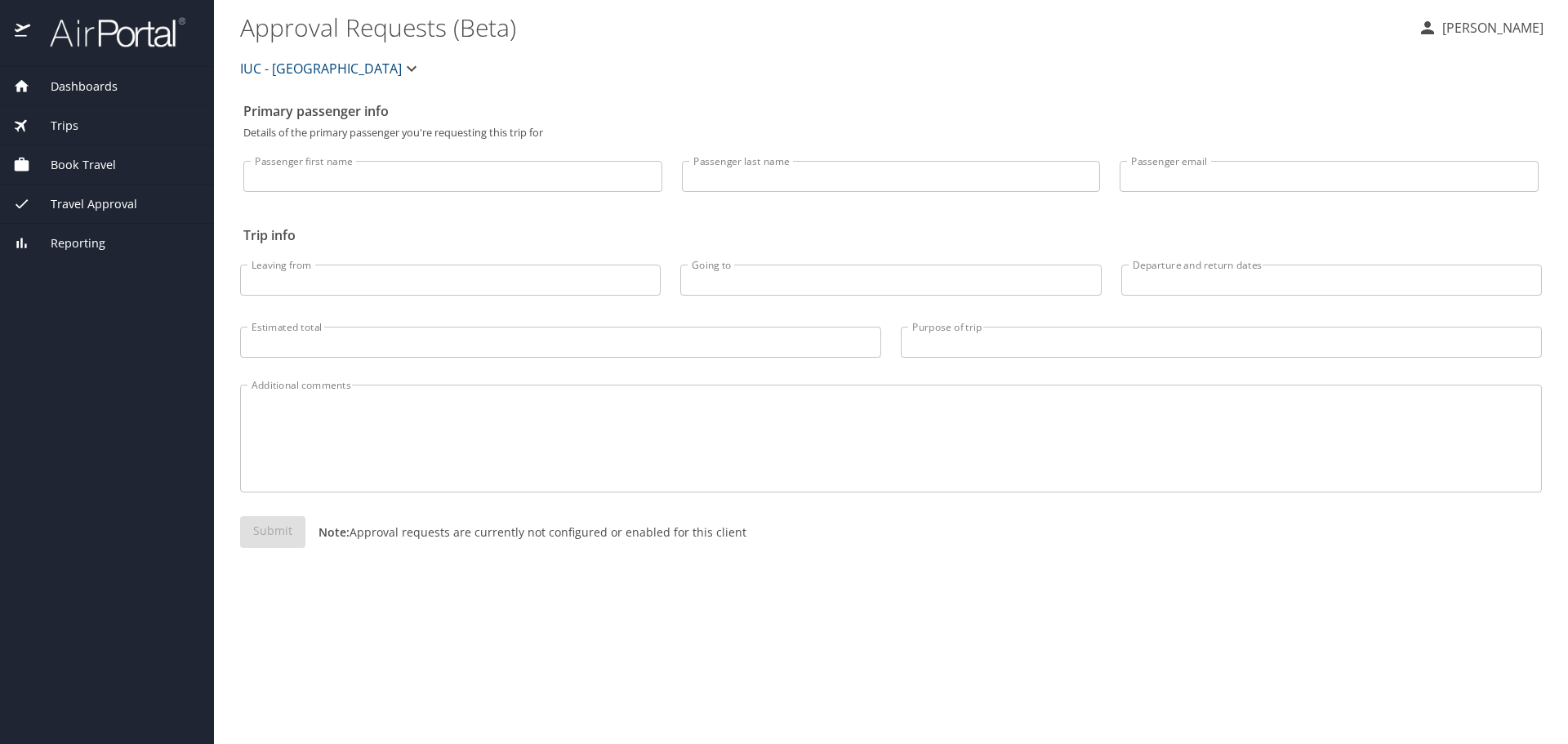
click at [101, 86] on span "Dashboards" at bounding box center [73, 86] width 87 height 18
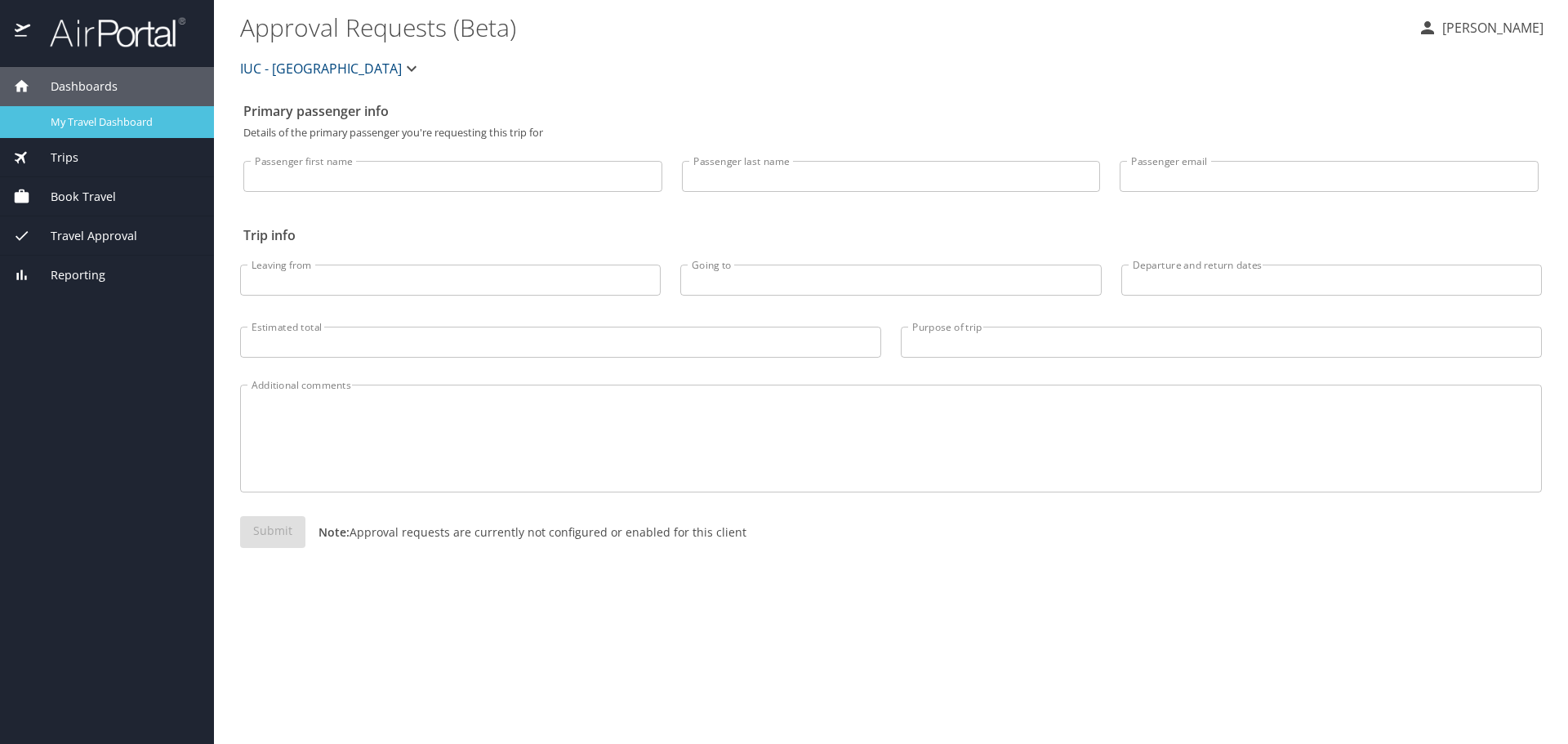
click at [97, 121] on span "My Travel Dashboard" at bounding box center [122, 122] width 144 height 16
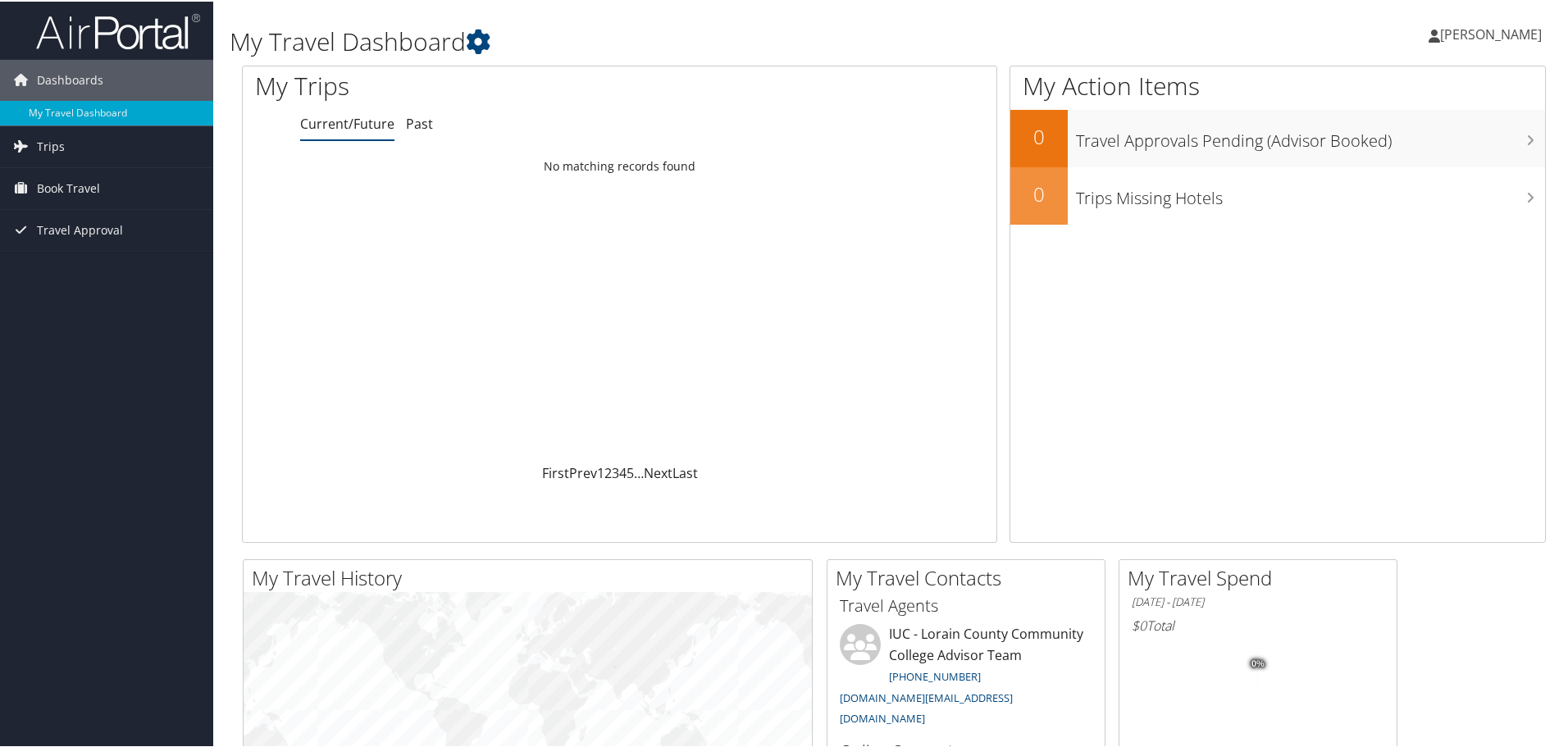
click at [1485, 25] on span "[PERSON_NAME]" at bounding box center [1491, 33] width 102 height 18
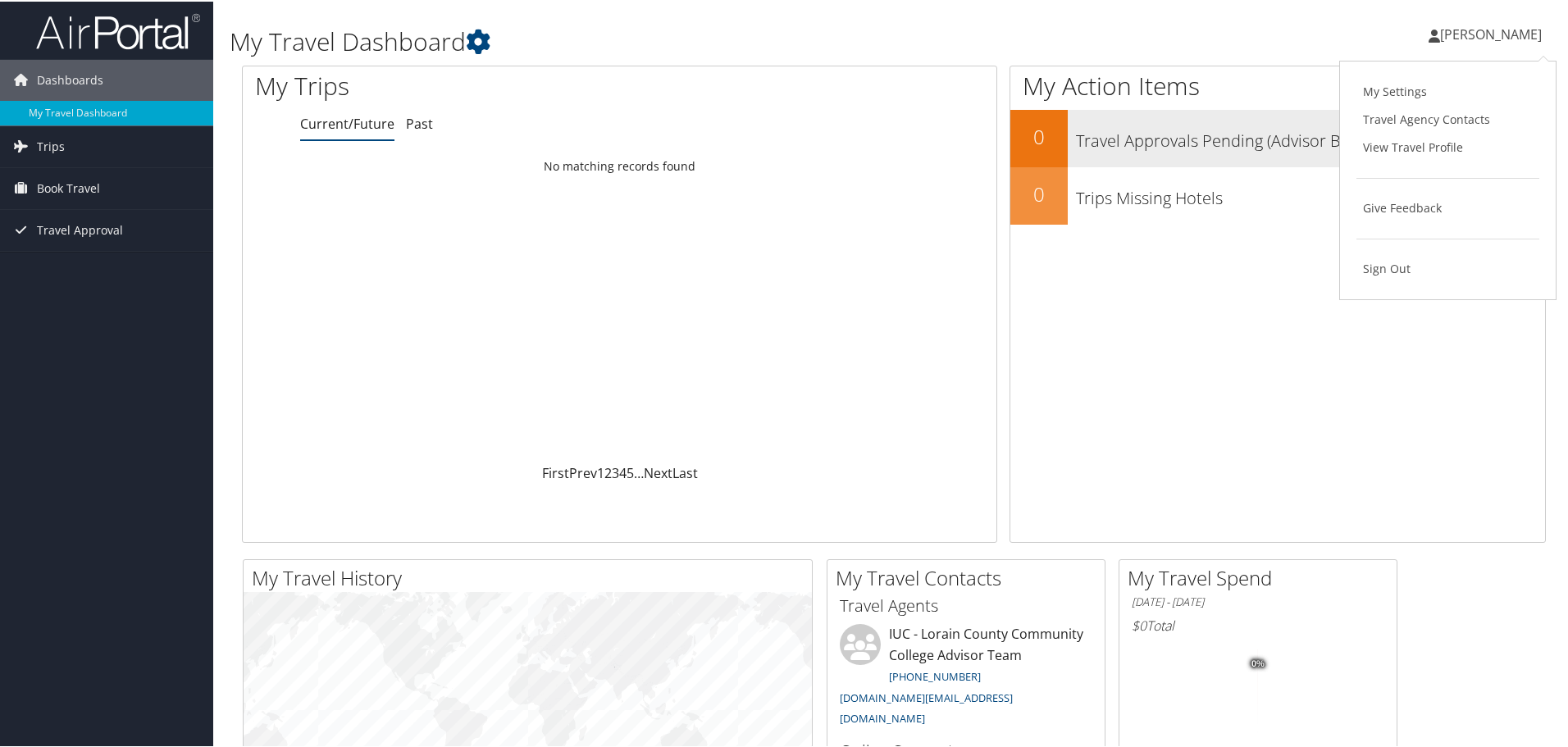
click at [1406, 149] on link "View Travel Profile" at bounding box center [1448, 145] width 183 height 28
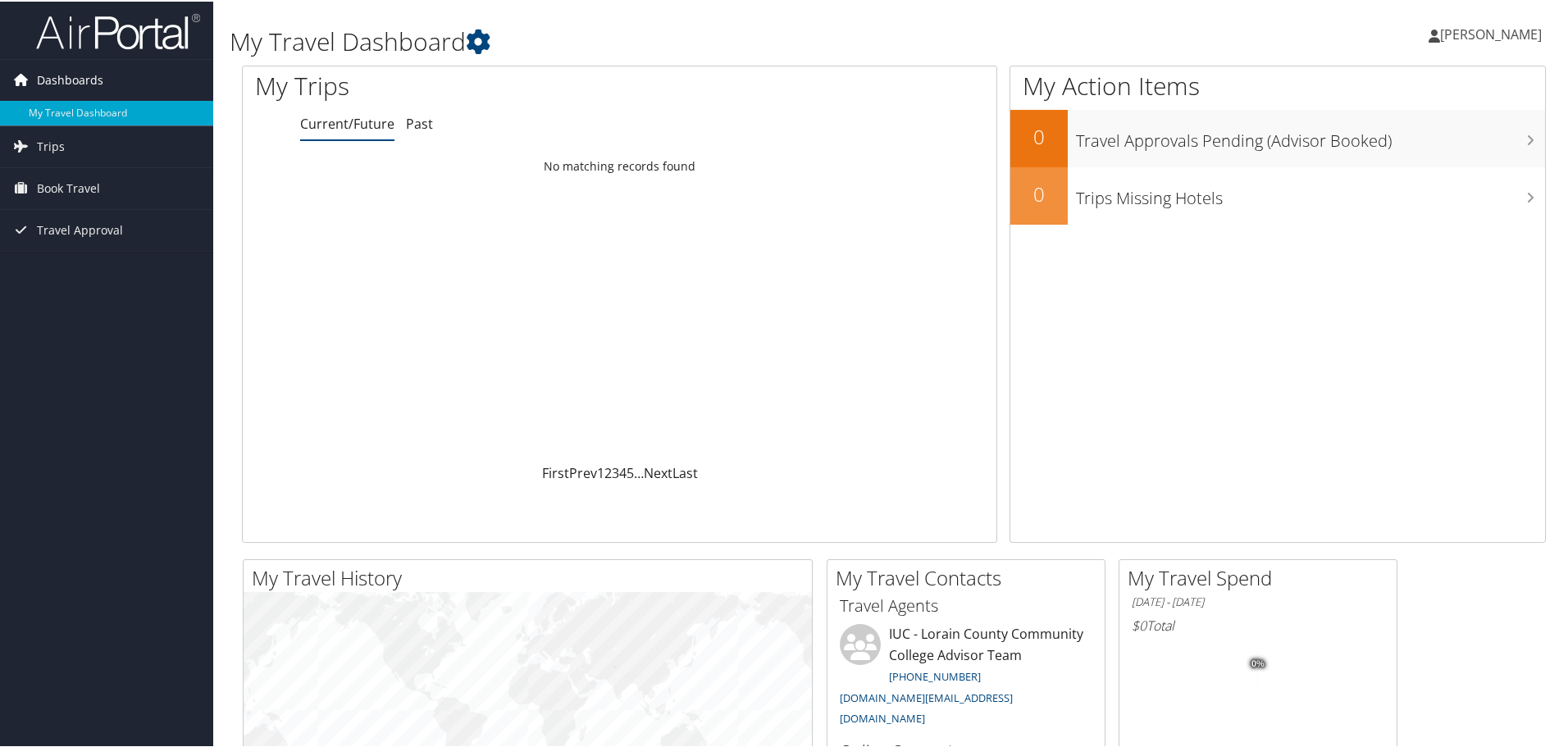
click at [56, 76] on span "Dashboards" at bounding box center [70, 78] width 67 height 41
click at [18, 78] on icon at bounding box center [20, 78] width 24 height 24
click at [1491, 36] on span "Christopher Rodgers" at bounding box center [1491, 33] width 102 height 18
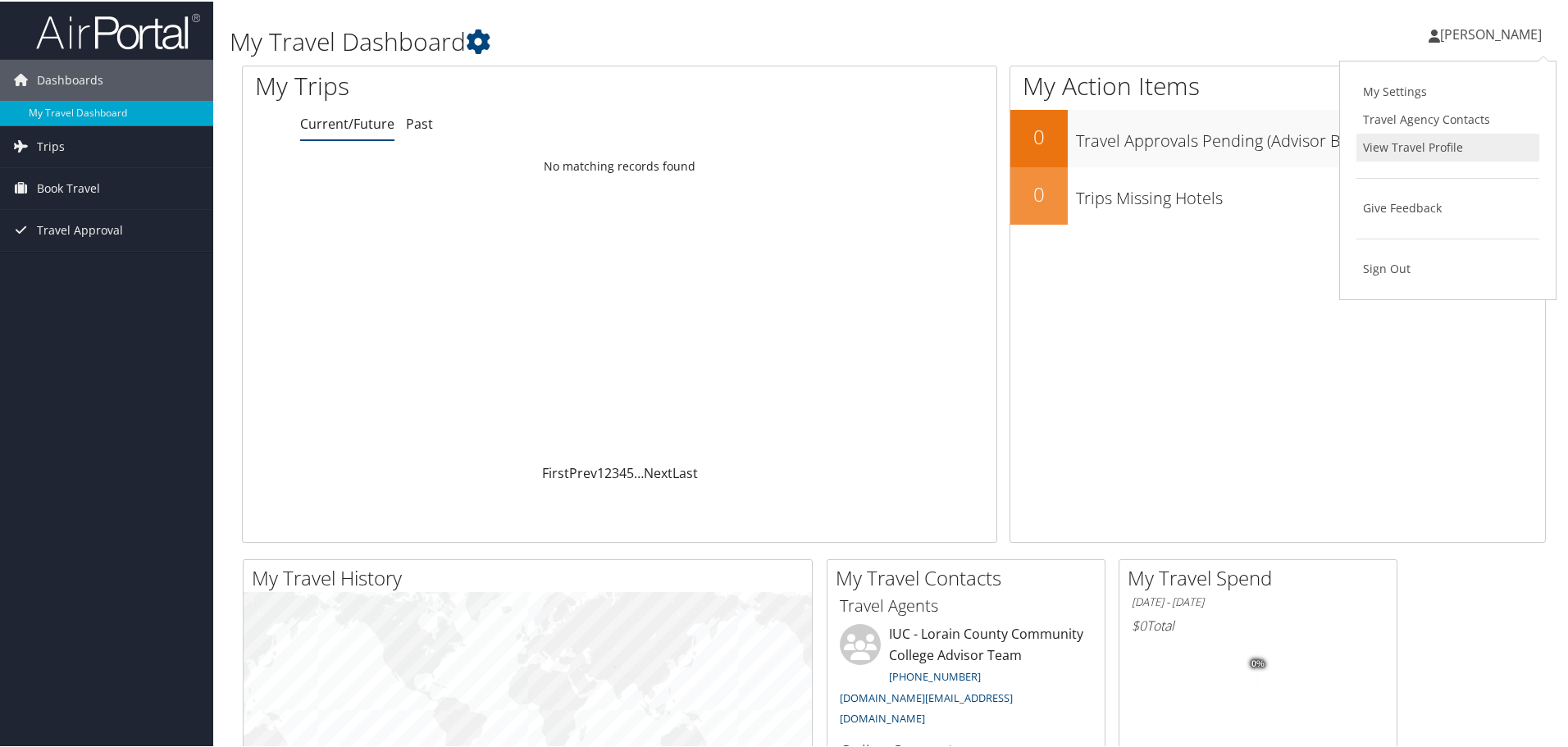
click at [1421, 150] on link "View Travel Profile" at bounding box center [1448, 145] width 183 height 28
click at [406, 122] on link "Past" at bounding box center [419, 123] width 27 height 18
click at [326, 115] on link "Current/Future" at bounding box center [347, 123] width 94 height 18
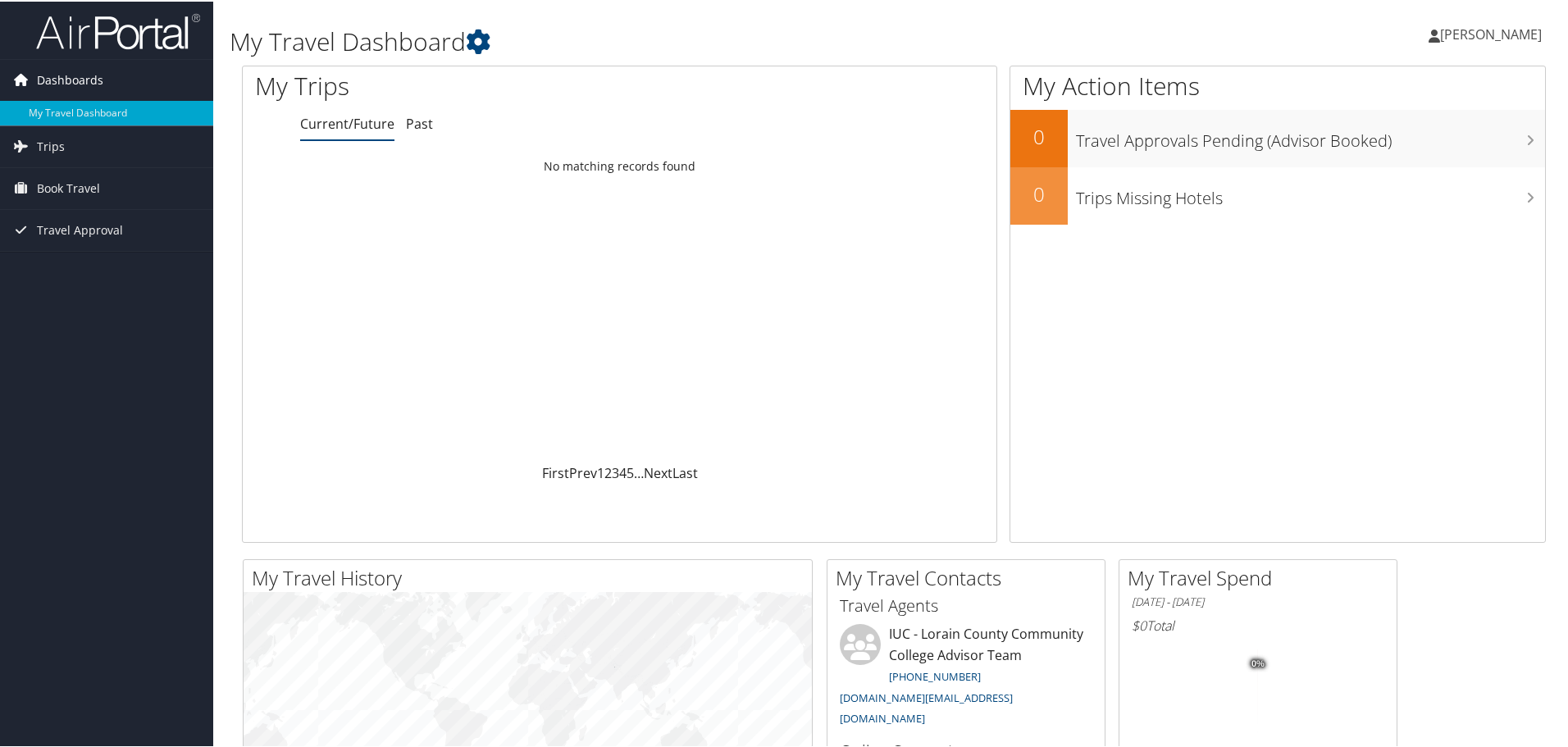
click at [72, 79] on span "Dashboards" at bounding box center [70, 78] width 67 height 41
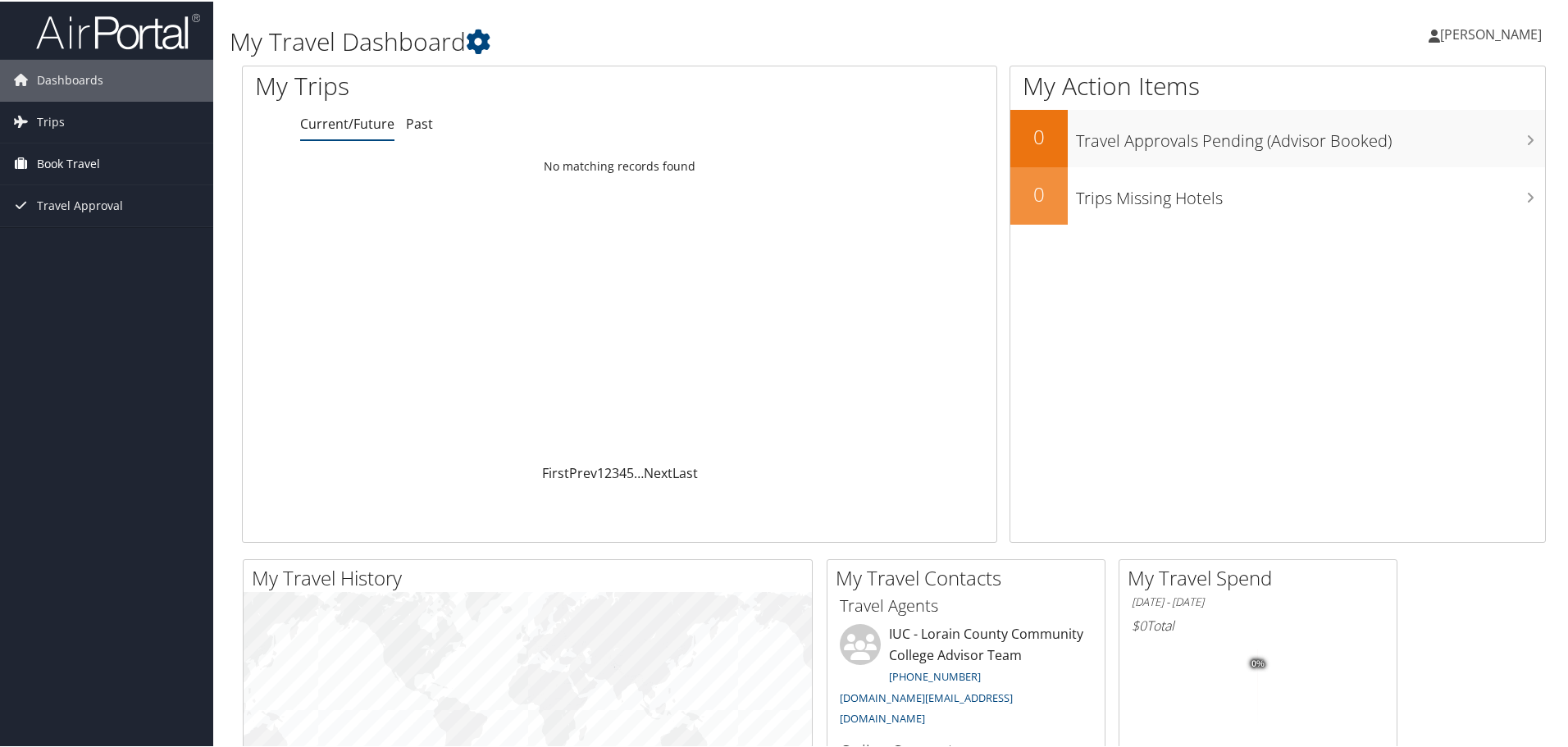
click at [75, 156] on span "Book Travel" at bounding box center [68, 162] width 63 height 41
click at [71, 355] on div "Dashboards My Travel Dashboard Trips Current/Future Trips Past Trips Trips Miss…" at bounding box center [787, 619] width 1575 height 1239
click at [49, 124] on span "Trips" at bounding box center [50, 120] width 28 height 41
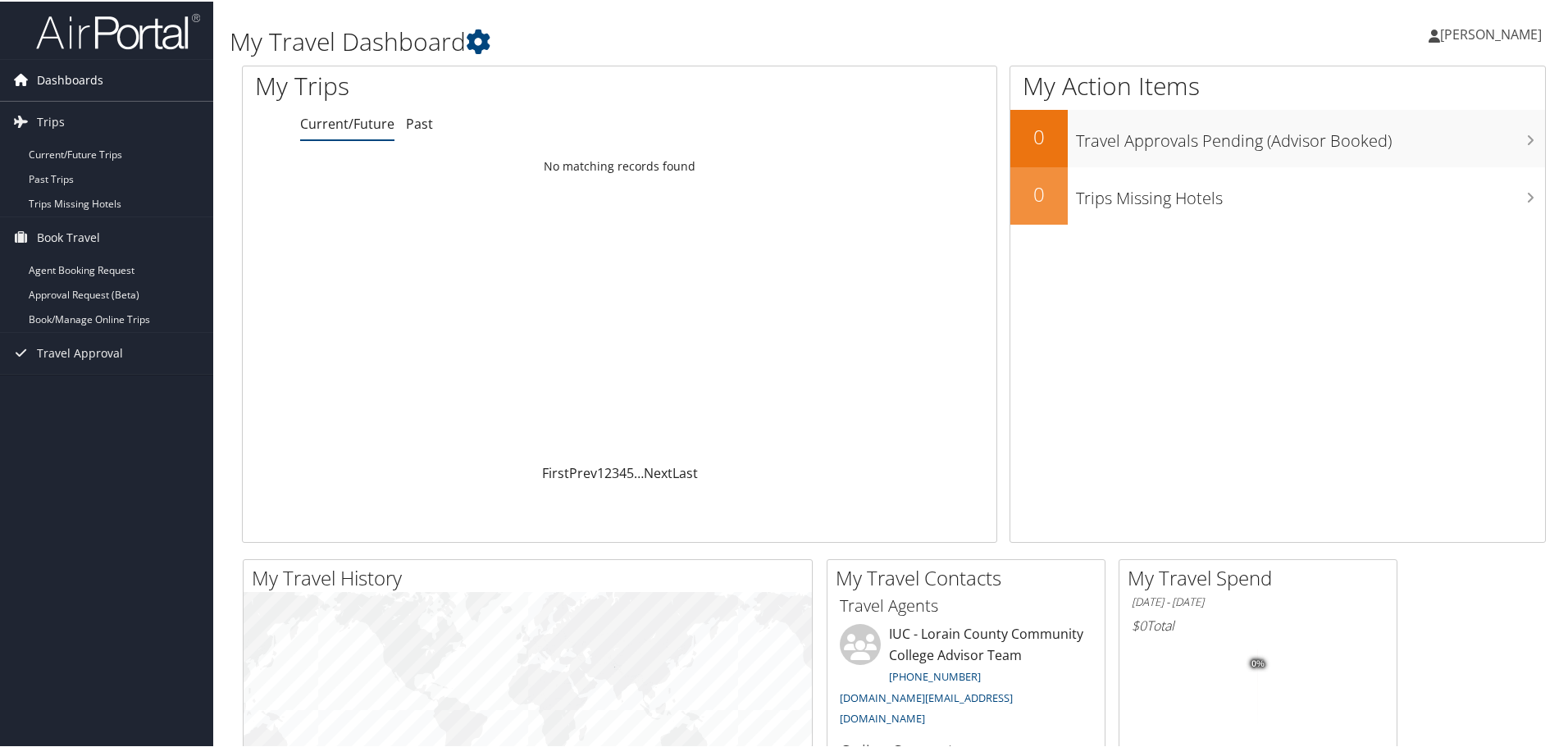
click at [51, 86] on span "Dashboards" at bounding box center [70, 78] width 67 height 41
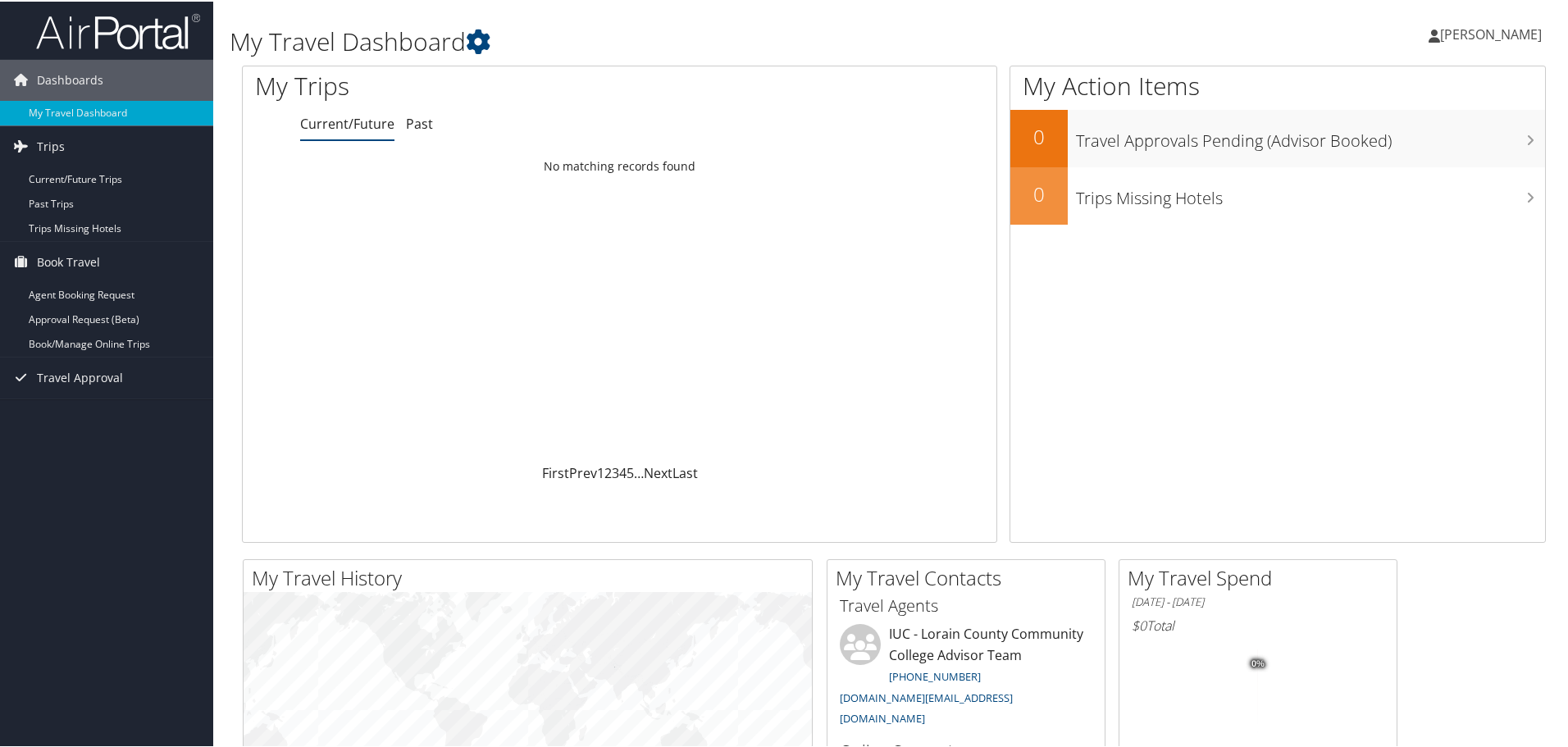
click at [1475, 31] on span "[PERSON_NAME]" at bounding box center [1491, 33] width 102 height 18
click at [1394, 94] on link "My Settings" at bounding box center [1448, 89] width 183 height 28
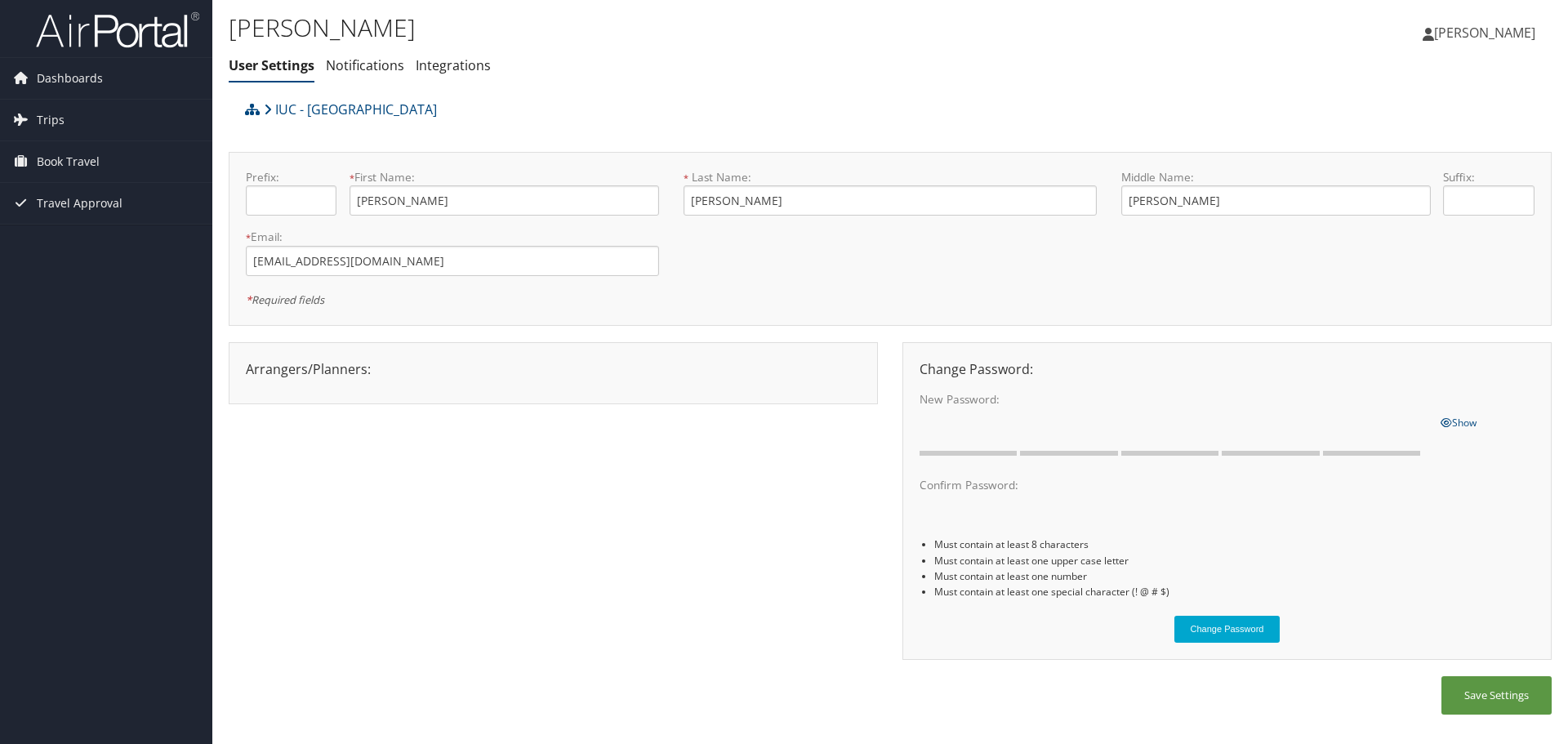
click at [1444, 34] on span "[PERSON_NAME]" at bounding box center [1485, 33] width 101 height 18
click at [1431, 146] on link "View Travel Profile" at bounding box center [1443, 145] width 182 height 27
click at [1476, 35] on span "[PERSON_NAME]" at bounding box center [1485, 33] width 101 height 18
click at [1408, 263] on link "Sign Out" at bounding box center [1443, 266] width 182 height 27
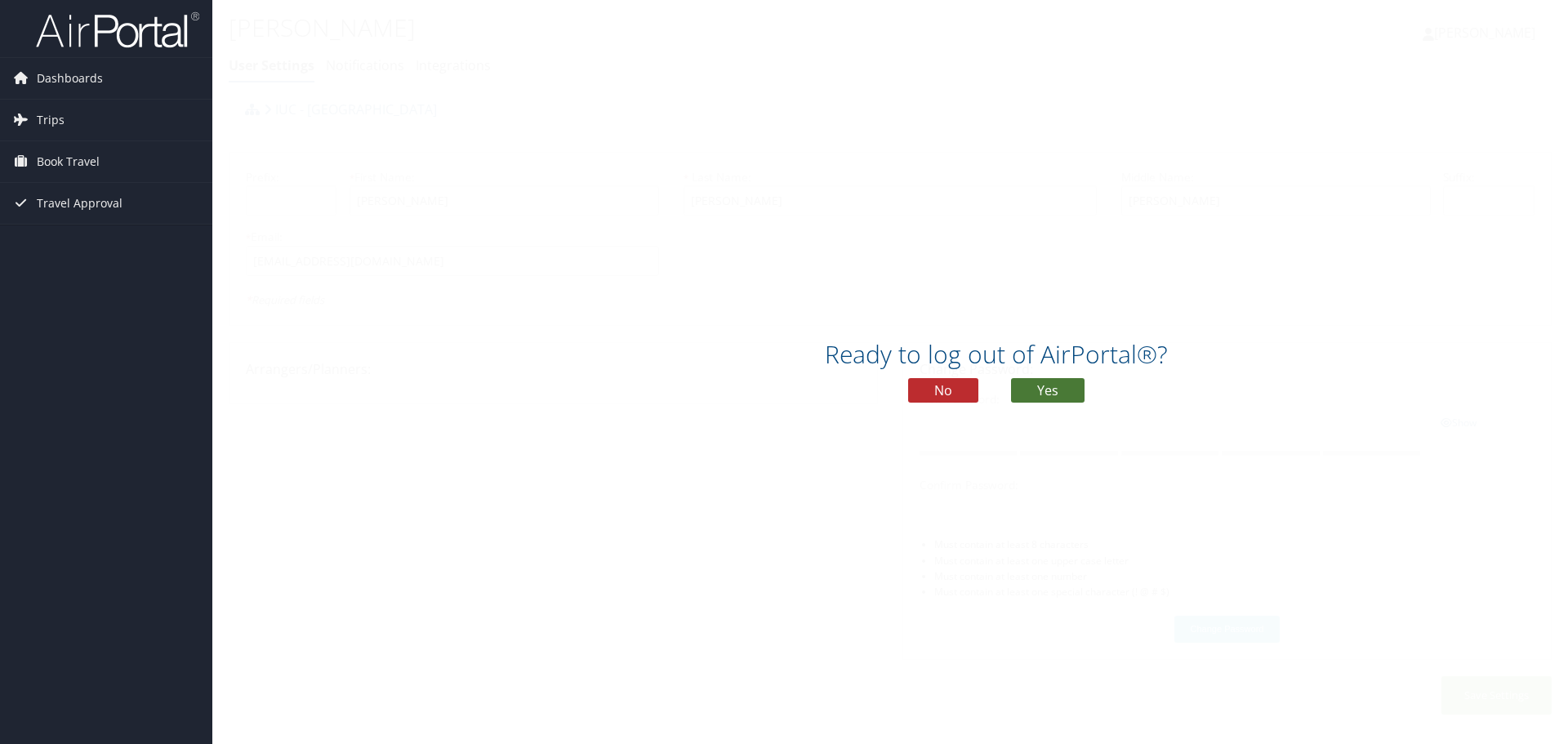
click at [1058, 386] on button "Yes" at bounding box center [1048, 390] width 73 height 24
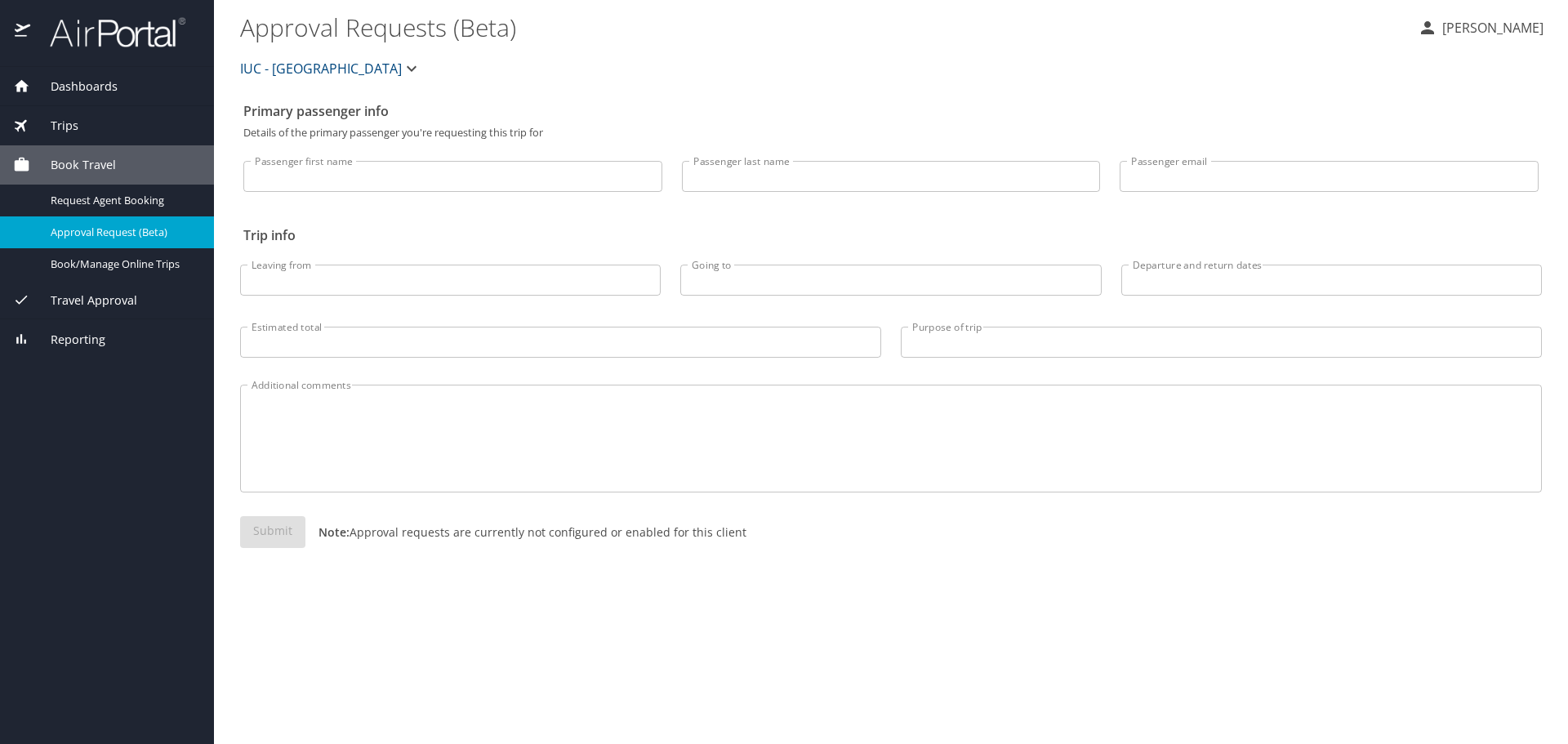
click at [61, 119] on span "Trips" at bounding box center [54, 126] width 48 height 18
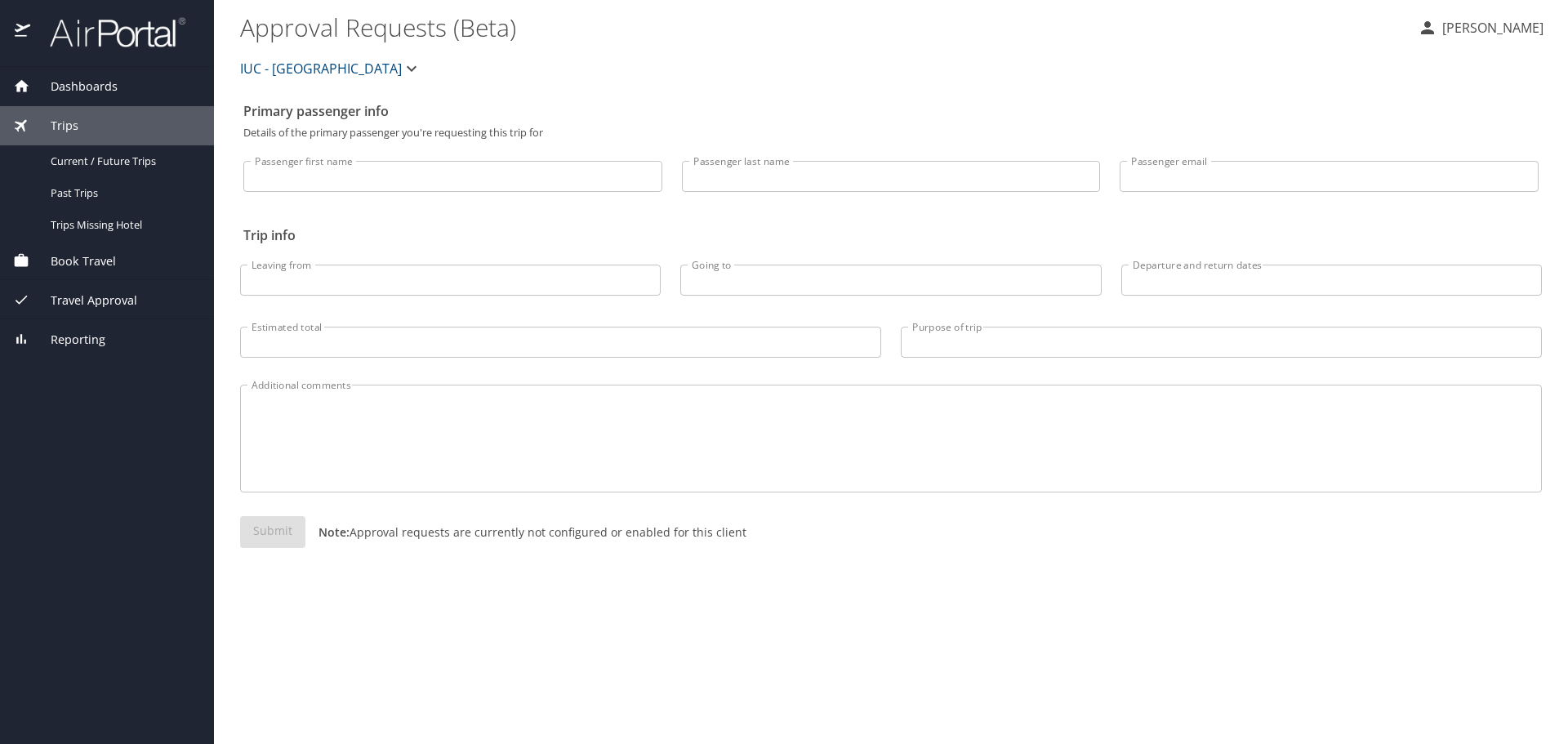
click at [96, 91] on span "Dashboards" at bounding box center [73, 86] width 87 height 18
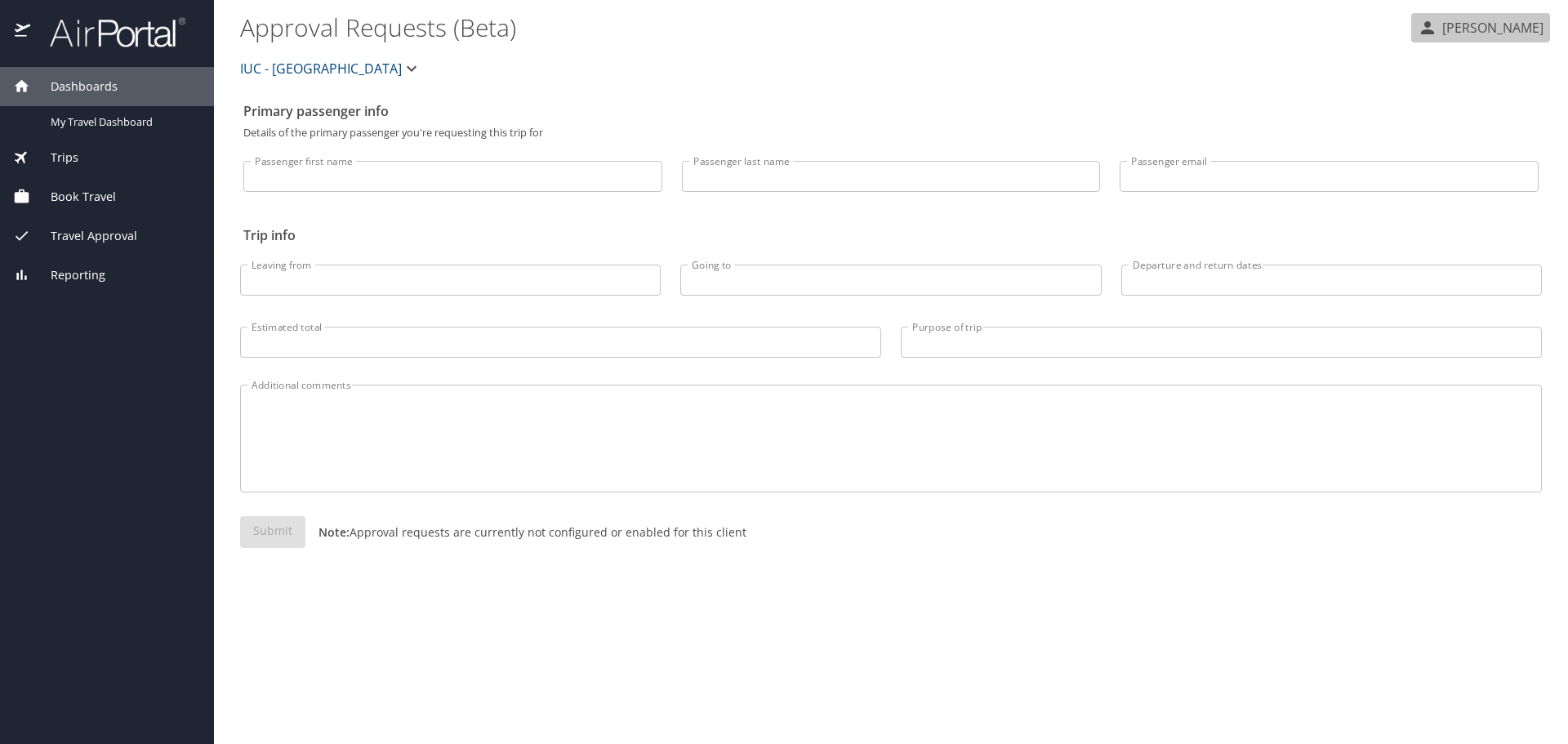
click at [1440, 30] on p "[PERSON_NAME]" at bounding box center [1491, 28] width 106 height 20
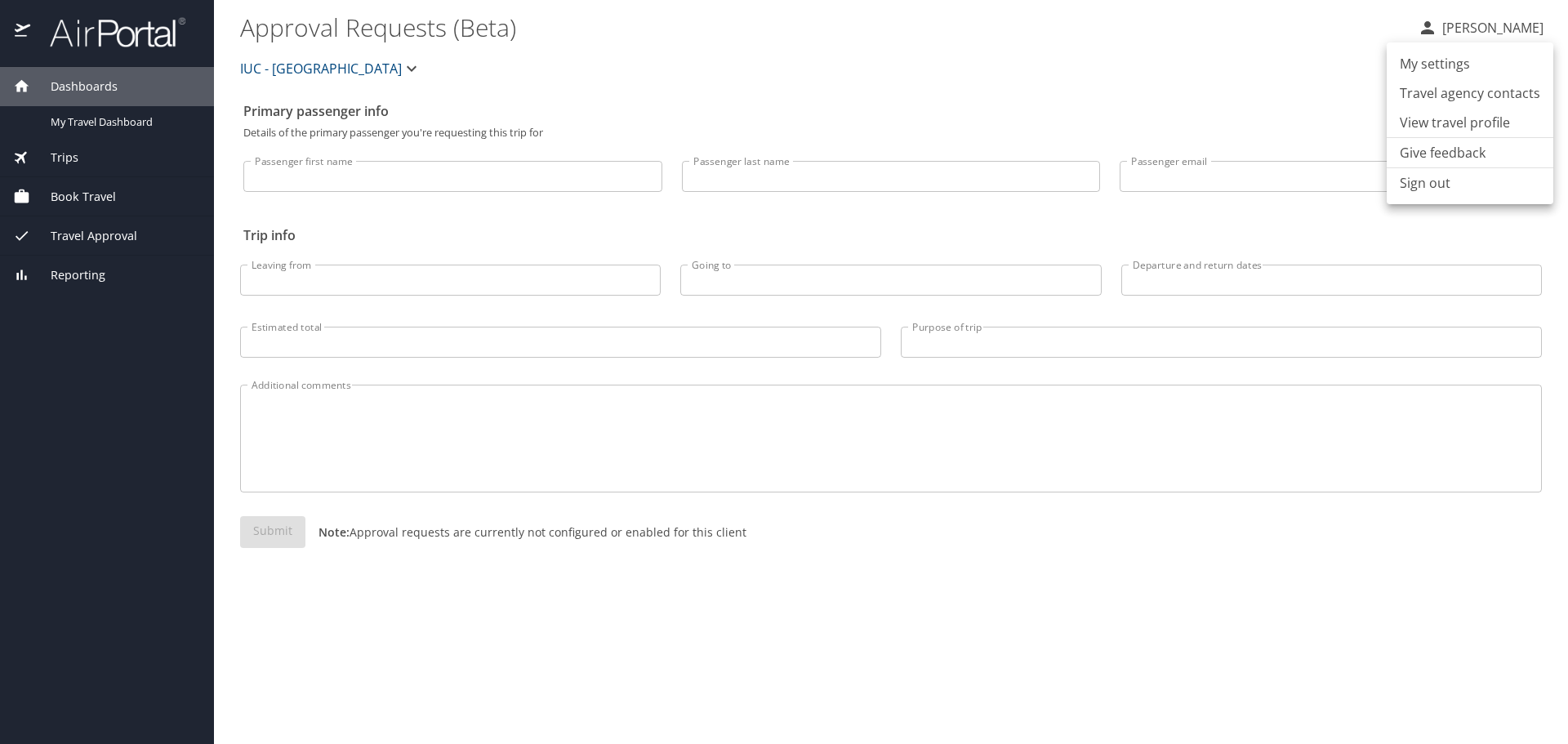
click at [1443, 182] on li "Sign out" at bounding box center [1470, 182] width 166 height 29
